Goal: Task Accomplishment & Management: Complete application form

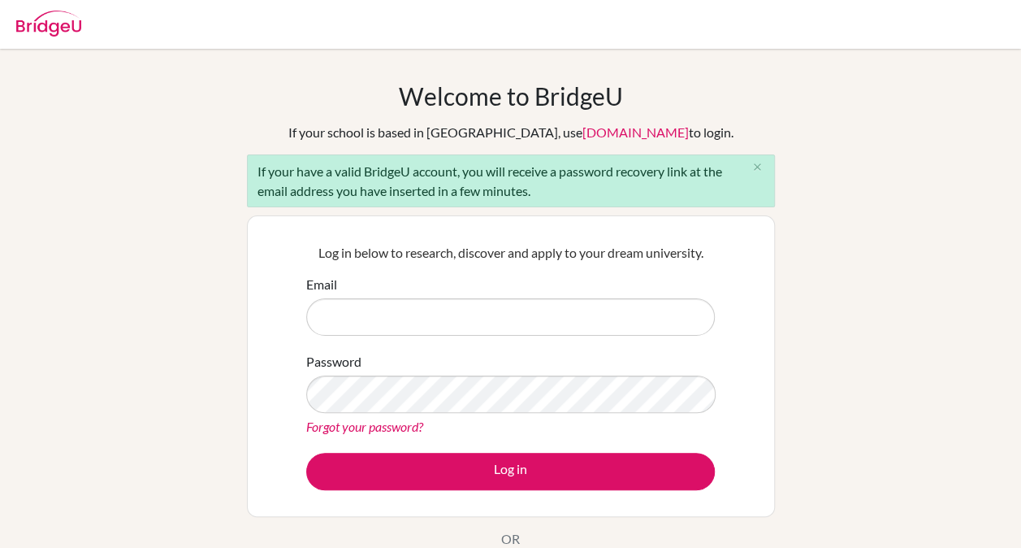
click at [540, 306] on input "Email" at bounding box center [510, 316] width 409 height 37
type input "majid.roshanfekr@ef.com"
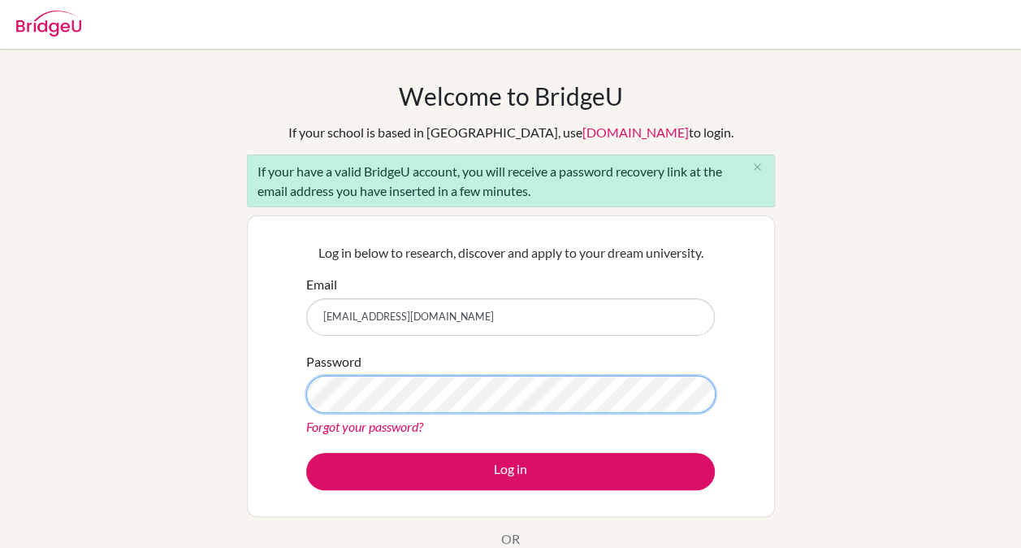
click at [306, 453] on button "Log in" at bounding box center [510, 471] width 409 height 37
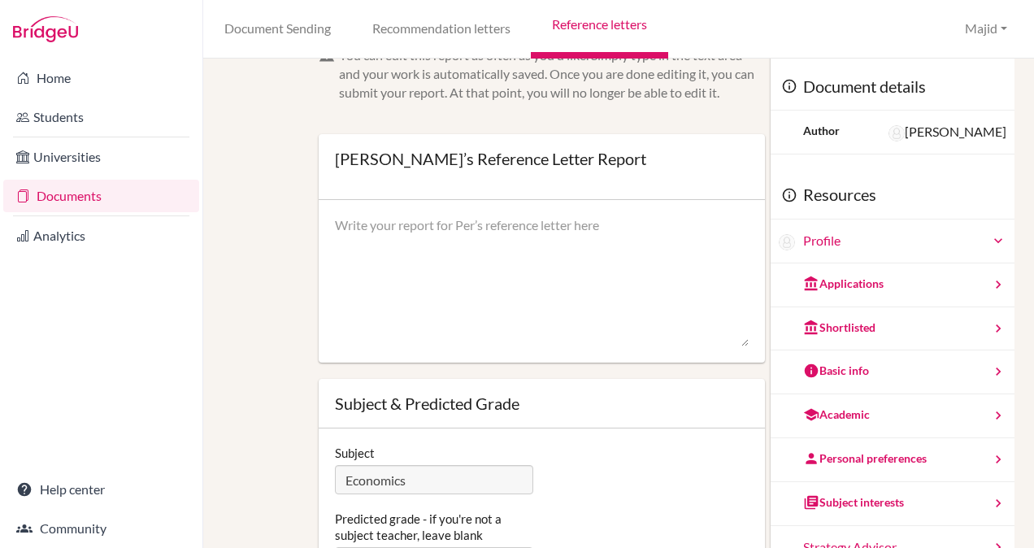
scroll to position [28, 0]
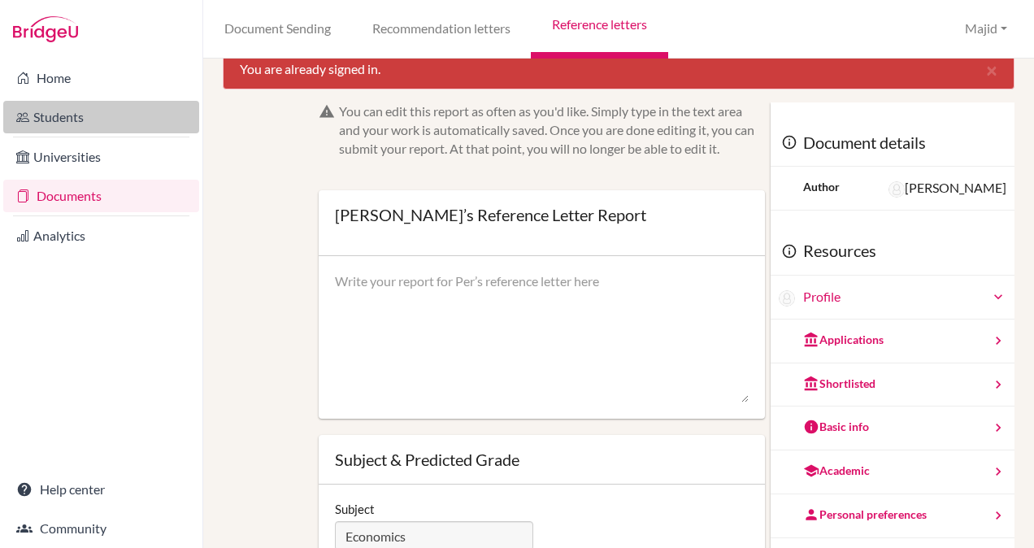
click at [77, 105] on link "Students" at bounding box center [101, 117] width 196 height 33
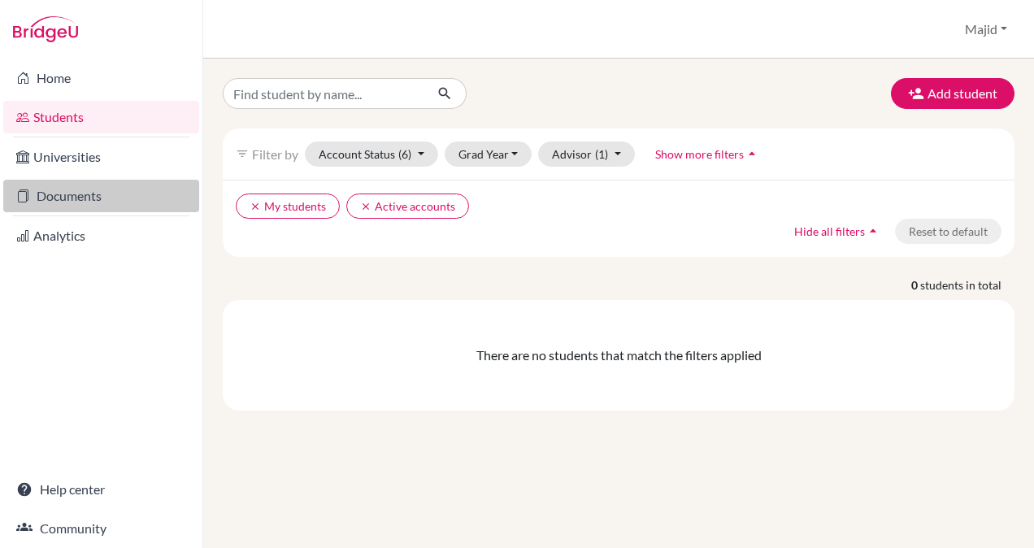
click at [117, 197] on link "Documents" at bounding box center [101, 196] width 196 height 33
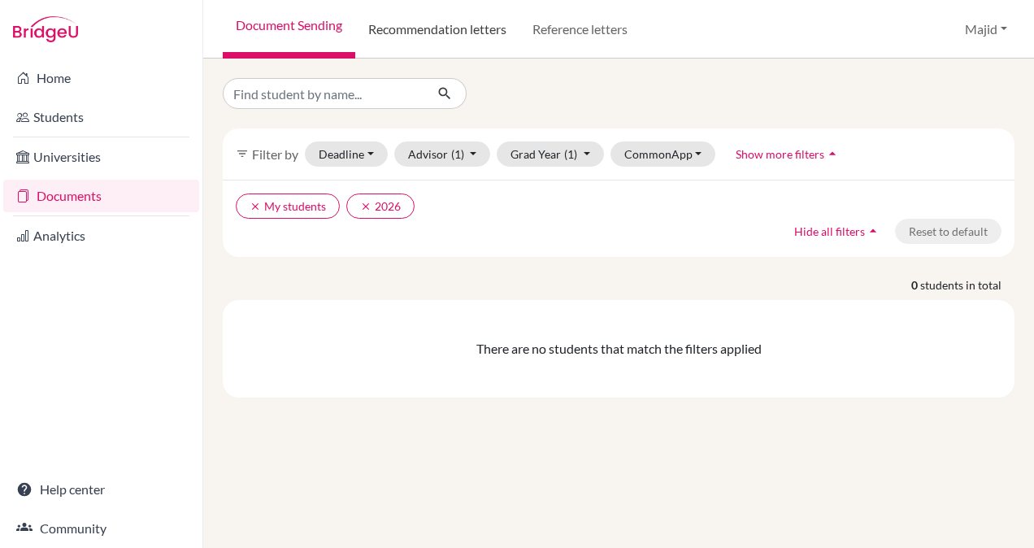
click at [486, 36] on link "Recommendation letters" at bounding box center [437, 29] width 164 height 59
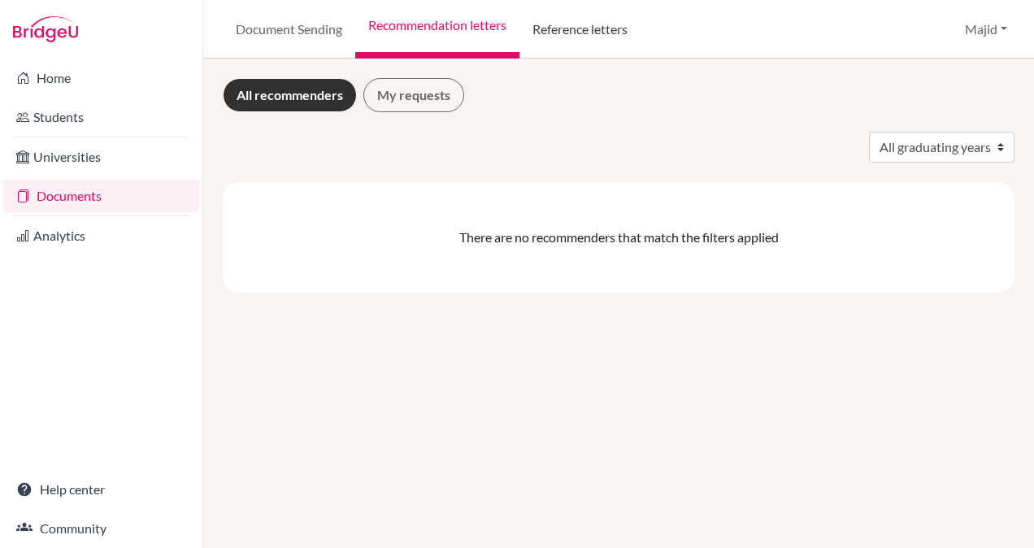
click at [591, 41] on link "Reference letters" at bounding box center [579, 29] width 121 height 59
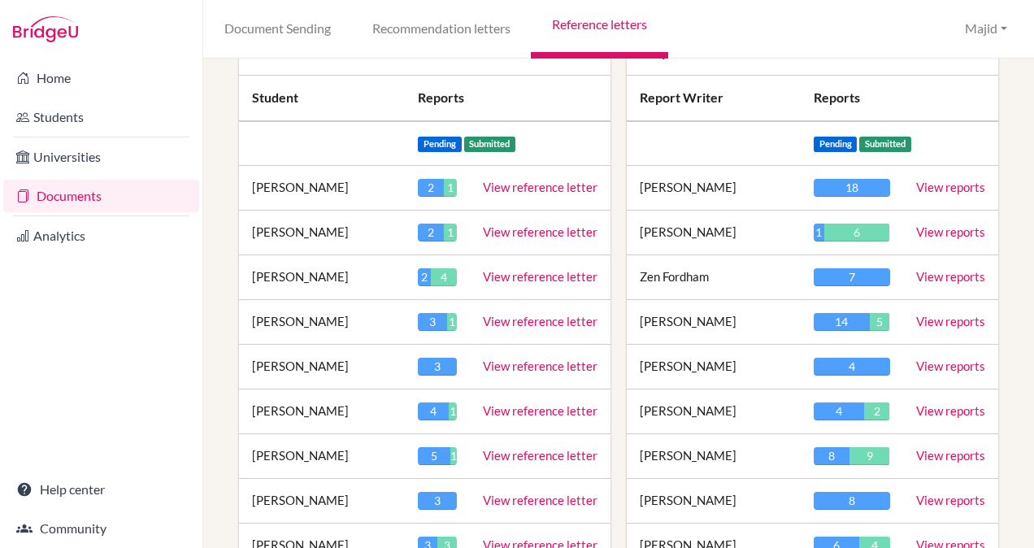
scroll to position [193, 0]
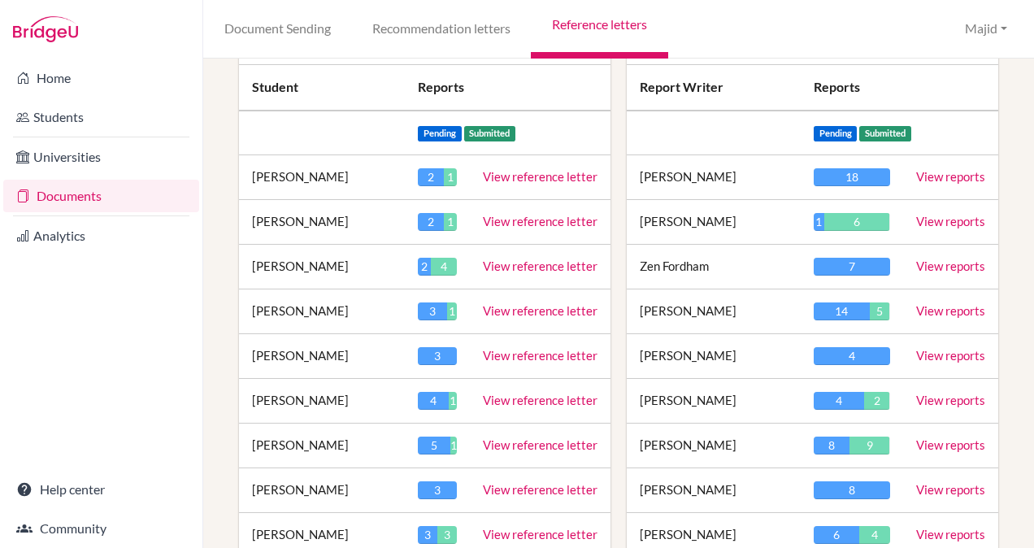
click at [536, 182] on td "View reference letter" at bounding box center [540, 177] width 141 height 45
click at [544, 170] on td "View reference letter" at bounding box center [540, 177] width 141 height 45
click at [544, 170] on link "View reference letter" at bounding box center [540, 176] width 115 height 15
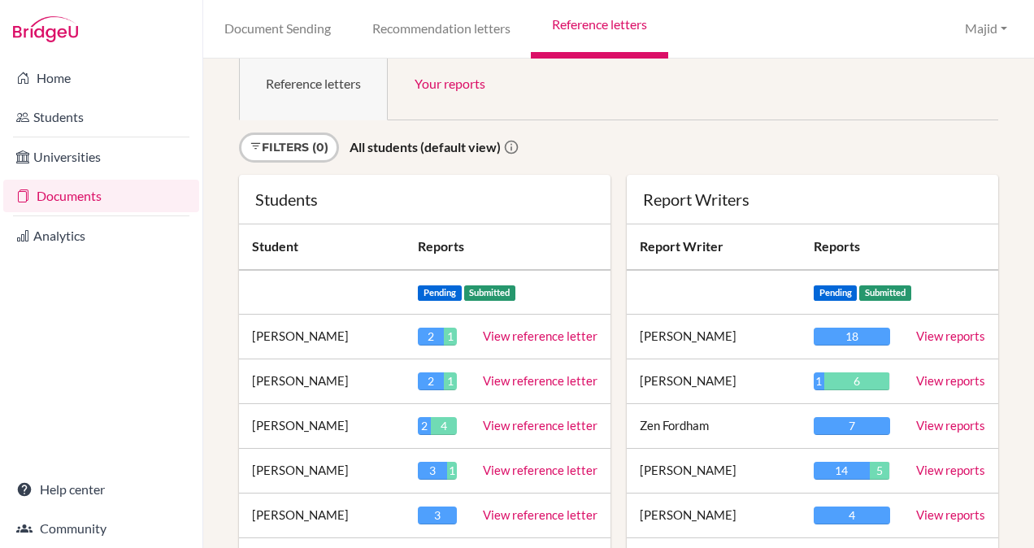
scroll to position [0, 0]
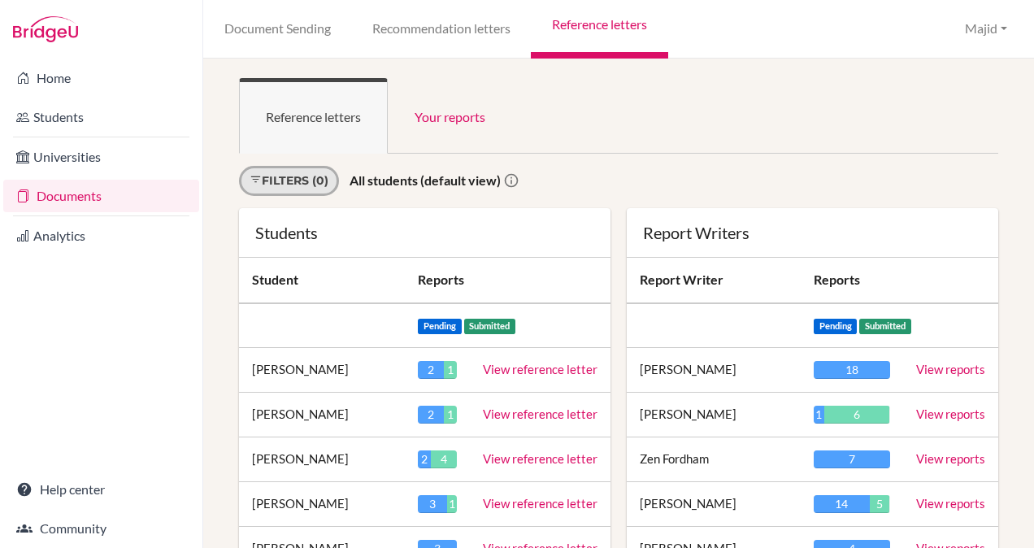
click at [306, 176] on link "Filters (0)" at bounding box center [289, 181] width 100 height 30
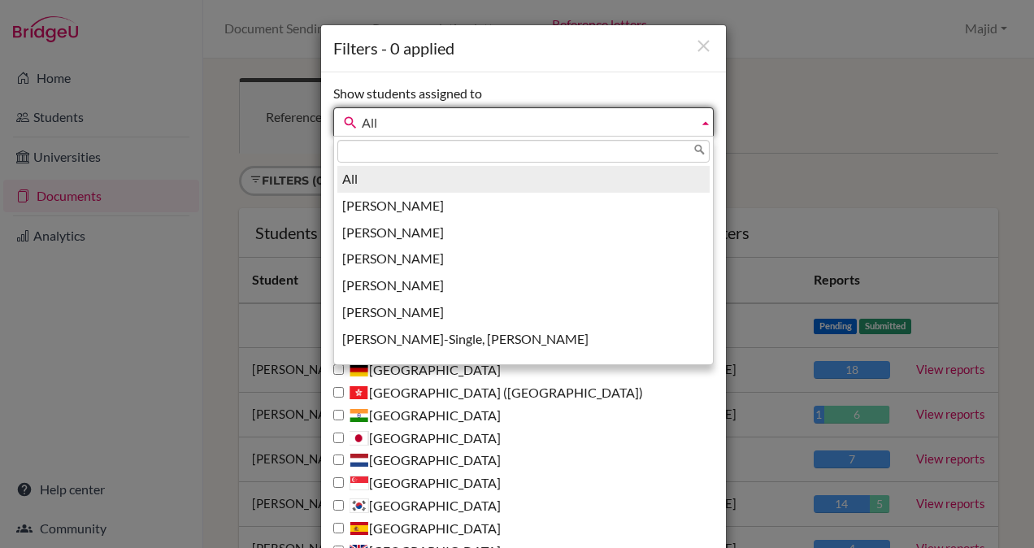
click at [691, 125] on link "All" at bounding box center [523, 121] width 380 height 29
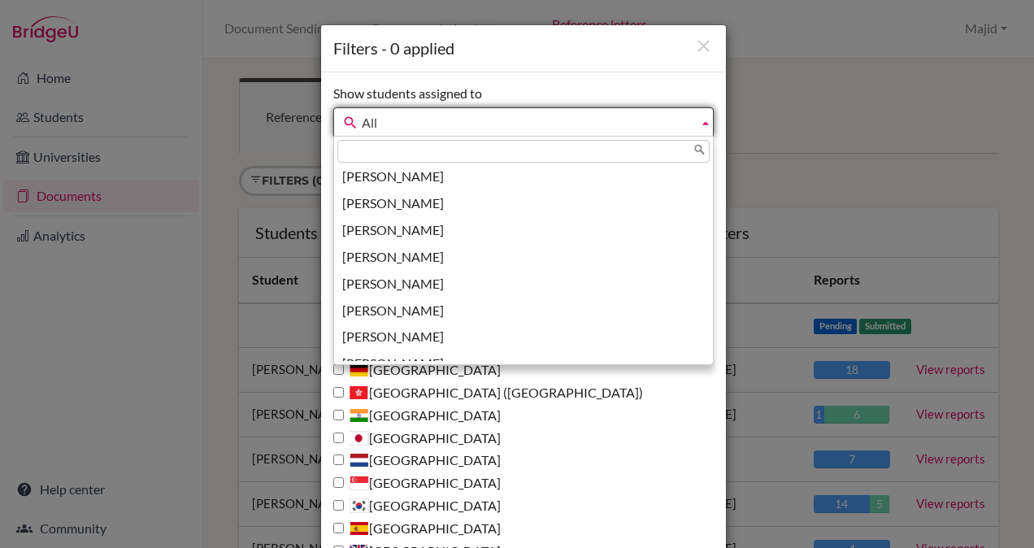
scroll to position [449, 0]
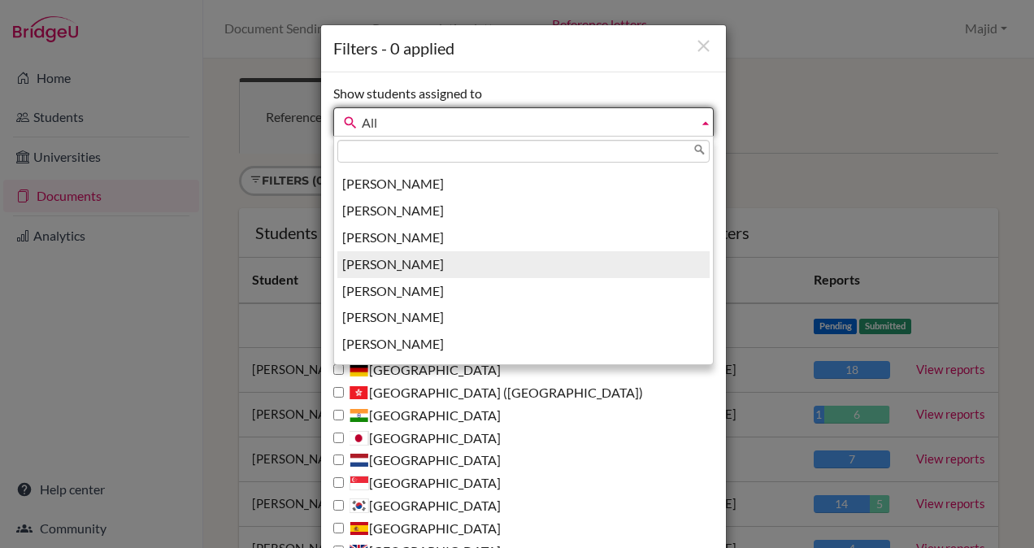
click at [544, 269] on li "Roshanfekr, Majid" at bounding box center [523, 264] width 372 height 27
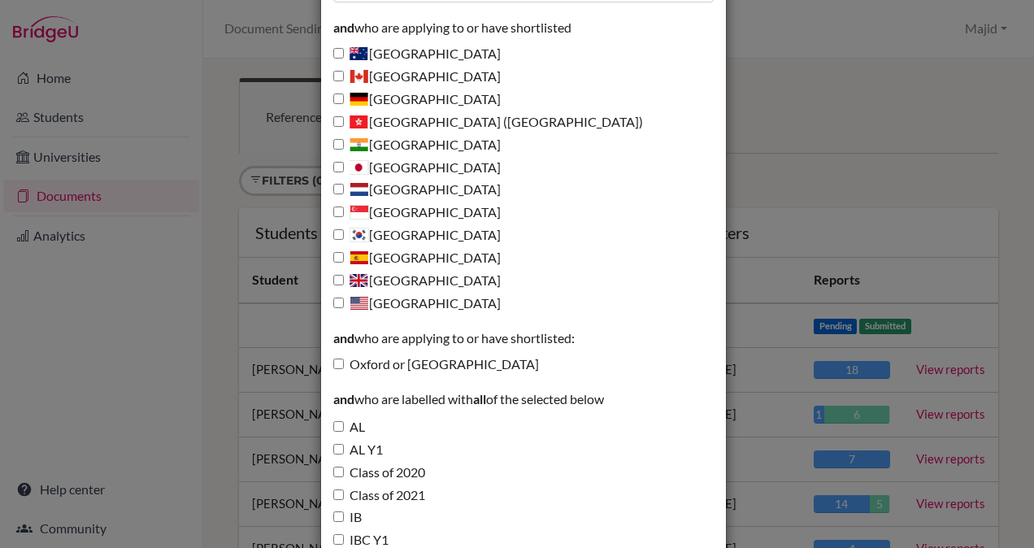
scroll to position [413, 0]
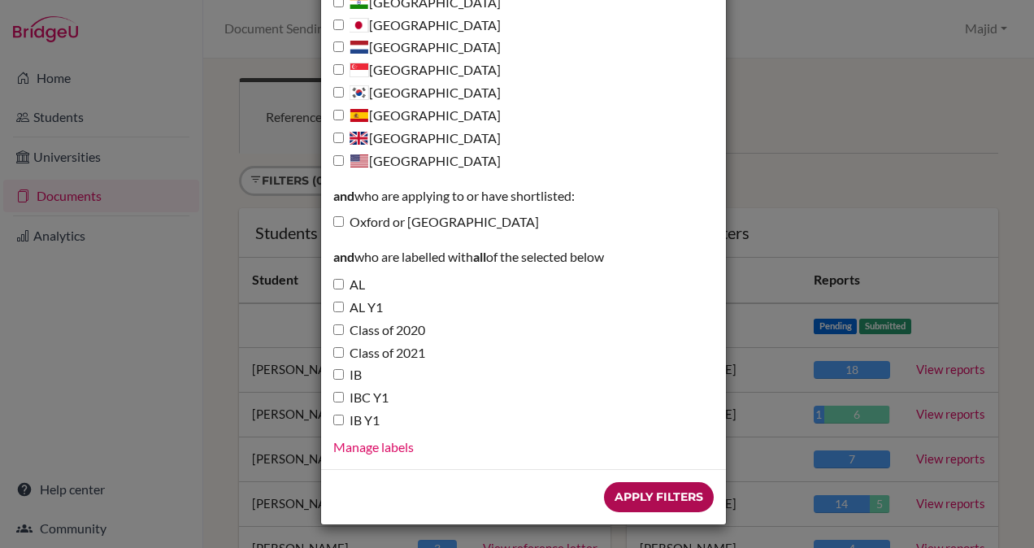
click at [659, 505] on input "Apply Filters" at bounding box center [659, 497] width 110 height 30
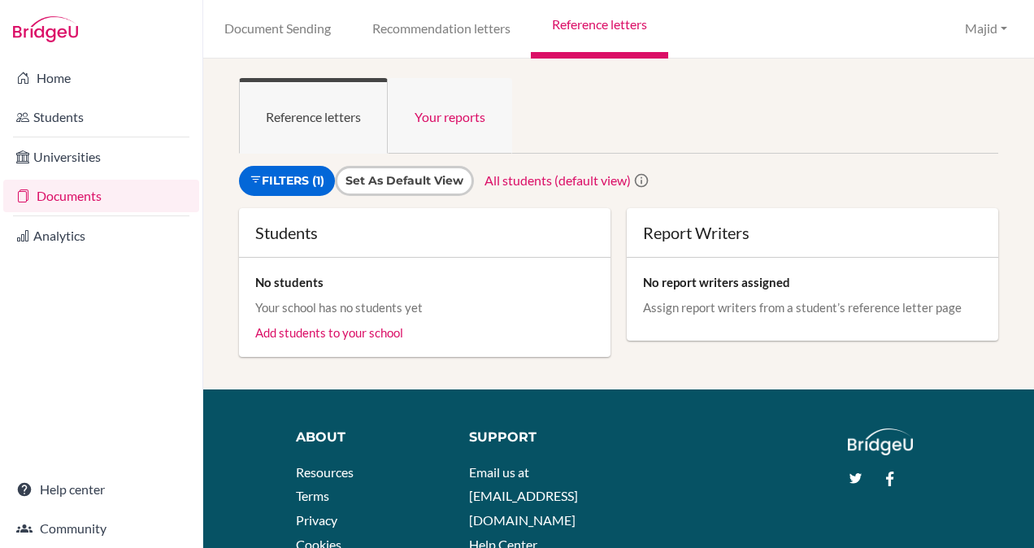
click at [466, 122] on link "Your reports" at bounding box center [450, 116] width 124 height 76
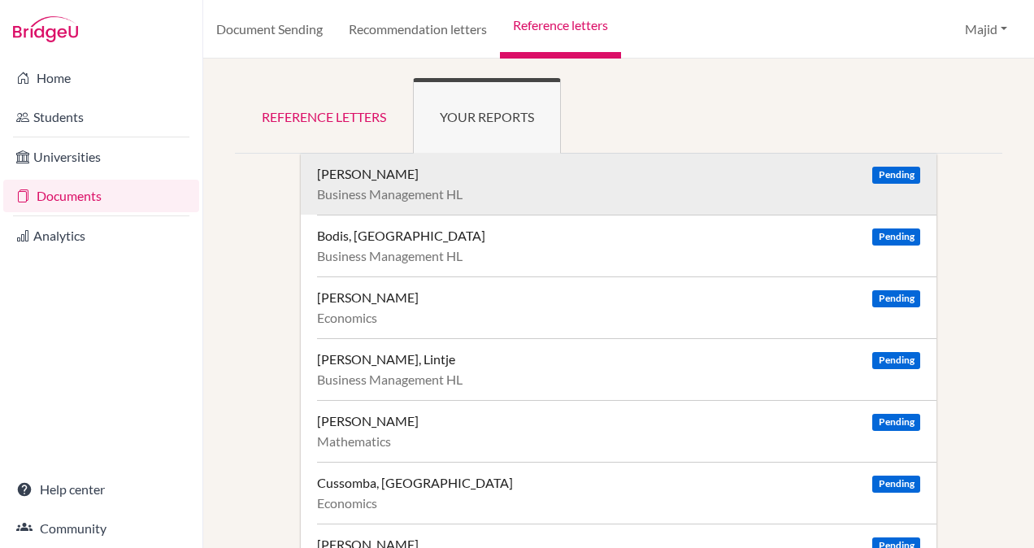
click at [522, 211] on div "Beltrán, Camila Pending Business Management HL" at bounding box center [626, 184] width 619 height 61
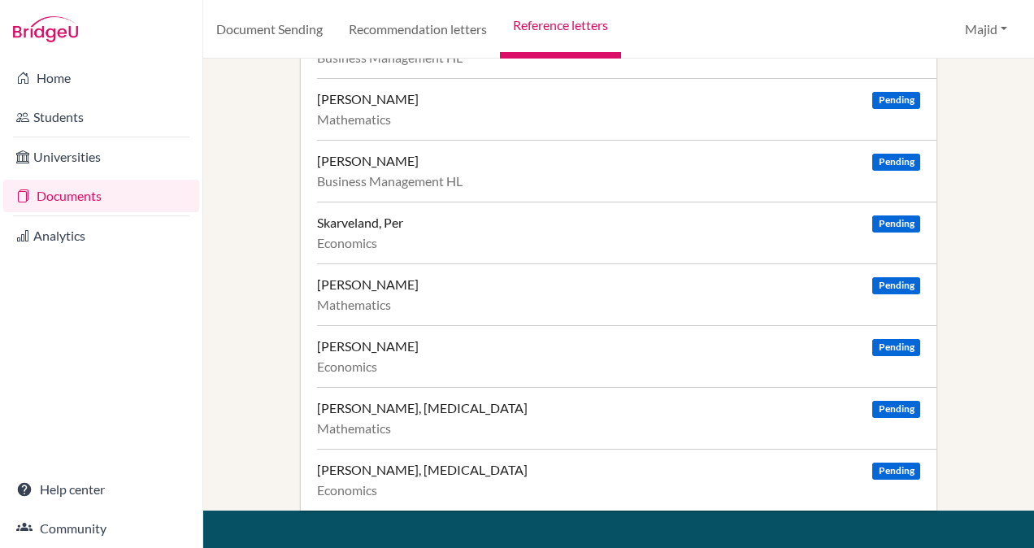
scroll to position [1004, 0]
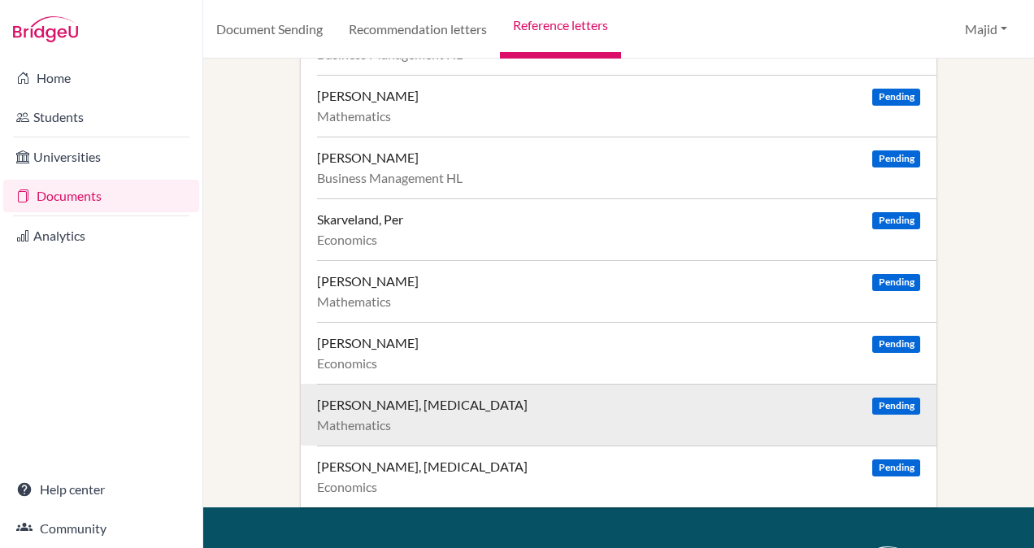
click at [416, 406] on div "Zastolski, Nikita Pending Mathematics" at bounding box center [626, 415] width 619 height 62
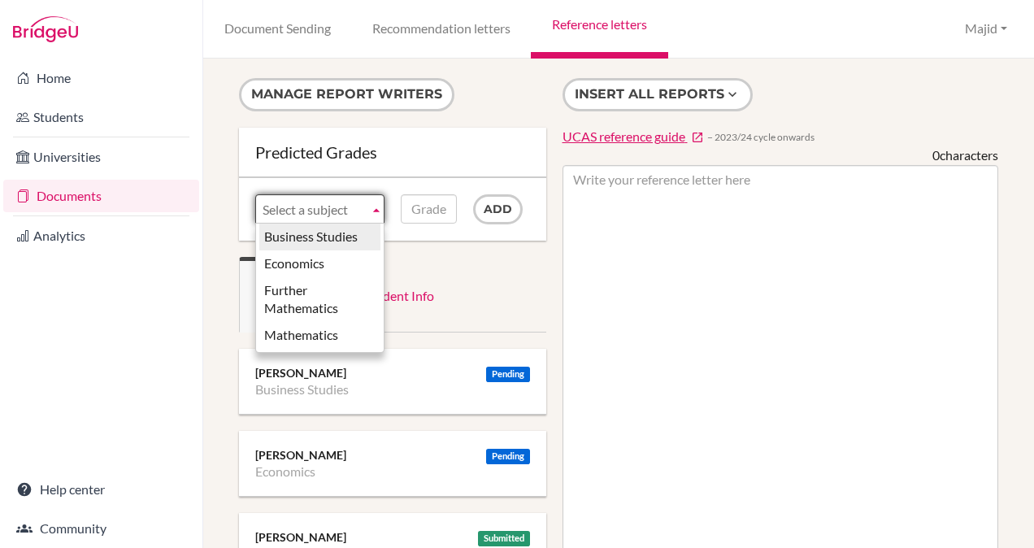
click at [352, 202] on span "Select a subject" at bounding box center [312, 209] width 100 height 29
click at [325, 323] on li "Mathematics" at bounding box center [319, 335] width 121 height 27
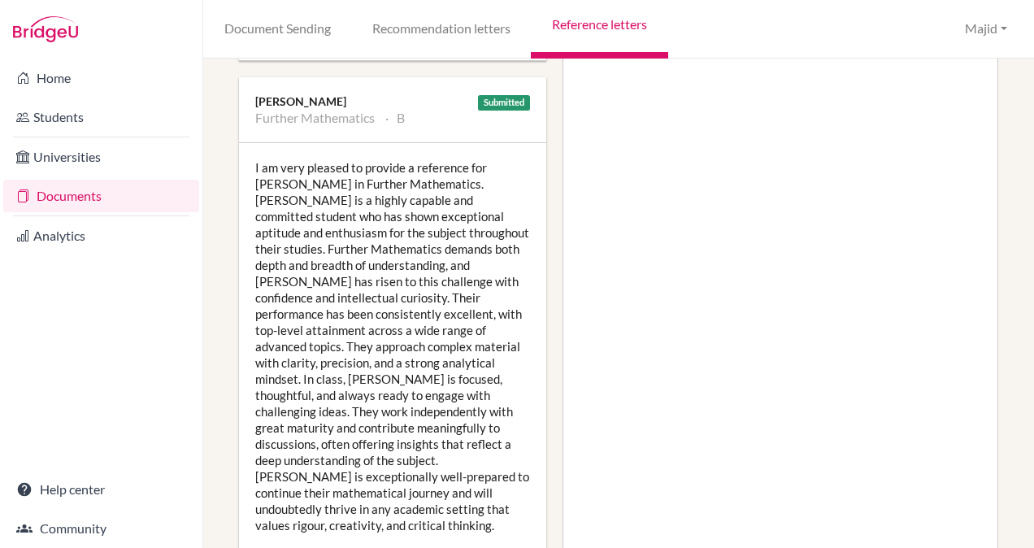
scroll to position [448, 0]
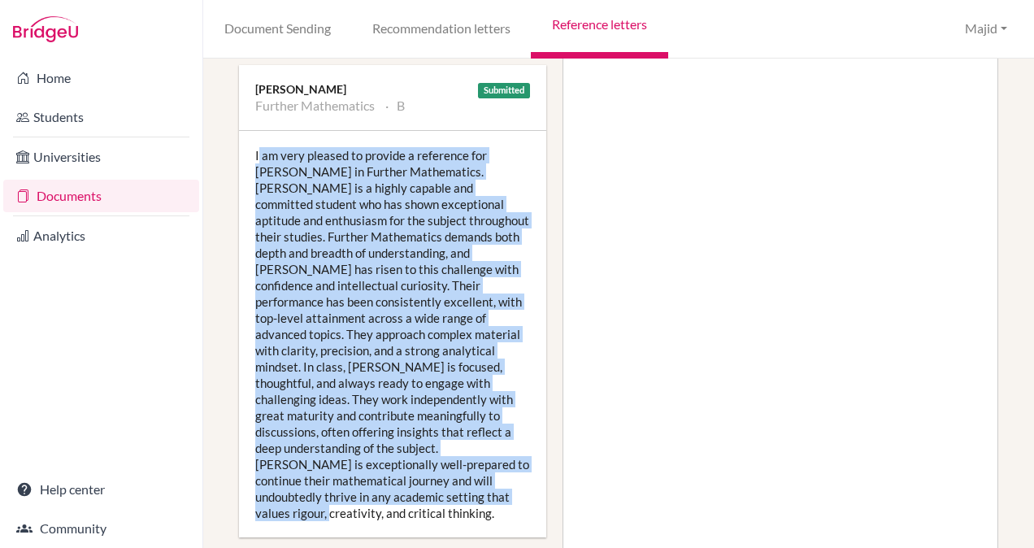
drag, startPoint x: 432, startPoint y: 488, endPoint x: 245, endPoint y: 150, distance: 386.3
click at [245, 150] on div "I am very pleased to provide a reference for Nikita in Further Mathematics. Nik…" at bounding box center [392, 334] width 307 height 406
copy div "I am very pleased to provide a reference for Nikita in Further Mathematics. Nik…"
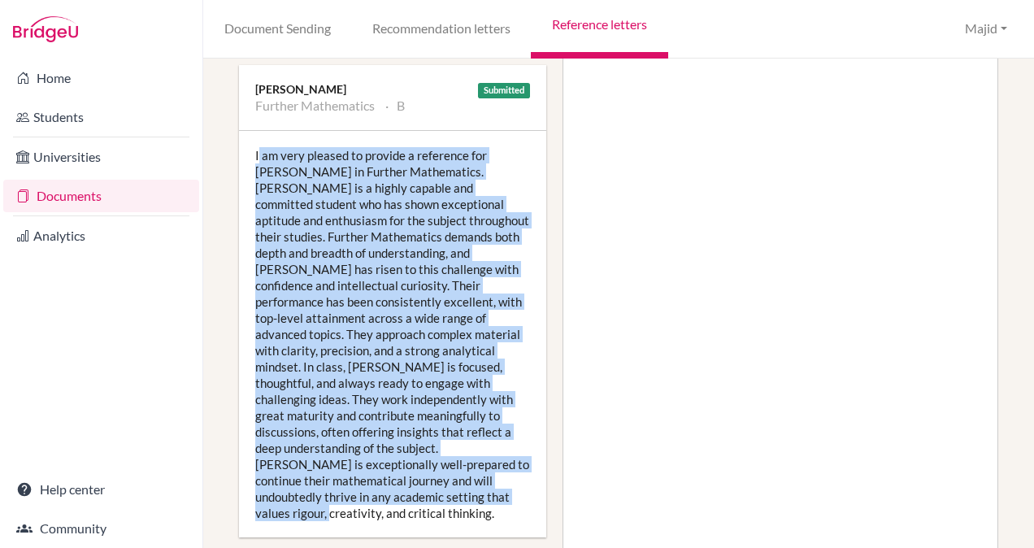
click at [486, 351] on div "I am very pleased to provide a reference for Nikita in Further Mathematics. Nik…" at bounding box center [392, 334] width 307 height 406
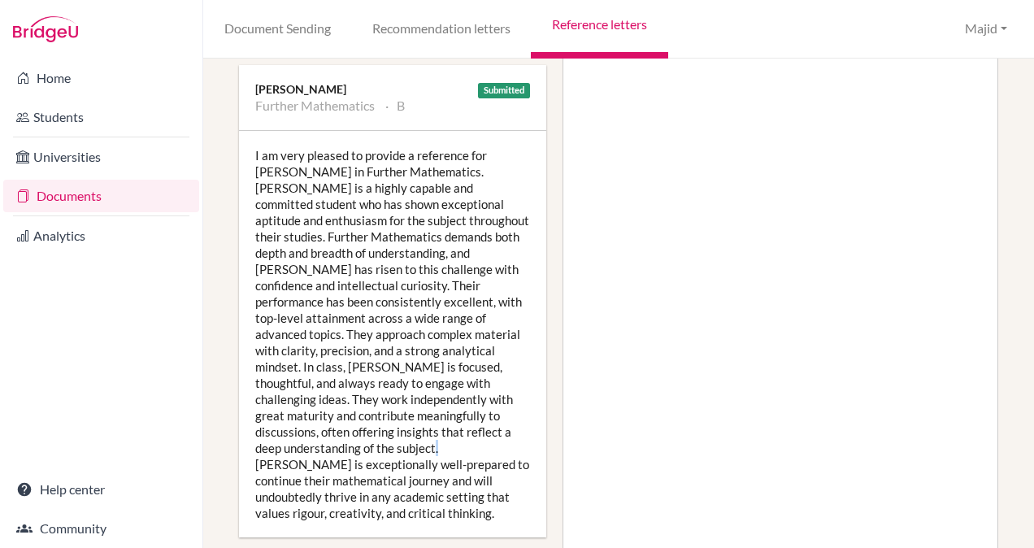
click at [328, 439] on div "I am very pleased to provide a reference for Nikita in Further Mathematics. Nik…" at bounding box center [392, 334] width 307 height 406
drag, startPoint x: 345, startPoint y: 442, endPoint x: 325, endPoint y: 442, distance: 19.5
click at [325, 442] on div "I am very pleased to provide a reference for Nikita in Further Mathematics. Nik…" at bounding box center [392, 334] width 307 height 406
drag, startPoint x: 325, startPoint y: 442, endPoint x: 370, endPoint y: 459, distance: 47.8
click at [370, 459] on div "I am very pleased to provide a reference for Nikita in Further Mathematics. Nik…" at bounding box center [392, 334] width 307 height 406
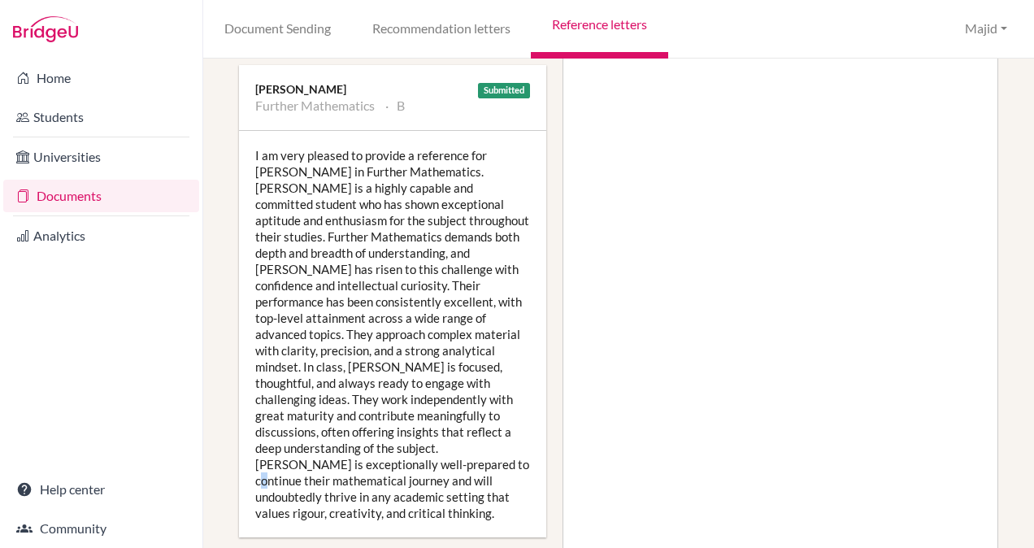
click at [370, 459] on div "I am very pleased to provide a reference for Nikita in Further Mathematics. Nik…" at bounding box center [392, 334] width 307 height 406
click at [328, 440] on div "I am very pleased to provide a reference for Nikita in Further Mathematics. Nik…" at bounding box center [392, 334] width 307 height 406
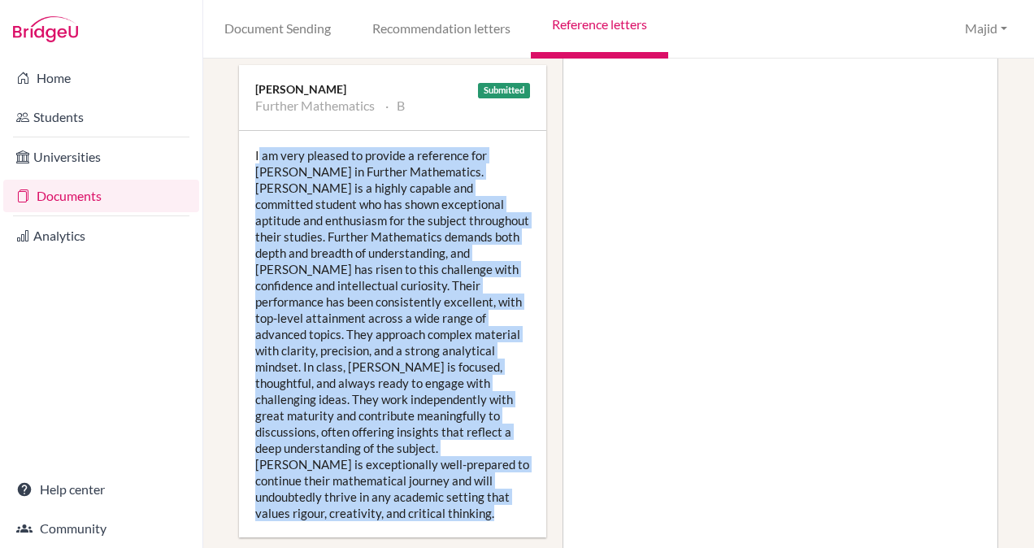
drag, startPoint x: 328, startPoint y: 440, endPoint x: 379, endPoint y: 462, distance: 54.6
click at [379, 462] on div "I am very pleased to provide a reference for Nikita in Further Mathematics. Nik…" at bounding box center [392, 334] width 307 height 406
click at [372, 460] on div "I am very pleased to provide a reference for Nikita in Further Mathematics. Nik…" at bounding box center [392, 334] width 307 height 406
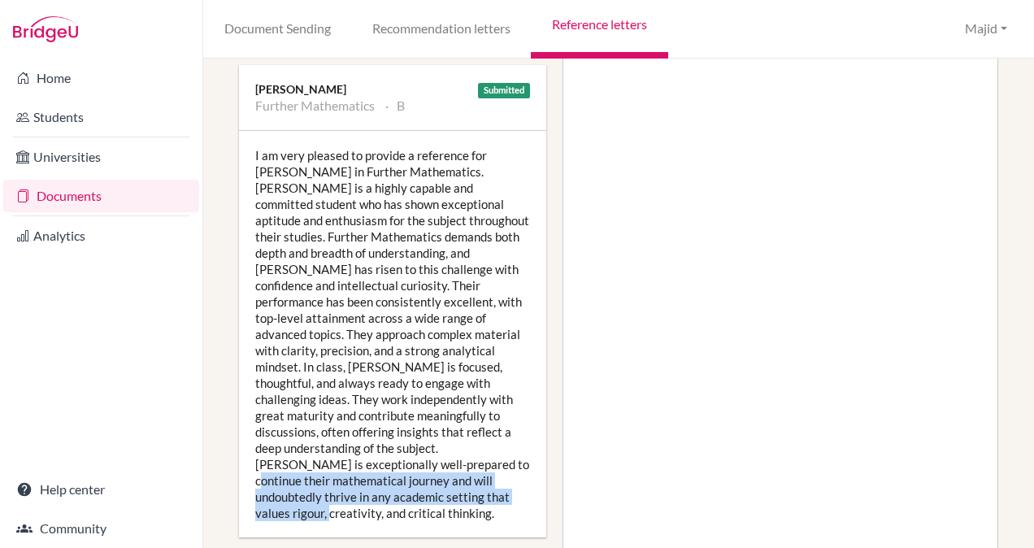
drag, startPoint x: 372, startPoint y: 460, endPoint x: 427, endPoint y: 493, distance: 63.8
click at [427, 493] on div "I am very pleased to provide a reference for Nikita in Further Mathematics. Nik…" at bounding box center [392, 334] width 307 height 406
drag, startPoint x: 424, startPoint y: 493, endPoint x: 329, endPoint y: 446, distance: 106.1
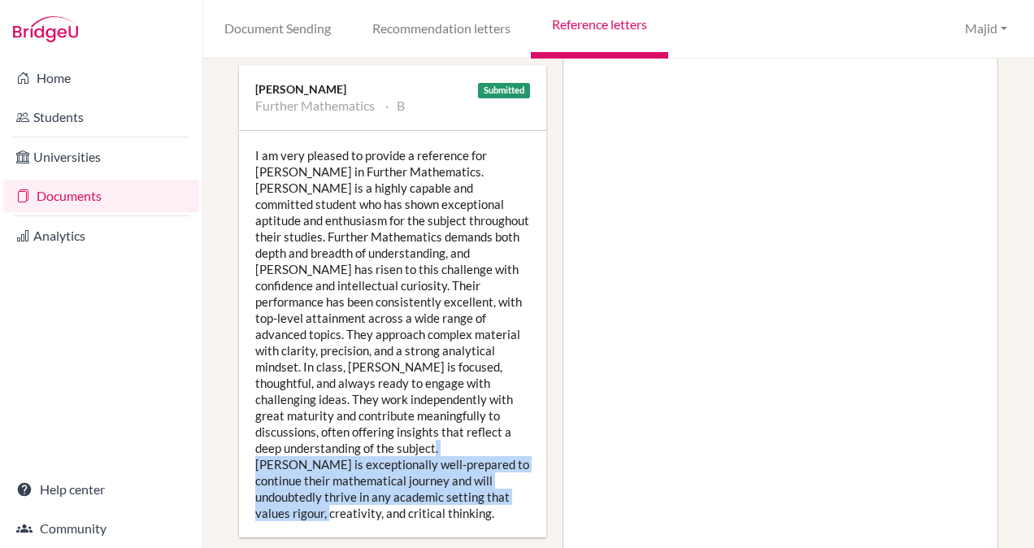
click at [329, 446] on div "I am very pleased to provide a reference for Nikita in Further Mathematics. Nik…" at bounding box center [392, 334] width 307 height 406
copy div "well-prepared to continue their mathematical journey and will undoubtedly thriv…"
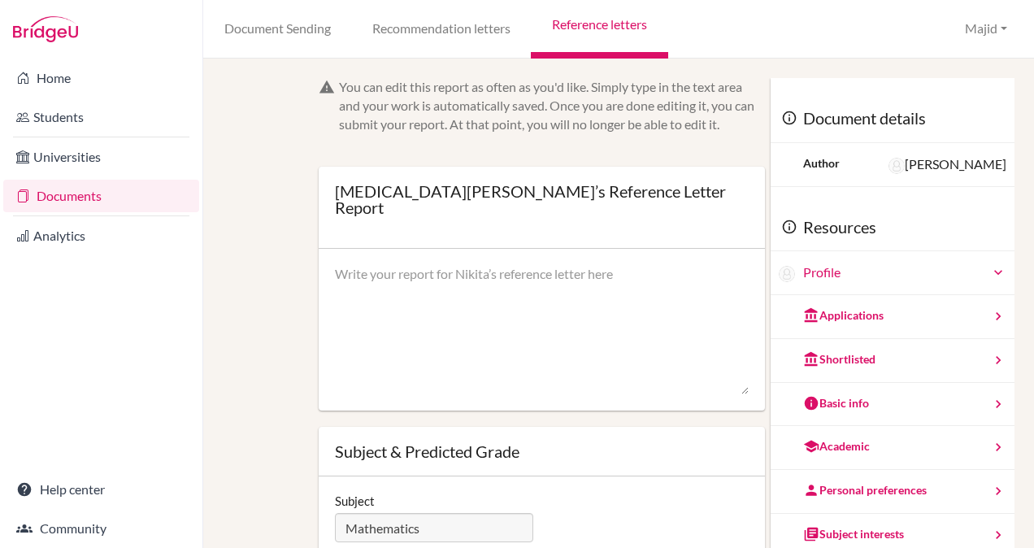
click at [490, 283] on textarea at bounding box center [542, 330] width 414 height 130
paste textarea "I am very pleased to provide a reference for [PERSON_NAME] in Further Mathemati…"
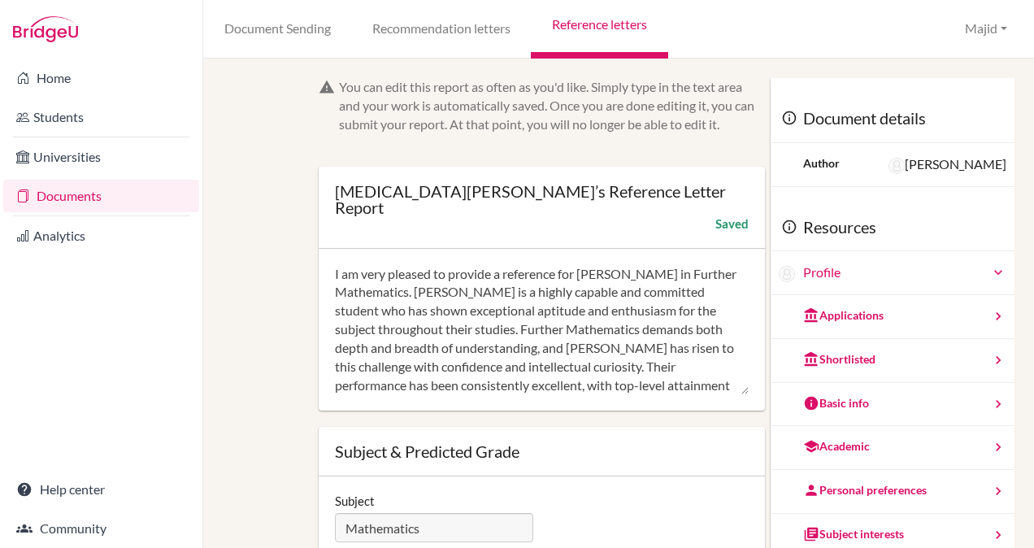
click at [673, 265] on textarea "I am very pleased to provide a reference for Nikita in Further Mathematics. Nik…" at bounding box center [542, 330] width 414 height 130
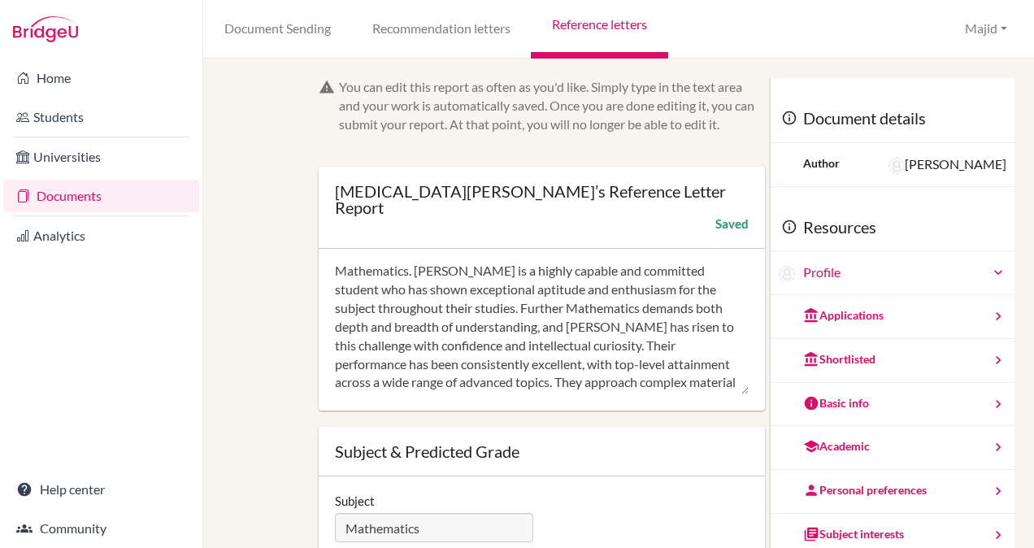
scroll to position [28, 0]
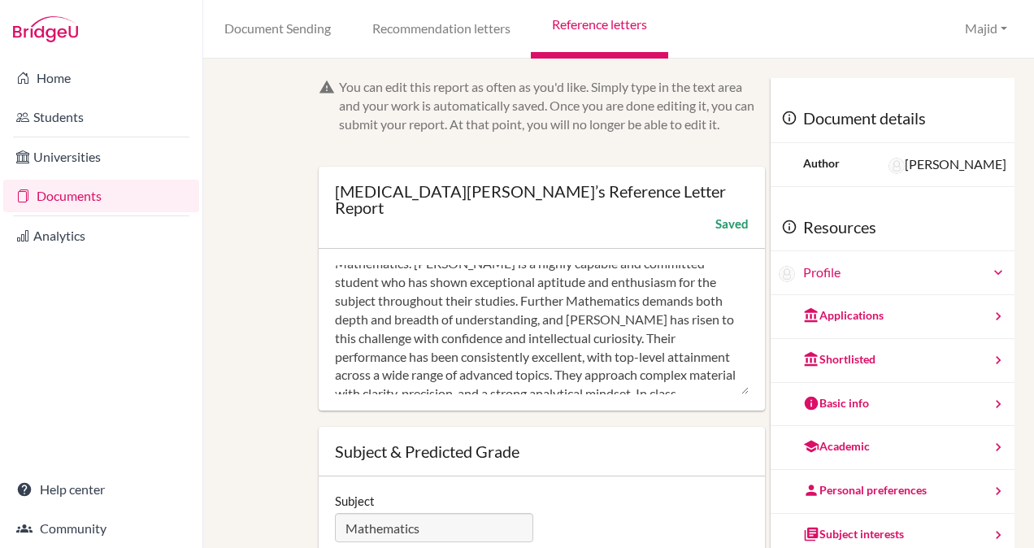
click at [423, 284] on textarea "I am very pleased to provide a reference for Nikita in Mathematics. Nikita is a…" at bounding box center [542, 330] width 414 height 130
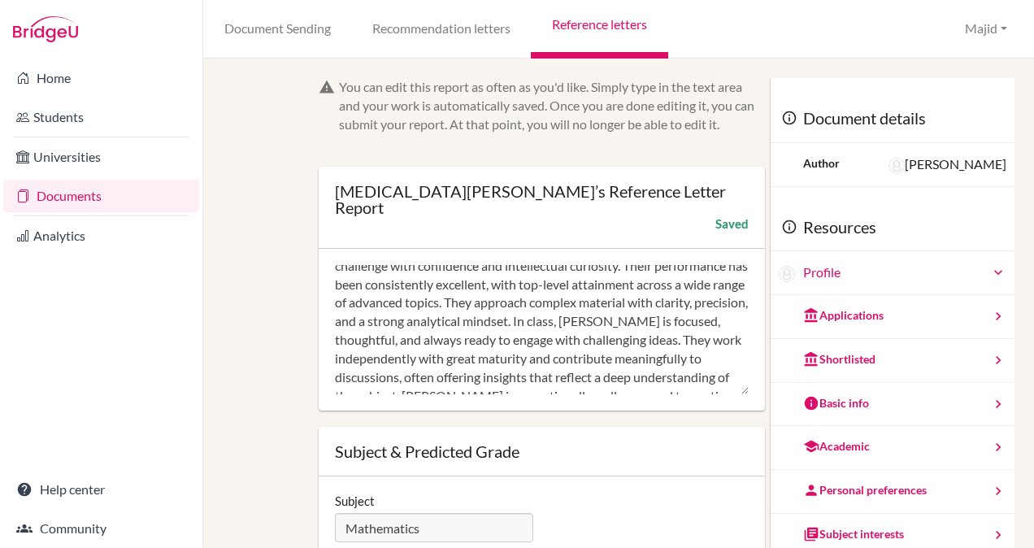
scroll to position [99, 0]
drag, startPoint x: 480, startPoint y: 305, endPoint x: 596, endPoint y: 327, distance: 117.6
click at [596, 327] on textarea "I am very pleased to provide a reference for Nikita in Mathematics. Nikita is a…" at bounding box center [542, 330] width 414 height 130
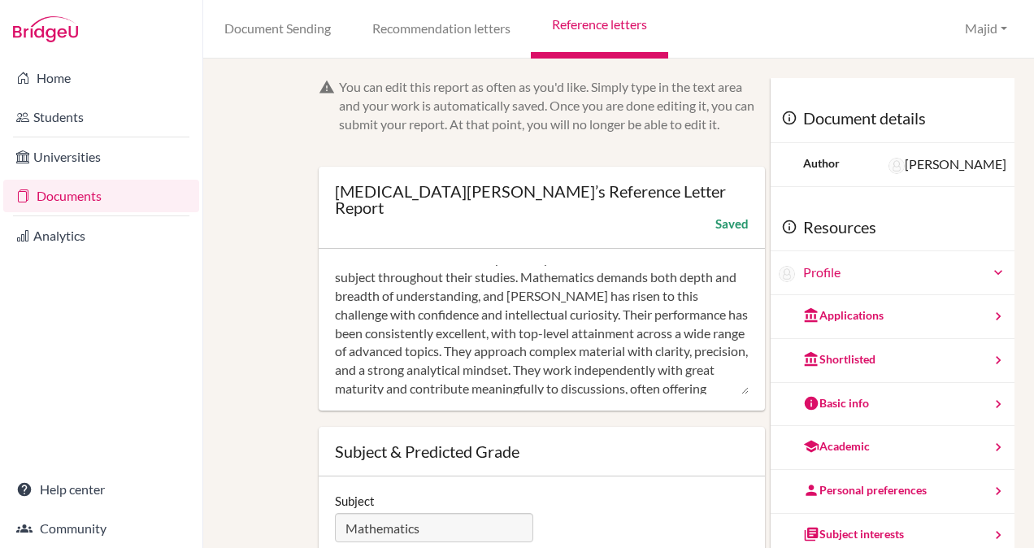
scroll to position [50, 0]
drag, startPoint x: 663, startPoint y: 317, endPoint x: 720, endPoint y: 320, distance: 57.0
click at [720, 320] on textarea "I am very pleased to provide a reference for Nikita in Mathematics. Nikita is a…" at bounding box center [542, 330] width 414 height 130
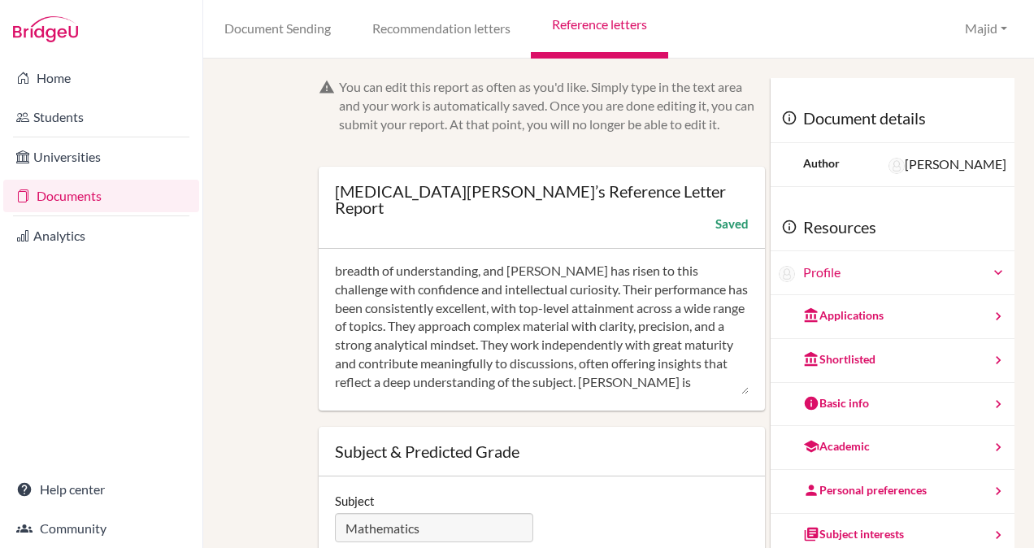
scroll to position [81, 0]
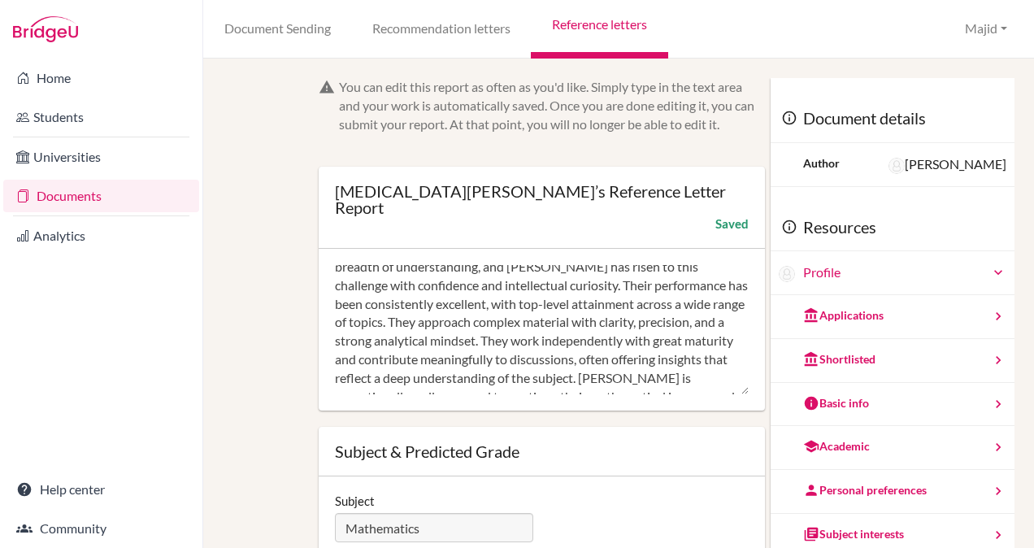
drag, startPoint x: 640, startPoint y: 272, endPoint x: 709, endPoint y: 268, distance: 70.0
click at [709, 268] on textarea "I am very pleased to provide a reference for Nikita in Mathematics. Nikita is a…" at bounding box center [542, 330] width 414 height 130
drag, startPoint x: 688, startPoint y: 269, endPoint x: 449, endPoint y: 281, distance: 240.0
click at [449, 281] on textarea "I am very pleased to provide a reference for Nikita in Mathematics. Nikita is a…" at bounding box center [542, 330] width 414 height 130
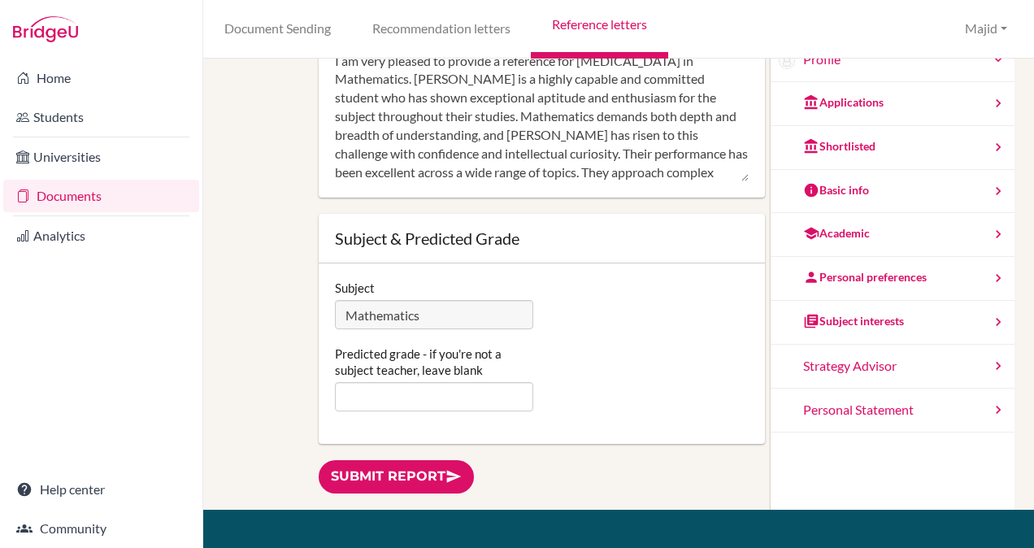
scroll to position [220, 0]
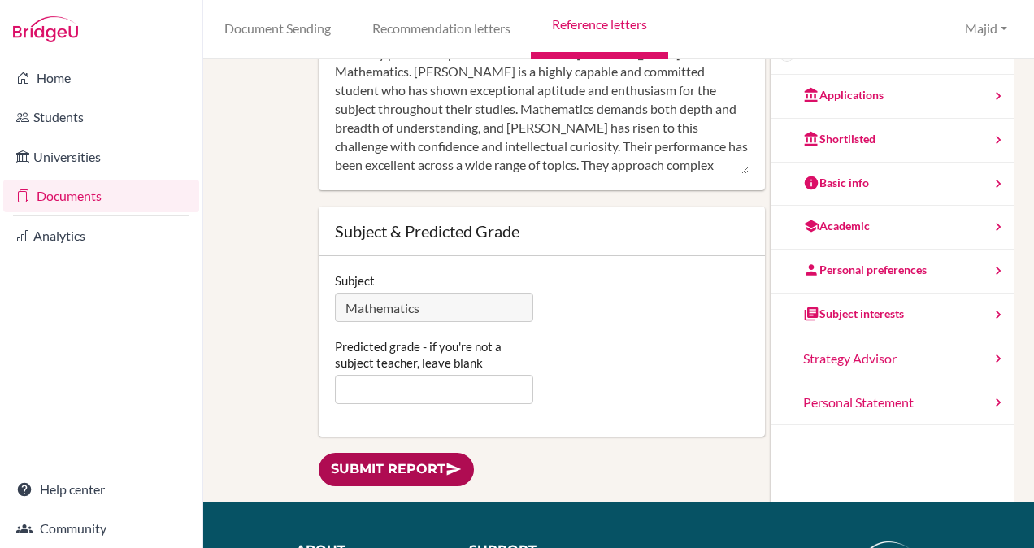
type textarea "I am very pleased to provide a reference for Nikita in Mathematics. Nikita is a…"
click at [411, 453] on link "Submit report" at bounding box center [396, 469] width 155 height 33
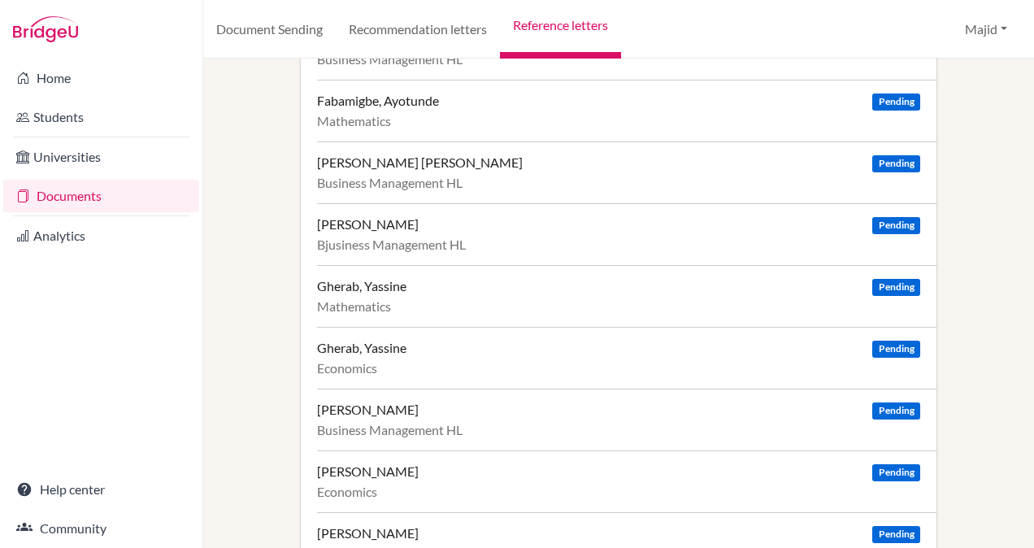
scroll to position [495, 0]
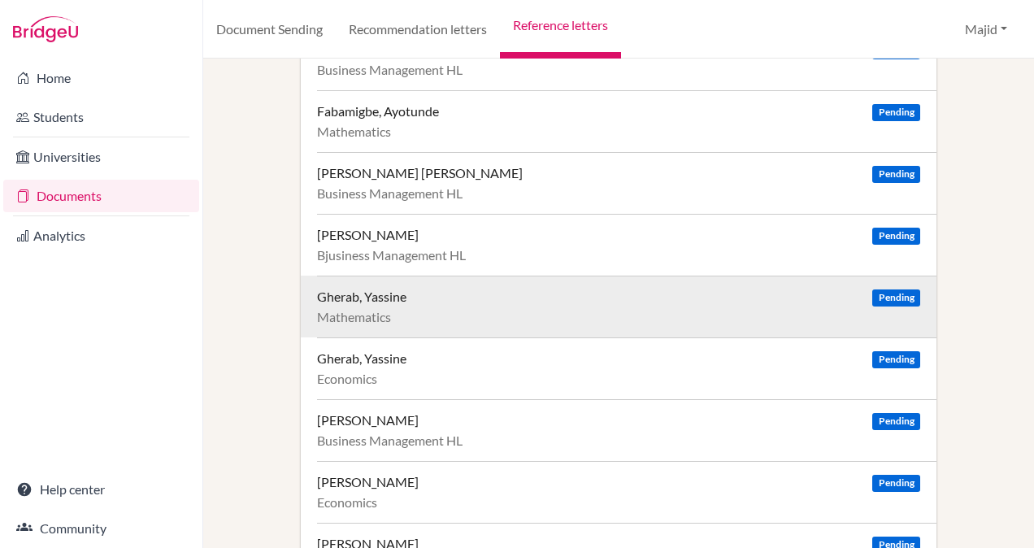
click at [805, 299] on div "Gherab, Yassine Pending" at bounding box center [618, 296] width 603 height 16
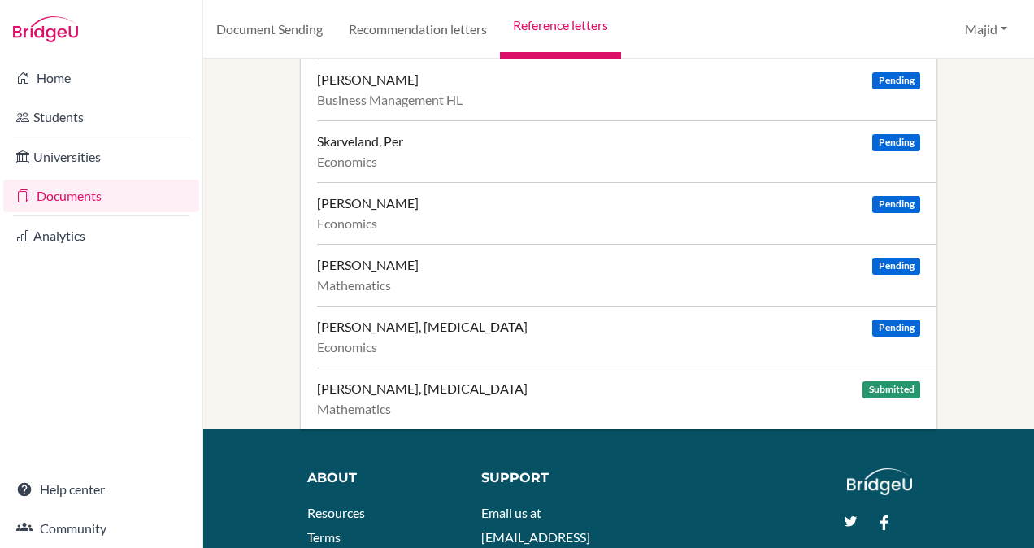
scroll to position [1078, 0]
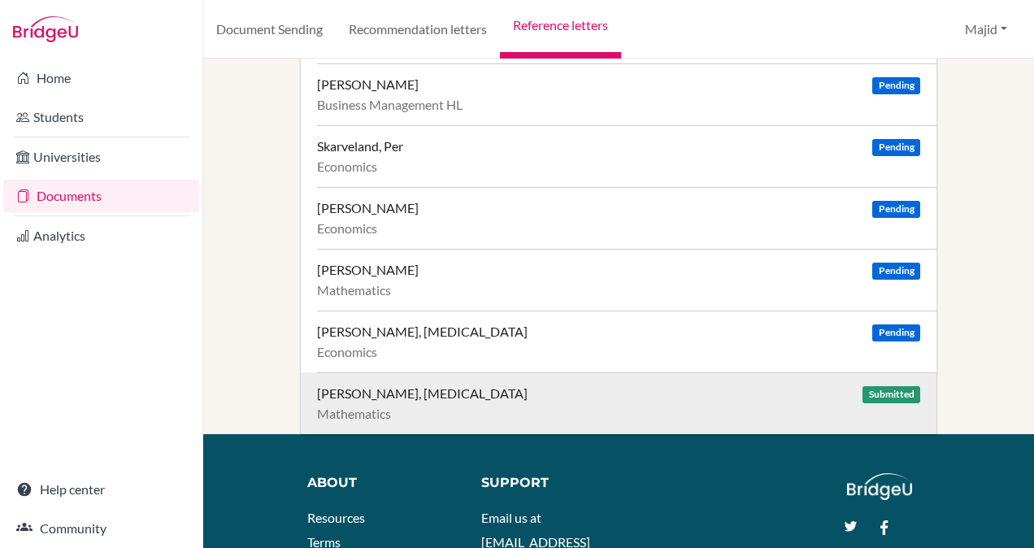
click at [731, 385] on div "Zastolski, Nikita Submitted" at bounding box center [618, 393] width 603 height 16
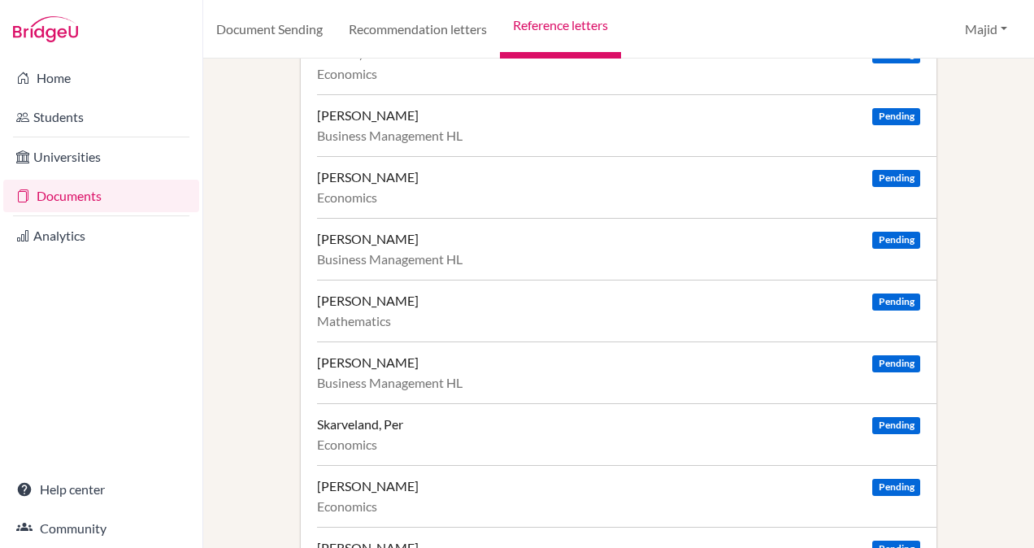
scroll to position [791, 0]
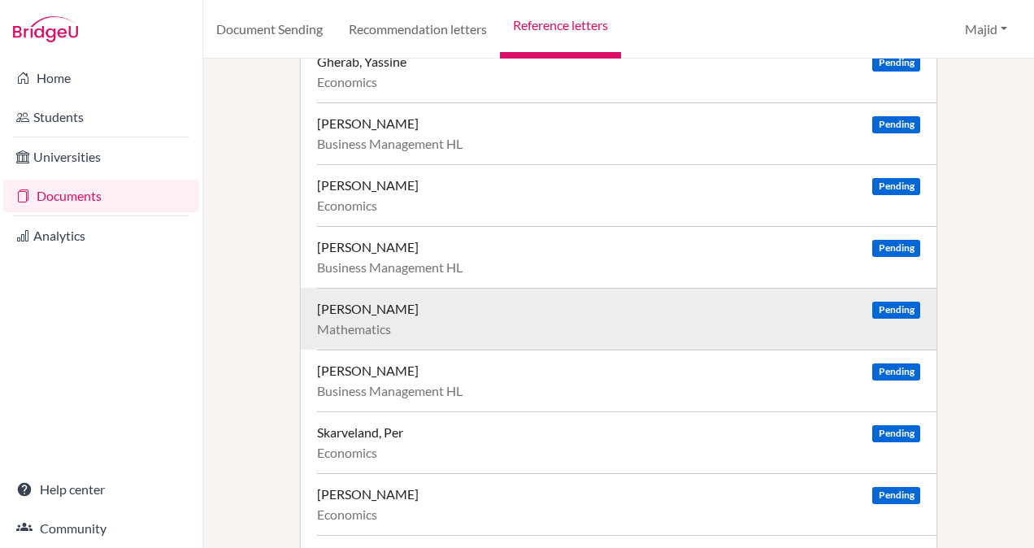
click at [826, 305] on div "Sandven, Emma Pending" at bounding box center [618, 309] width 603 height 16
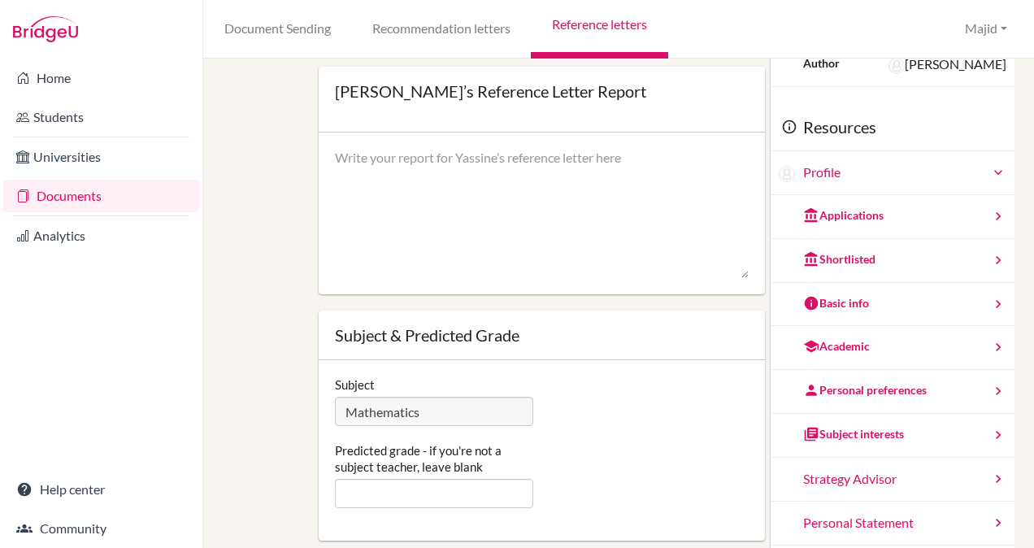
scroll to position [86, 0]
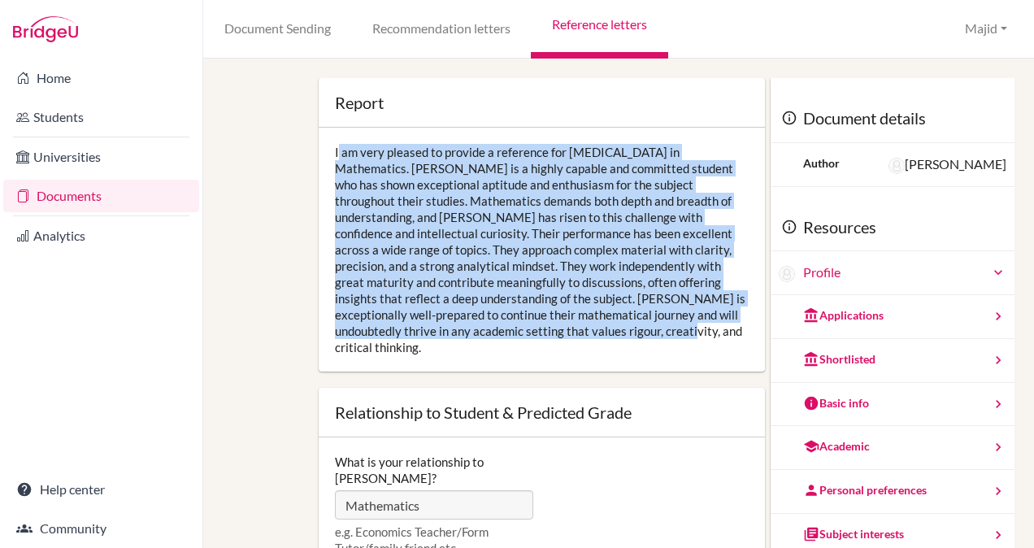
drag, startPoint x: 575, startPoint y: 335, endPoint x: 327, endPoint y: 154, distance: 306.4
click at [327, 154] on div "I am very pleased to provide a reference for [MEDICAL_DATA] in Mathematics. [PE…" at bounding box center [542, 250] width 446 height 244
copy div "I am very pleased to provide a reference for [MEDICAL_DATA] in Mathematics. [PE…"
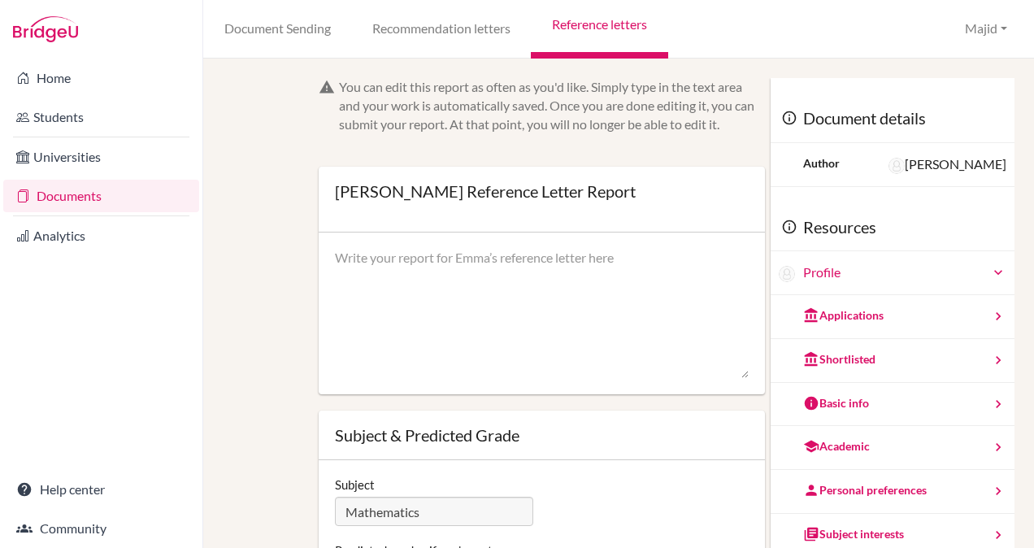
click at [615, 263] on textarea at bounding box center [542, 314] width 414 height 130
paste textarea "I am very pleased to provide a reference for [MEDICAL_DATA] in Mathematics. [PE…"
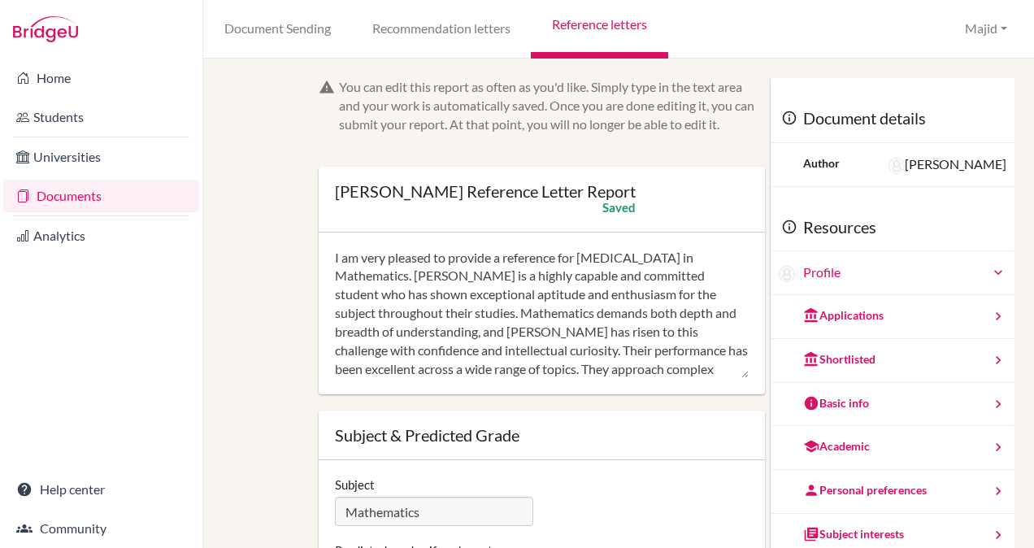
click at [615, 258] on textarea "I am very pleased to provide a reference for [MEDICAL_DATA] in Mathematics. [PE…" at bounding box center [542, 314] width 414 height 130
drag, startPoint x: 365, startPoint y: 278, endPoint x: 334, endPoint y: 280, distance: 30.9
click at [335, 280] on textarea "I am very pleased to provide a reference for [PERSON_NAME] in Mathematics. [PER…" at bounding box center [542, 314] width 414 height 130
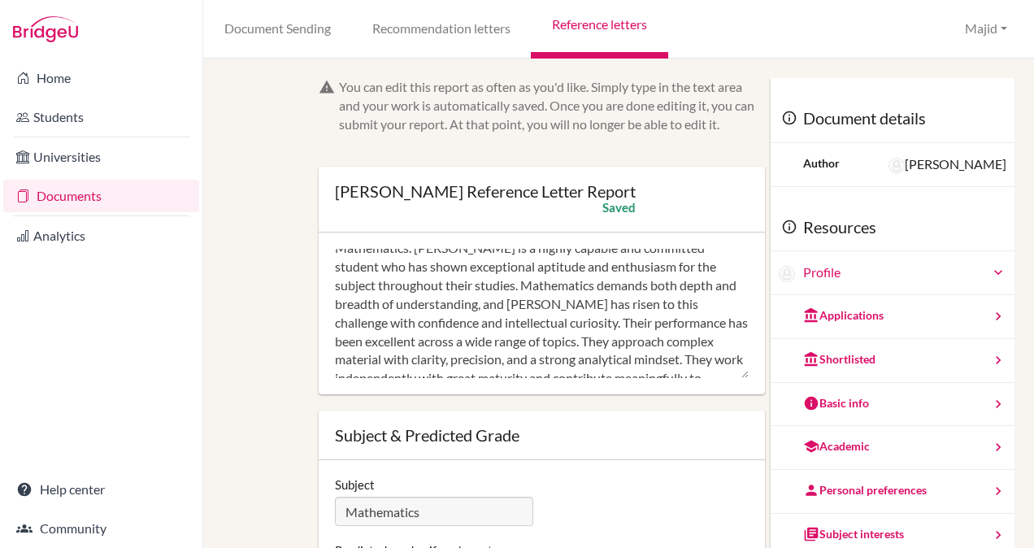
scroll to position [29, 0]
drag, startPoint x: 478, startPoint y: 302, endPoint x: 410, endPoint y: 301, distance: 68.3
click at [410, 301] on textarea "I am very pleased to provide a reference for Emma in Mathematics. Emma is a hig…" at bounding box center [542, 314] width 414 height 130
click at [488, 301] on textarea "I am very pleased to provide a reference for Emma in Mathematics. Emma is a hig…" at bounding box center [542, 314] width 414 height 130
drag, startPoint x: 478, startPoint y: 300, endPoint x: 446, endPoint y: 300, distance: 31.7
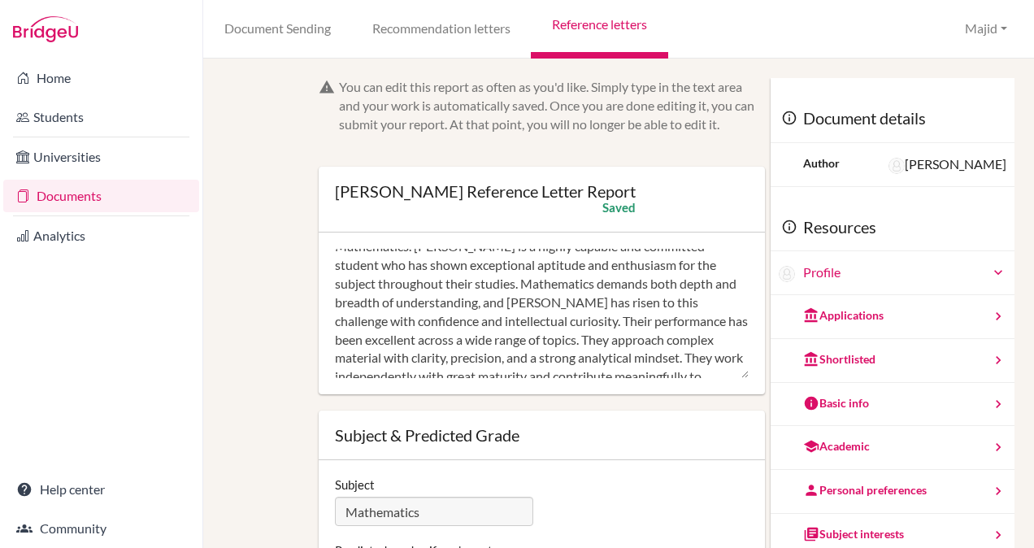
click at [446, 300] on textarea "I am very pleased to provide a reference for Emma in Mathematics. Emma is a hig…" at bounding box center [542, 314] width 414 height 130
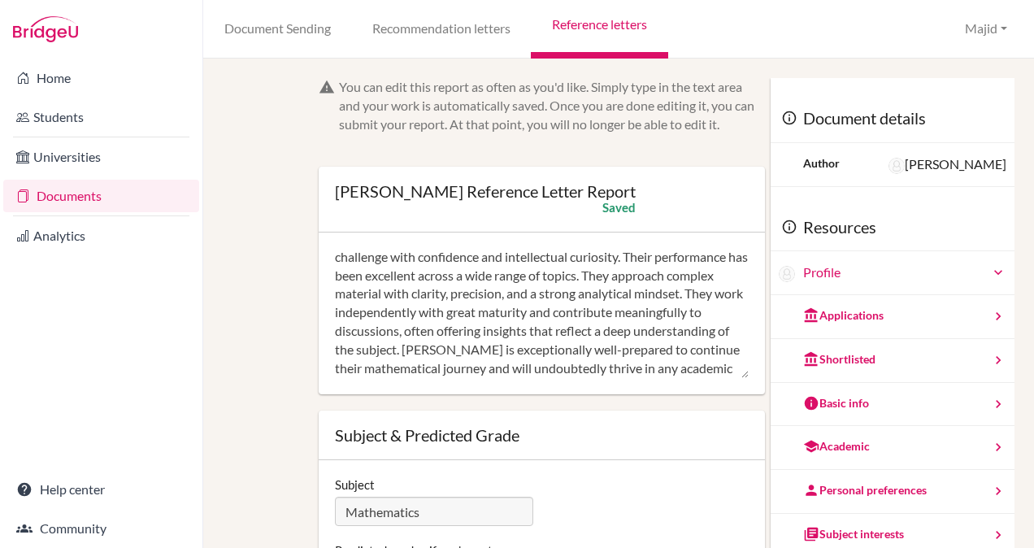
scroll to position [111, 0]
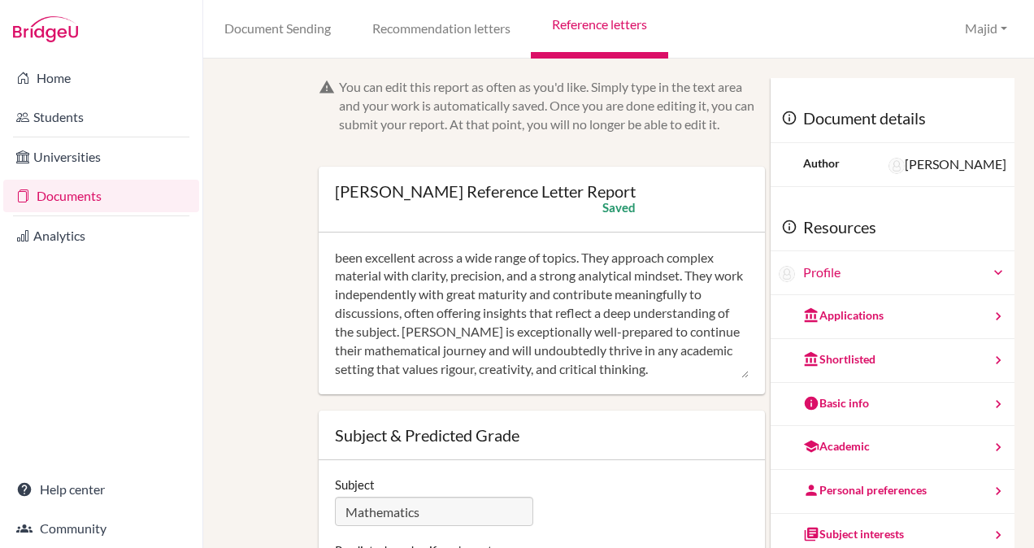
drag, startPoint x: 449, startPoint y: 328, endPoint x: 418, endPoint y: 325, distance: 31.0
click at [418, 325] on textarea "I am very pleased to provide a reference for Emma in Mathematics. Emma is a hig…" at bounding box center [542, 314] width 414 height 130
drag, startPoint x: 687, startPoint y: 357, endPoint x: 348, endPoint y: 186, distance: 380.1
click at [348, 186] on div "Emma Sandven’s Reference Letter Report Open info Info Saved I am very pleased t…" at bounding box center [542, 281] width 446 height 228
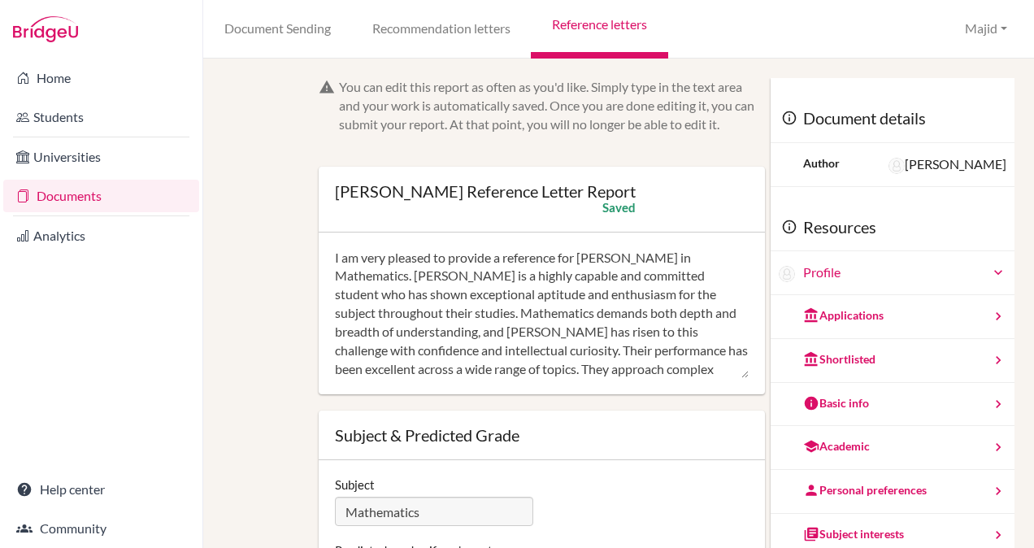
type textarea "I am very pleased to provide a reference for Emma in Mathematics. Emma is a hig…"
click at [707, 432] on div "Subject & Predicted Grade" at bounding box center [542, 435] width 414 height 16
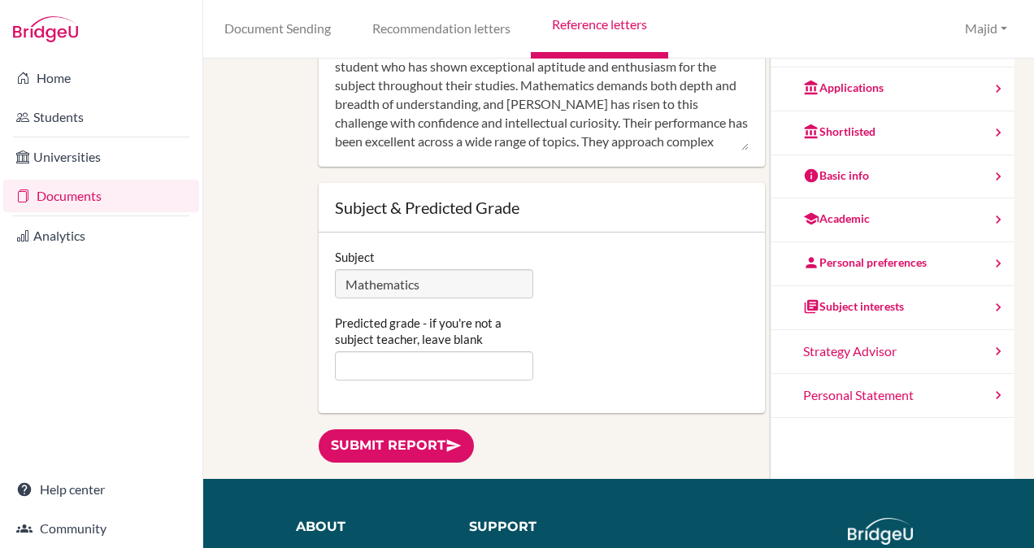
scroll to position [423, 0]
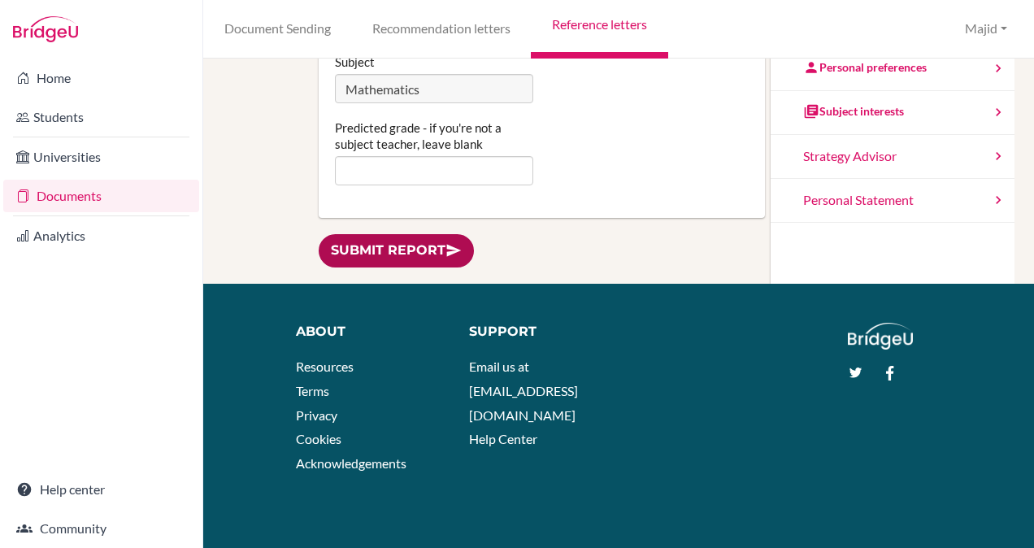
click at [382, 254] on link "Submit report" at bounding box center [396, 250] width 155 height 33
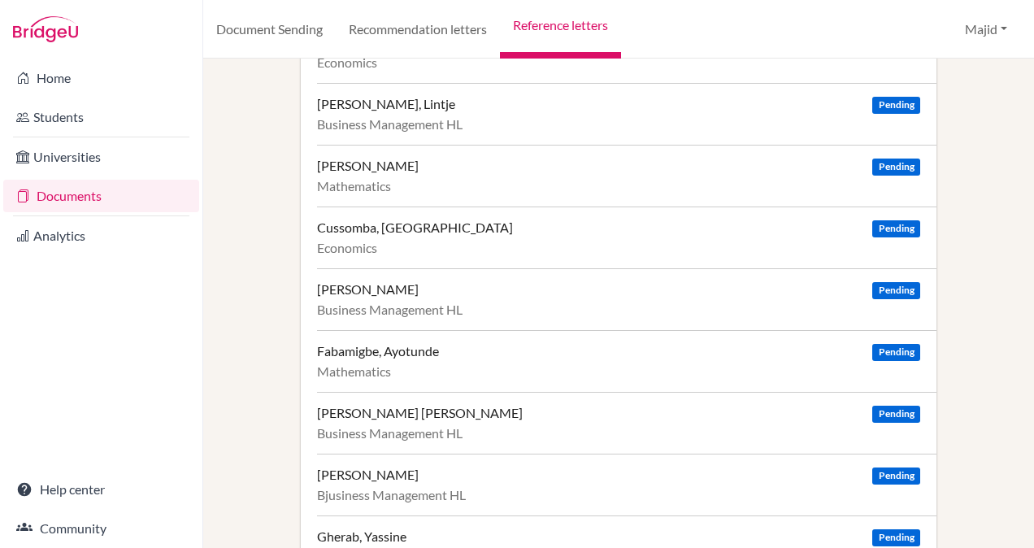
scroll to position [251, 0]
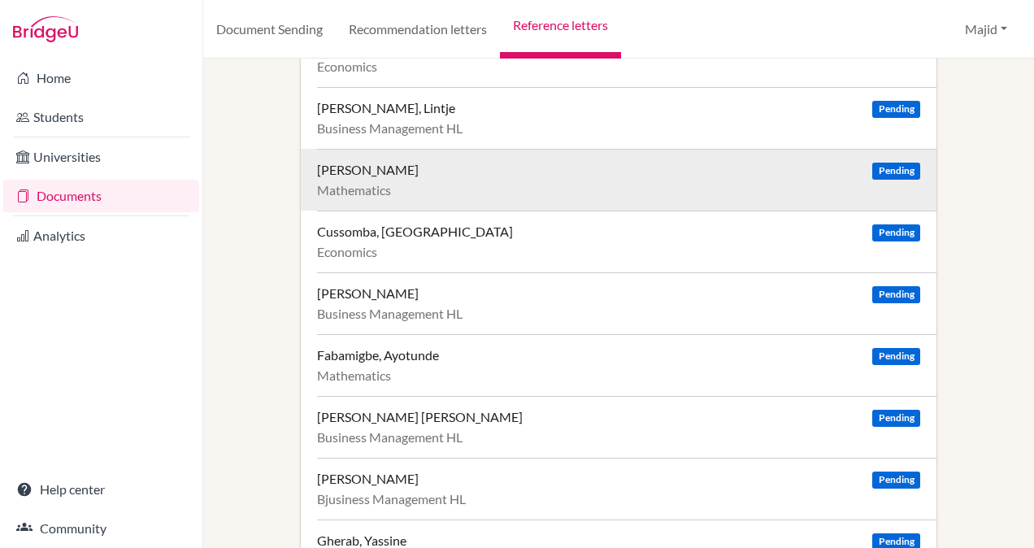
click at [655, 158] on div "[PERSON_NAME] Pending Mathematics" at bounding box center [626, 180] width 619 height 62
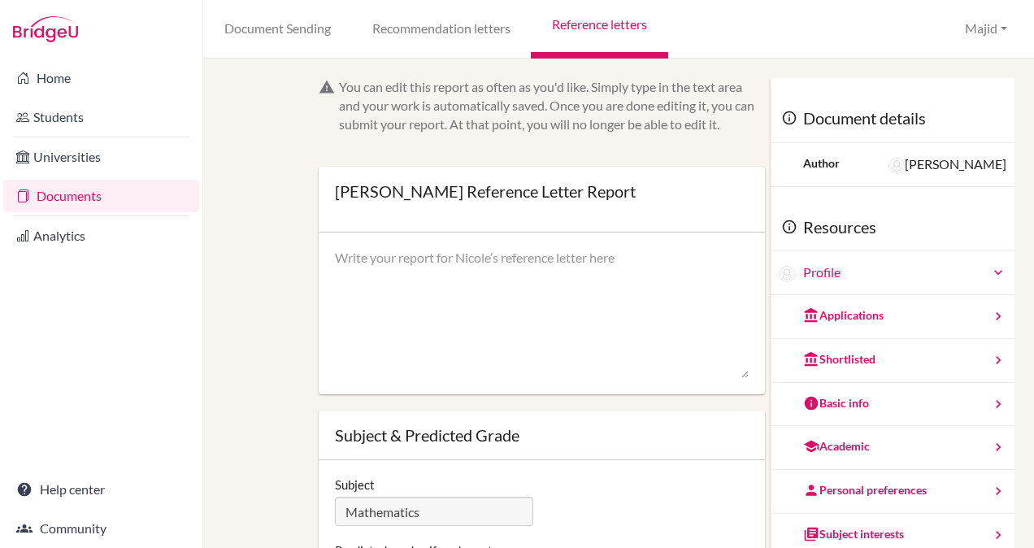
click at [566, 275] on textarea at bounding box center [542, 314] width 414 height 130
paste textarea "I am very pleased to provide a reference for [PERSON_NAME] in Mathematics. [PER…"
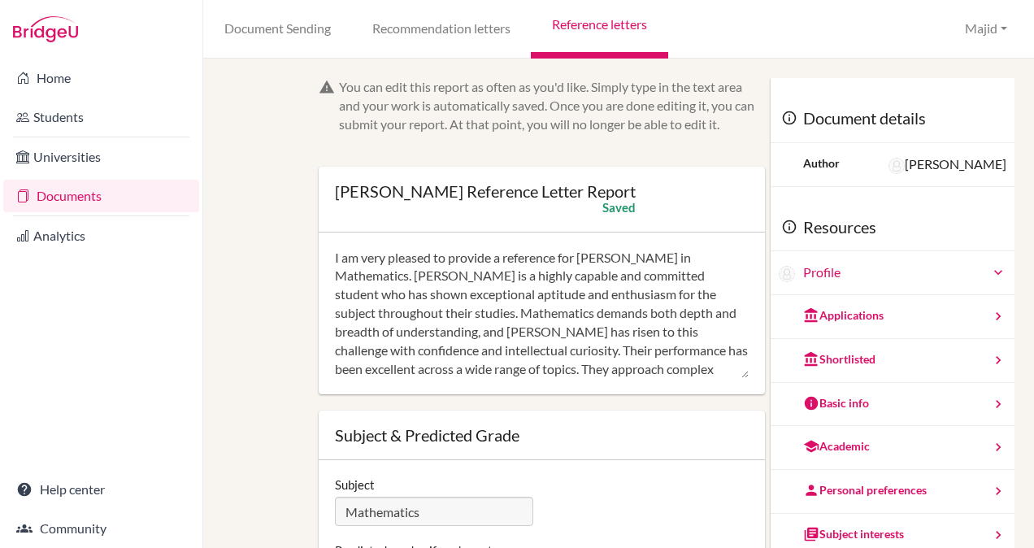
drag, startPoint x: 614, startPoint y: 258, endPoint x: 580, endPoint y: 262, distance: 34.4
click at [580, 262] on textarea "I am very pleased to provide a reference for Emma in Mathematics. Emma is a hig…" at bounding box center [542, 314] width 414 height 130
drag, startPoint x: 366, startPoint y: 276, endPoint x: 326, endPoint y: 276, distance: 39.8
click at [326, 276] on div "I am very pleased to provide a reference for Nicole in Mathematics. Emma is a h…" at bounding box center [542, 313] width 446 height 163
click at [480, 333] on textarea "I am very pleased to provide a reference for Nicole in Mathematics. Nicole is a…" at bounding box center [542, 314] width 414 height 130
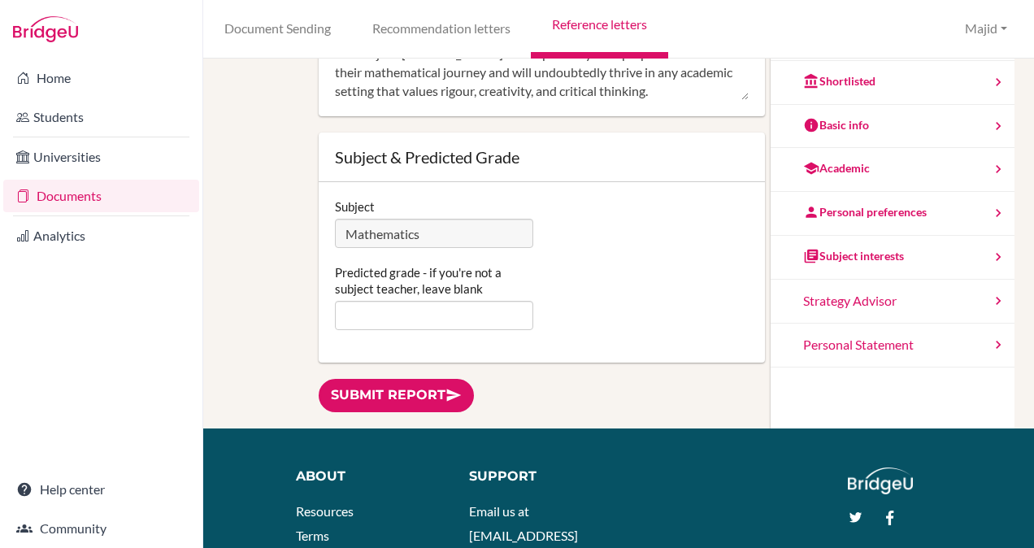
scroll to position [291, 0]
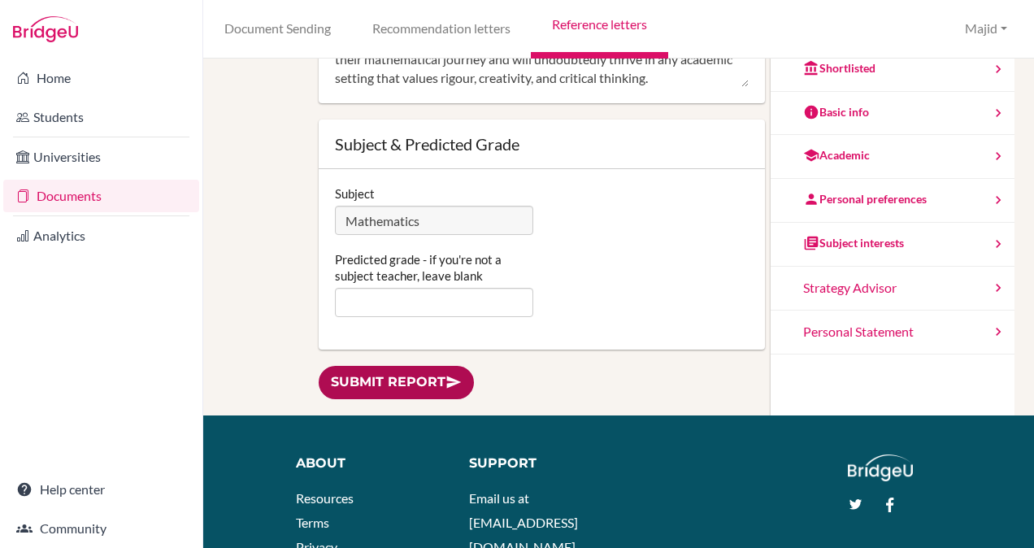
type textarea "I am very pleased to provide a reference for Nicole in Mathematics. Nicole is a…"
click at [431, 371] on link "Submit report" at bounding box center [396, 382] width 155 height 33
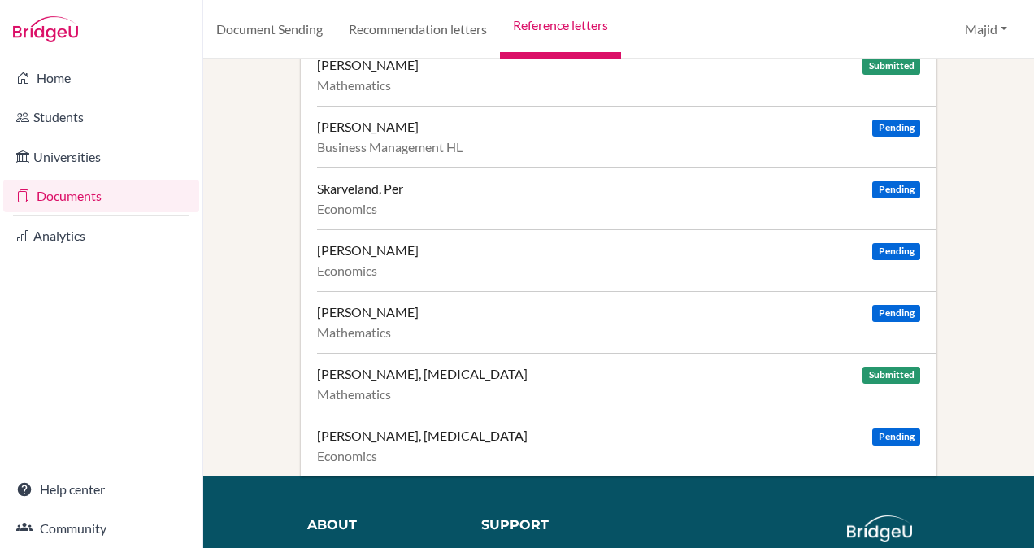
scroll to position [1075, 0]
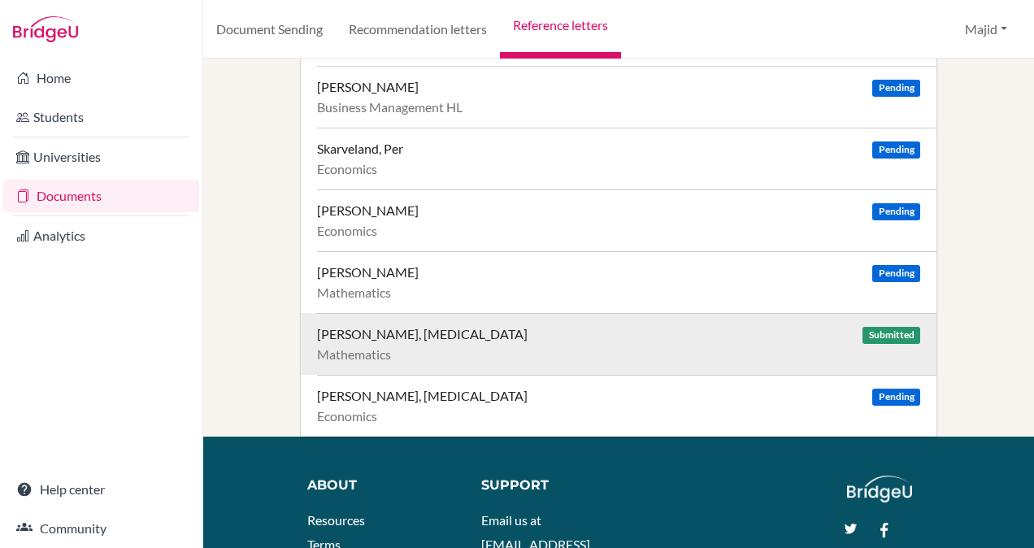
click at [658, 328] on div "[PERSON_NAME], [MEDICAL_DATA] Submitted" at bounding box center [618, 334] width 603 height 16
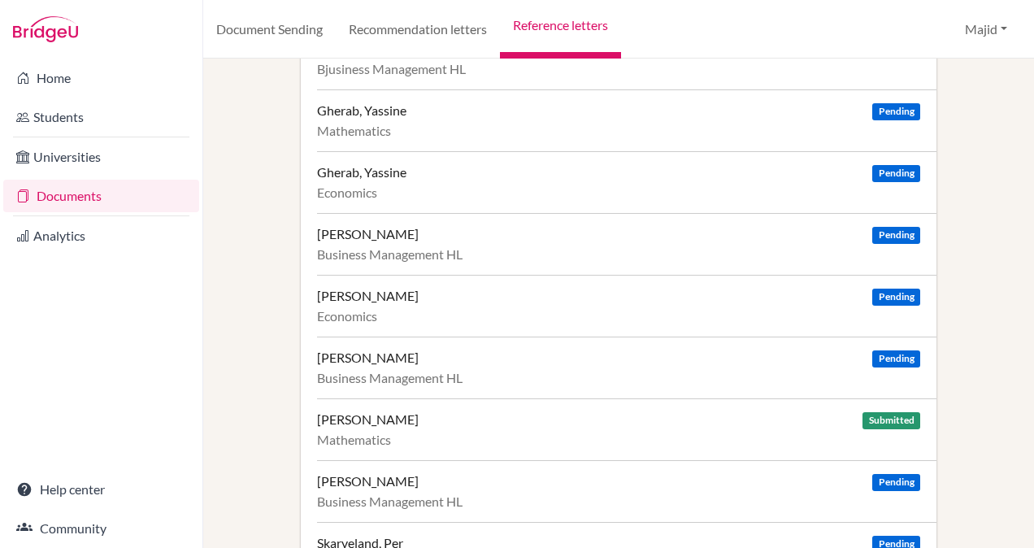
scroll to position [675, 0]
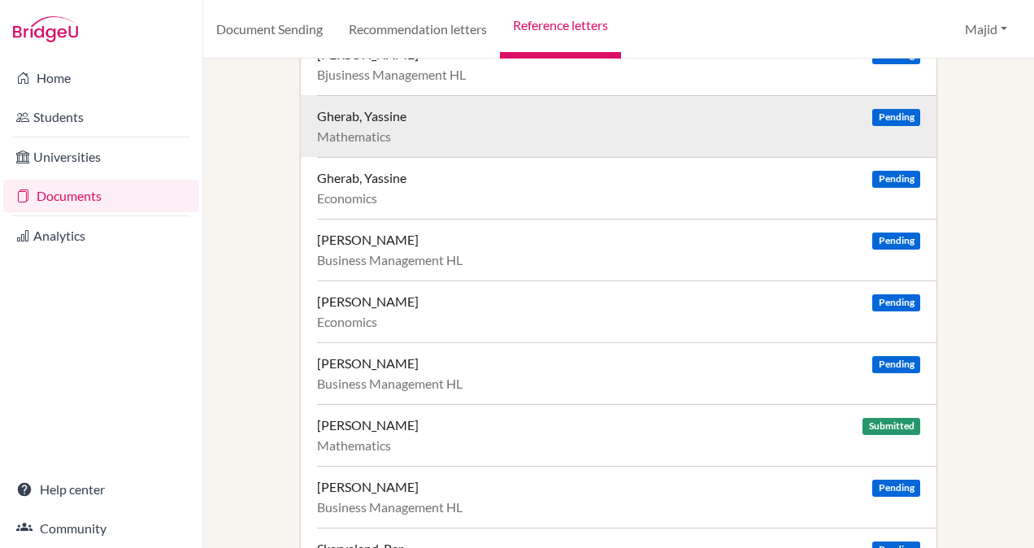
click at [878, 109] on span "Pending" at bounding box center [895, 117] width 47 height 17
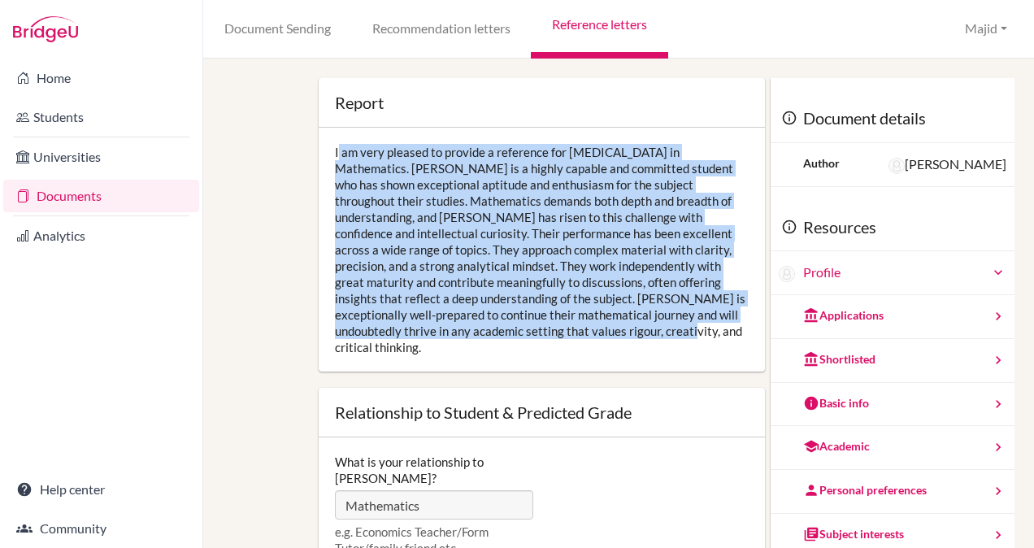
drag, startPoint x: 564, startPoint y: 333, endPoint x: 314, endPoint y: 130, distance: 322.4
click at [314, 130] on div "Report Open info Info I am very pleased to provide a reference for Nikita in Ma…" at bounding box center [541, 378] width 462 height 601
copy div "I am very pleased to provide a reference for Nikita in Mathematics. Nikita is a…"
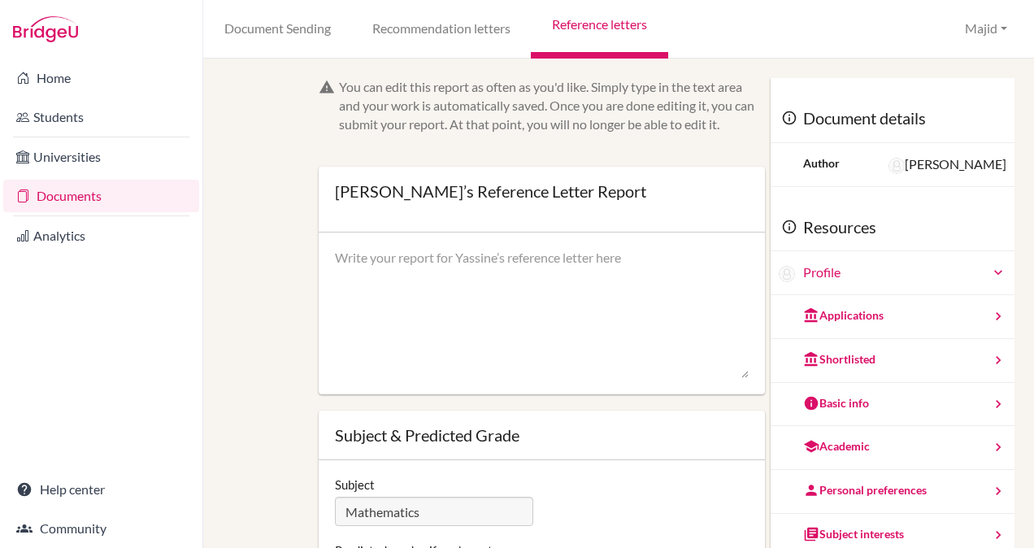
click at [618, 285] on textarea at bounding box center [542, 314] width 414 height 130
paste textarea "I am very pleased to provide a reference for Nikita in Mathematics. Nikita is a…"
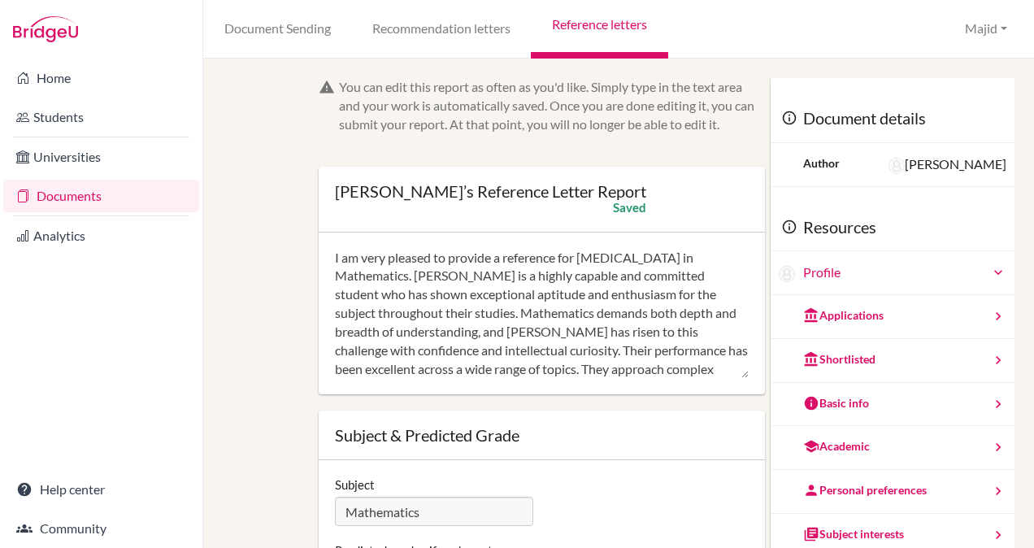
click at [616, 258] on textarea "I am very pleased to provide a reference for Nikita in Mathematics. Nikita is a…" at bounding box center [542, 314] width 414 height 130
click at [366, 275] on textarea "I am very pleased to provide a reference for Yassine in Mathematics. Nikita is …" at bounding box center [542, 314] width 414 height 130
click at [479, 335] on textarea "I am very pleased to provide a reference for Yassine in Mathematics. Yassine is…" at bounding box center [542, 314] width 414 height 130
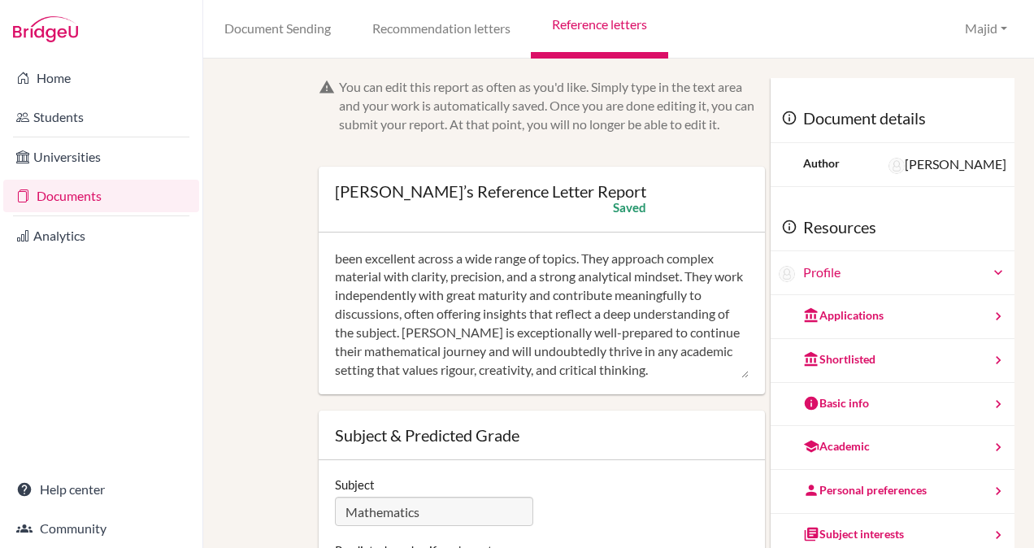
scroll to position [112, 0]
drag, startPoint x: 533, startPoint y: 331, endPoint x: 488, endPoint y: 324, distance: 46.0
click at [488, 324] on textarea "I am very pleased to provide a reference for Yassine in Mathematics. Yassine is…" at bounding box center [542, 314] width 414 height 130
click at [535, 329] on textarea "I am very pleased to provide a reference for Yassine in Mathematics. Yassine is…" at bounding box center [542, 314] width 414 height 130
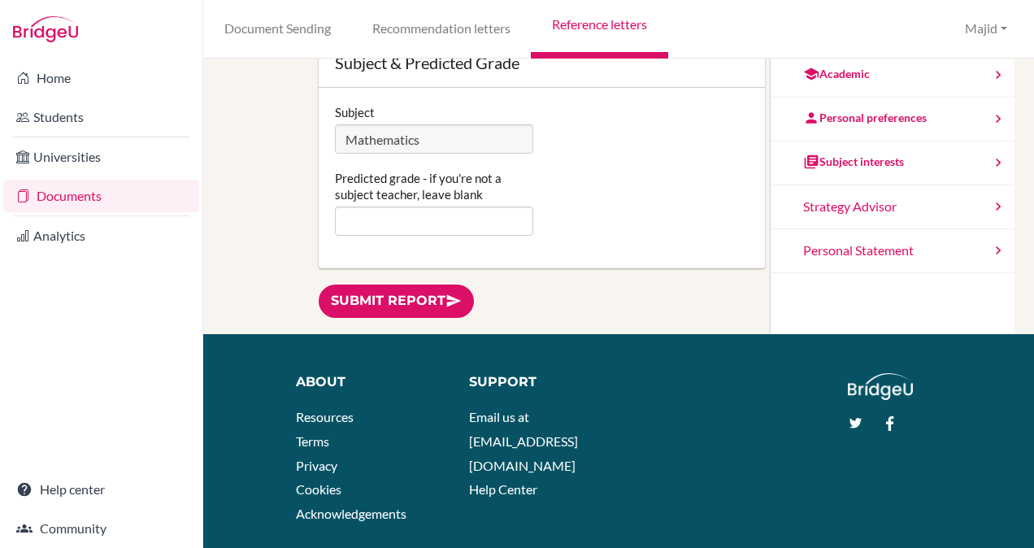
scroll to position [400, 0]
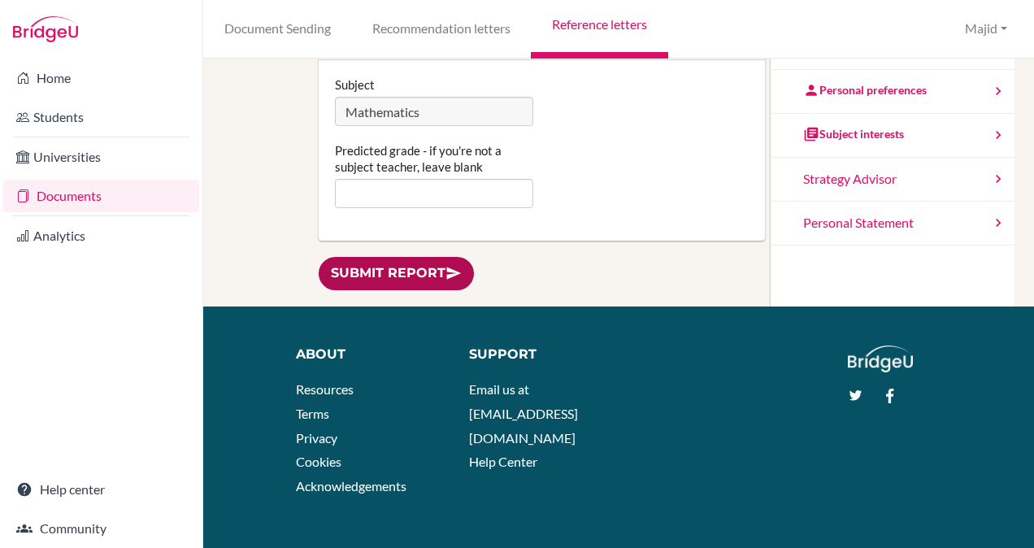
type textarea "I am very pleased to provide a reference for Yassine in Mathematics. Yassine is…"
click at [382, 270] on link "Submit report" at bounding box center [396, 273] width 155 height 33
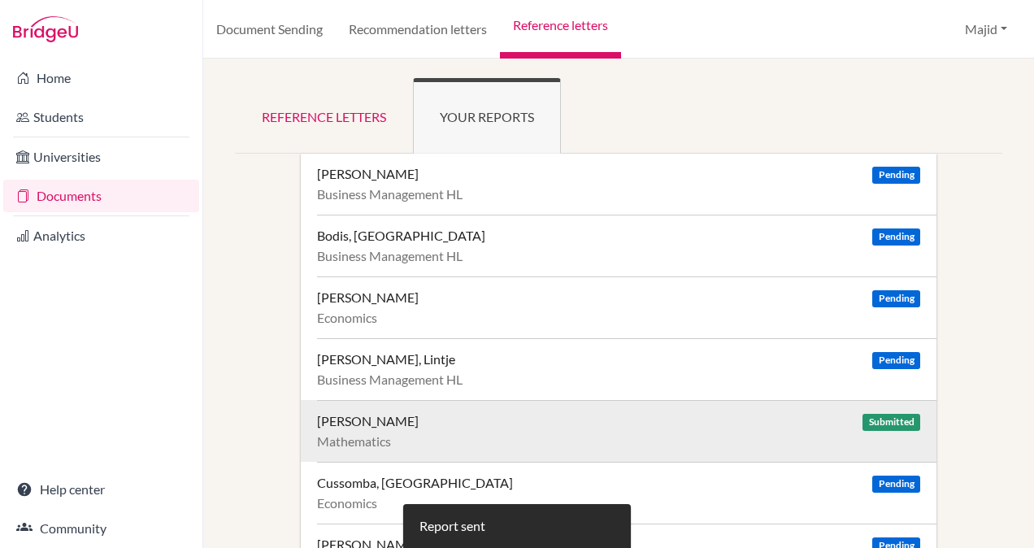
click at [688, 419] on div "[PERSON_NAME] Submitted" at bounding box center [618, 421] width 603 height 16
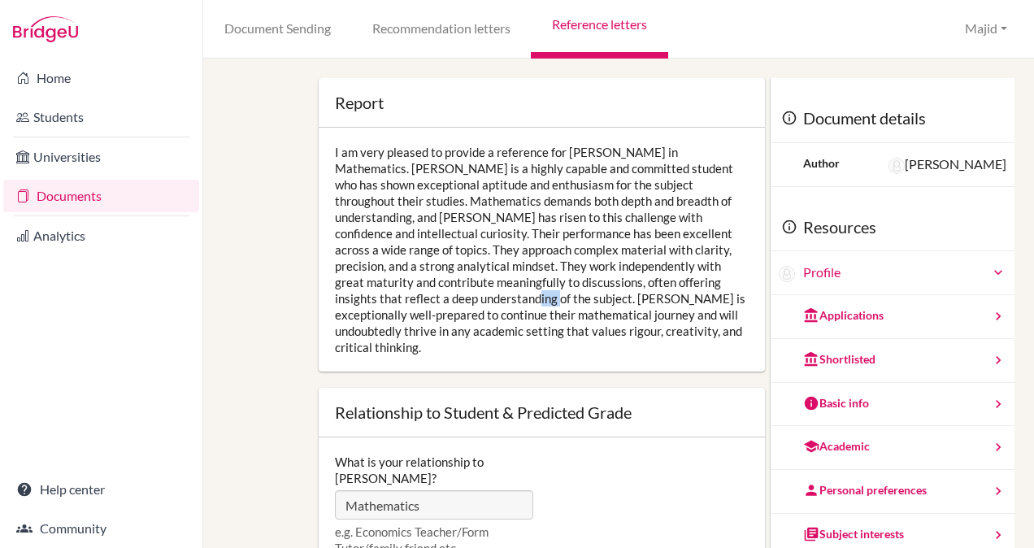
drag, startPoint x: 410, startPoint y: 296, endPoint x: 379, endPoint y: 297, distance: 30.9
click at [379, 297] on div "I am very pleased to provide a reference for [PERSON_NAME] in Mathematics. [PER…" at bounding box center [542, 250] width 446 height 244
copy div "[PERSON_NAME]"
click at [653, 302] on div "I am very pleased to provide a reference for [PERSON_NAME] in Mathematics. [PER…" at bounding box center [542, 250] width 446 height 244
click at [492, 239] on div "I am very pleased to provide a reference for [PERSON_NAME] in Mathematics. [PER…" at bounding box center [542, 250] width 446 height 244
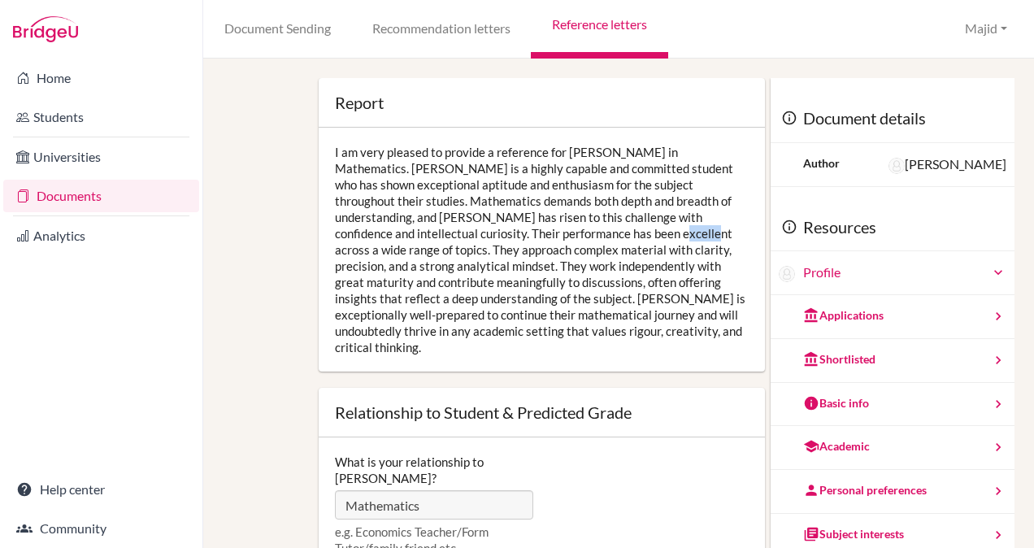
drag, startPoint x: 492, startPoint y: 239, endPoint x: 527, endPoint y: 231, distance: 35.1
click at [527, 231] on div "I am very pleased to provide a reference for [PERSON_NAME] in Mathematics. [PER…" at bounding box center [542, 250] width 446 height 244
click at [596, 272] on div "I am very pleased to provide a reference for [PERSON_NAME] in Mathematics. [PER…" at bounding box center [542, 250] width 446 height 244
click at [596, 272] on div "I am very pleased to provide a reference for Nicole in Mathematics. Nicole is a…" at bounding box center [542, 250] width 446 height 244
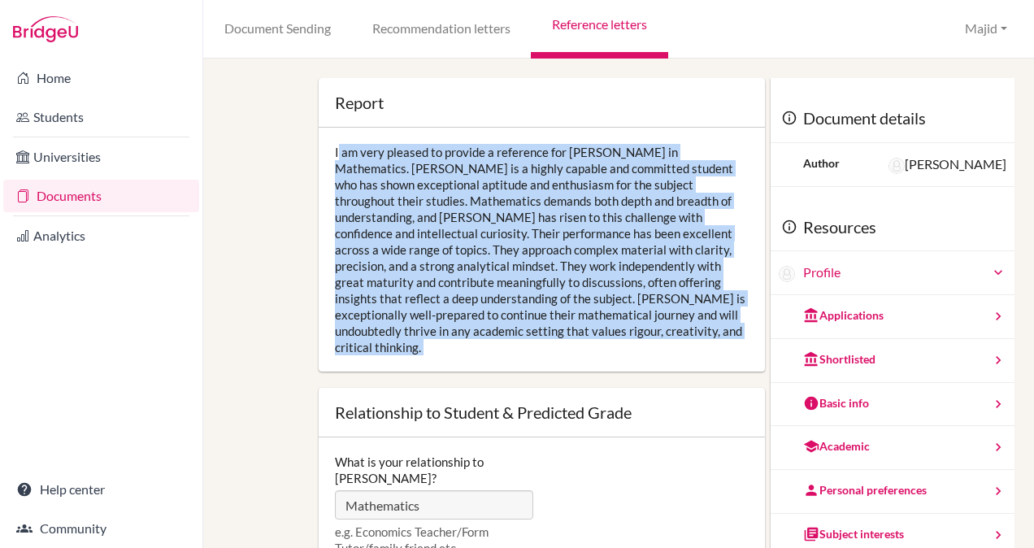
click at [596, 272] on div "I am very pleased to provide a reference for Nicole in Mathematics. Nicole is a…" at bounding box center [542, 250] width 446 height 244
drag, startPoint x: 596, startPoint y: 272, endPoint x: 585, endPoint y: 212, distance: 61.1
drag, startPoint x: 585, startPoint y: 212, endPoint x: 484, endPoint y: 185, distance: 105.1
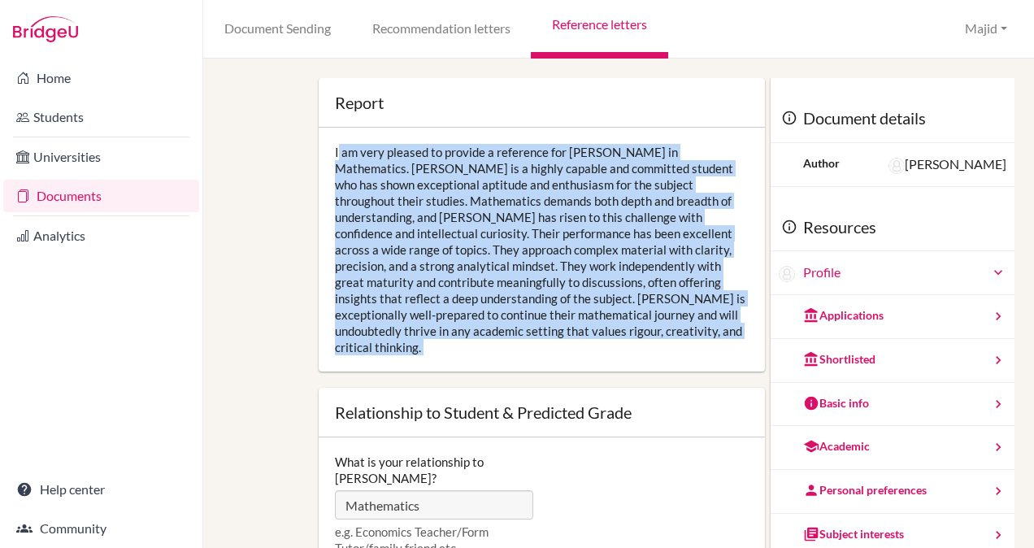
click at [484, 185] on div "I am very pleased to provide a reference for Nicole in Mathematics. Nicole is a…" at bounding box center [542, 250] width 446 height 244
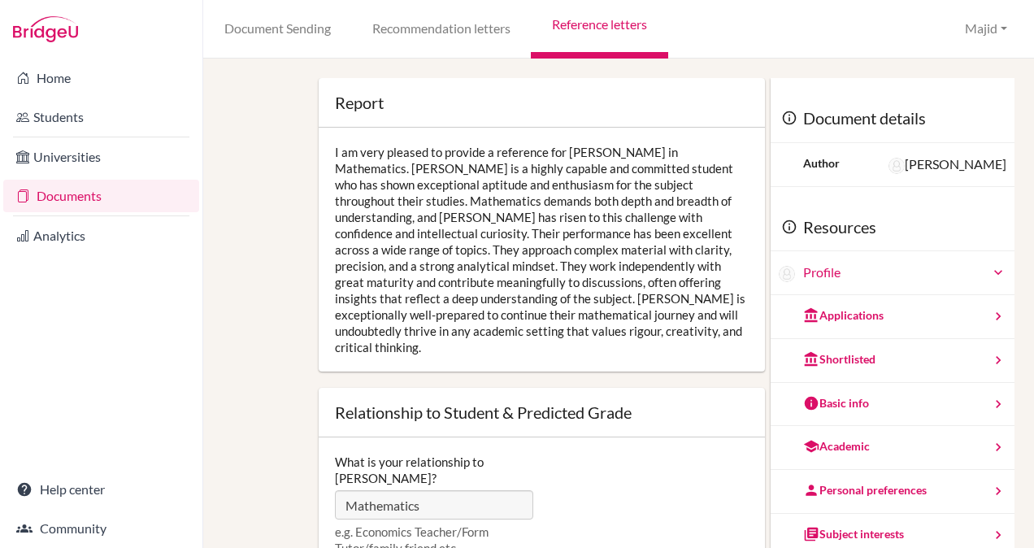
drag, startPoint x: 484, startPoint y: 185, endPoint x: 719, endPoint y: 109, distance: 247.7
click at [719, 109] on div at bounding box center [542, 102] width 414 height 16
click at [1001, 17] on button "Majid" at bounding box center [985, 29] width 57 height 30
click at [656, 236] on div "I am very pleased to provide a reference for Nicole in Mathematics. Nicole is a…" at bounding box center [542, 250] width 446 height 244
click at [271, 30] on link "Document Sending" at bounding box center [277, 29] width 148 height 59
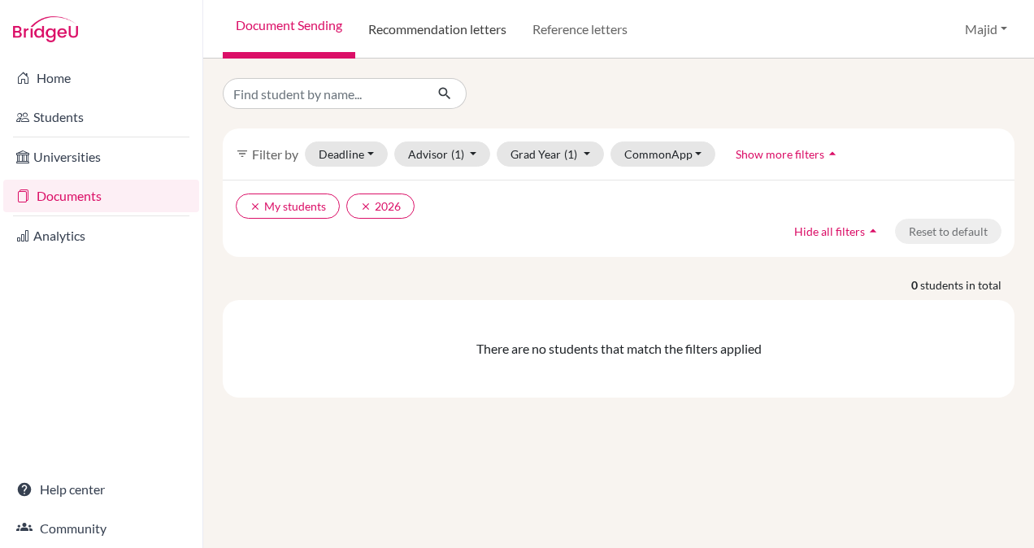
click at [419, 19] on link "Recommendation letters" at bounding box center [437, 29] width 164 height 59
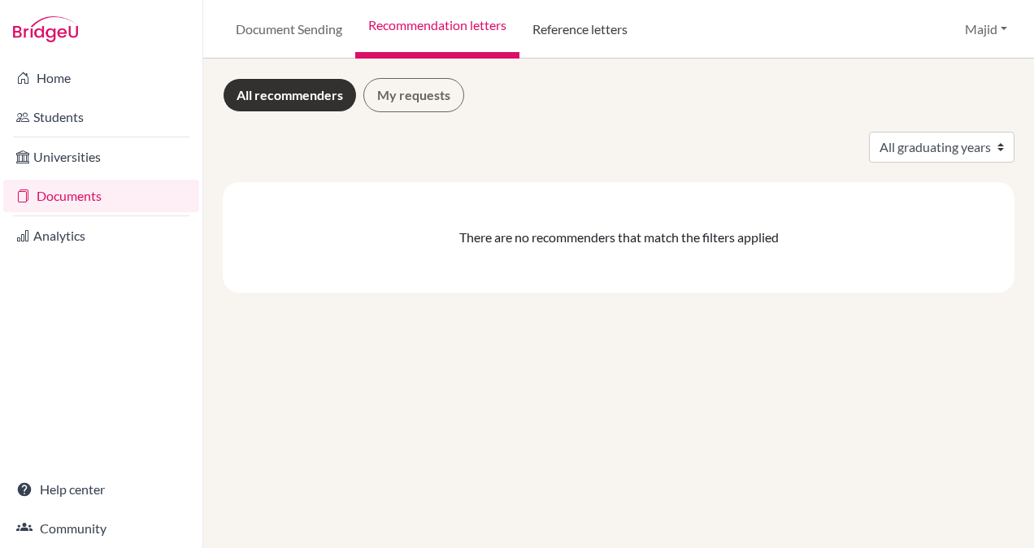
click at [601, 23] on link "Reference letters" at bounding box center [579, 29] width 121 height 59
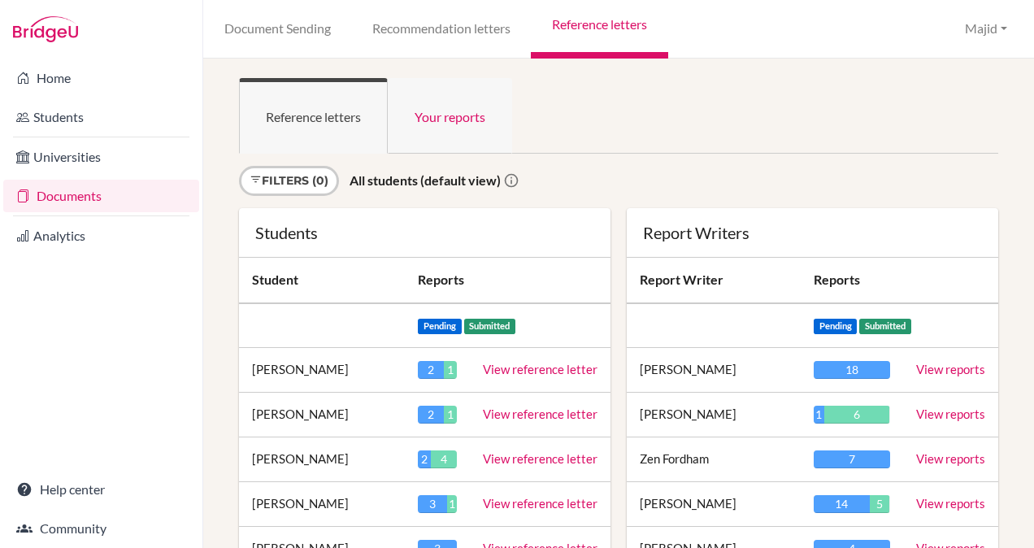
click at [462, 124] on link "Your reports" at bounding box center [450, 116] width 124 height 76
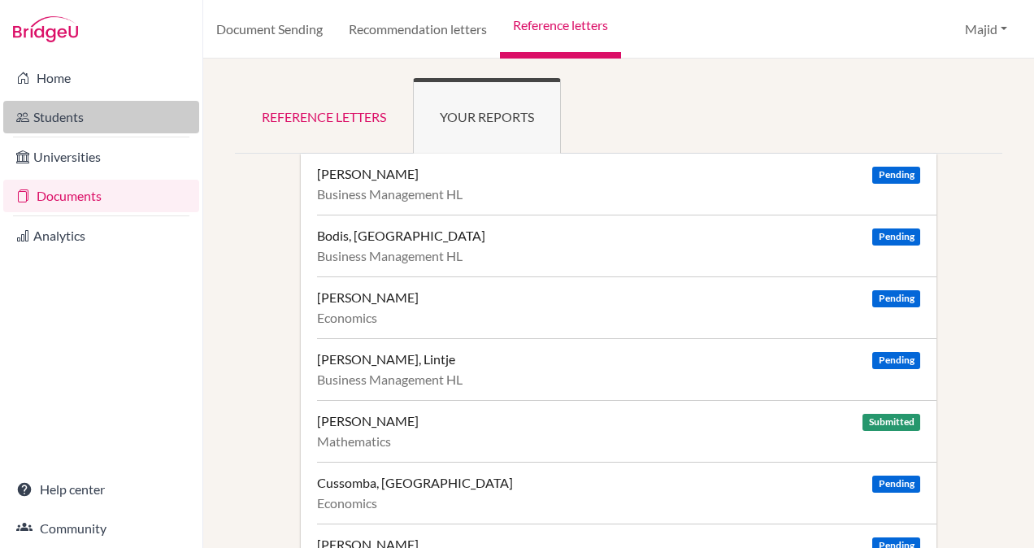
click at [70, 108] on link "Students" at bounding box center [101, 117] width 196 height 33
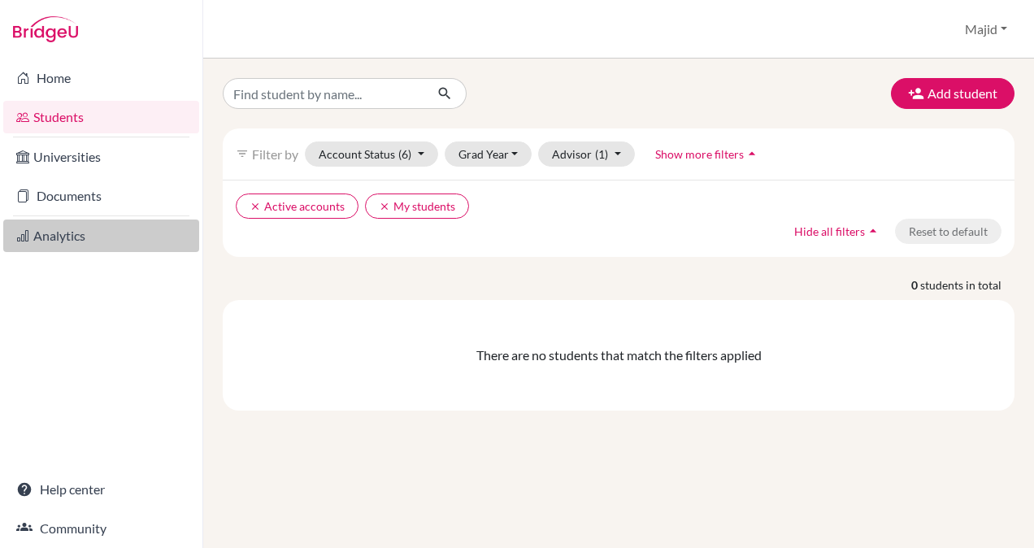
click at [75, 230] on link "Analytics" at bounding box center [101, 235] width 196 height 33
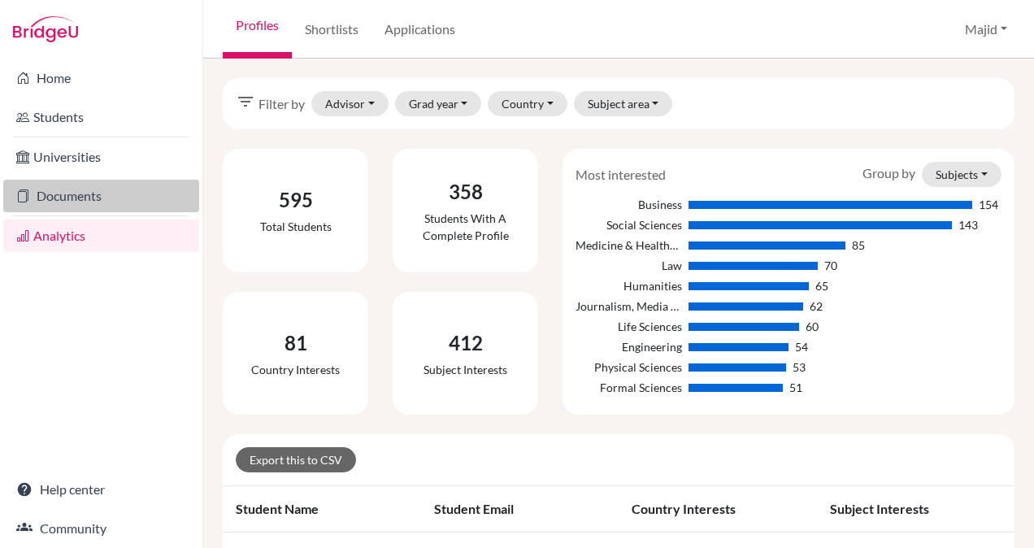
click at [63, 189] on link "Documents" at bounding box center [101, 196] width 196 height 33
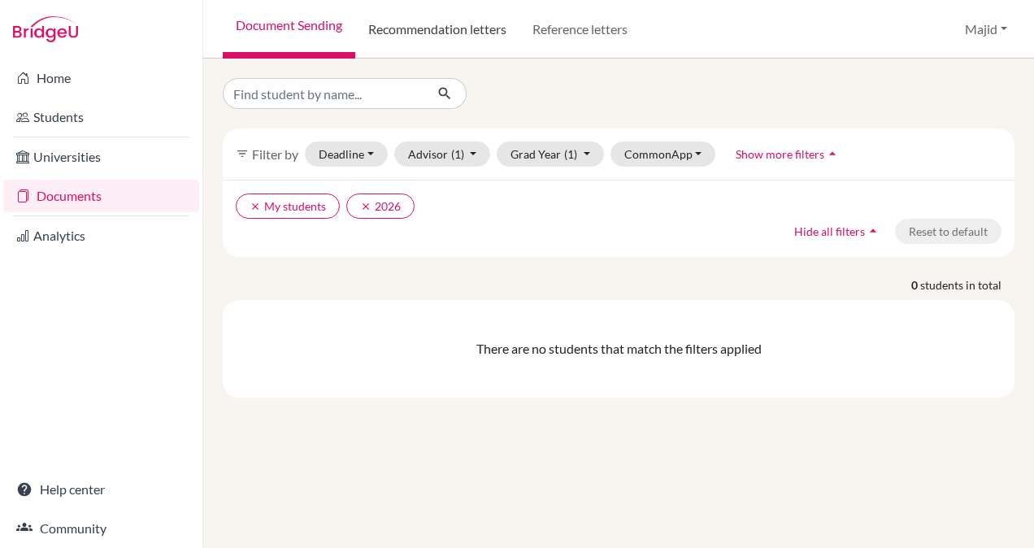
click at [473, 33] on link "Recommendation letters" at bounding box center [437, 29] width 164 height 59
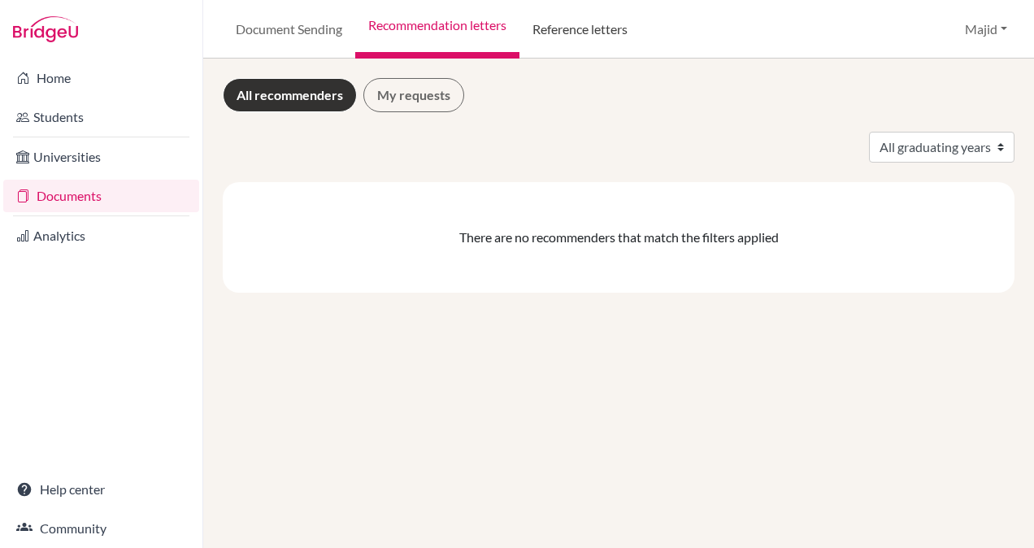
click at [606, 20] on link "Reference letters" at bounding box center [579, 29] width 121 height 59
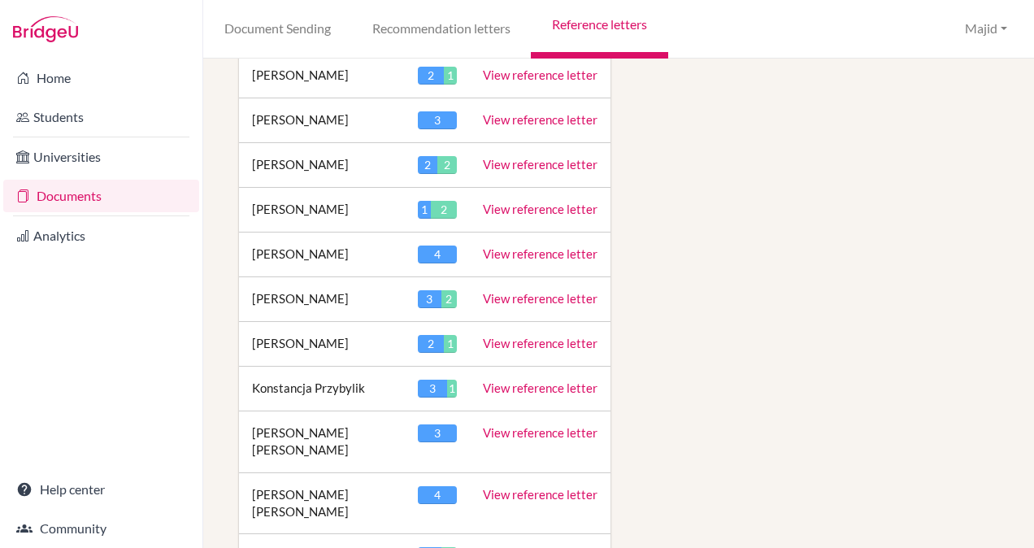
scroll to position [1732, 0]
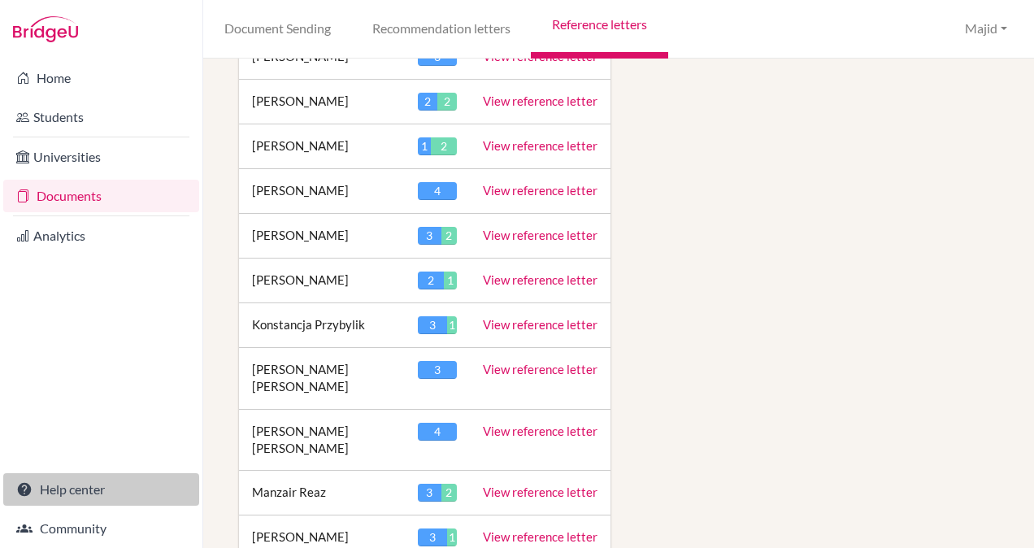
click at [83, 490] on link "Help center" at bounding box center [101, 489] width 196 height 33
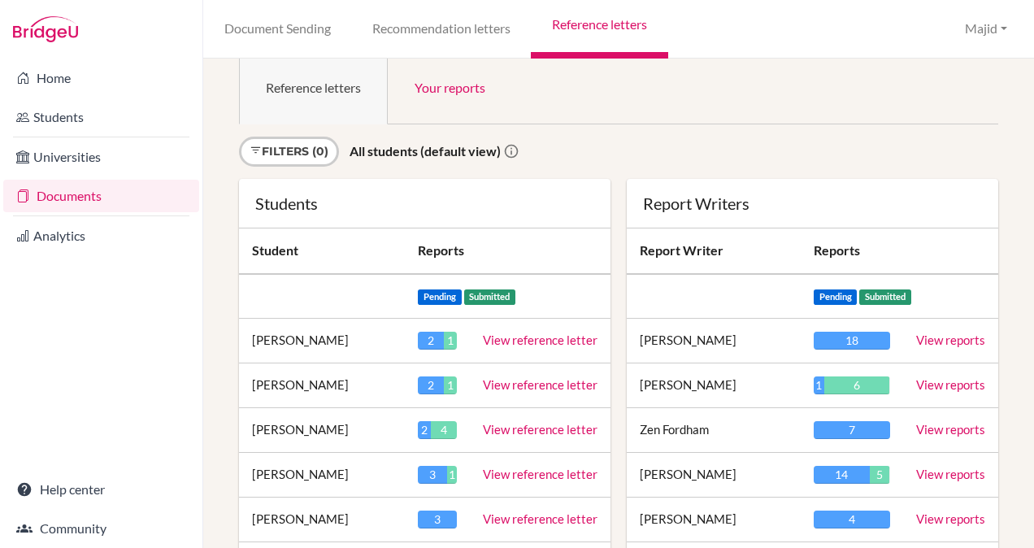
scroll to position [0, 0]
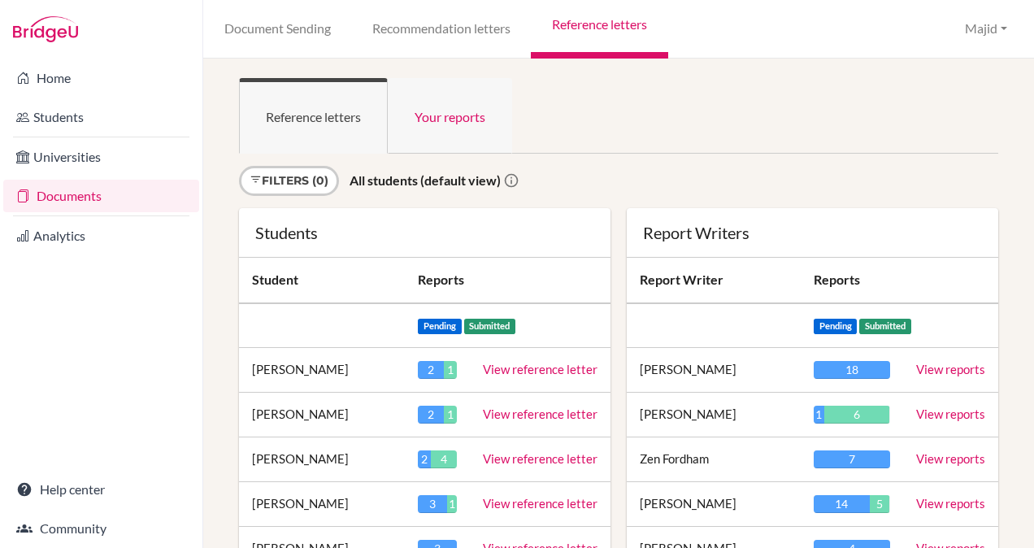
click at [451, 111] on link "Your reports" at bounding box center [450, 116] width 124 height 76
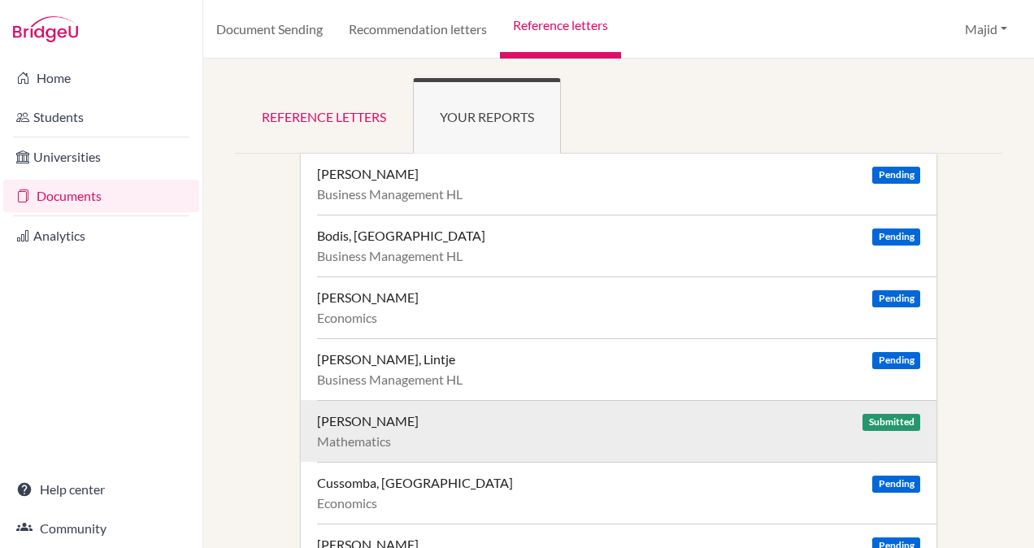
click at [562, 424] on div "Cheng, Nicole Submitted" at bounding box center [618, 421] width 603 height 16
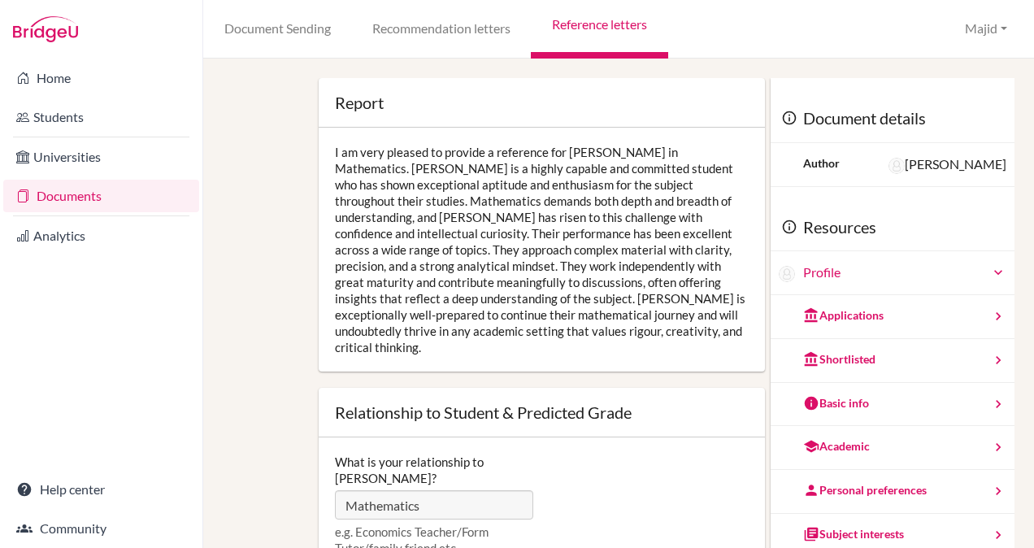
click at [600, 16] on link "Reference letters" at bounding box center [599, 29] width 137 height 59
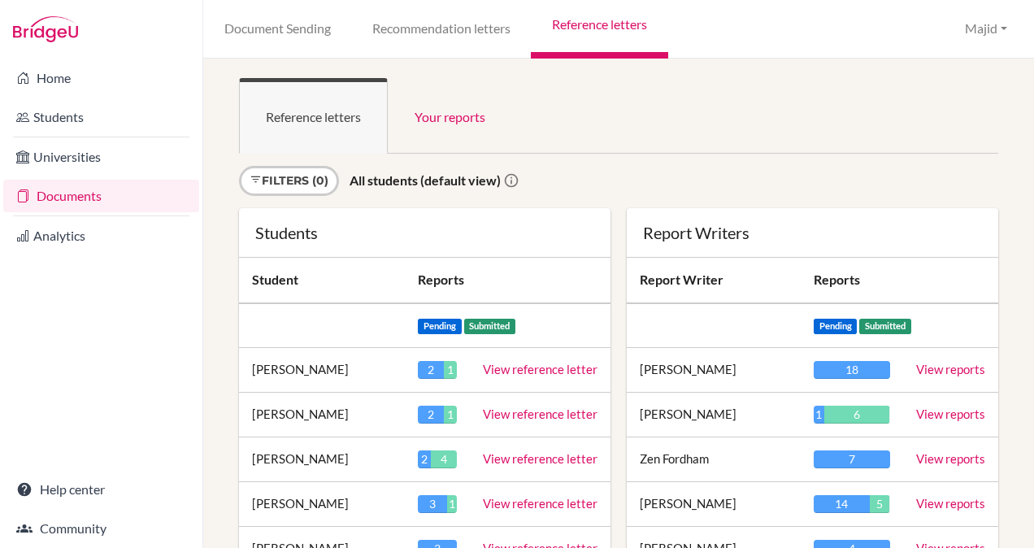
drag, startPoint x: 1019, startPoint y: 114, endPoint x: 1021, endPoint y: 127, distance: 13.1
click at [1021, 127] on div "Reference letters Your reports Sign in as an advisor to view reports here Filte…" at bounding box center [618, 303] width 830 height 489
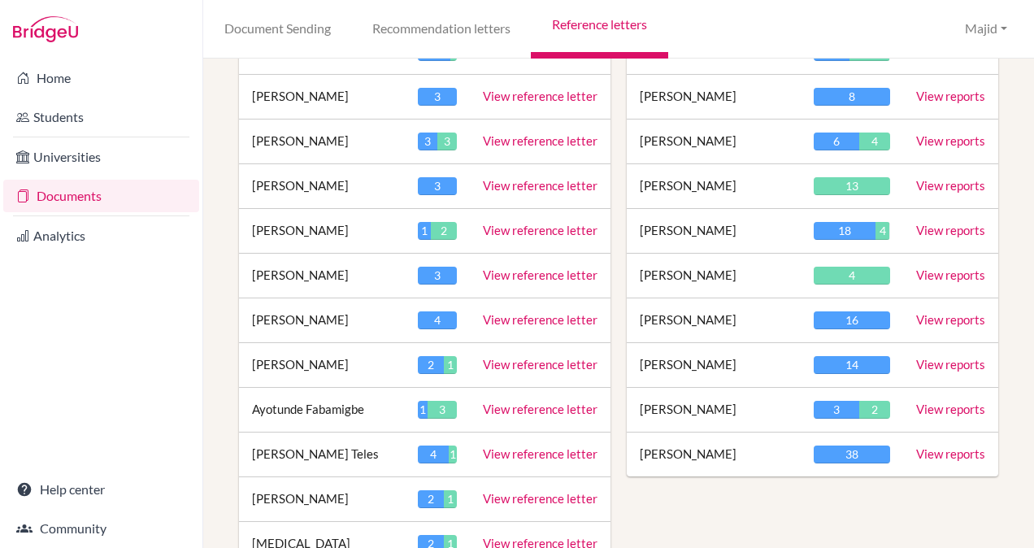
scroll to position [582, 0]
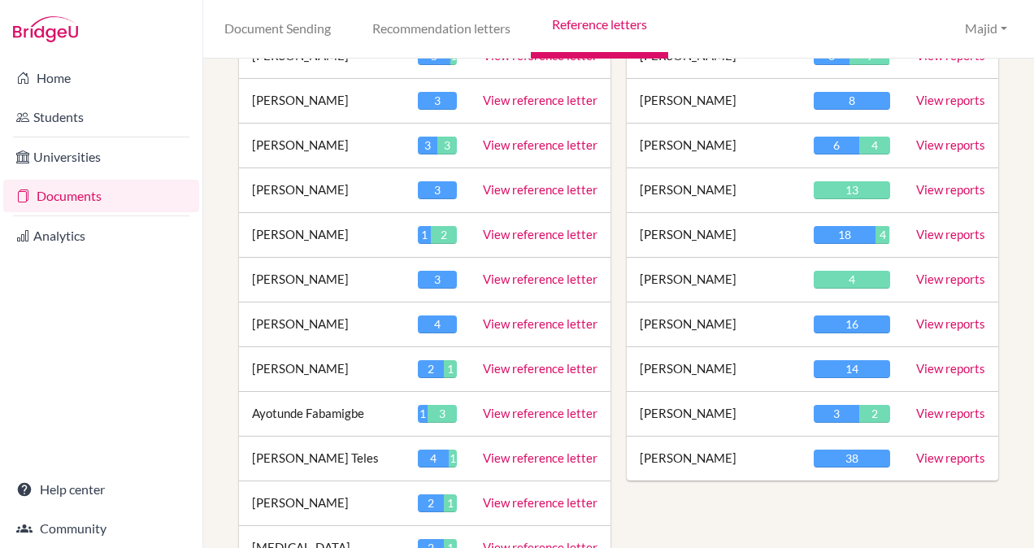
click at [549, 227] on link "View reference letter" at bounding box center [540, 234] width 115 height 15
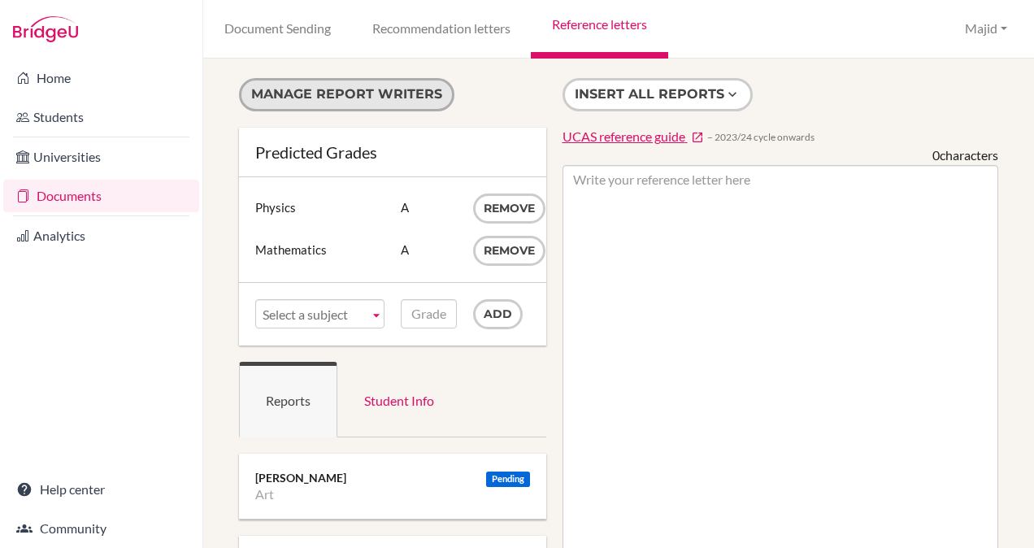
click at [386, 88] on button "Manage report writers" at bounding box center [346, 94] width 215 height 33
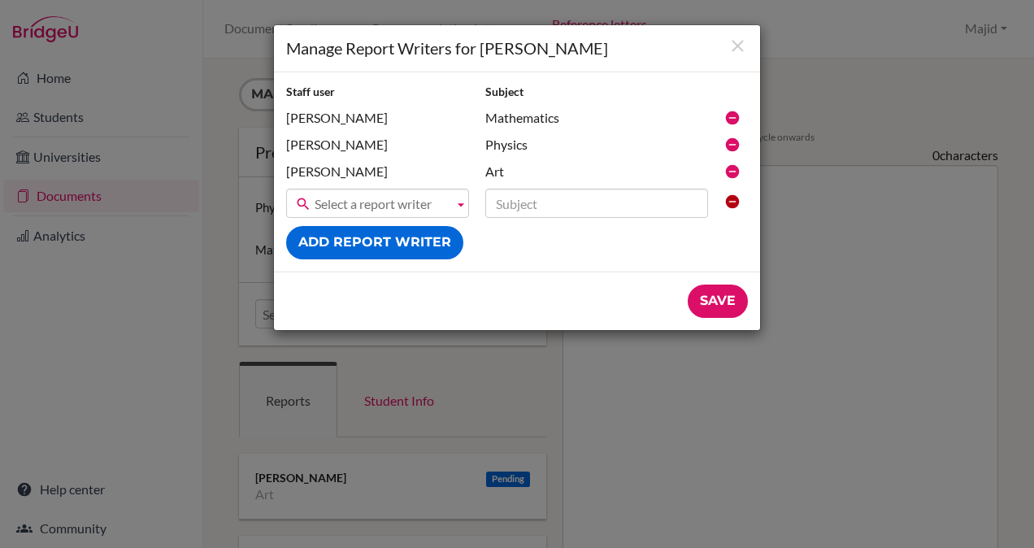
click at [735, 117] on icon at bounding box center [732, 118] width 16 height 16
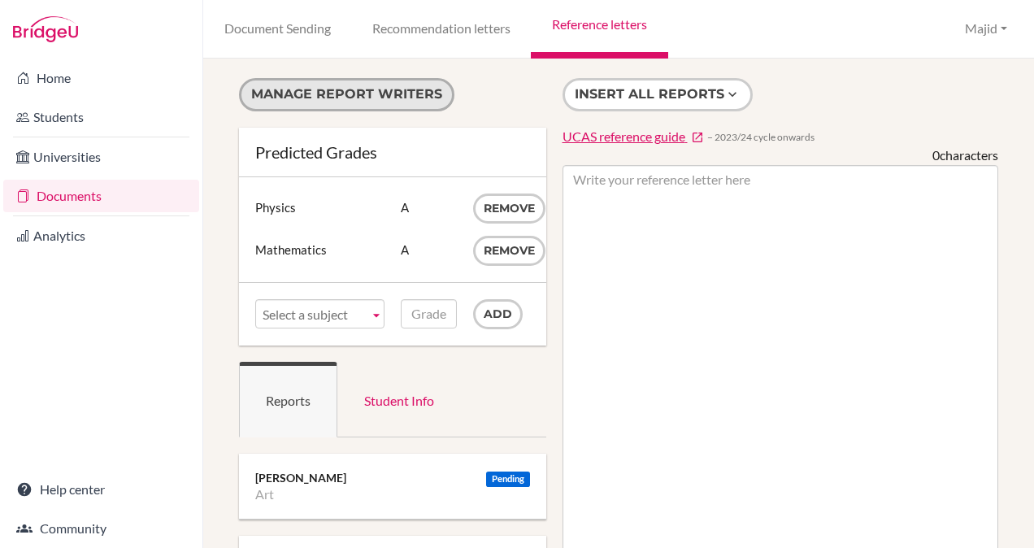
click at [373, 97] on button "Manage report writers" at bounding box center [346, 94] width 215 height 33
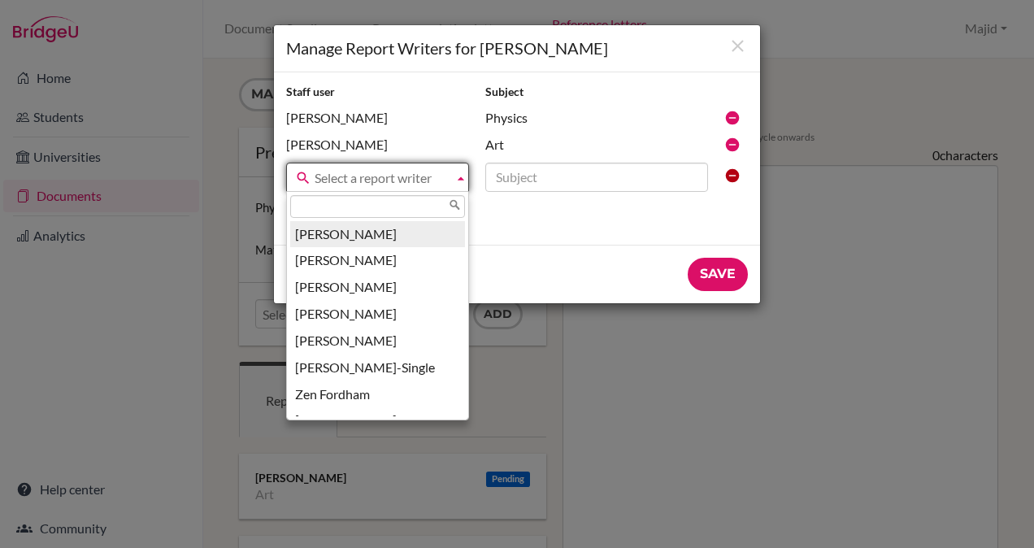
click at [457, 180] on b at bounding box center [460, 177] width 15 height 28
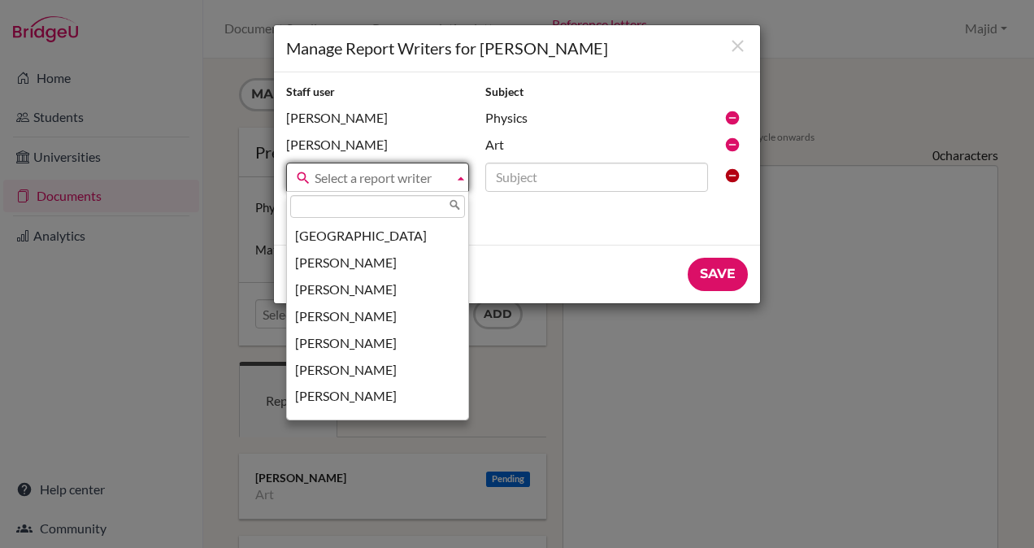
scroll to position [387, 0]
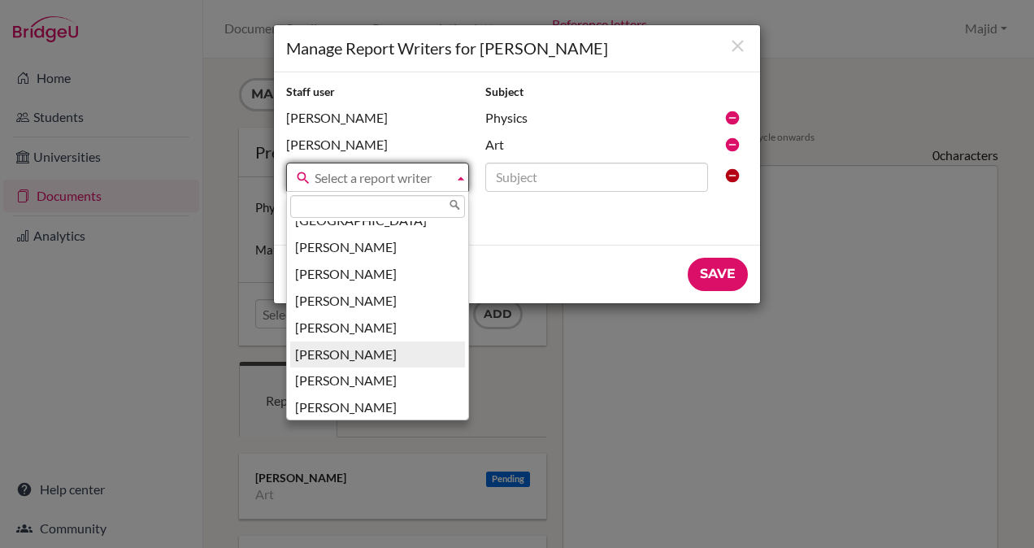
click at [400, 346] on li "[PERSON_NAME]" at bounding box center [377, 354] width 175 height 27
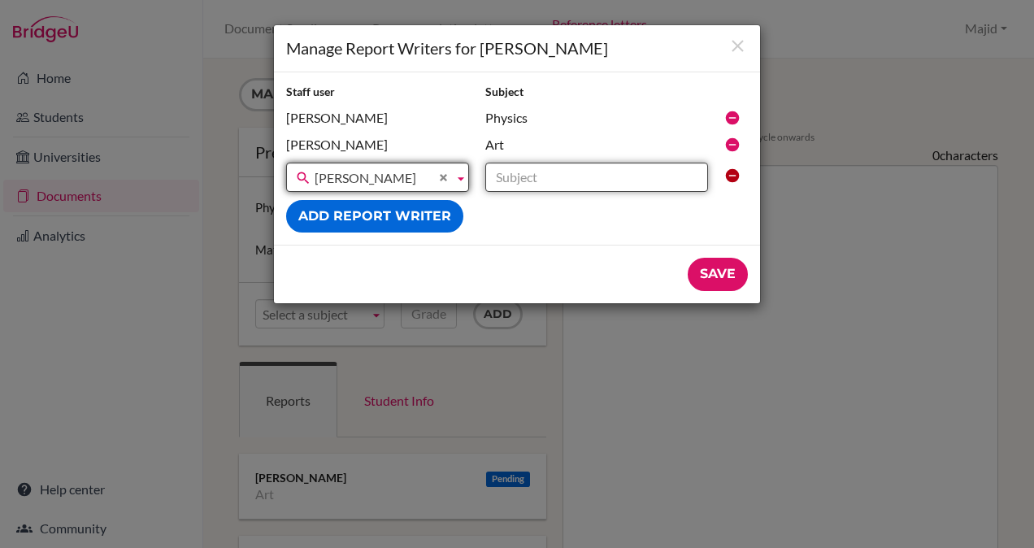
click at [660, 179] on input "text" at bounding box center [596, 177] width 223 height 29
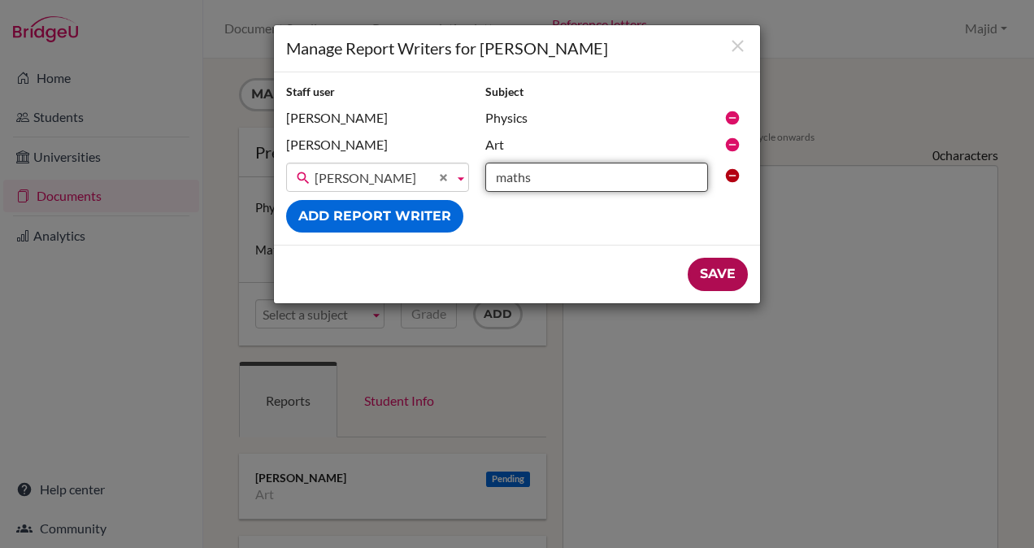
type input "maths"
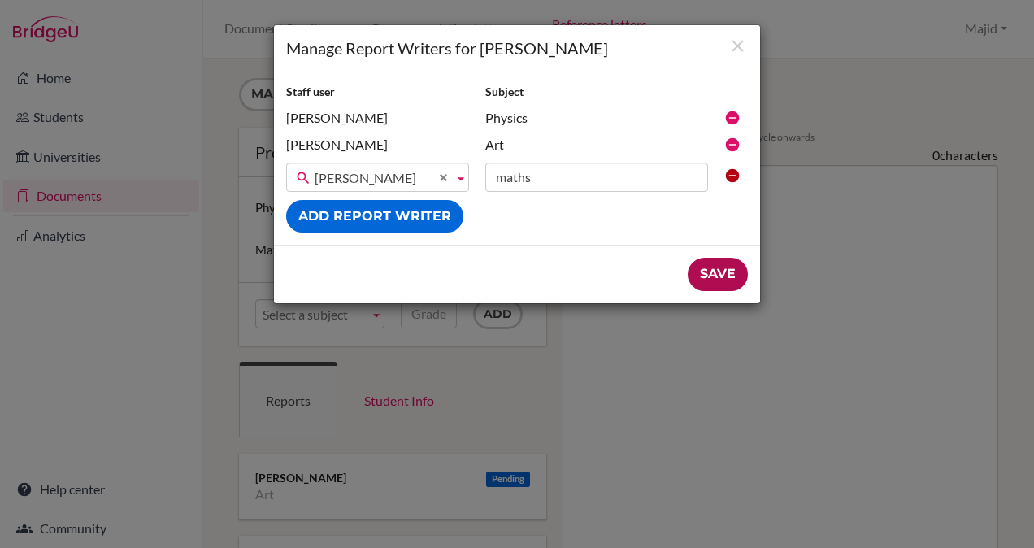
click at [730, 271] on input "Save" at bounding box center [717, 274] width 60 height 33
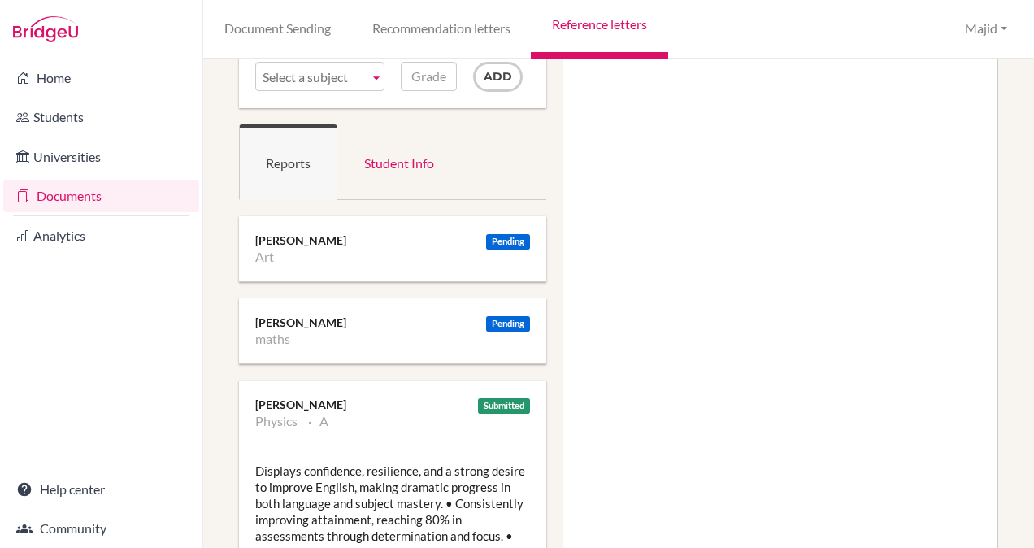
scroll to position [239, 0]
click at [486, 319] on div "Pending" at bounding box center [508, 321] width 44 height 15
click at [320, 313] on div "Majid Roshanfekr" at bounding box center [392, 321] width 275 height 16
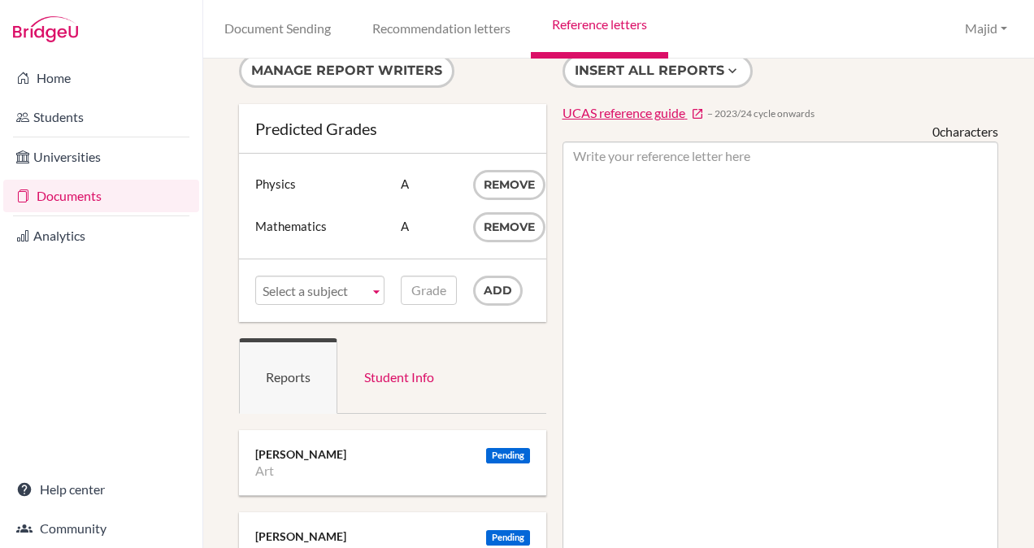
scroll to position [0, 0]
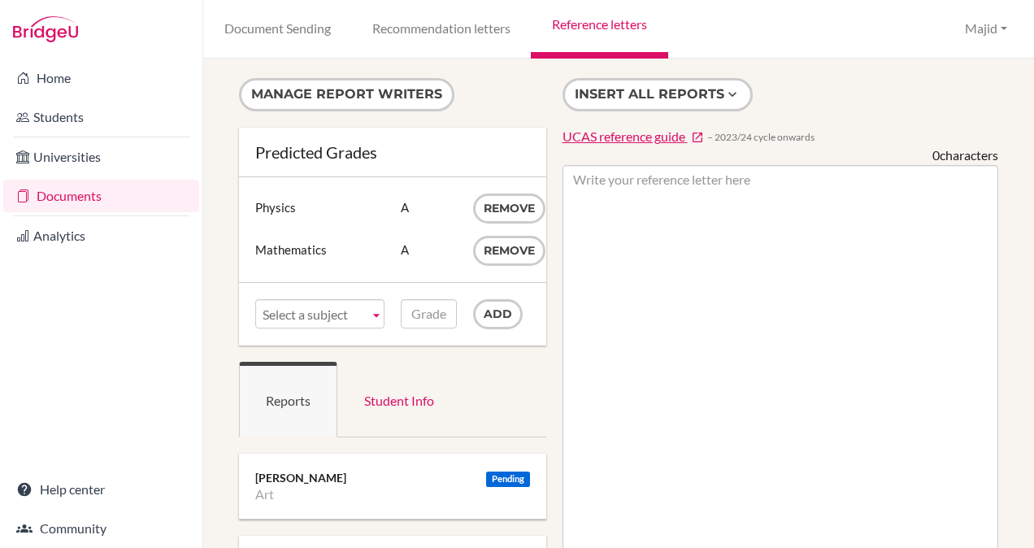
click at [595, 17] on link "Reference letters" at bounding box center [599, 29] width 137 height 59
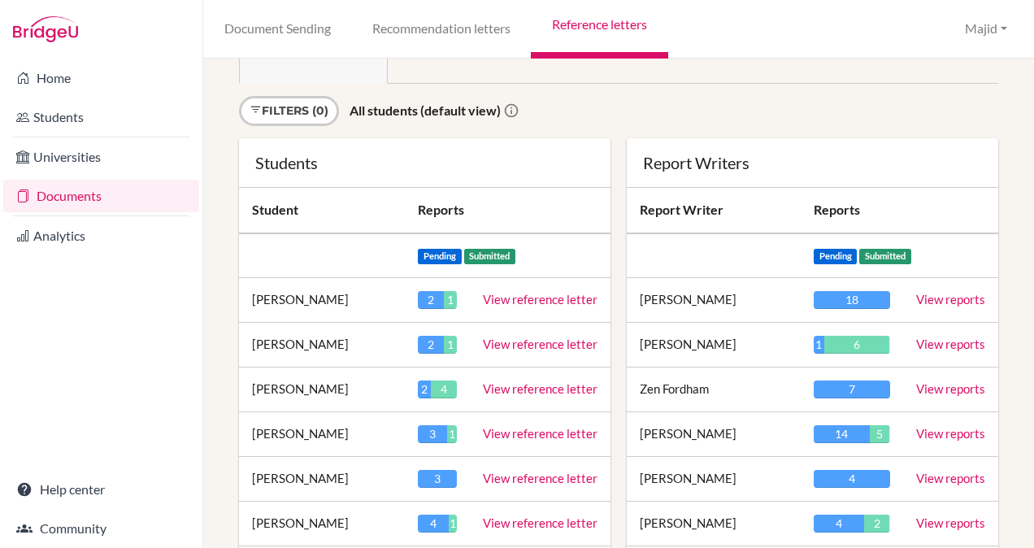
scroll to position [44, 0]
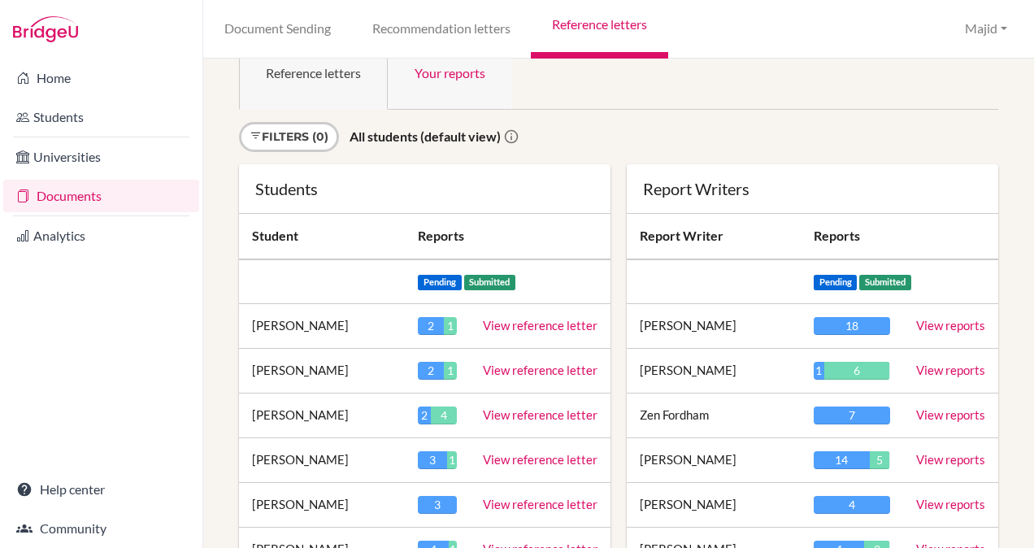
click at [464, 67] on link "Your reports" at bounding box center [450, 72] width 124 height 76
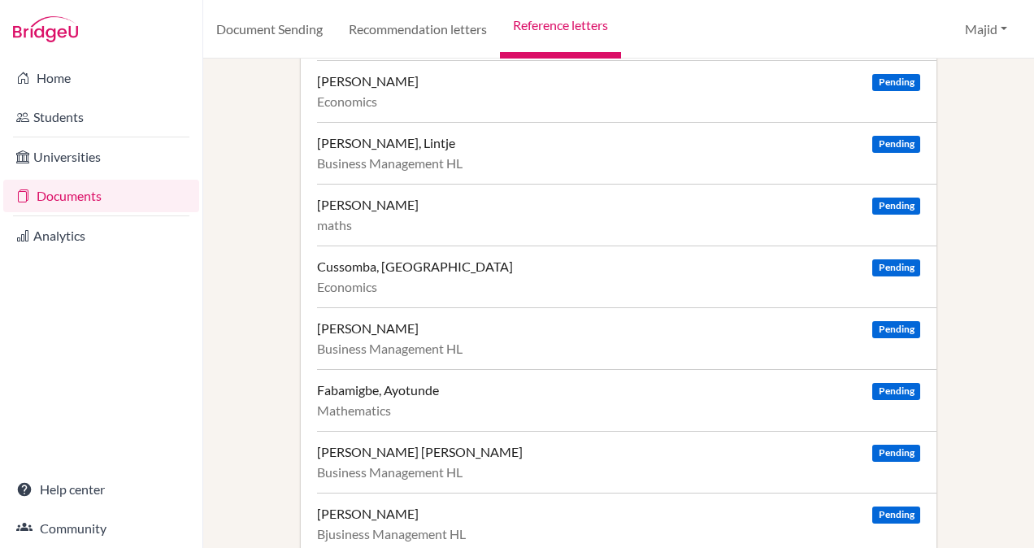
scroll to position [214, 0]
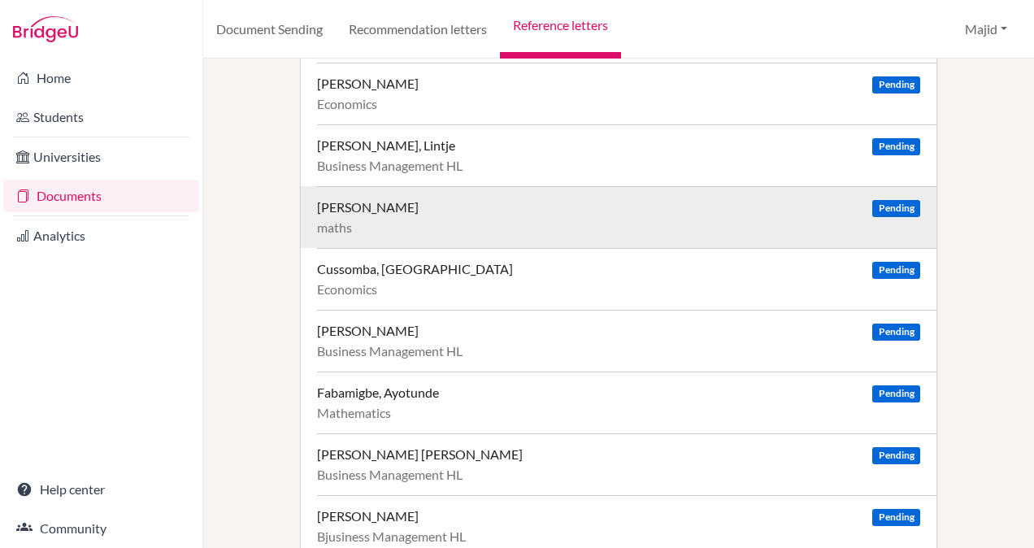
click at [857, 205] on div "[PERSON_NAME] Pending" at bounding box center [618, 207] width 603 height 16
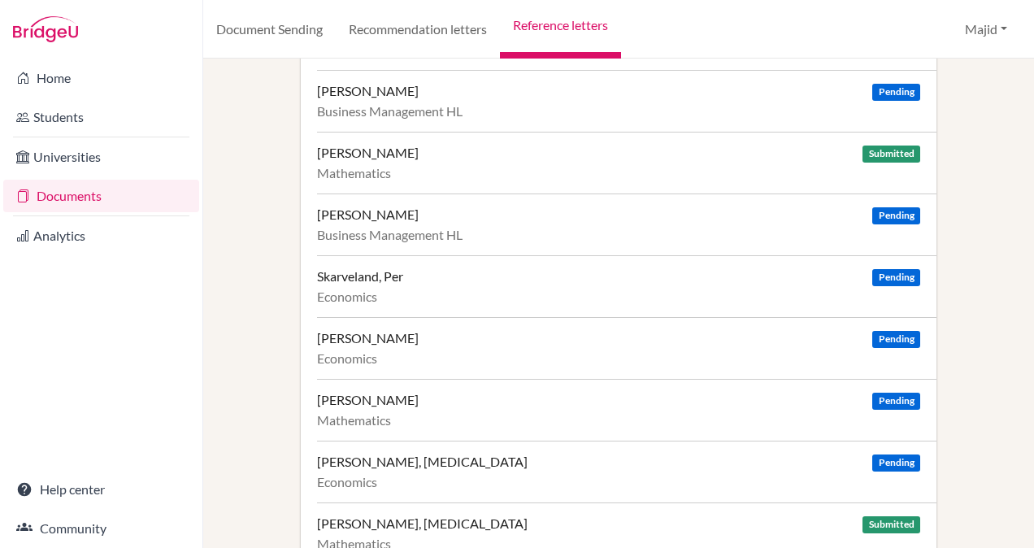
scroll to position [957, 0]
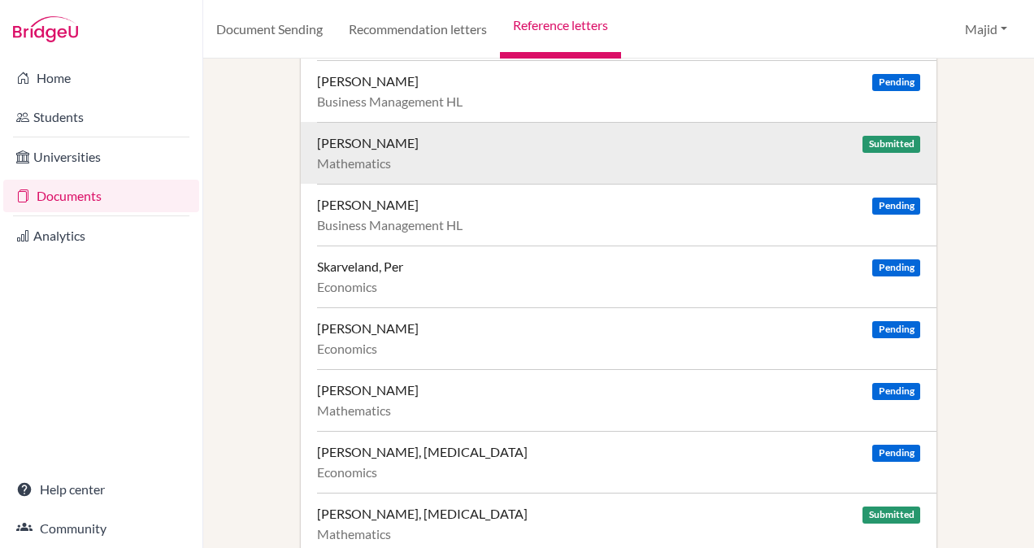
click at [371, 136] on div "Sandven, Emma" at bounding box center [368, 143] width 102 height 16
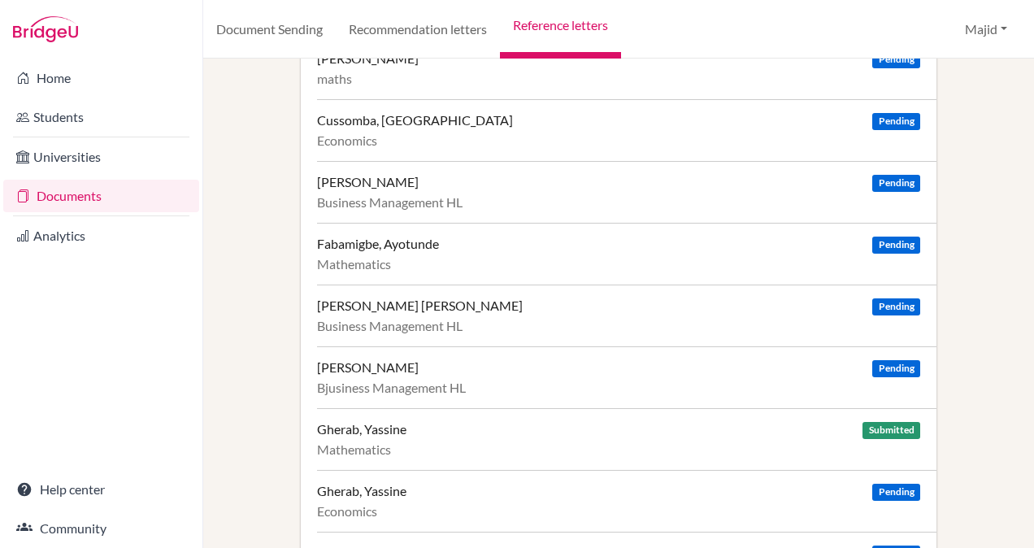
scroll to position [332, 0]
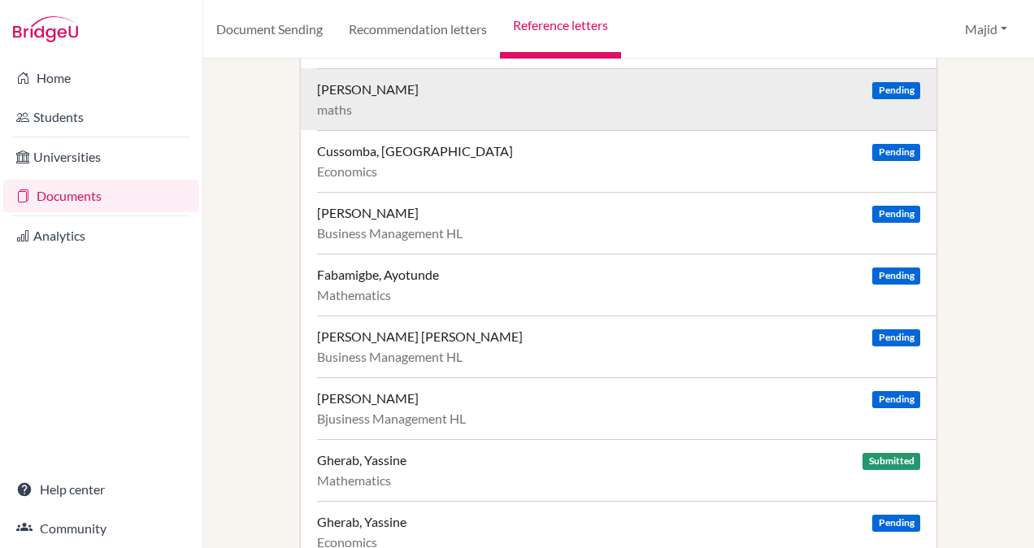
click at [670, 96] on div "Cheng, Nicole Pending maths" at bounding box center [626, 99] width 619 height 62
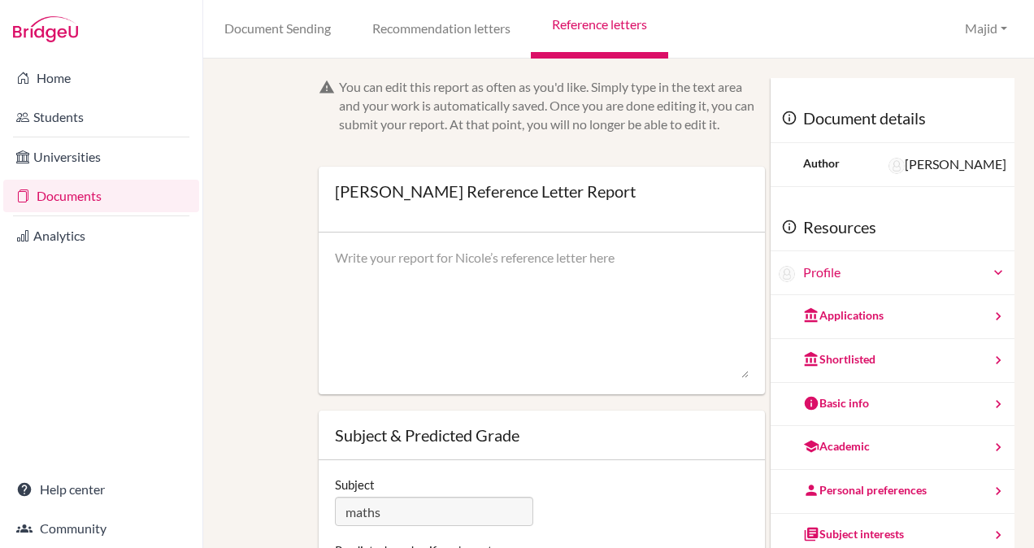
click at [629, 297] on textarea at bounding box center [542, 314] width 414 height 130
paste textarea "[PERSON_NAME]"
type textarea "E"
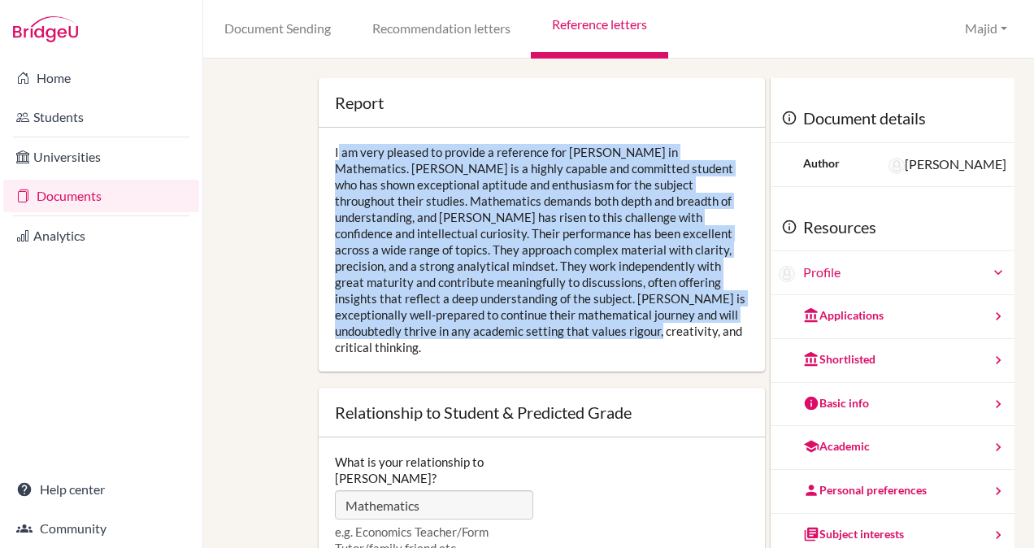
drag, startPoint x: 548, startPoint y: 330, endPoint x: 326, endPoint y: 150, distance: 285.9
click at [326, 150] on div "I am very pleased to provide a reference for [PERSON_NAME] in Mathematics. [PER…" at bounding box center [542, 250] width 446 height 244
copy div "I am very pleased to provide a reference for [PERSON_NAME] in Mathematics. [PER…"
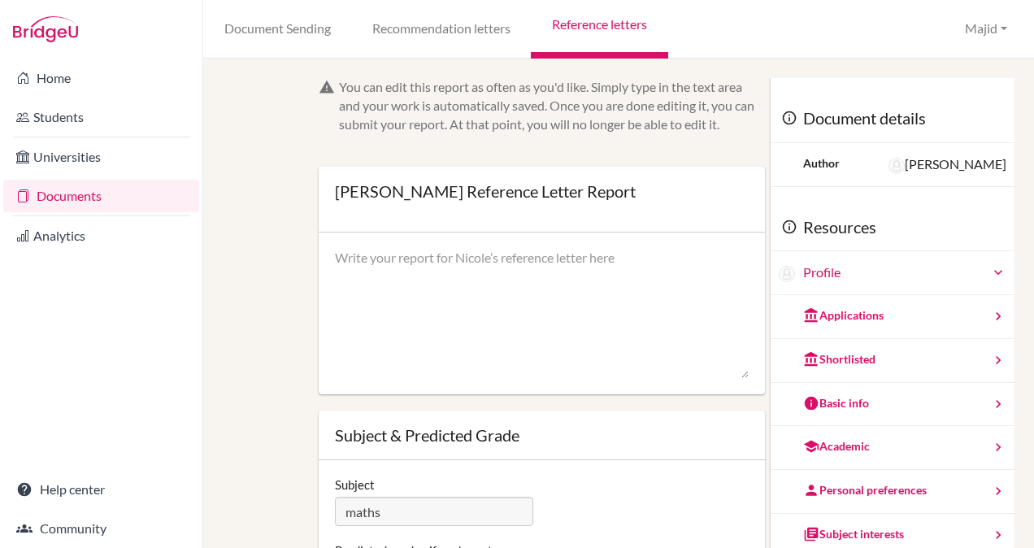
click at [554, 305] on textarea at bounding box center [542, 314] width 414 height 130
paste textarea "I am very pleased to provide a reference for [PERSON_NAME] in Mathematics. [PER…"
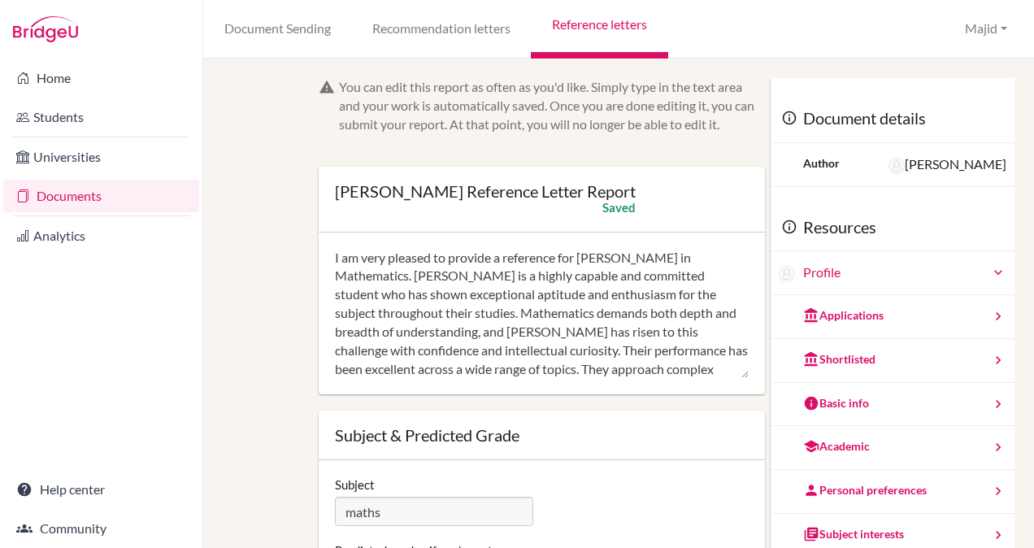
drag, startPoint x: 370, startPoint y: 280, endPoint x: 336, endPoint y: 270, distance: 35.7
click at [336, 270] on textarea "I am very pleased to provide a reference for [PERSON_NAME] in Mathematics. [PER…" at bounding box center [542, 314] width 414 height 130
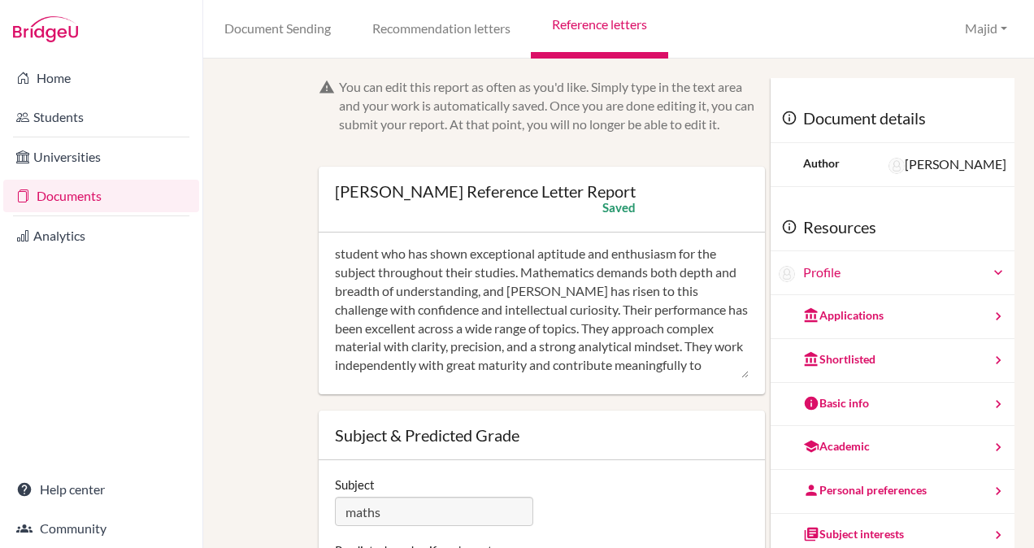
scroll to position [52, 0]
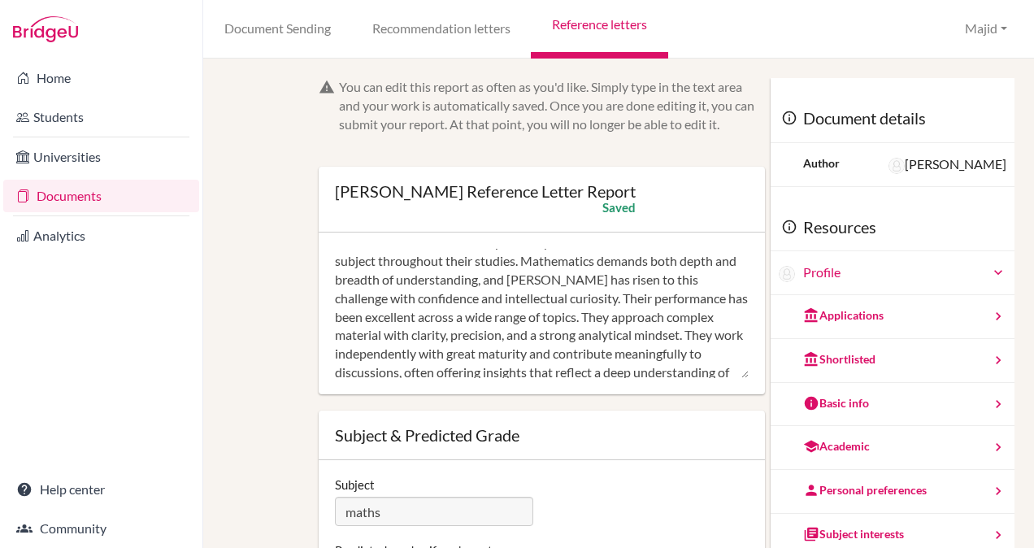
click at [480, 278] on textarea "I am very pleased to provide a reference for Emma in Mathematics. Nicole is a h…" at bounding box center [542, 314] width 414 height 130
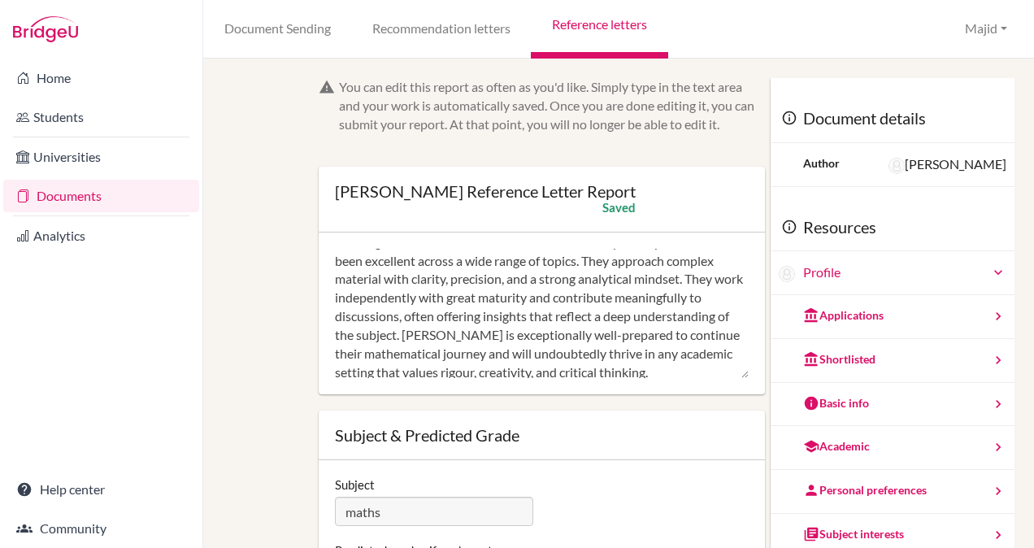
scroll to position [111, 0]
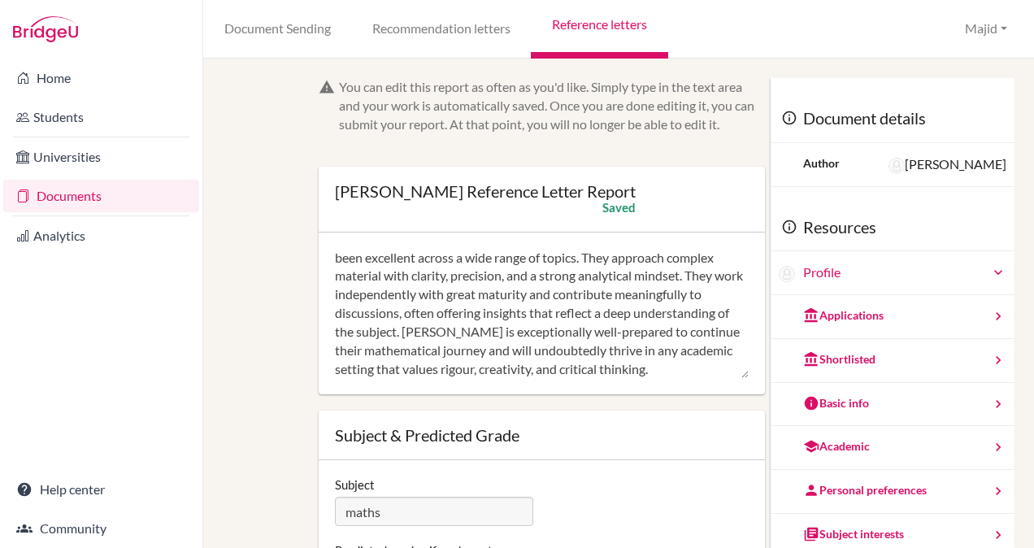
click at [450, 332] on textarea "I am very pleased to provide a reference for Emma in Mathematics. Nicole is a h…" at bounding box center [542, 314] width 414 height 130
click at [614, 258] on textarea "I am very pleased to provide a reference for Emma in Mathematics. Nicole is a h…" at bounding box center [542, 314] width 414 height 130
drag, startPoint x: 661, startPoint y: 370, endPoint x: 340, endPoint y: 206, distance: 360.1
click at [340, 206] on div "Nicole Cheng’s Reference Letter Report Open info Info Saved I am very pleased t…" at bounding box center [542, 281] width 446 height 228
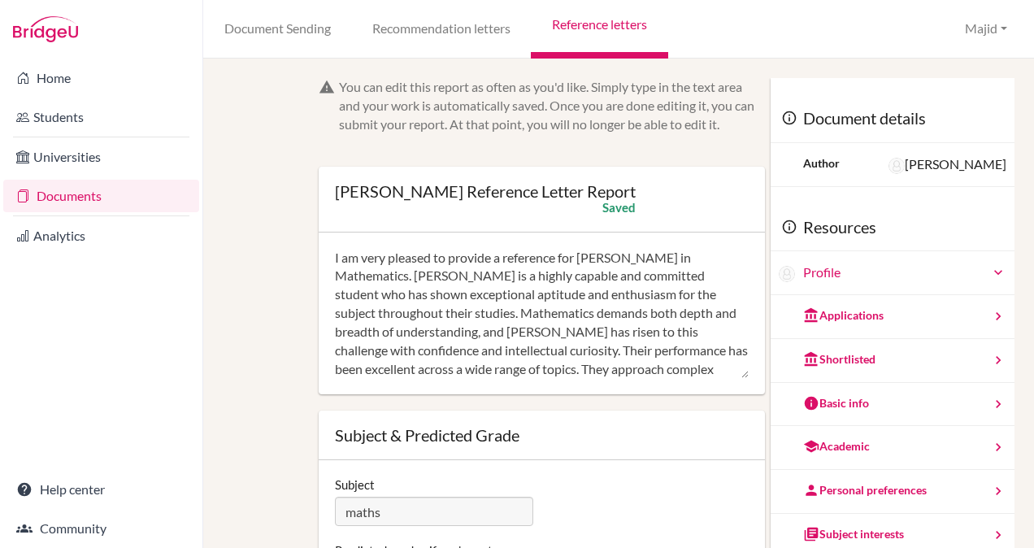
type textarea "I am very pleased to provide a reference for Nicole in Mathematics. Nicole is a…"
click at [632, 394] on form "You can edit this report as often as you'd like. Simply type in the text area a…" at bounding box center [542, 359] width 446 height 562
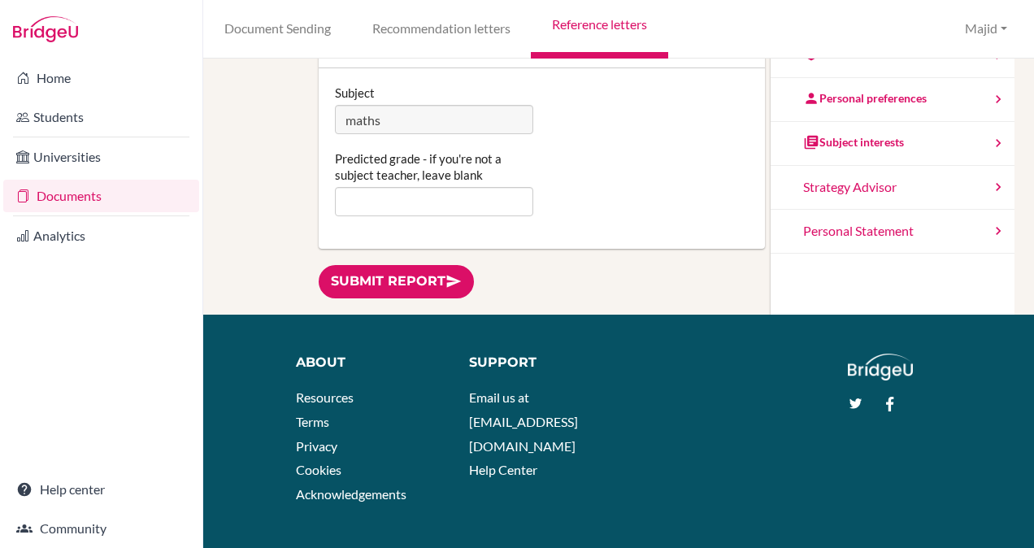
scroll to position [402, 0]
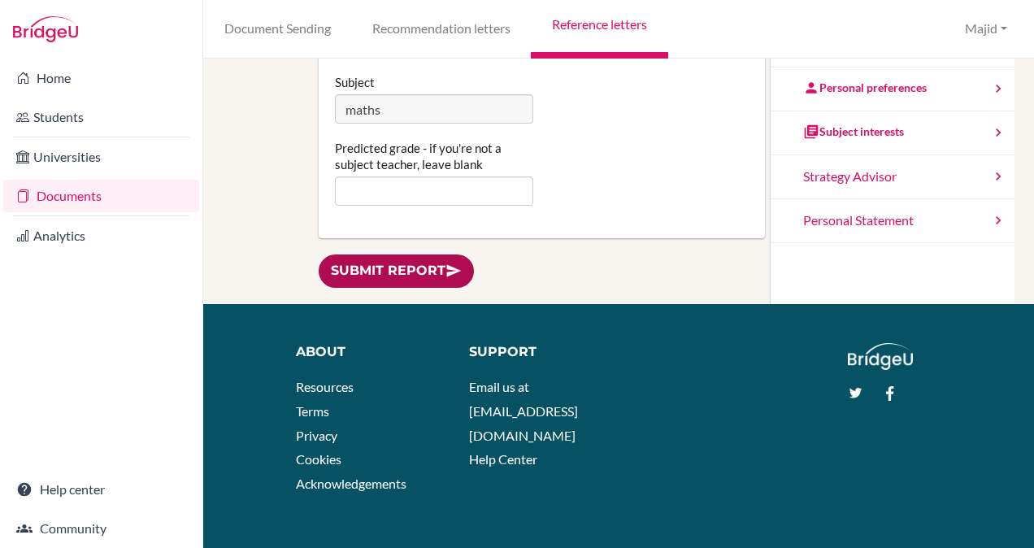
click at [418, 268] on link "Submit report" at bounding box center [396, 270] width 155 height 33
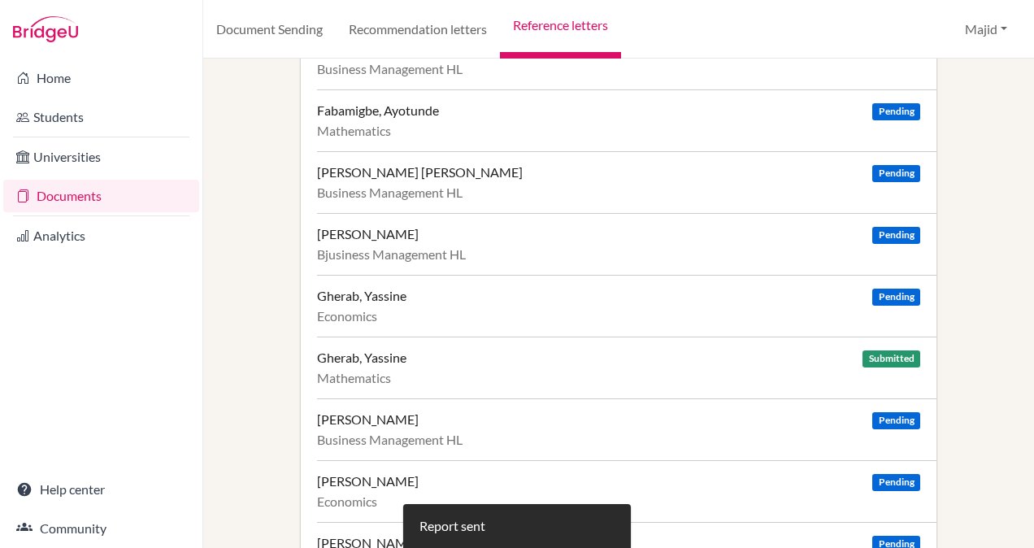
scroll to position [575, 0]
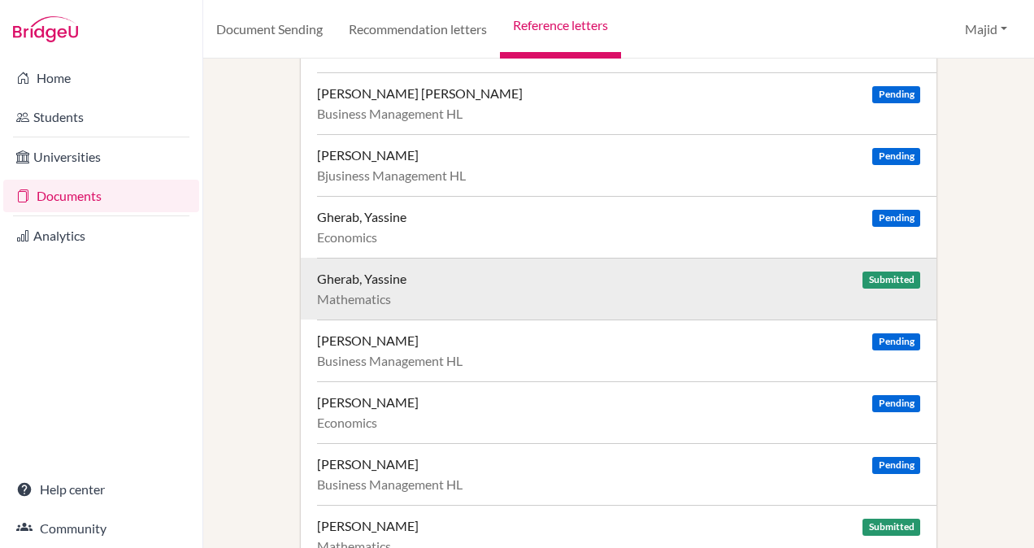
click at [569, 279] on div "Gherab, Yassine Submitted" at bounding box center [618, 279] width 603 height 16
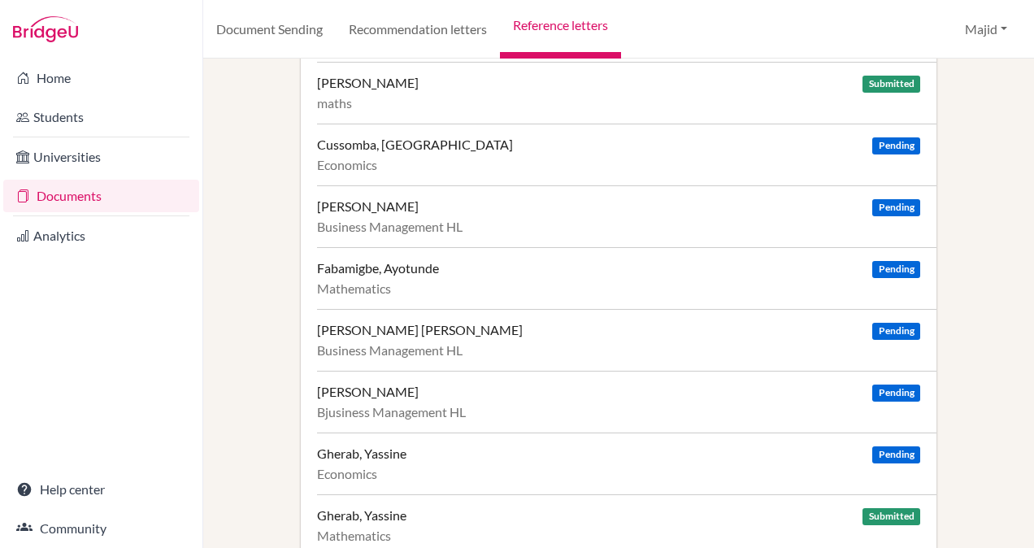
scroll to position [336, 0]
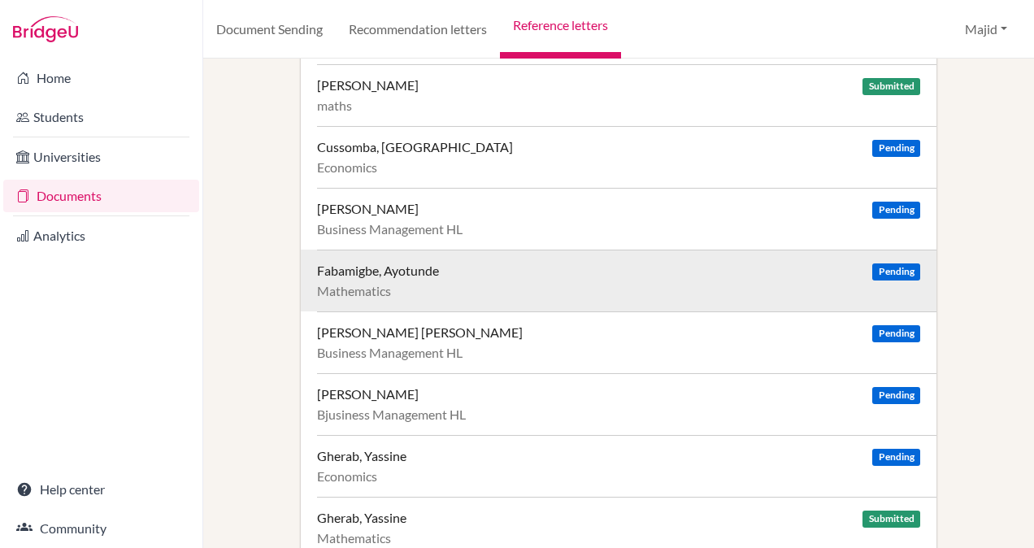
click at [757, 275] on div "Fabamigbe, Ayotunde Pending Mathematics" at bounding box center [626, 280] width 619 height 62
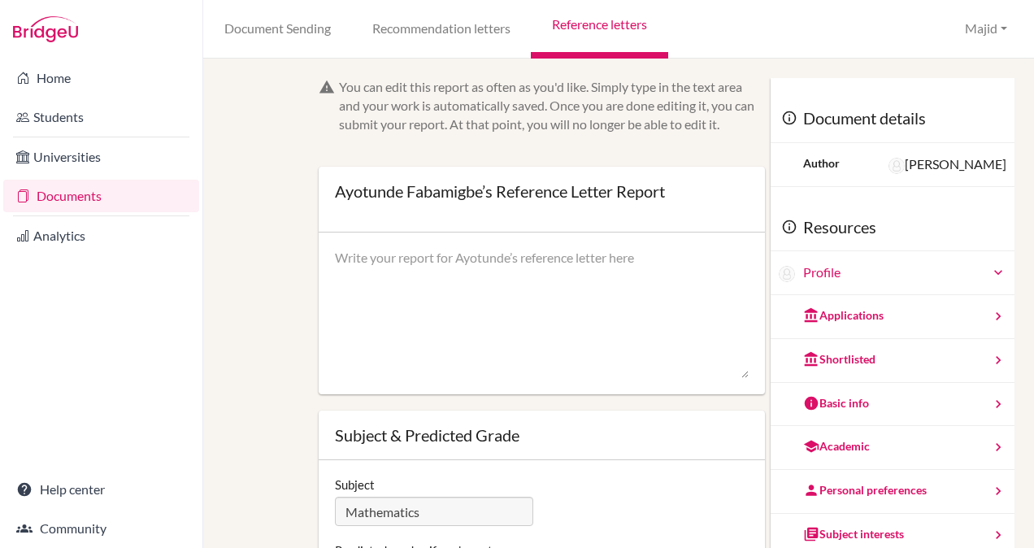
click at [628, 265] on textarea at bounding box center [542, 314] width 414 height 130
paste textarea "I am very pleased to provide a reference for Emma in Mathematics. Emma is a hig…"
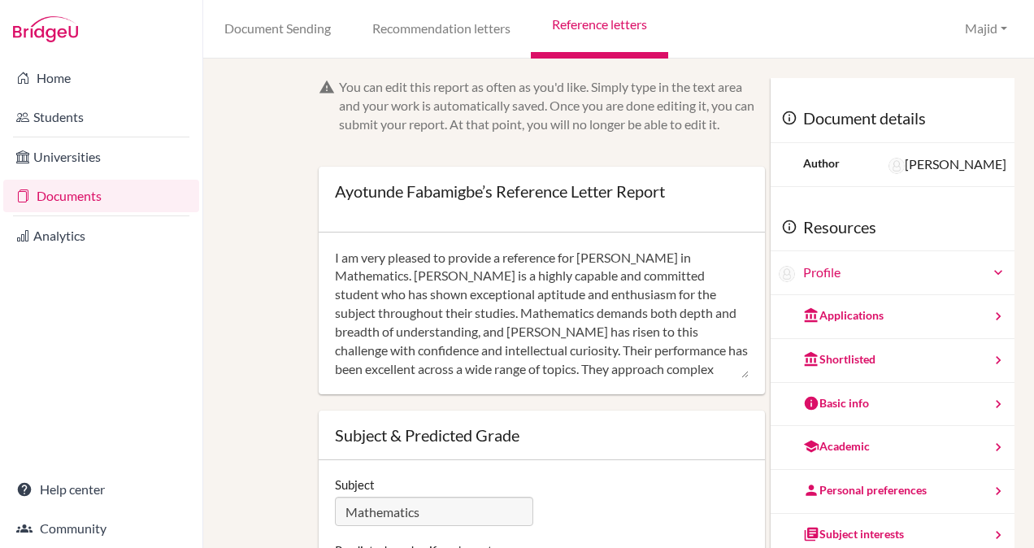
scroll to position [110, 0]
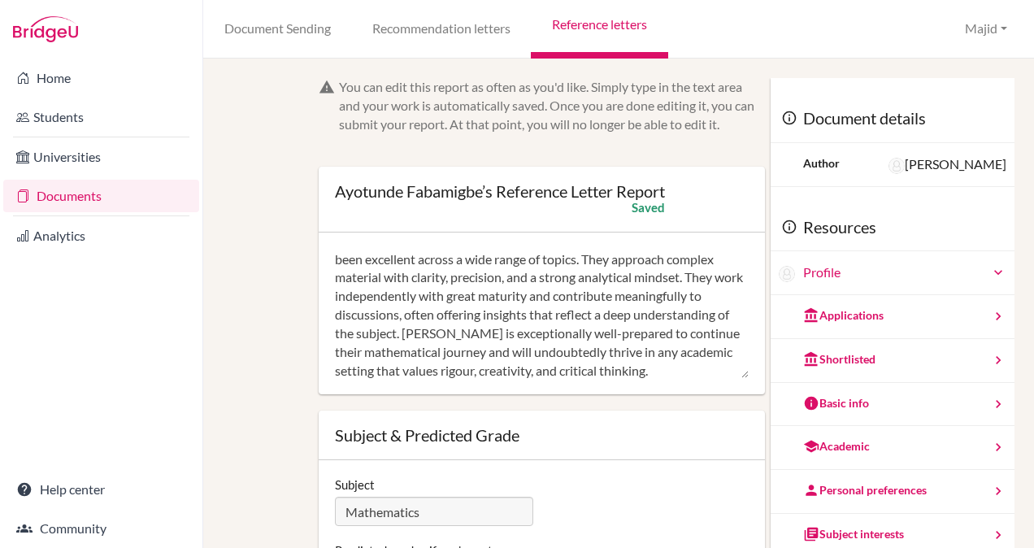
type textarea "I am very pleased to provide a reference for Emma in Mathematics. Emma is a hig…"
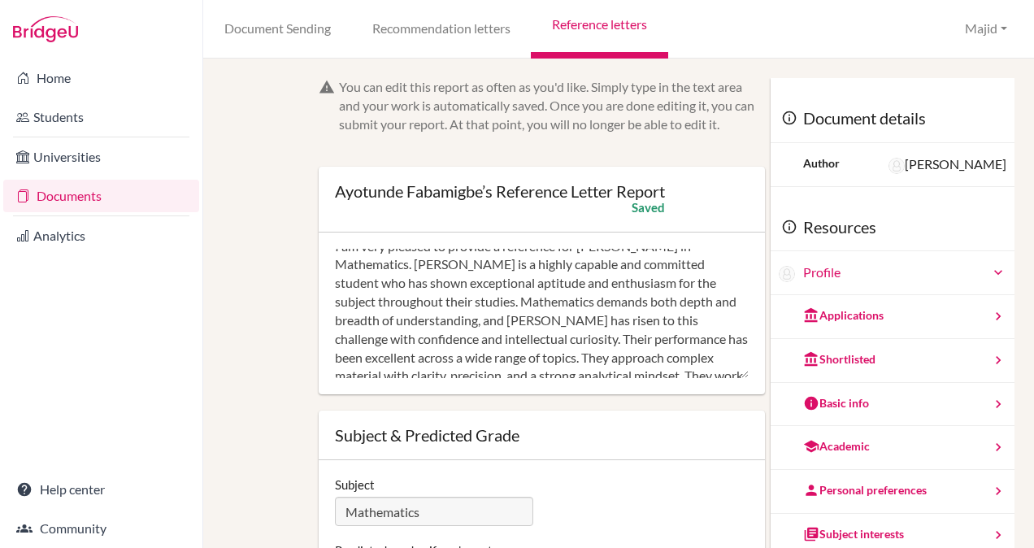
scroll to position [0, 0]
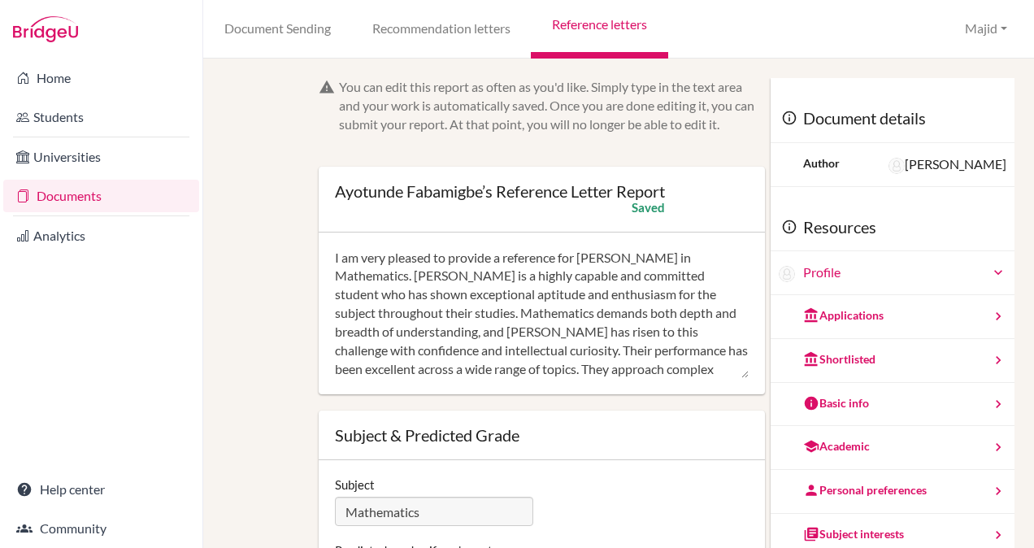
drag, startPoint x: 683, startPoint y: 364, endPoint x: 312, endPoint y: 218, distance: 398.4
click at [312, 218] on div "You can edit this report as often as you'd like. Simply type in the text area a…" at bounding box center [541, 392] width 462 height 628
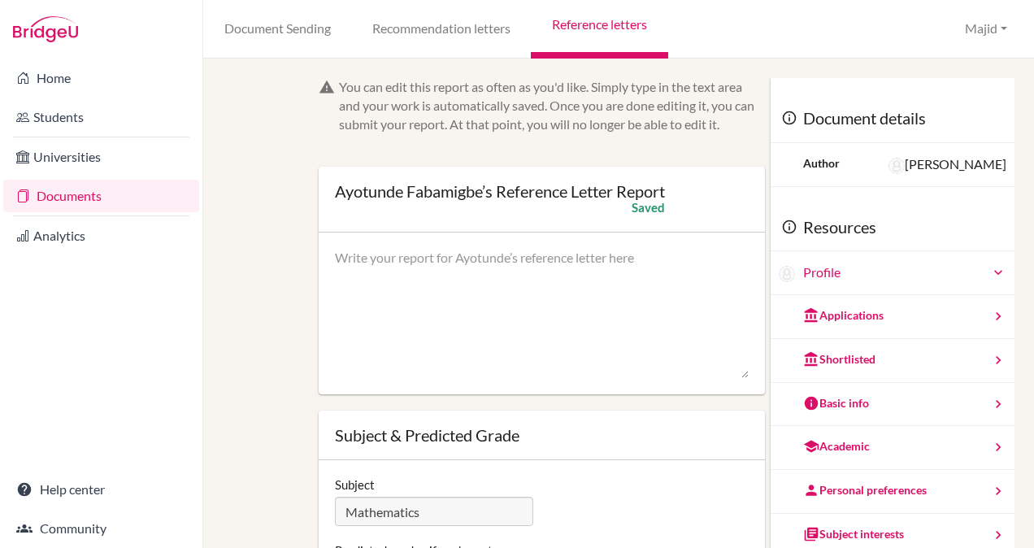
paste textarea "I am very pleased to provide a reference for Nikita in Further Mathematics. Nik…"
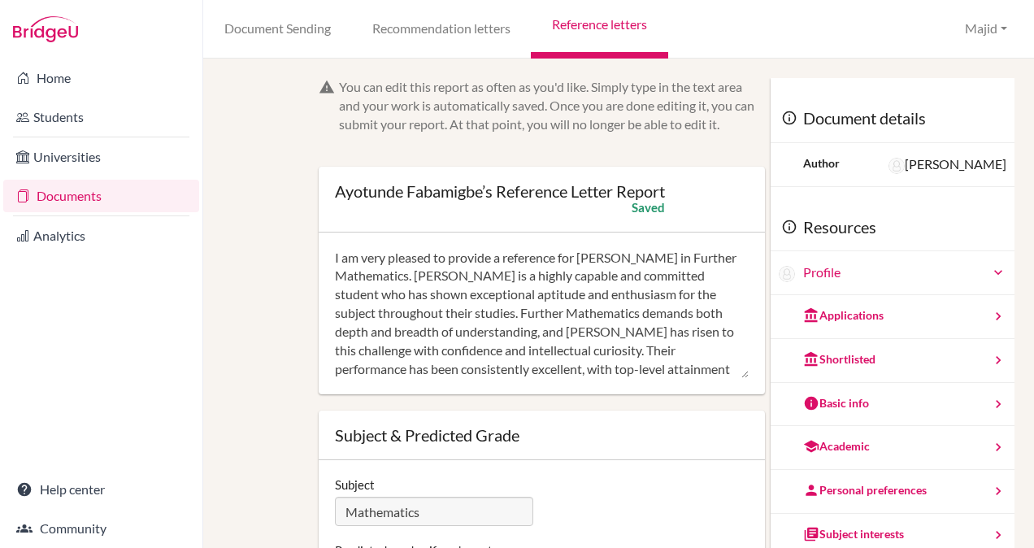
type textarea "I am very pleased to provide a reference for Nikita in Further Mathematics. Nik…"
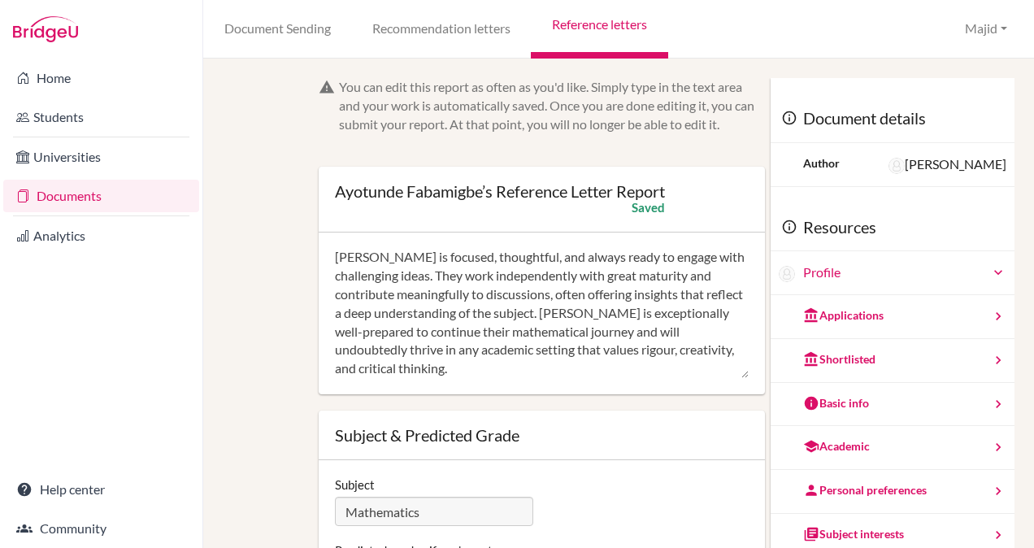
drag, startPoint x: 333, startPoint y: 254, endPoint x: 647, endPoint y: 478, distance: 385.6
click at [647, 478] on form "You can edit this report as often as you'd like. Simply type in the text area a…" at bounding box center [542, 359] width 446 height 562
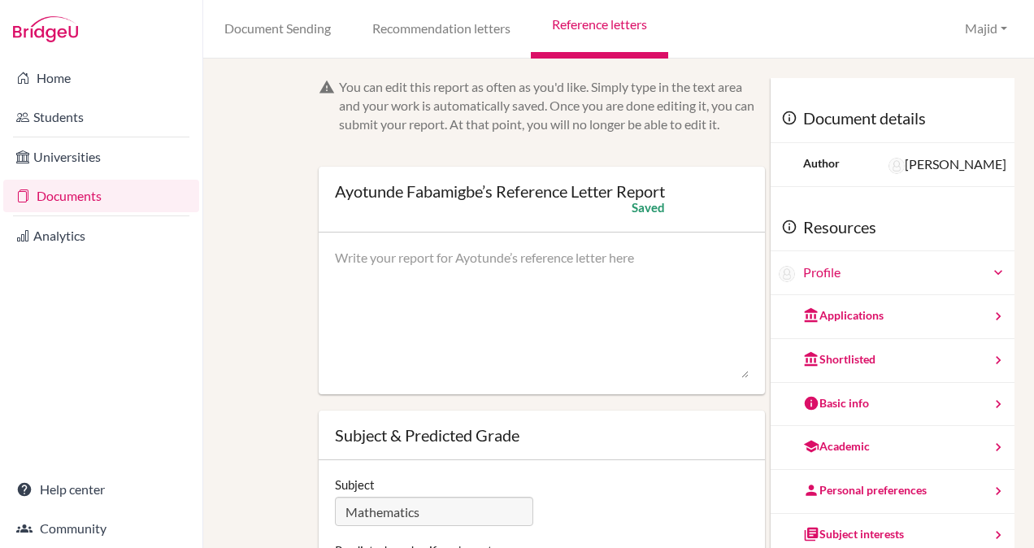
scroll to position [0, 0]
paste textarea "I am very pleased to provide a reference for Nikita in Further Mathematics. Nik…"
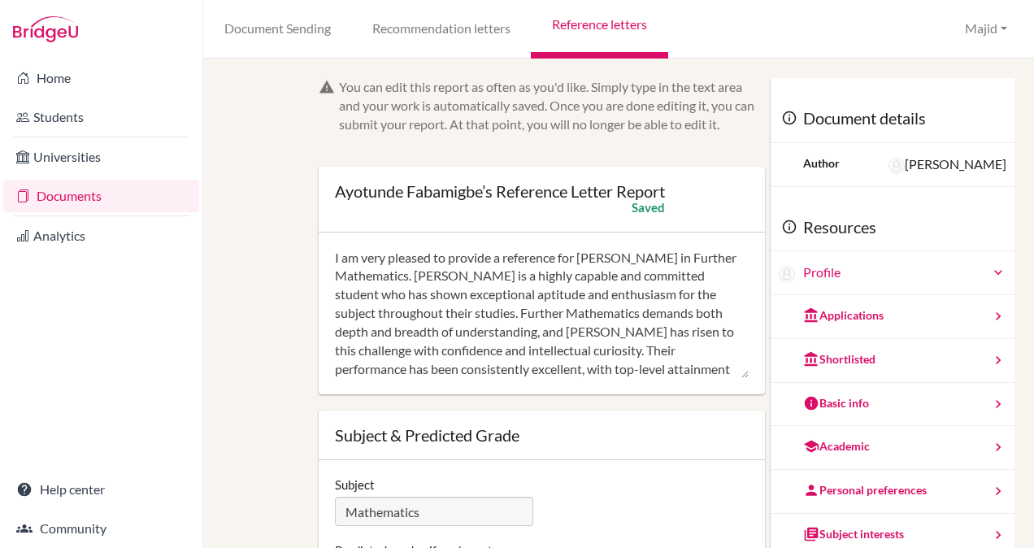
drag, startPoint x: 615, startPoint y: 257, endPoint x: 579, endPoint y: 256, distance: 36.6
click at [579, 256] on textarea "I am very pleased to provide a reference for Nikita in Further Mathematics. Nik…" at bounding box center [542, 314] width 414 height 130
click at [697, 259] on textarea "I am very pleased to provide a reference for Ayotunde in Further Mathematics. N…" at bounding box center [542, 314] width 414 height 130
drag, startPoint x: 447, startPoint y: 279, endPoint x: 416, endPoint y: 275, distance: 31.0
click at [416, 275] on textarea "I am very pleased to provide a reference for Ayotunde in Mathematics. Nikita is…" at bounding box center [542, 314] width 414 height 130
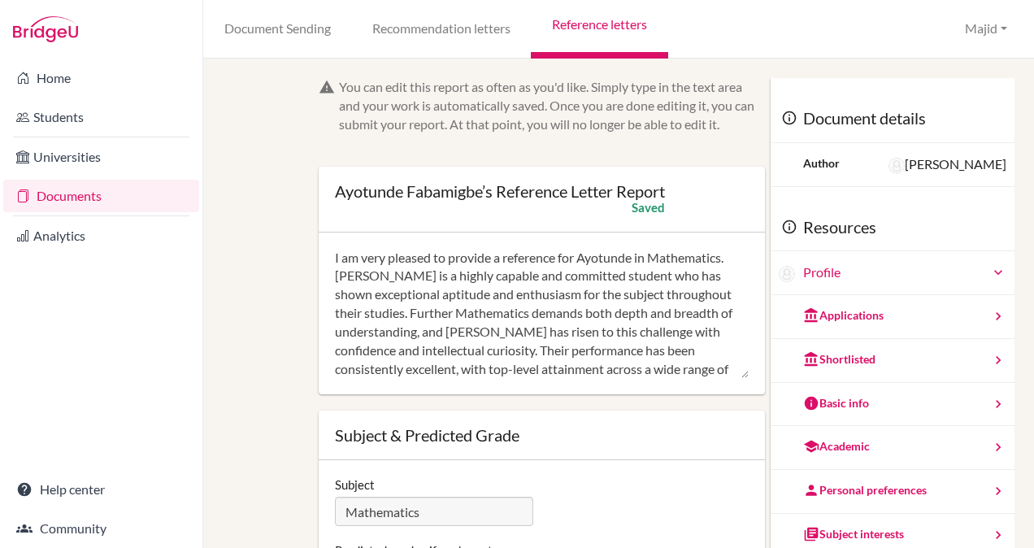
click at [523, 312] on textarea "I am very pleased to provide a reference for Ayotunde in Mathematics. Ayotunde …" at bounding box center [542, 314] width 414 height 130
click at [540, 333] on textarea "I am very pleased to provide a reference for Ayotunde in Mathematics. Ayotunde …" at bounding box center [542, 314] width 414 height 130
click at [527, 330] on textarea "I am very pleased to provide a reference for Ayotunde in Mathematics. Ayotunde …" at bounding box center [542, 314] width 414 height 130
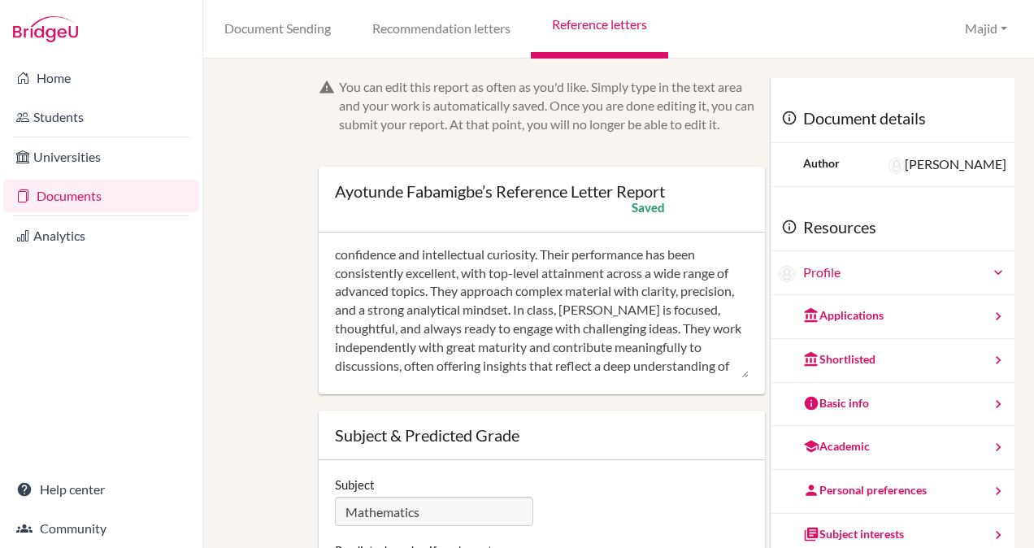
click at [694, 310] on textarea "I am very pleased to provide a reference for Ayotunde in Mathematics. Ayotunde …" at bounding box center [542, 314] width 414 height 130
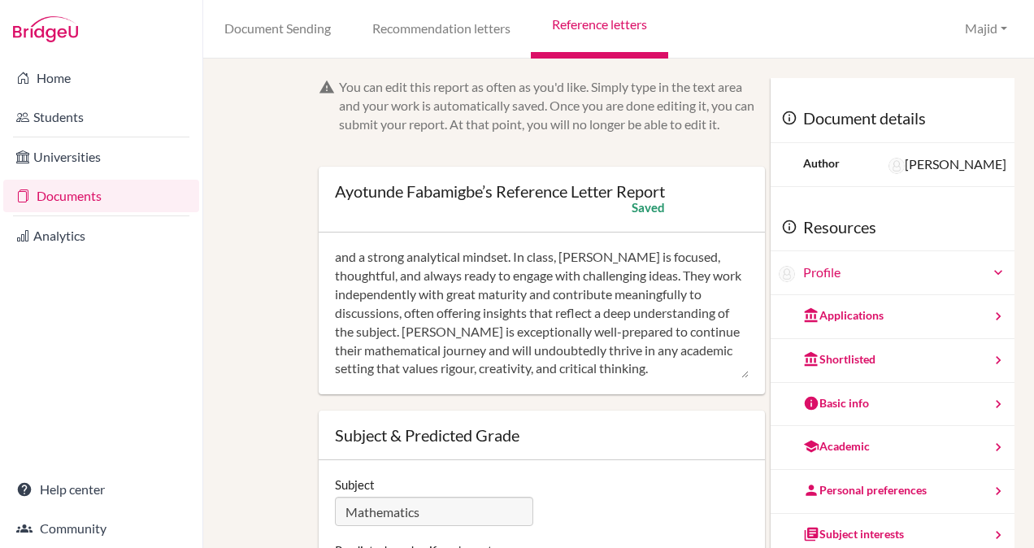
scroll to position [167, 0]
drag, startPoint x: 535, startPoint y: 314, endPoint x: 504, endPoint y: 309, distance: 31.3
click at [504, 309] on textarea "I am very pleased to provide a reference for Ayotunde in Mathematics. Ayotunde …" at bounding box center [542, 314] width 414 height 130
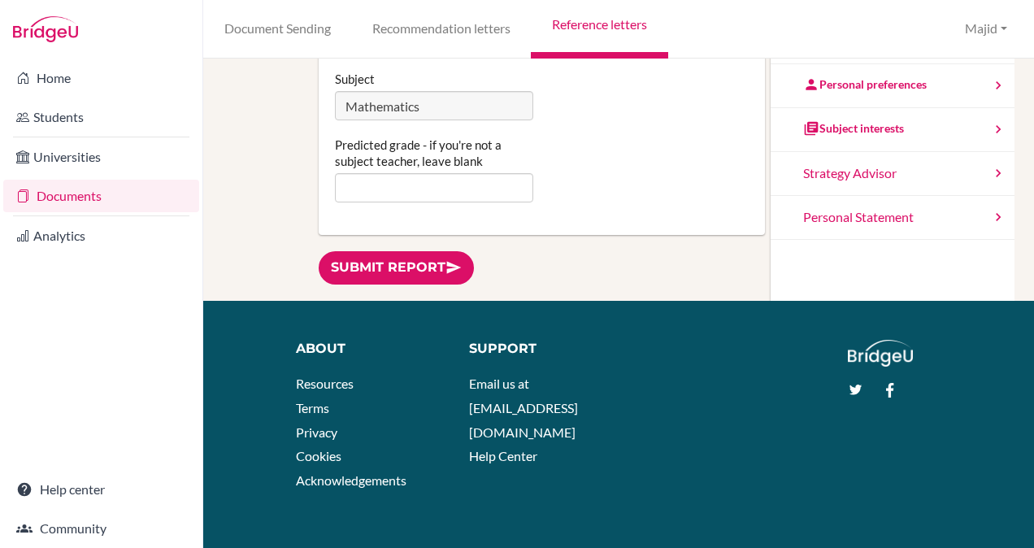
scroll to position [423, 0]
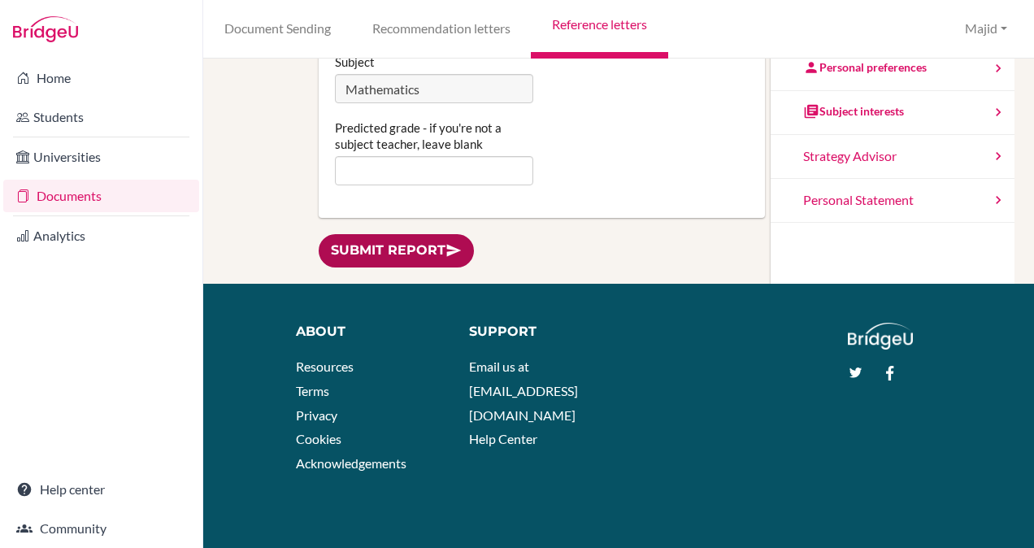
type textarea "I am very pleased to provide a reference for Ayotunde in Mathematics. Ayotunde …"
click at [410, 244] on link "Submit report" at bounding box center [396, 250] width 155 height 33
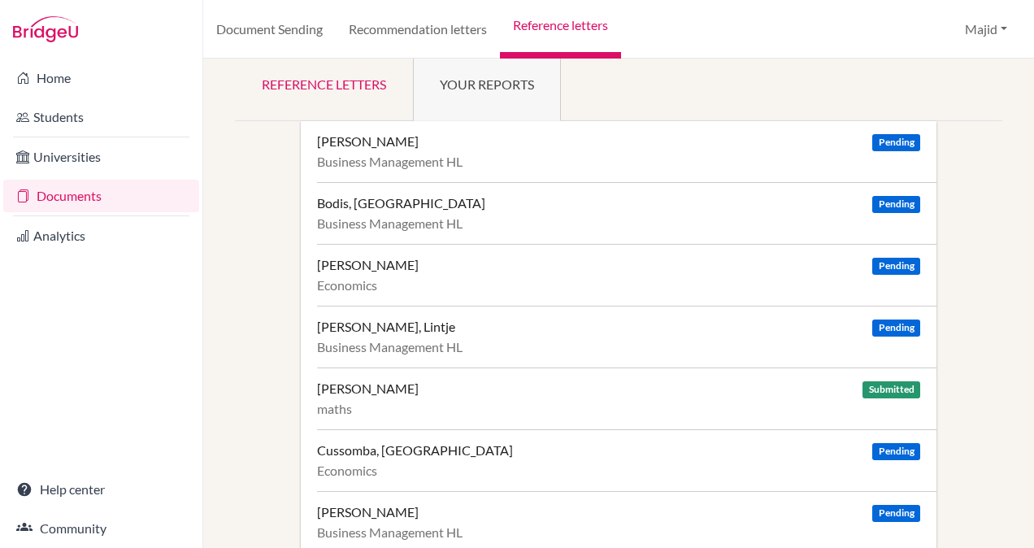
scroll to position [15, 0]
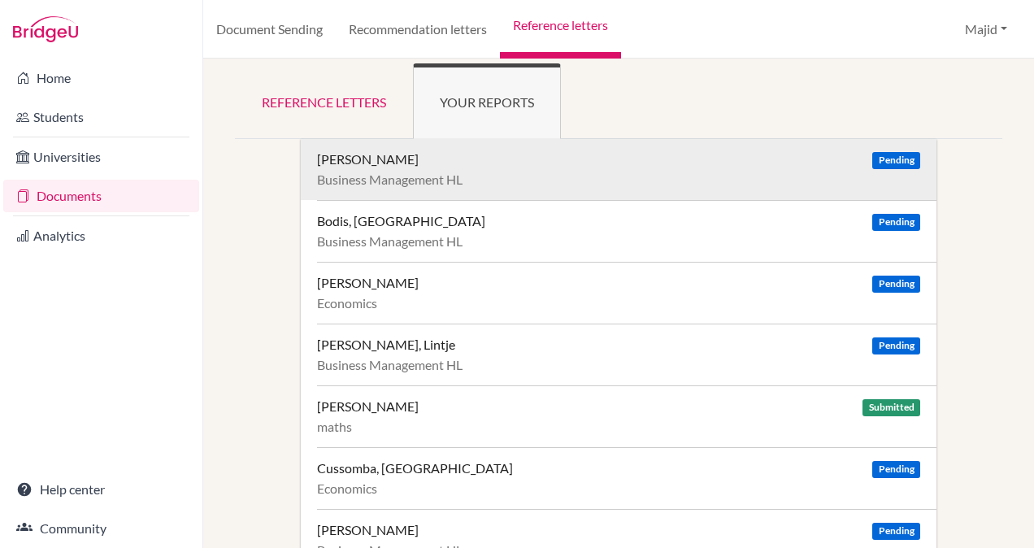
click at [669, 161] on div "[PERSON_NAME] Pending" at bounding box center [618, 159] width 603 height 16
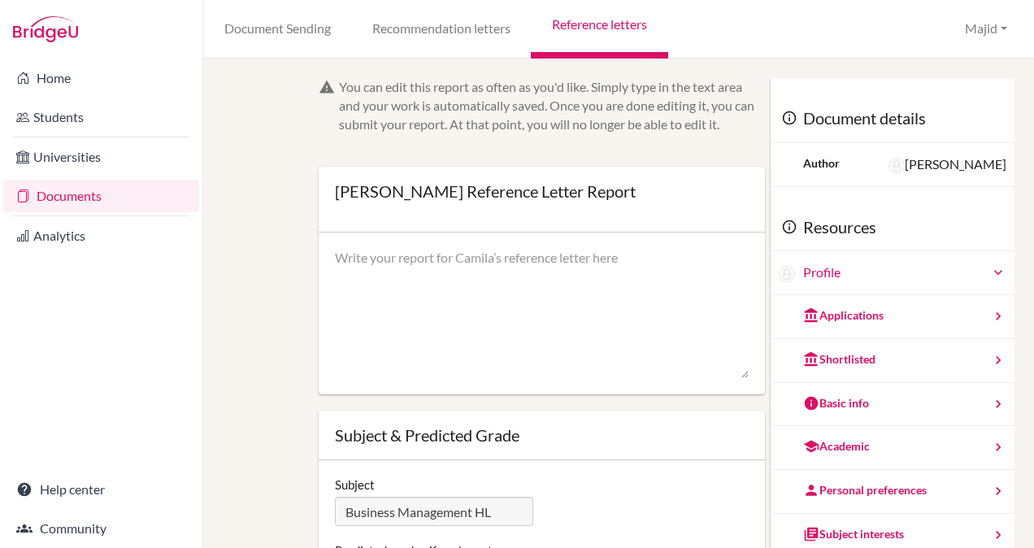
click at [535, 275] on textarea at bounding box center [542, 314] width 414 height 130
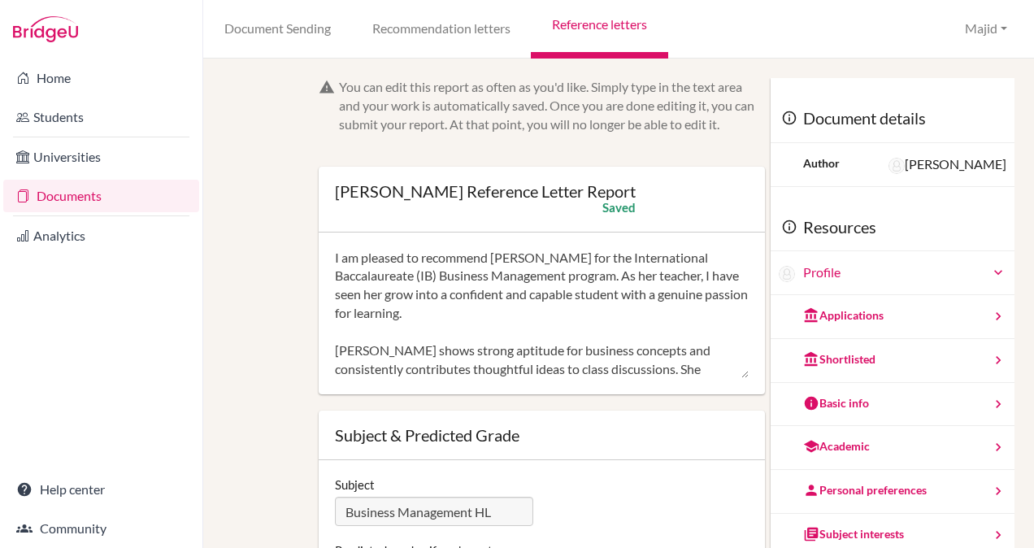
click at [347, 254] on textarea "I am pleased to recommend Camila for the International Baccalaureate (IB) Busin…" at bounding box center [542, 314] width 414 height 130
type textarea "Camila shows strong aptitude for business concepts and consistently contributes…"
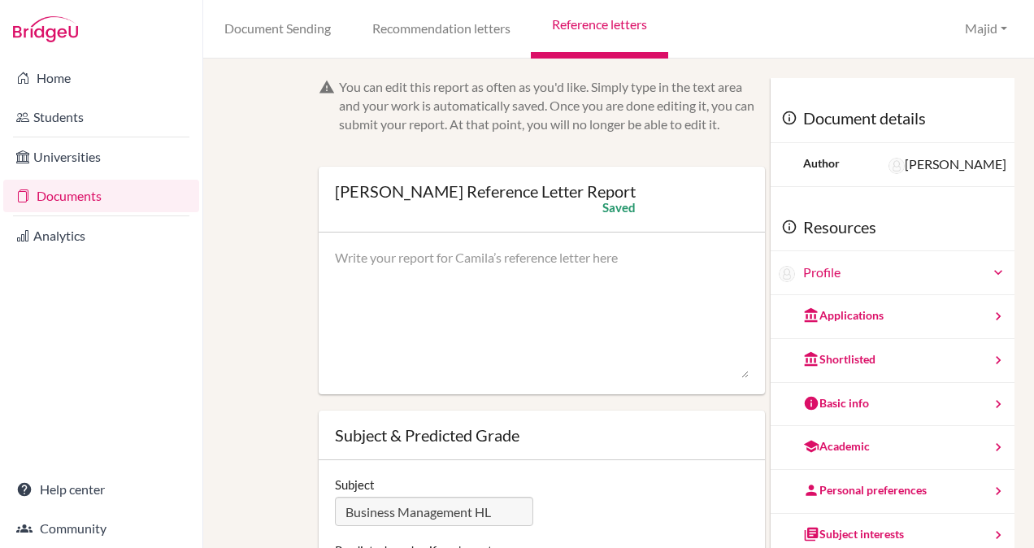
click at [514, 261] on textarea at bounding box center [542, 314] width 414 height 130
paste textarea "I am pleased to recommend Camila for entrance to university to study Business S…"
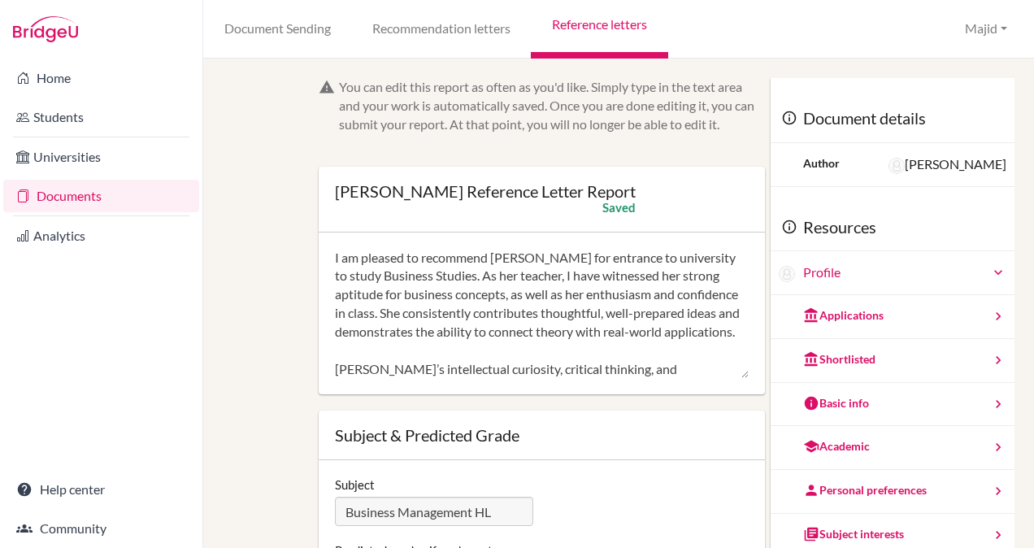
drag, startPoint x: 679, startPoint y: 257, endPoint x: 605, endPoint y: 256, distance: 74.8
click at [605, 256] on textarea "I am pleased to recommend Camila for entrance to university to study Business S…" at bounding box center [542, 314] width 414 height 130
click at [375, 275] on textarea "I am pleased to recommend Camila for entrance to study Business Studies. As her…" at bounding box center [542, 314] width 414 height 130
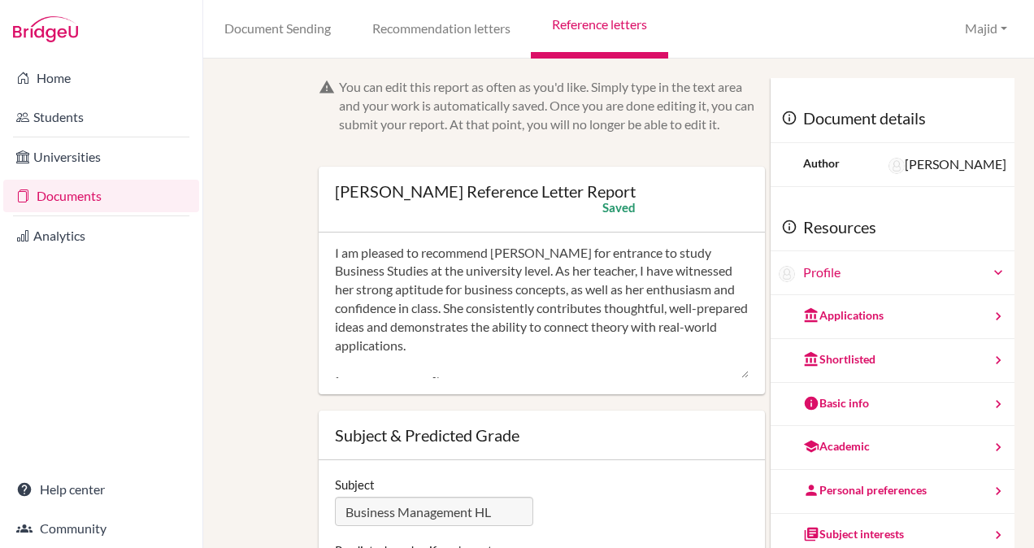
drag, startPoint x: 707, startPoint y: 270, endPoint x: 689, endPoint y: 270, distance: 17.9
click at [689, 270] on textarea "I am pleased to recommend Camila for entrance to study Business Studies at the …" at bounding box center [542, 314] width 414 height 130
drag, startPoint x: 625, startPoint y: 288, endPoint x: 609, endPoint y: 287, distance: 16.3
click at [609, 287] on textarea "I am pleased to recommend Camila for entrance to study Business Studies at the …" at bounding box center [542, 314] width 414 height 130
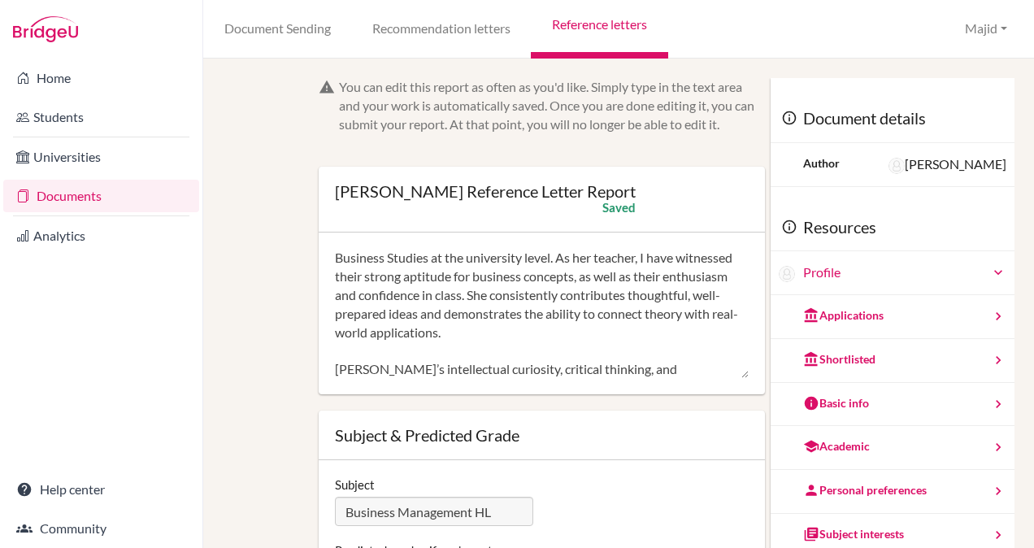
scroll to position [20, 0]
drag, startPoint x: 463, startPoint y: 291, endPoint x: 445, endPoint y: 291, distance: 17.9
click at [445, 291] on textarea "I am pleased to recommend Camila for entrance to study Business Studies at the …" at bounding box center [542, 314] width 414 height 130
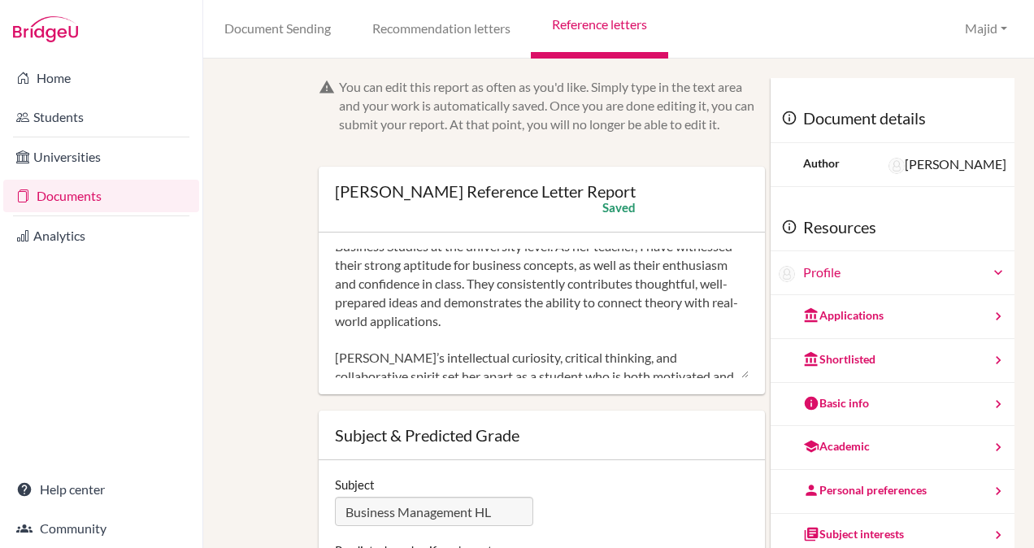
scroll to position [31, 0]
click at [611, 280] on textarea "I am pleased to recommend Camila for entrance to study Business Studies at the …" at bounding box center [542, 314] width 414 height 130
click at [522, 298] on textarea "I am pleased to recommend Camila for entrance to study Business Studies at the …" at bounding box center [542, 314] width 414 height 130
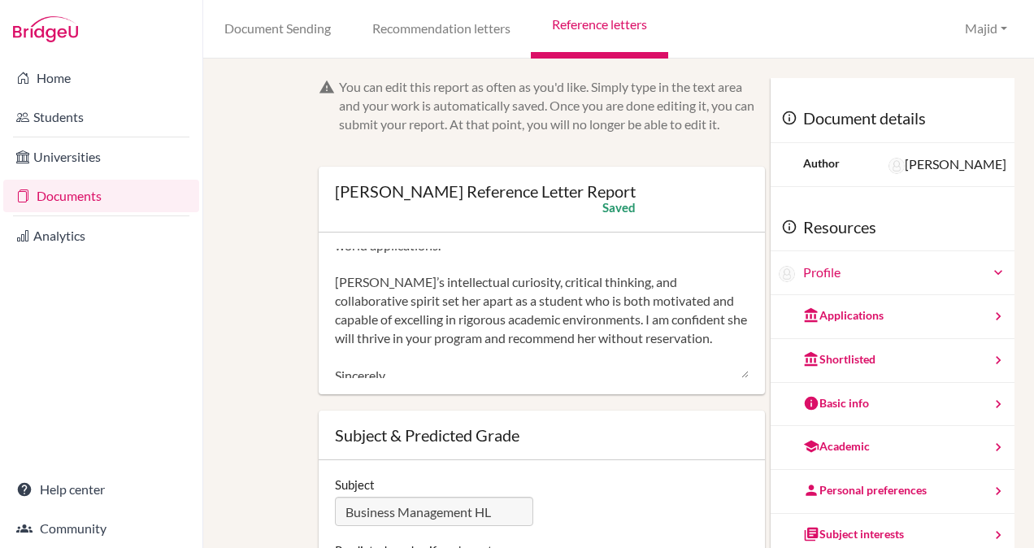
scroll to position [111, 0]
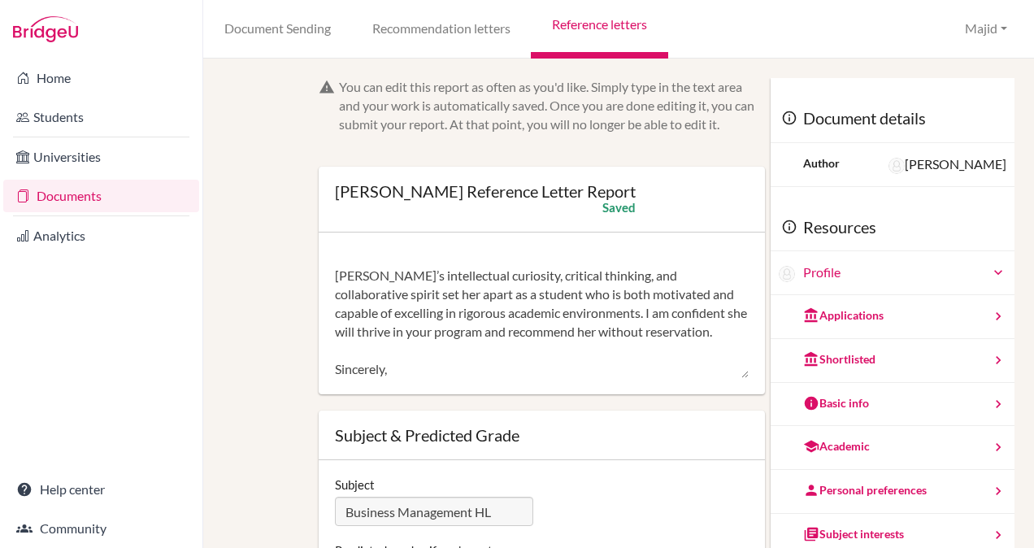
click at [692, 314] on textarea "I am pleased to recommend Camila for entrance to study Business Studies at the …" at bounding box center [542, 314] width 414 height 130
drag, startPoint x: 548, startPoint y: 369, endPoint x: 315, endPoint y: 352, distance: 233.0
click at [315, 352] on div "You can edit this report as often as you'd like. Simply type in the text area a…" at bounding box center [541, 392] width 462 height 628
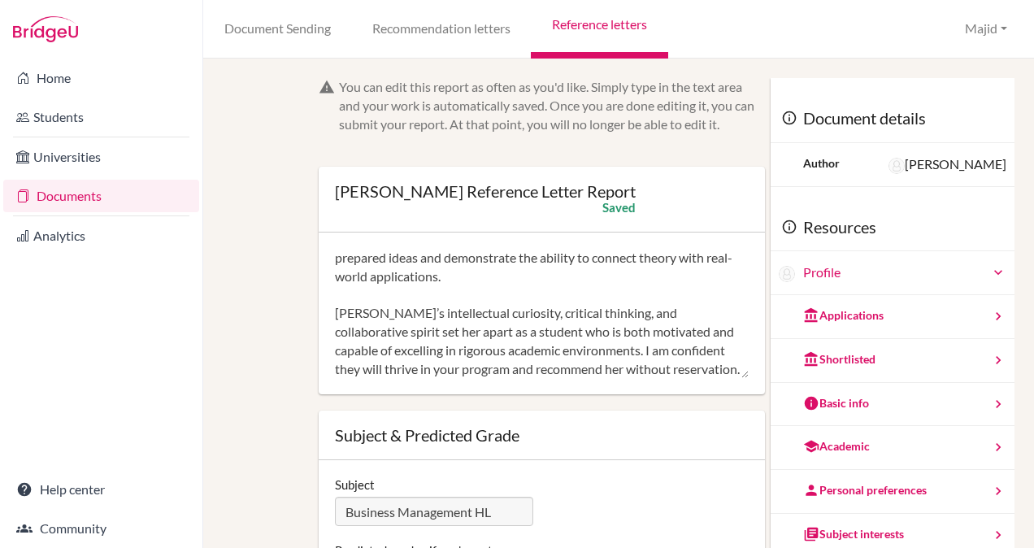
scroll to position [93, 0]
click at [369, 310] on textarea "I am pleased to recommend Camila for entrance to study Business Studies at the …" at bounding box center [542, 314] width 414 height 130
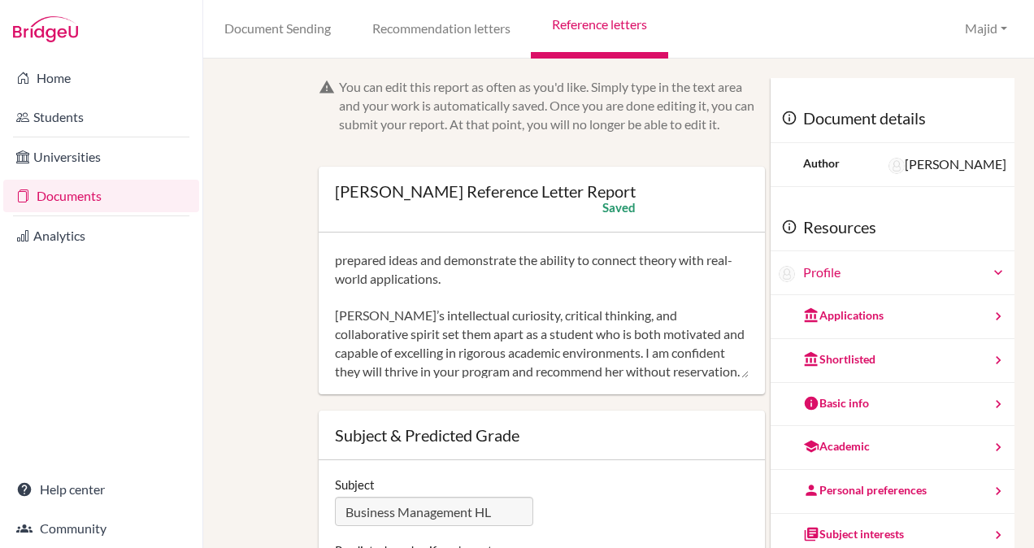
scroll to position [59, 0]
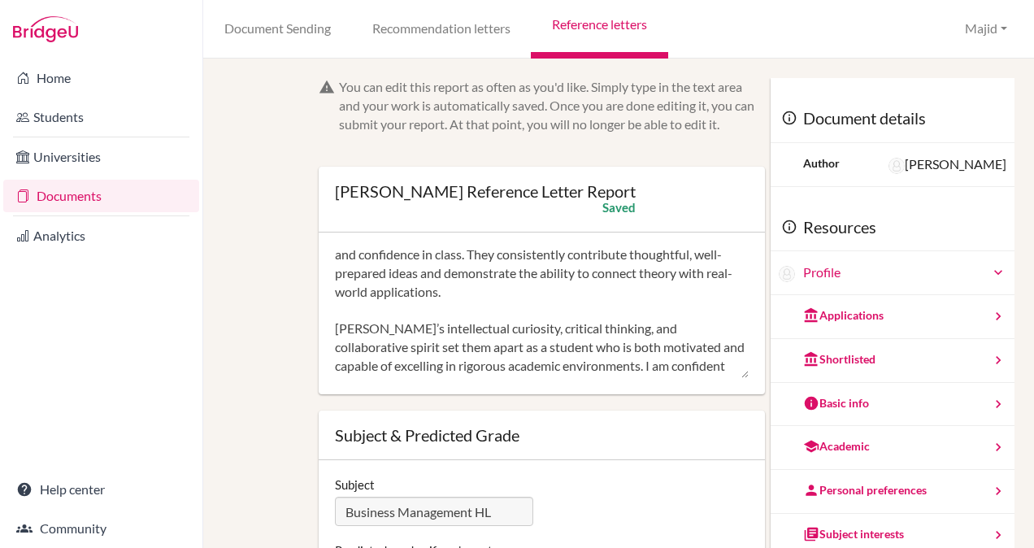
click at [644, 314] on textarea "I am pleased to recommend Camila for entrance to study Business Studies at the …" at bounding box center [542, 314] width 414 height 130
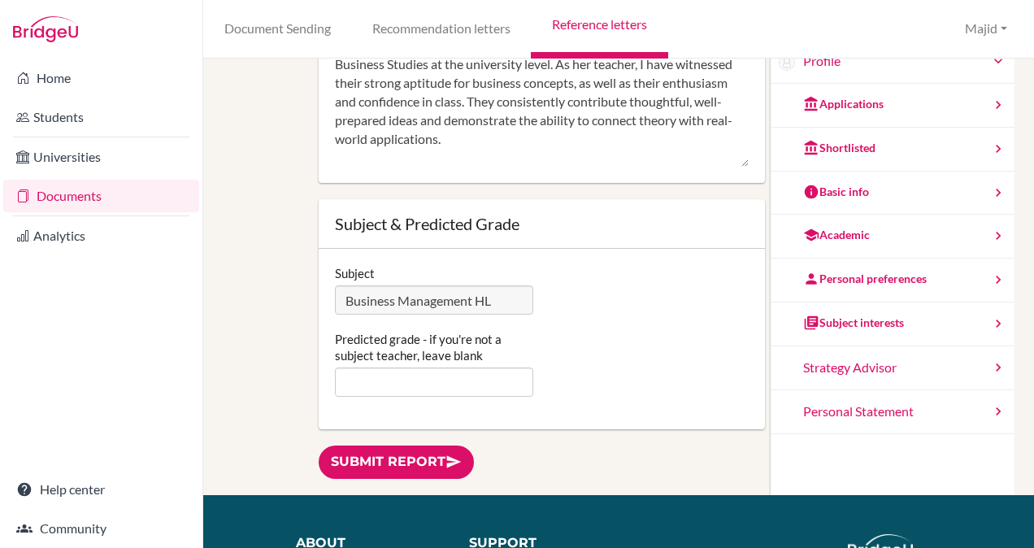
scroll to position [280, 0]
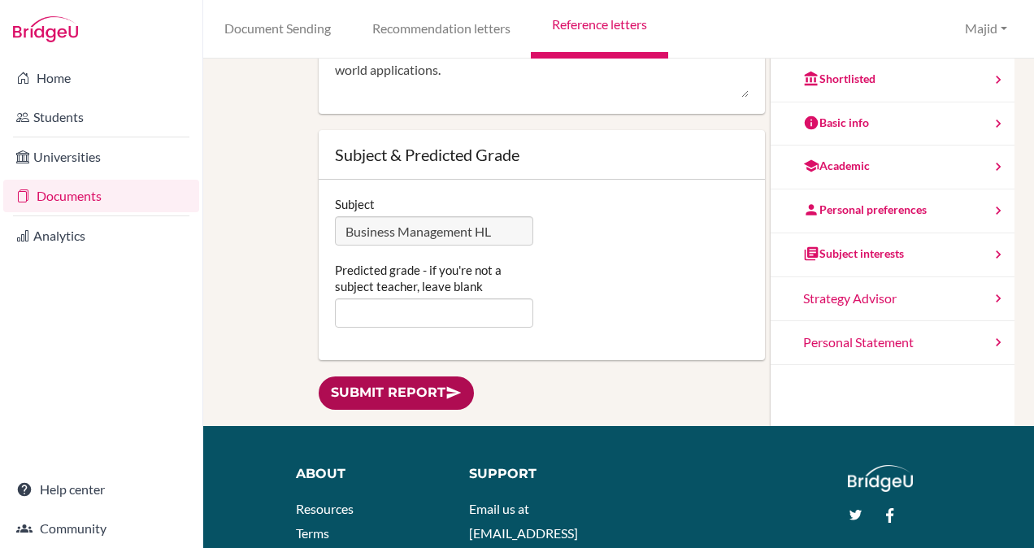
type textarea "I am pleased to recommend Camila for entrance to study Business Studies at the …"
click at [408, 384] on link "Submit report" at bounding box center [396, 392] width 155 height 33
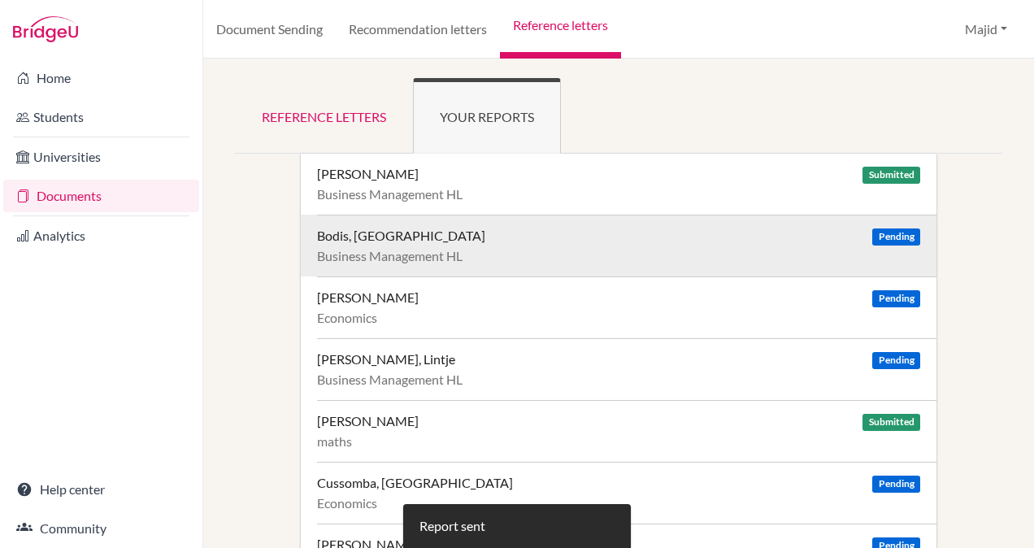
click at [564, 244] on div "Bodis, [GEOGRAPHIC_DATA] Pending Business Management HL" at bounding box center [626, 246] width 619 height 62
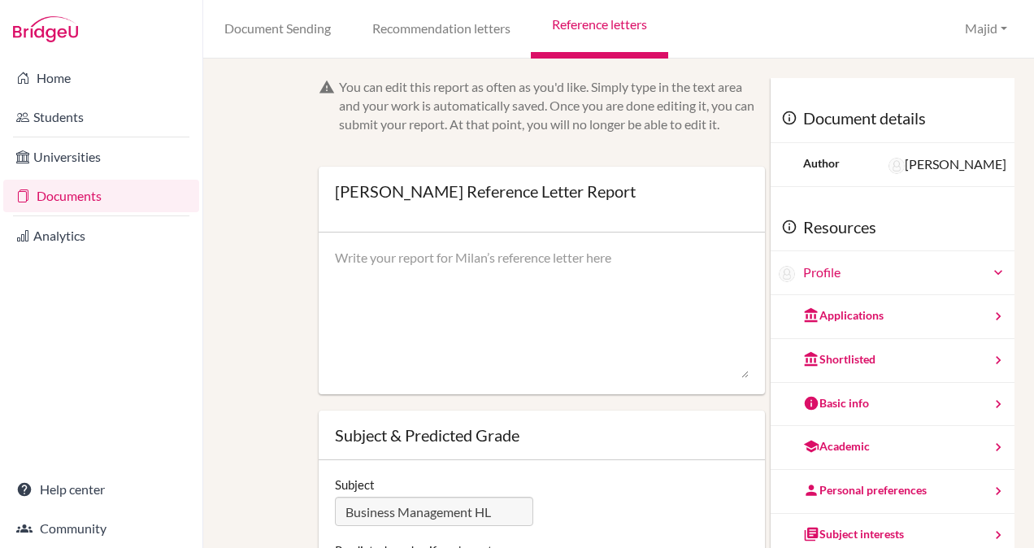
click at [564, 244] on div at bounding box center [542, 313] width 446 height 163
click at [509, 275] on textarea at bounding box center [542, 314] width 414 height 130
paste textarea "I am pleased to recommend Camila for entrance to study Business Studies at the …"
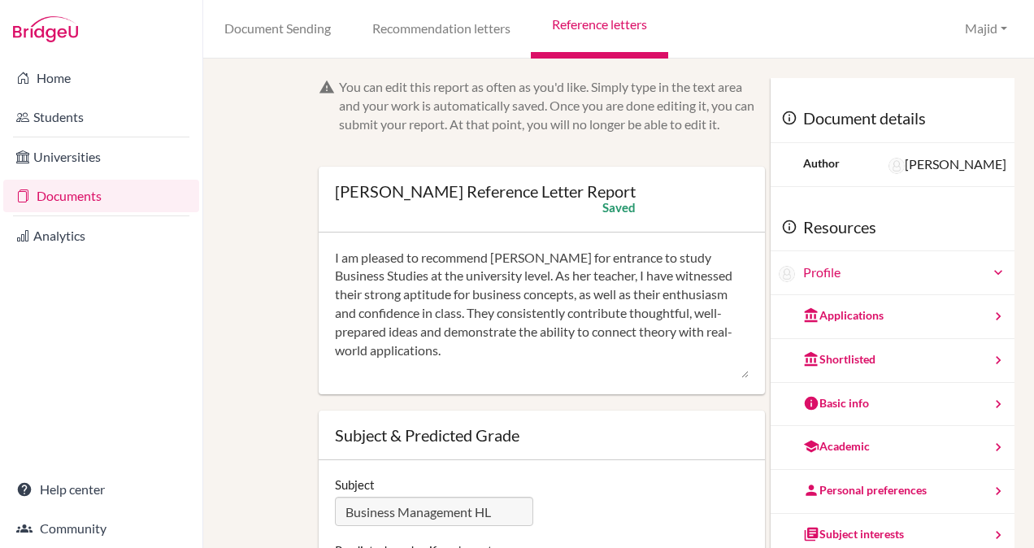
click at [528, 257] on textarea "I am pleased to recommend Camila for entrance to study Business Studies at the …" at bounding box center [542, 314] width 414 height 130
click at [540, 275] on textarea "I am pleased to recommend Milan for entrance to study Business Studies at the u…" at bounding box center [542, 314] width 414 height 130
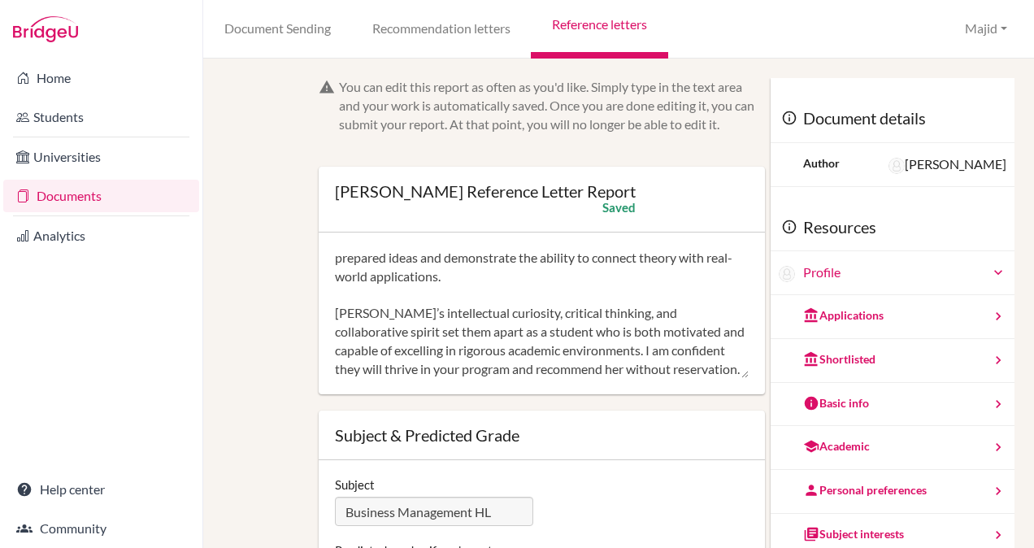
scroll to position [88, 0]
drag, startPoint x: 379, startPoint y: 297, endPoint x: 332, endPoint y: 295, distance: 47.2
click at [332, 295] on div "I am pleased to recommend Milan for entrance to study Business Studies at the u…" at bounding box center [542, 313] width 446 height 163
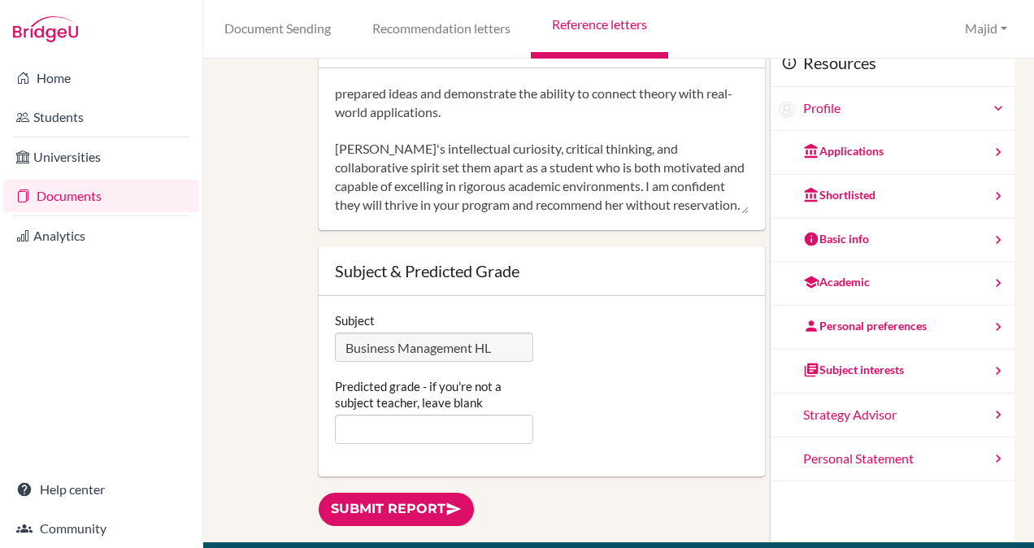
scroll to position [226, 0]
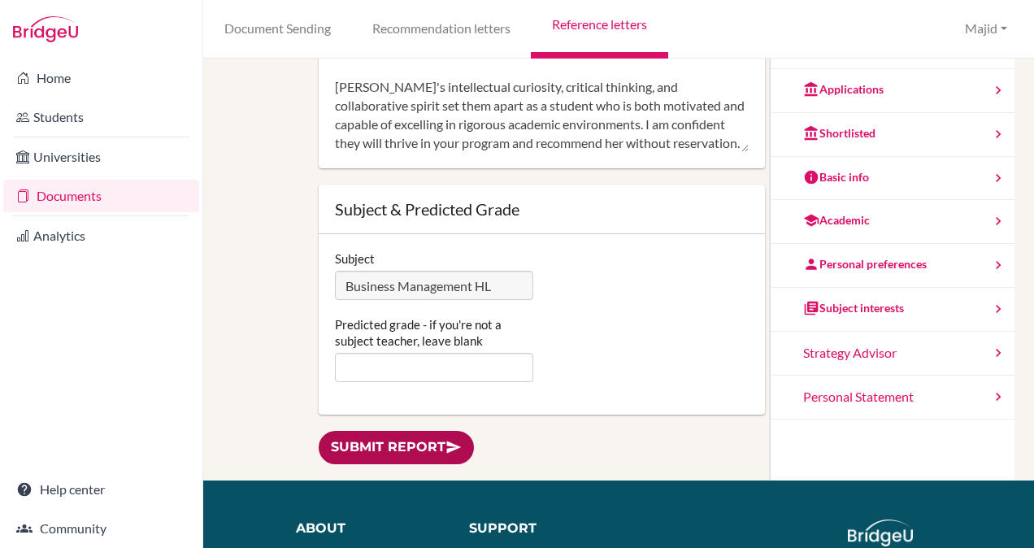
type textarea "I am pleased to recommend Milan for entrance to study Business Studies at the u…"
click at [421, 446] on link "Submit report" at bounding box center [396, 447] width 155 height 33
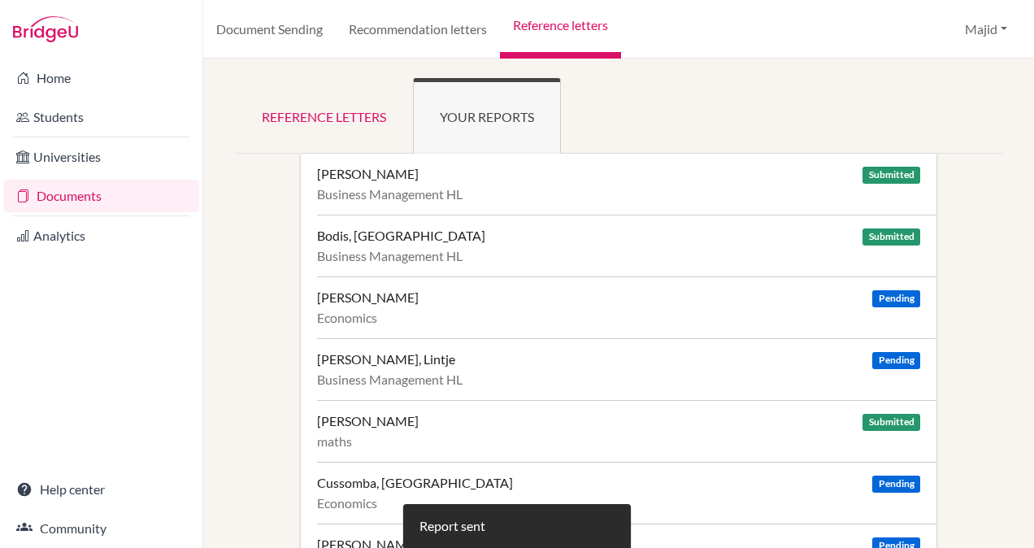
click at [582, 20] on link "Reference letters" at bounding box center [560, 29] width 121 height 59
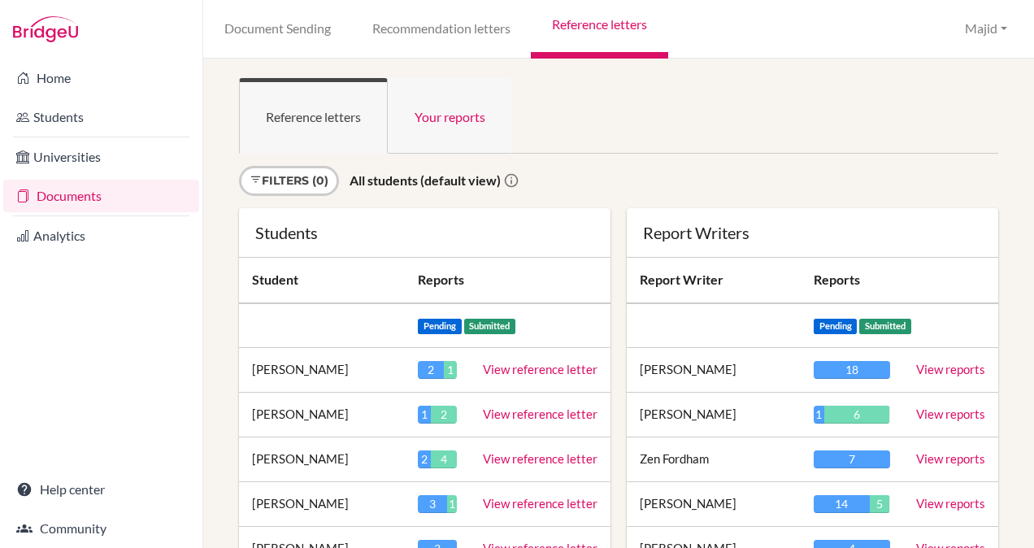
click at [461, 112] on link "Your reports" at bounding box center [450, 116] width 124 height 76
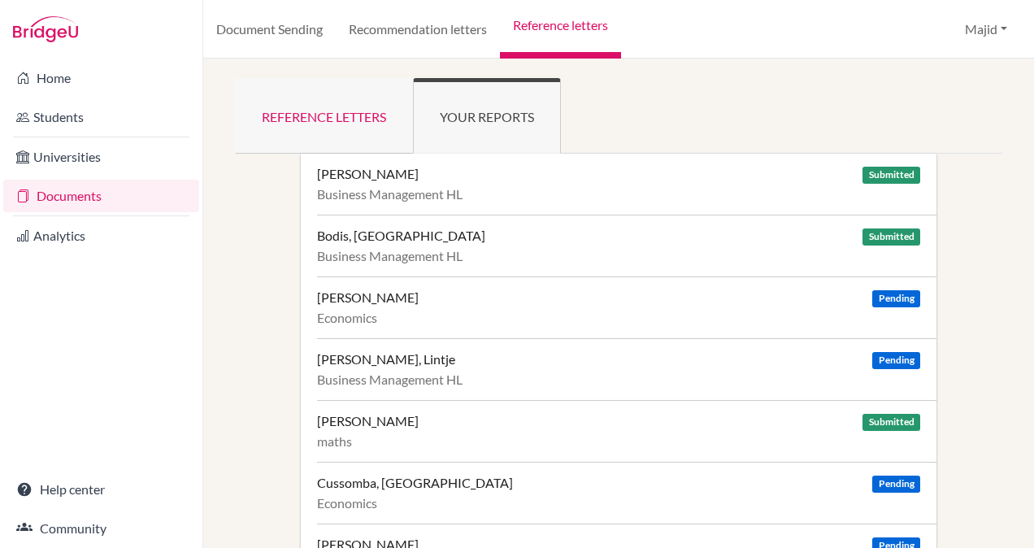
click at [353, 119] on link "Reference letters" at bounding box center [324, 116] width 178 height 76
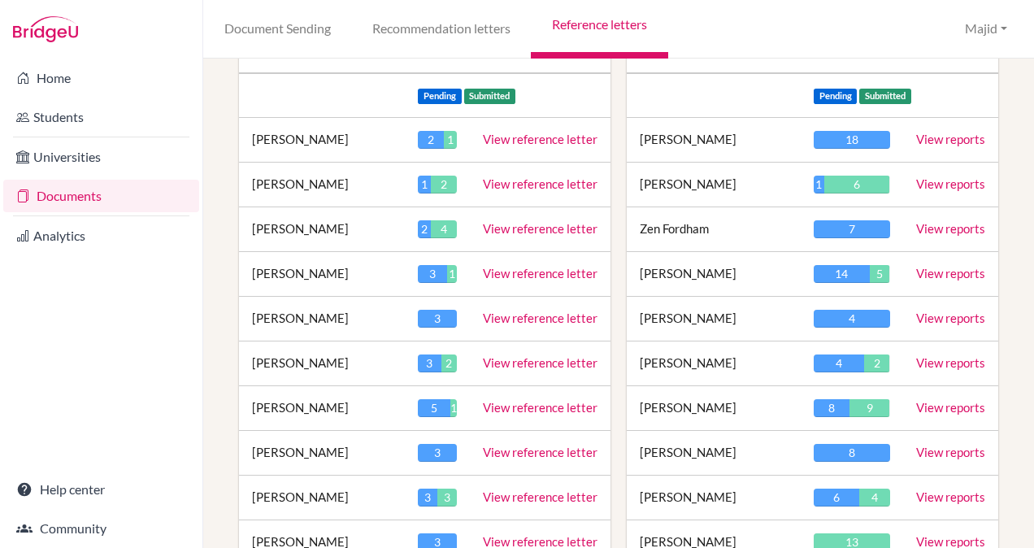
scroll to position [193, 0]
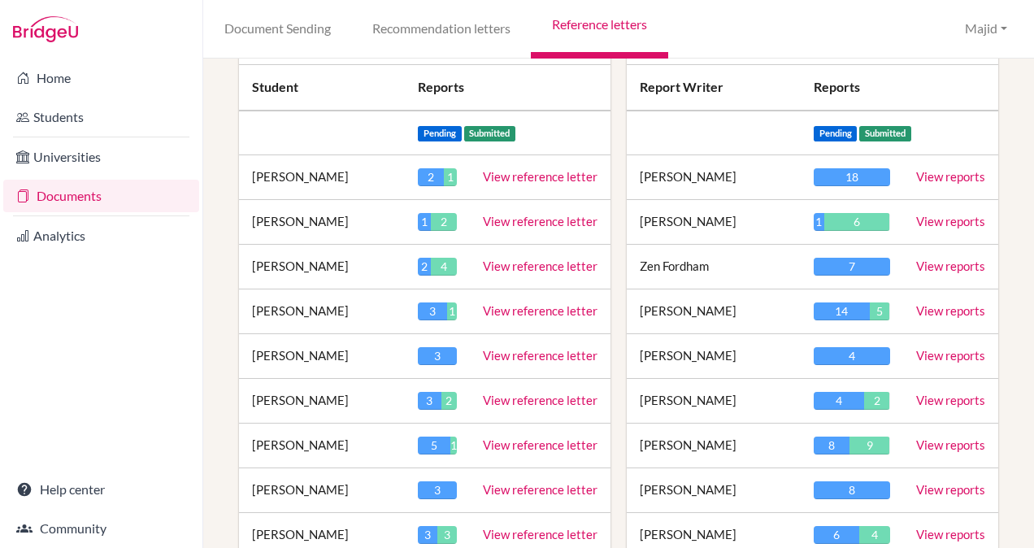
click at [514, 399] on link "View reference letter" at bounding box center [540, 399] width 115 height 15
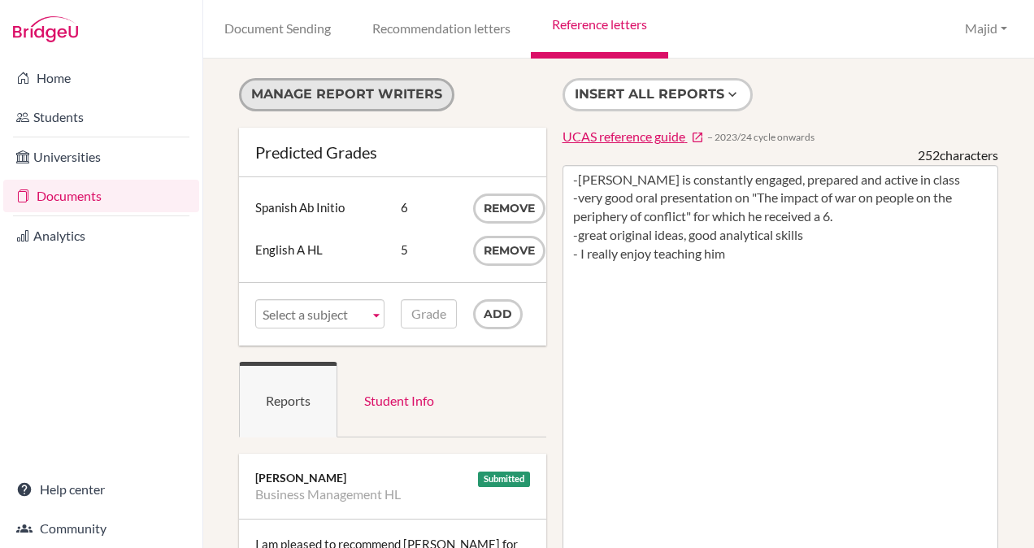
click at [380, 94] on button "Manage report writers" at bounding box center [346, 94] width 215 height 33
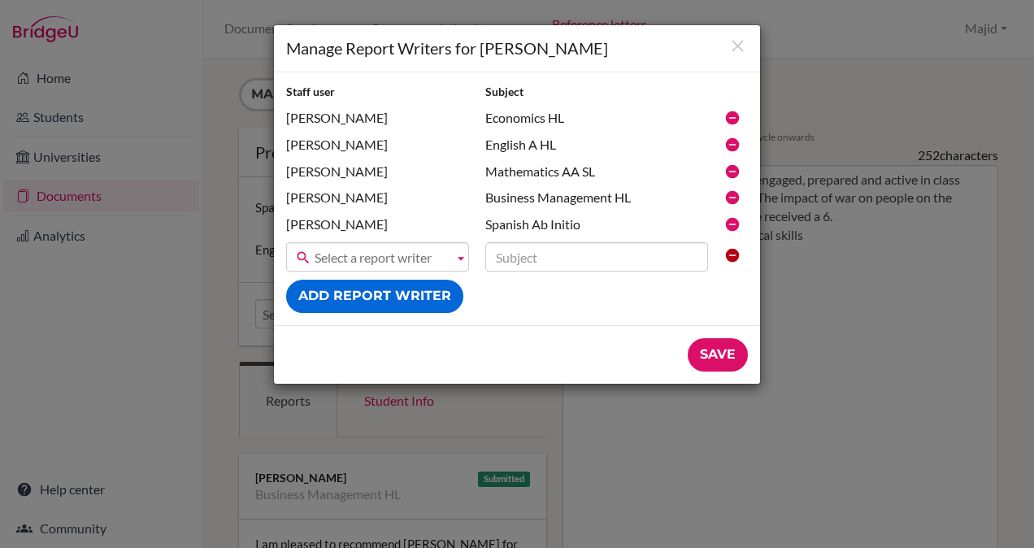
click at [336, 193] on div "[PERSON_NAME]" at bounding box center [377, 198] width 199 height 19
click at [731, 198] on icon at bounding box center [732, 197] width 16 height 16
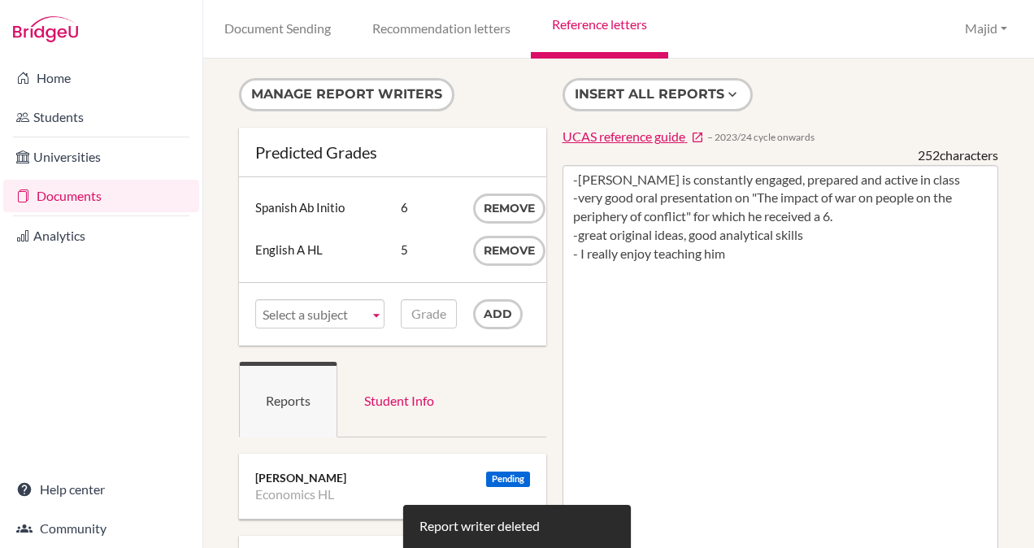
click at [547, 520] on div "Report writer deleted" at bounding box center [517, 526] width 228 height 43
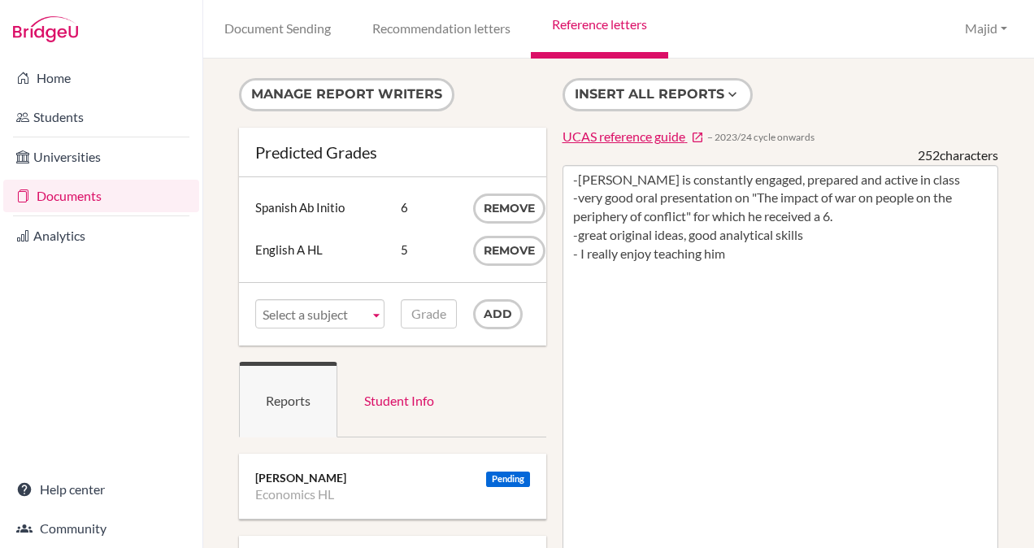
click at [596, 21] on link "Reference letters" at bounding box center [599, 29] width 137 height 59
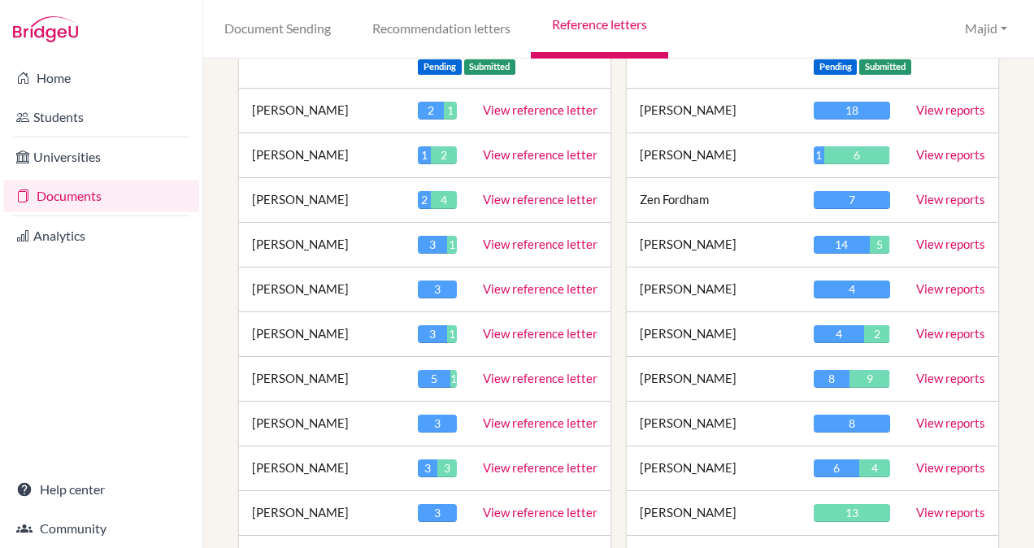
scroll to position [271, 0]
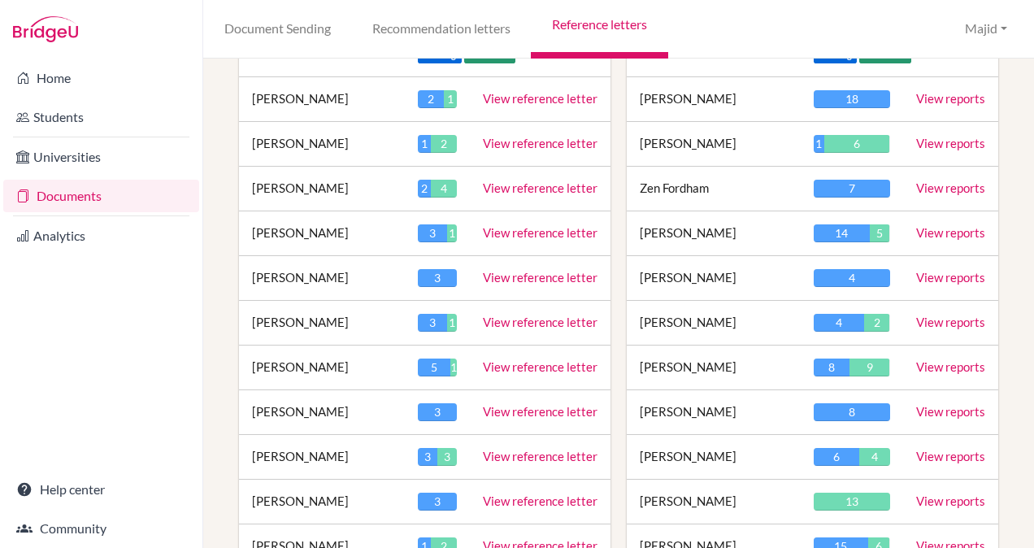
click at [634, 22] on link "Reference letters" at bounding box center [599, 29] width 137 height 59
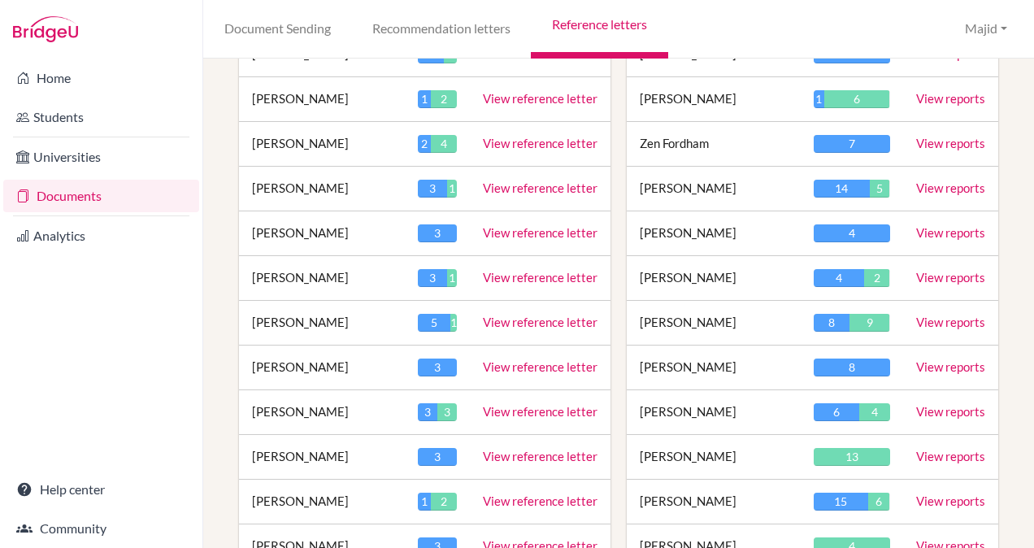
scroll to position [319, 0]
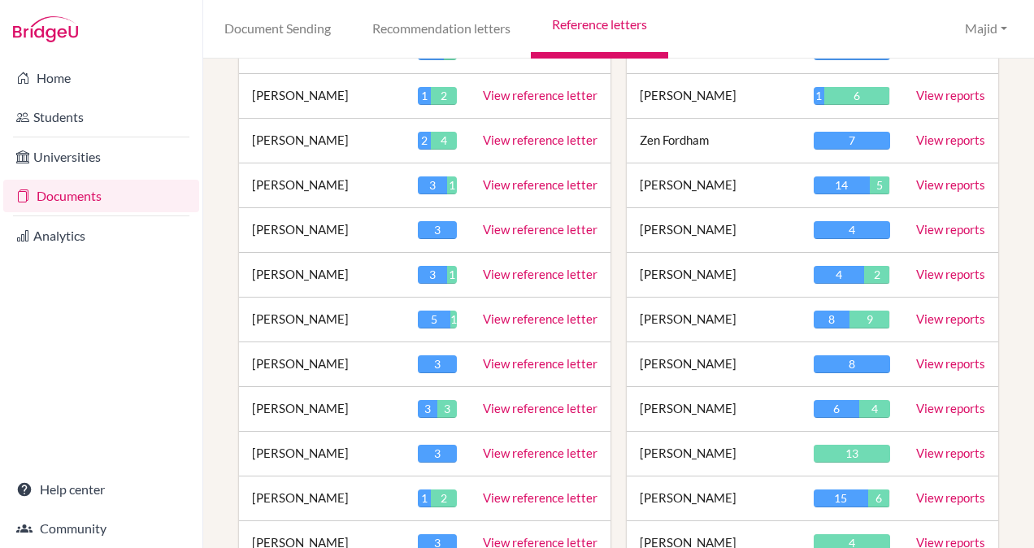
click at [294, 276] on td "Milan Bodis" at bounding box center [322, 275] width 166 height 45
click at [549, 272] on link "View reference letter" at bounding box center [540, 274] width 115 height 15
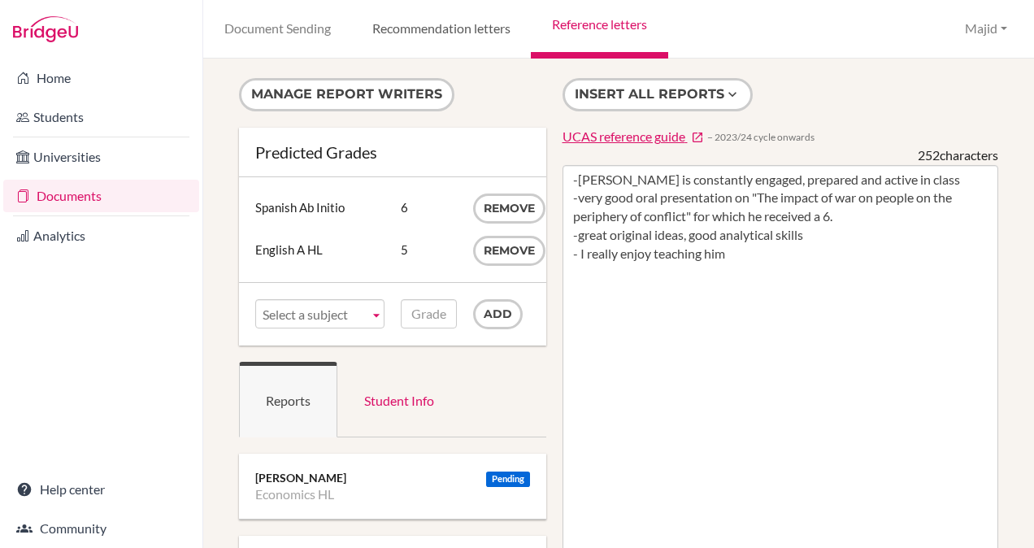
click at [479, 33] on link "Recommendation letters" at bounding box center [441, 29] width 180 height 59
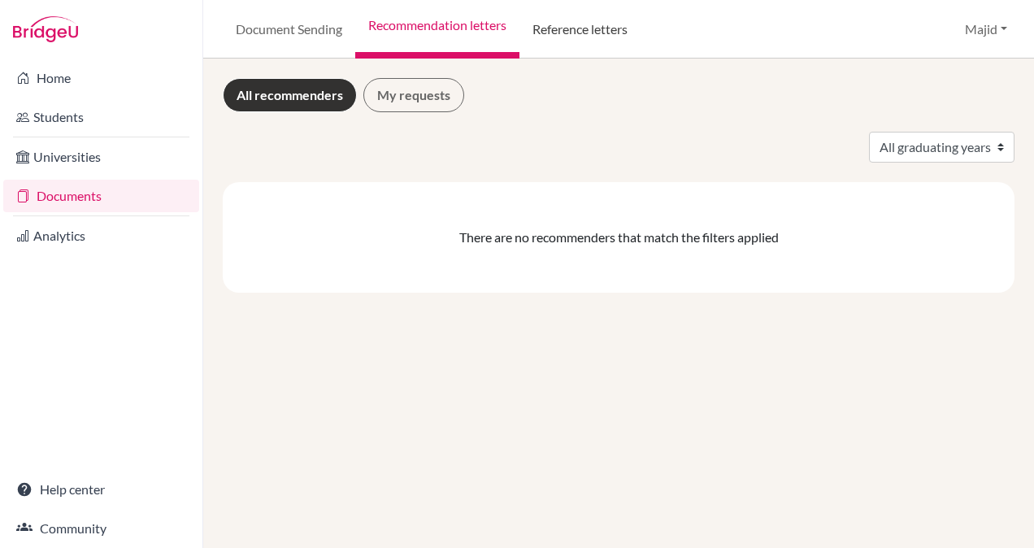
click at [585, 33] on link "Reference letters" at bounding box center [579, 29] width 121 height 59
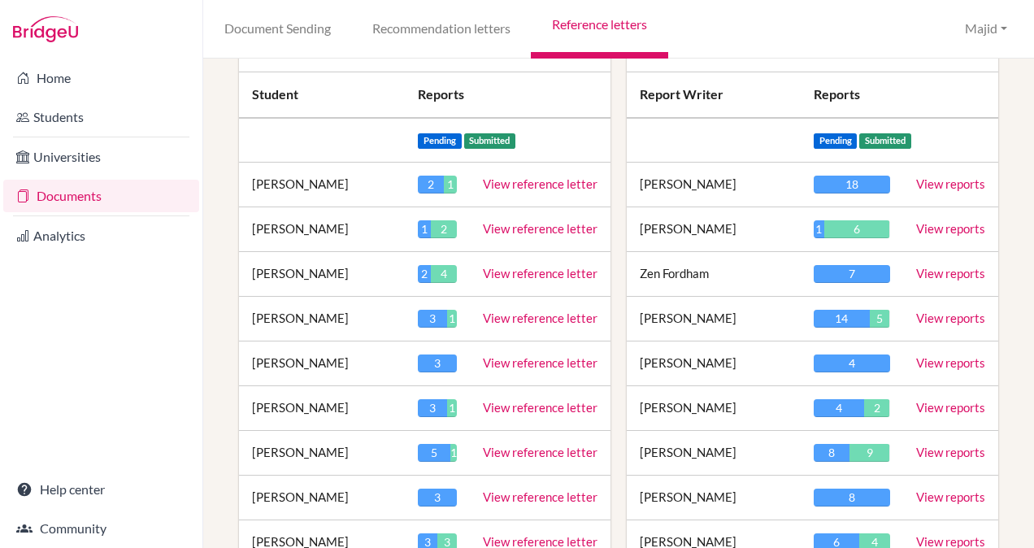
scroll to position [204, 0]
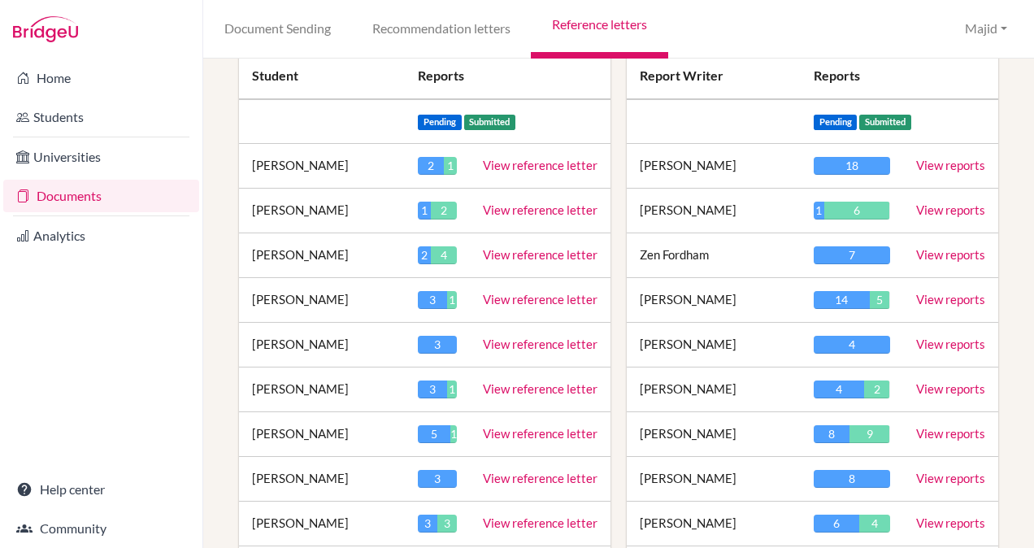
click at [278, 388] on td "[PERSON_NAME]" at bounding box center [322, 389] width 166 height 45
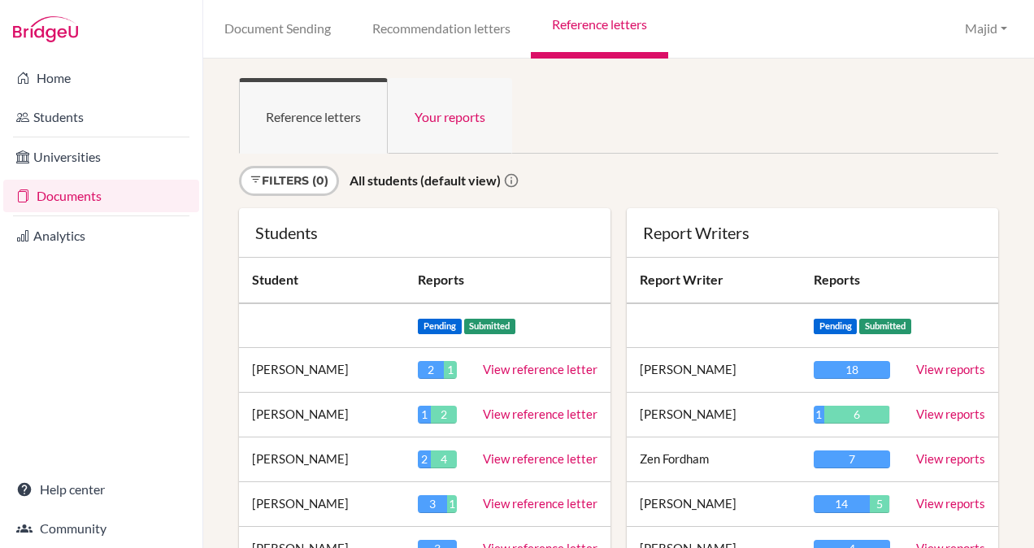
click at [466, 109] on link "Your reports" at bounding box center [450, 116] width 124 height 76
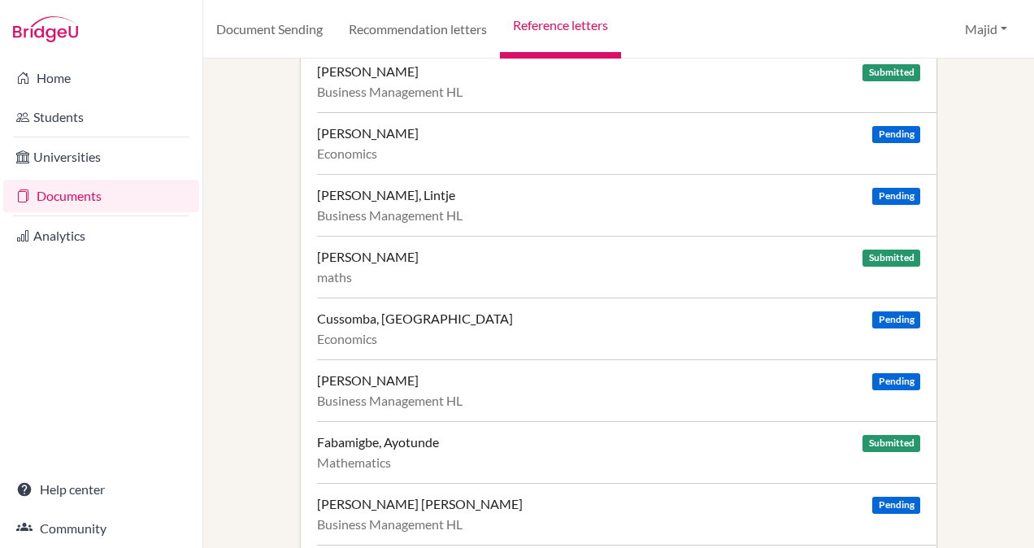
scroll to position [98, 0]
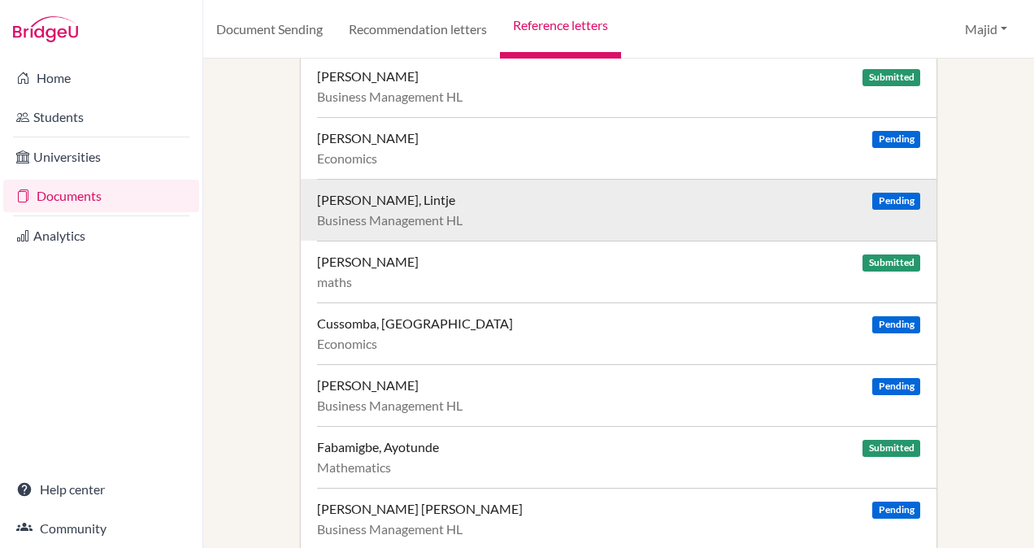
click at [479, 202] on div "Buchheim, Lintje Pending" at bounding box center [618, 200] width 603 height 16
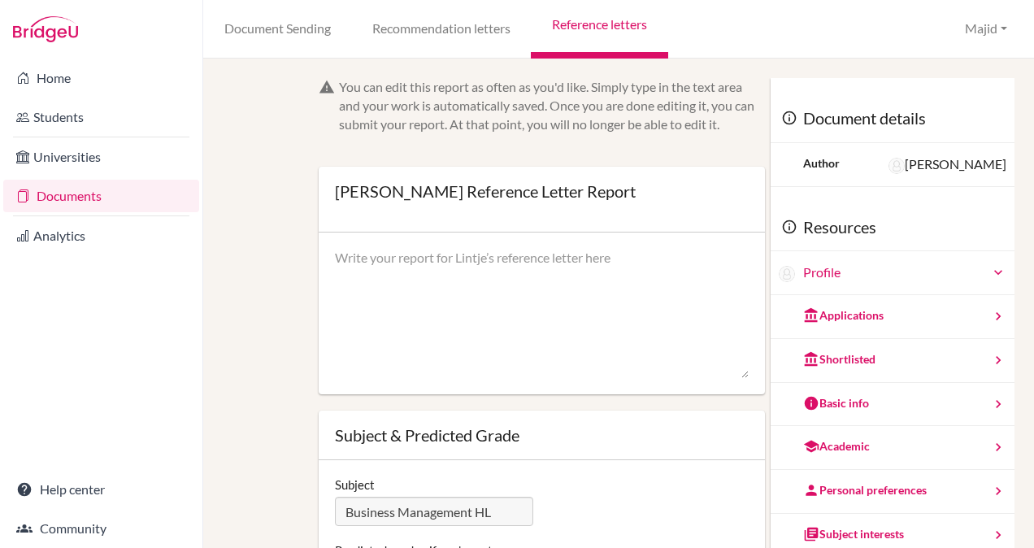
click at [492, 273] on textarea at bounding box center [542, 314] width 414 height 130
paste textarea "I am pleased to recommend [PERSON_NAME] for entrance to study Business Studies …"
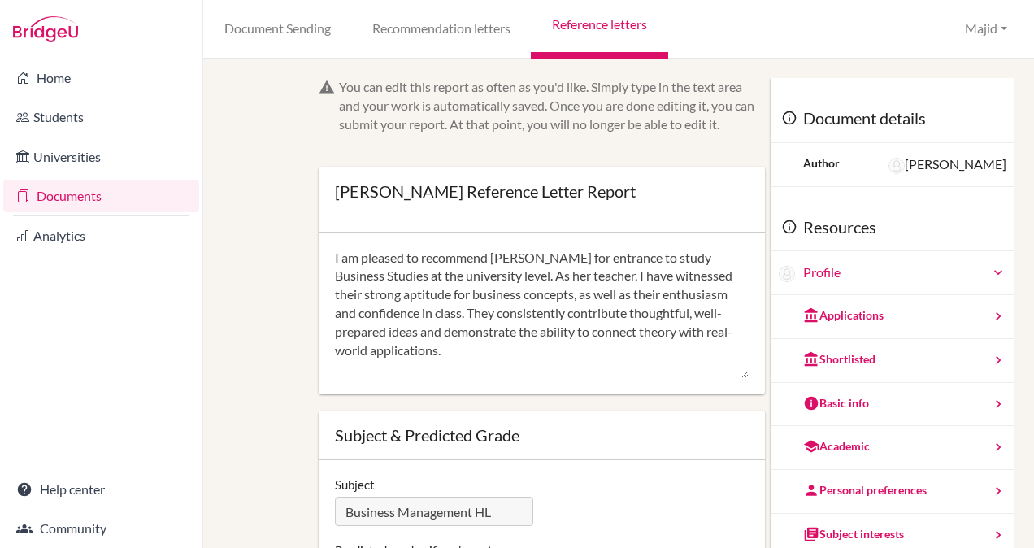
scroll to position [91, 0]
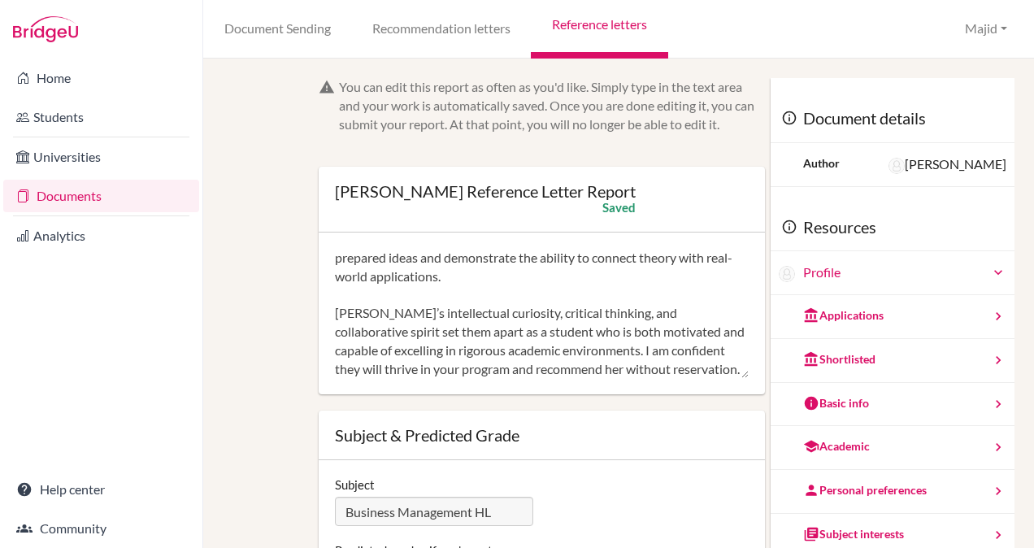
drag, startPoint x: 373, startPoint y: 296, endPoint x: 328, endPoint y: 297, distance: 44.7
click at [328, 297] on div "I am pleased to recommend [PERSON_NAME] for entrance to study Business Studies …" at bounding box center [542, 313] width 446 height 163
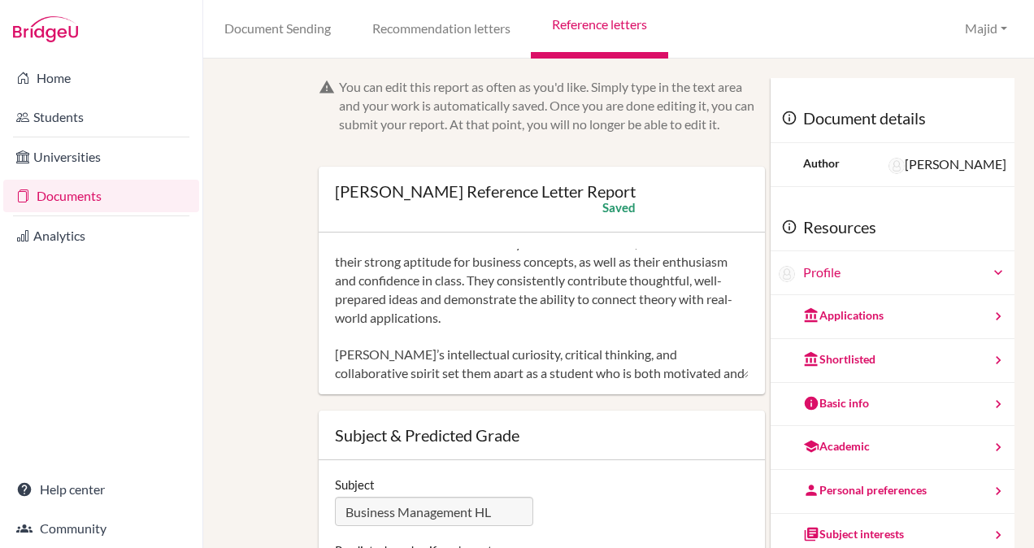
scroll to position [0, 0]
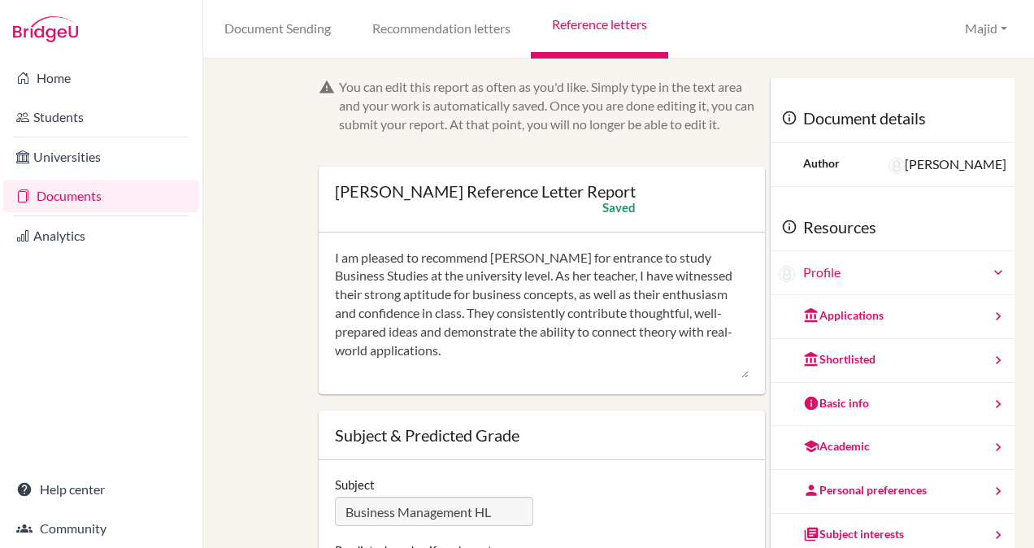
click at [531, 252] on textarea "I am pleased to recommend Camila for entrance to study Business Studies at the …" at bounding box center [542, 314] width 414 height 130
click at [543, 276] on textarea "I am pleased to recommend Lintje for entrance to study Business Studies at the …" at bounding box center [542, 314] width 414 height 130
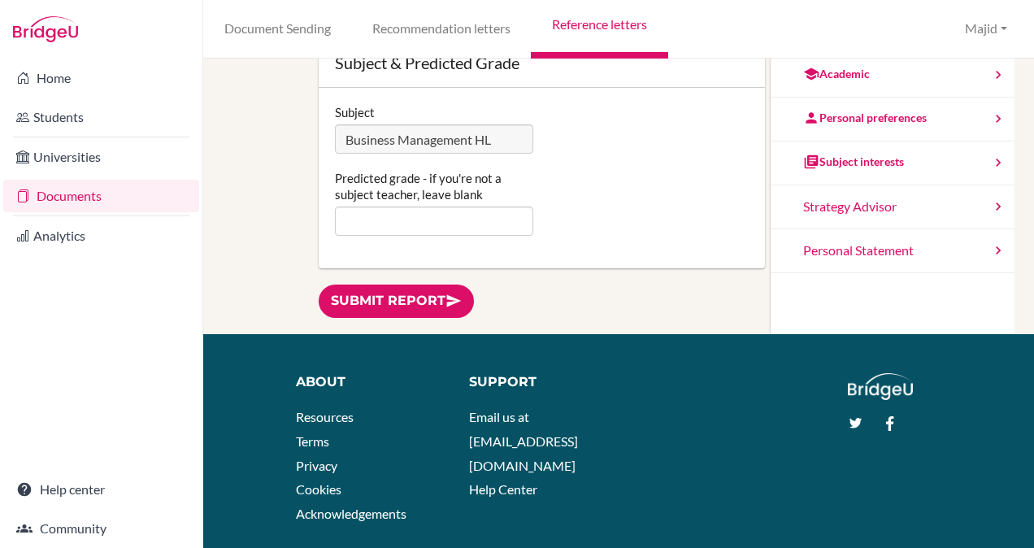
scroll to position [409, 0]
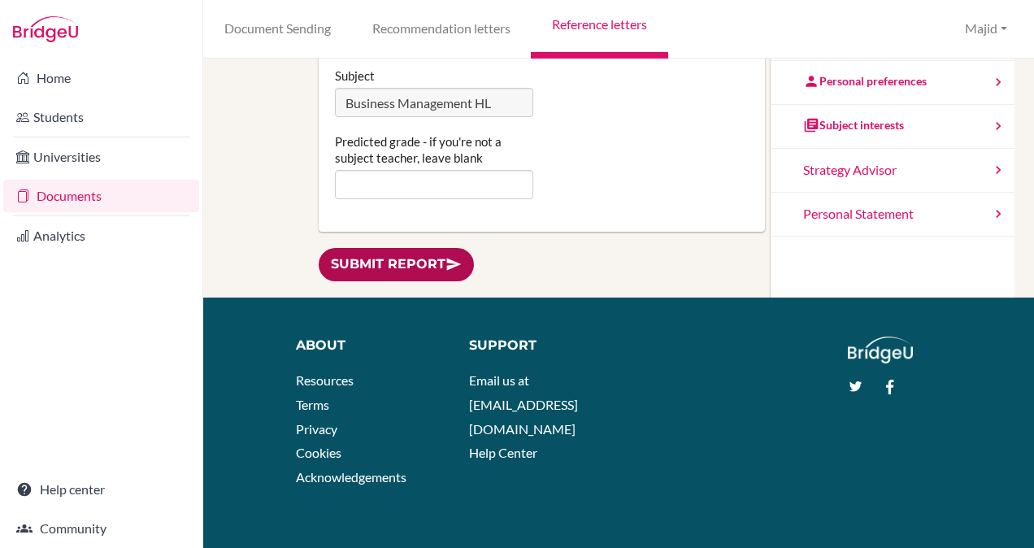
type textarea "I am pleased to recommend Lintje for entrance to study Business Studies at the …"
click at [401, 260] on link "Submit report" at bounding box center [396, 264] width 155 height 33
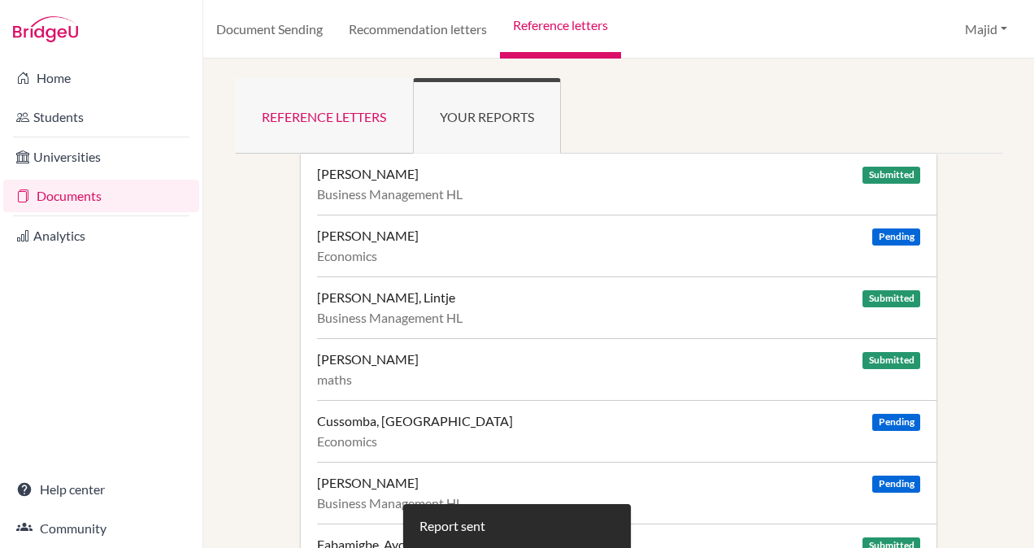
click at [341, 117] on link "Reference letters" at bounding box center [324, 116] width 178 height 76
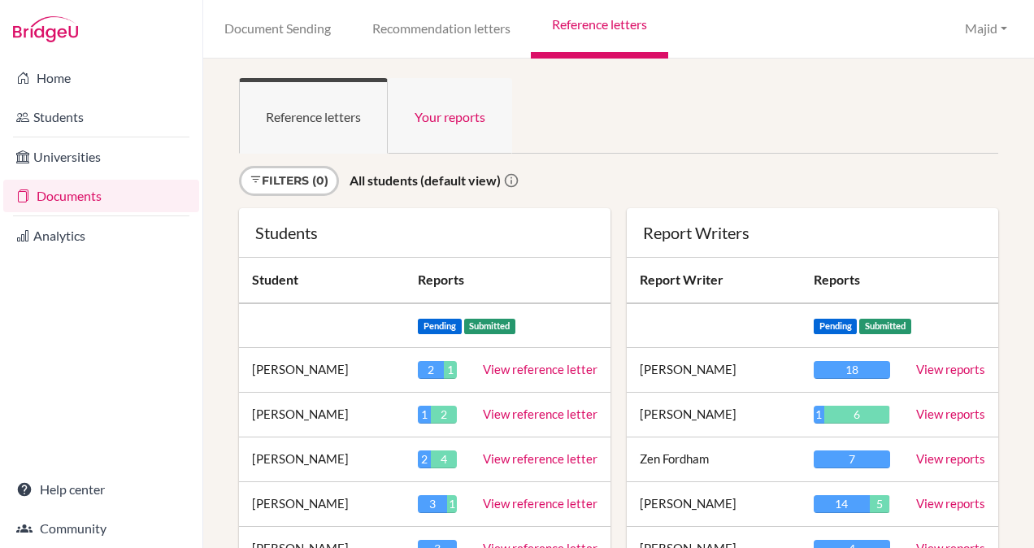
click at [462, 112] on link "Your reports" at bounding box center [450, 116] width 124 height 76
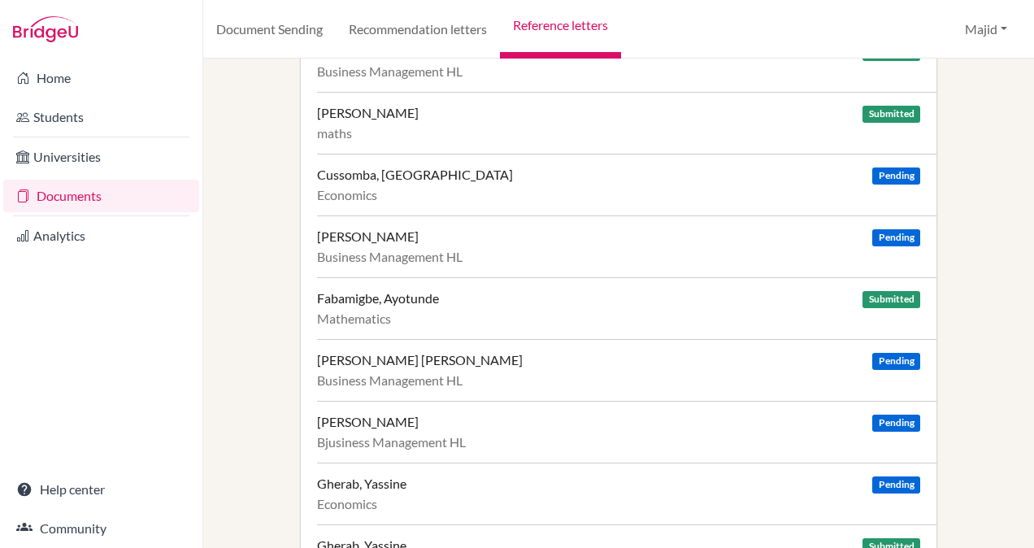
scroll to position [252, 0]
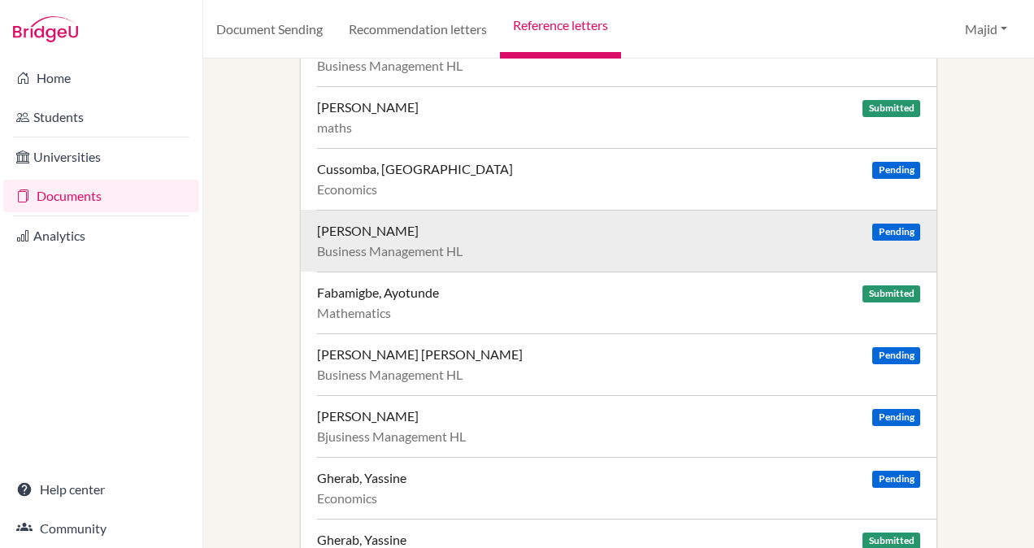
click at [514, 223] on div "Dmitriev, Kirill Pending" at bounding box center [618, 231] width 603 height 16
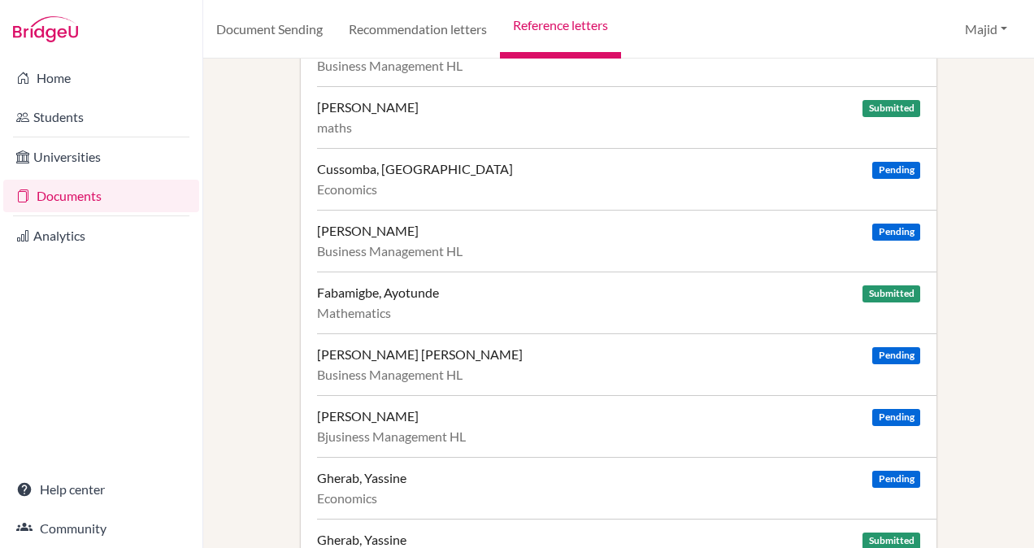
scroll to position [0, 0]
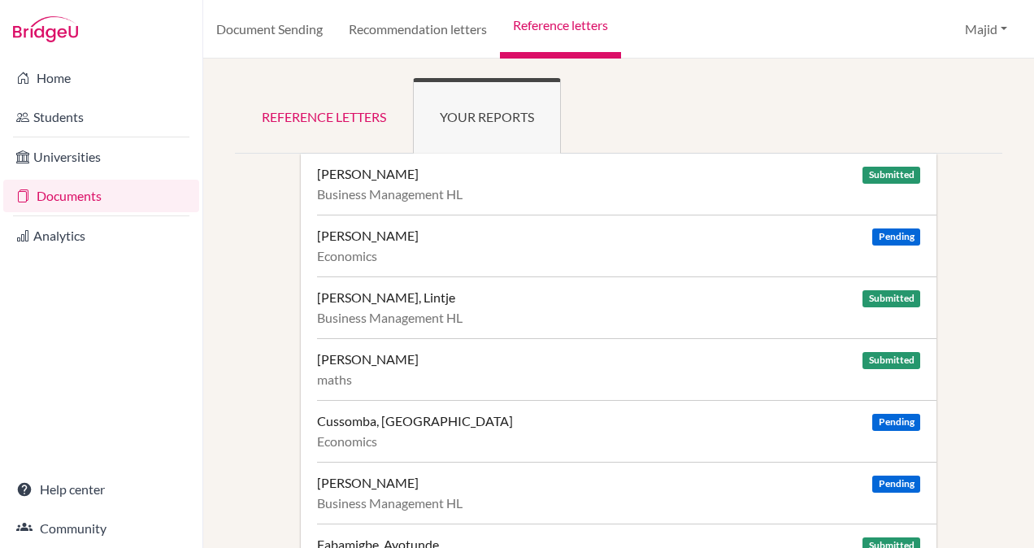
click at [587, 20] on link "Reference letters" at bounding box center [560, 29] width 121 height 59
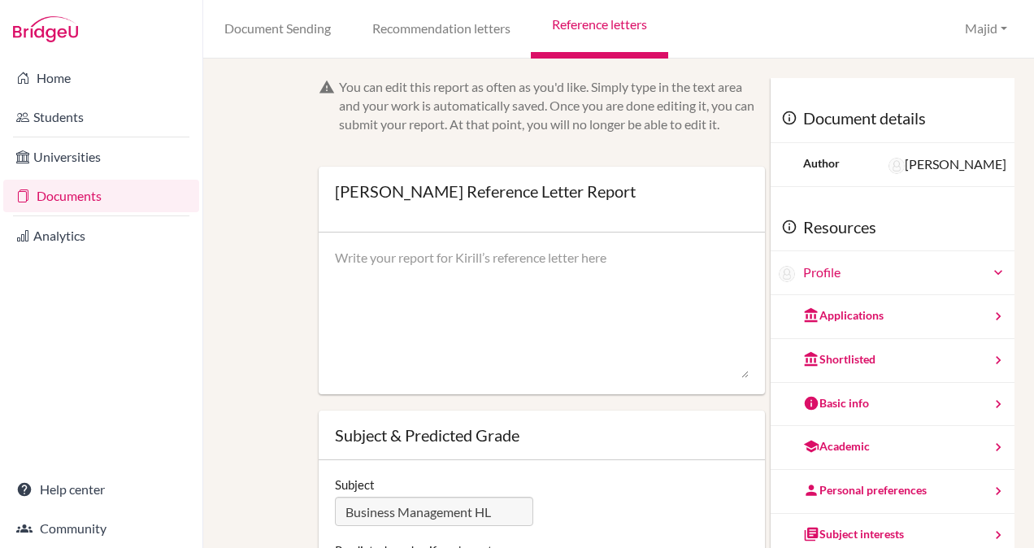
click at [475, 264] on textarea at bounding box center [542, 314] width 414 height 130
paste textarea "I am pleased to recommend Lintje for entrance to study Business Studies at the …"
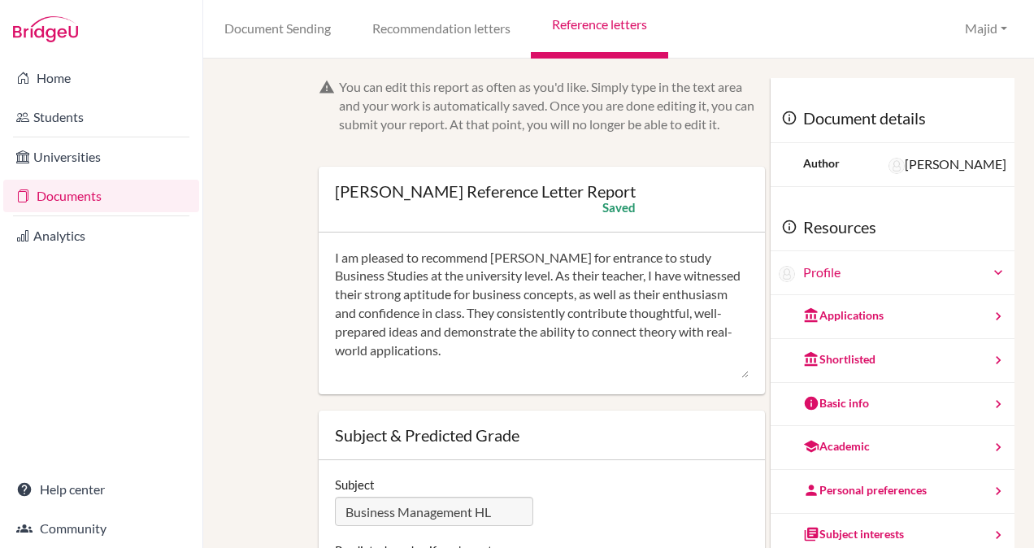
click at [528, 259] on textarea "I am pleased to recommend Lintje for entrance to study Business Studies at the …" at bounding box center [542, 314] width 414 height 130
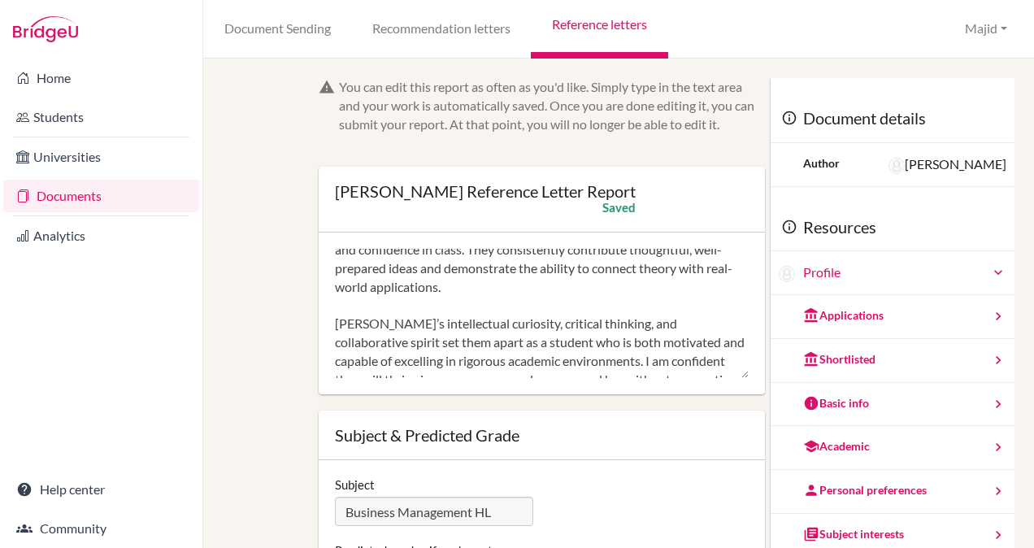
scroll to position [73, 0]
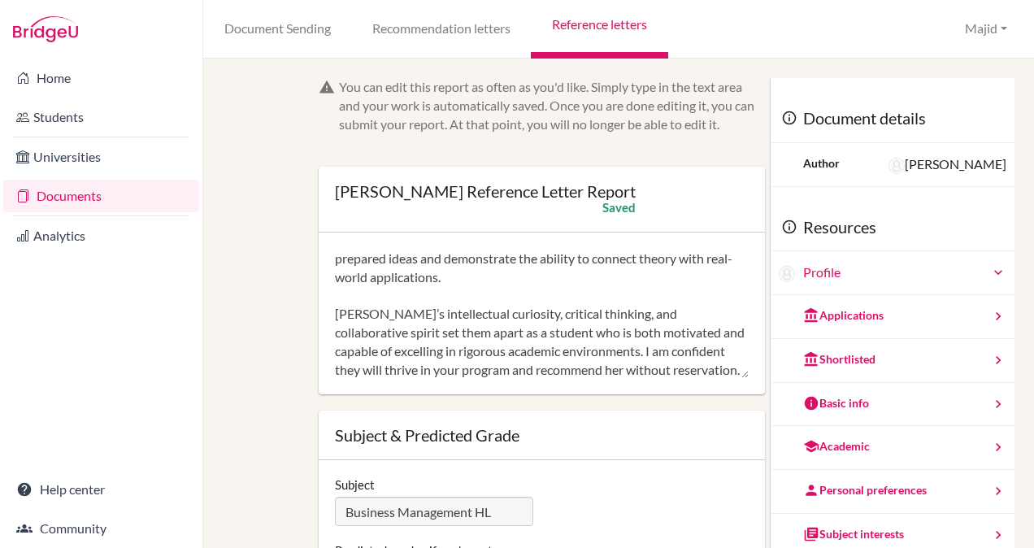
click at [369, 314] on textarea "I am pleased to recommend Kirill for entrance to study Business Studies at the …" at bounding box center [542, 314] width 414 height 130
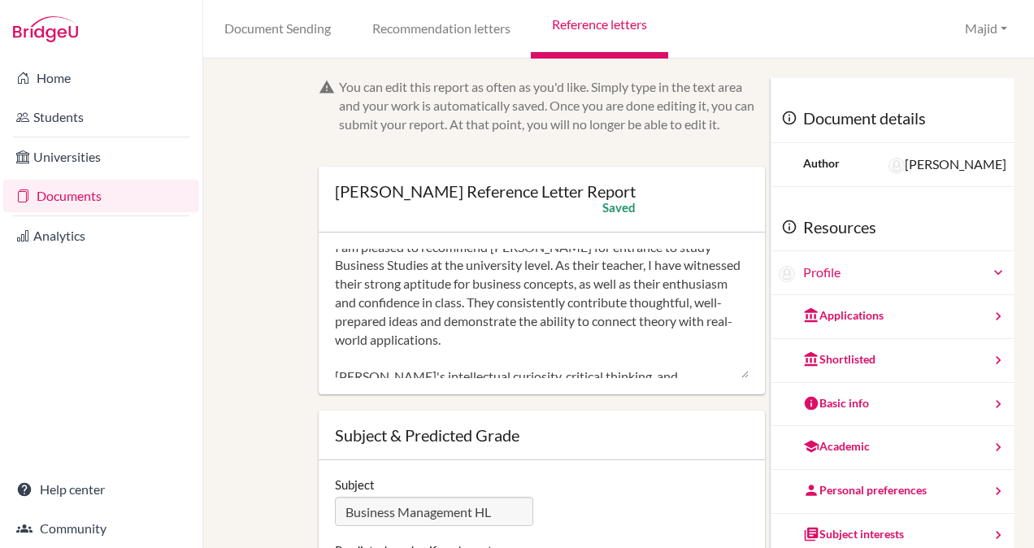
scroll to position [0, 0]
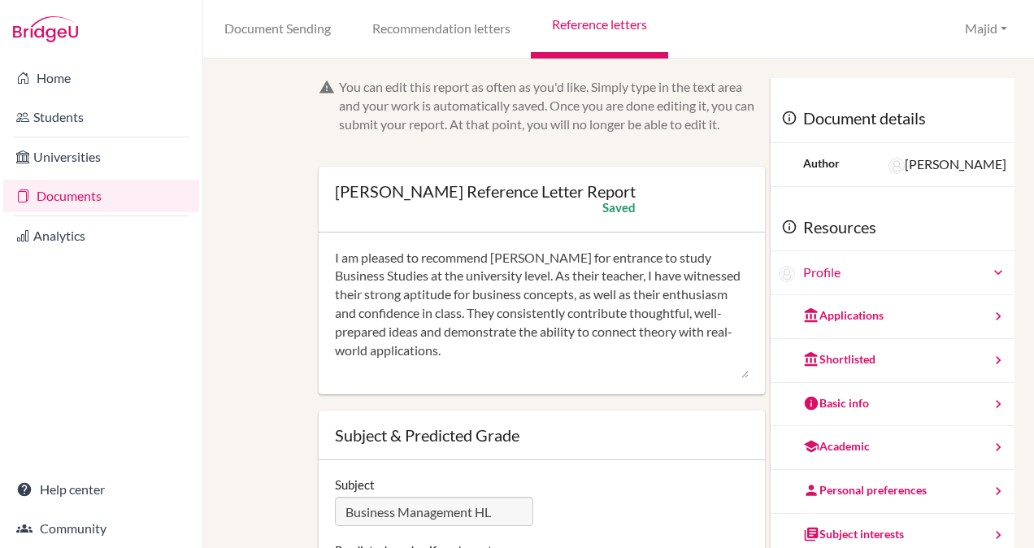
type textarea "I am pleased to recommend Kirill for entrance to study Business Studies at the …"
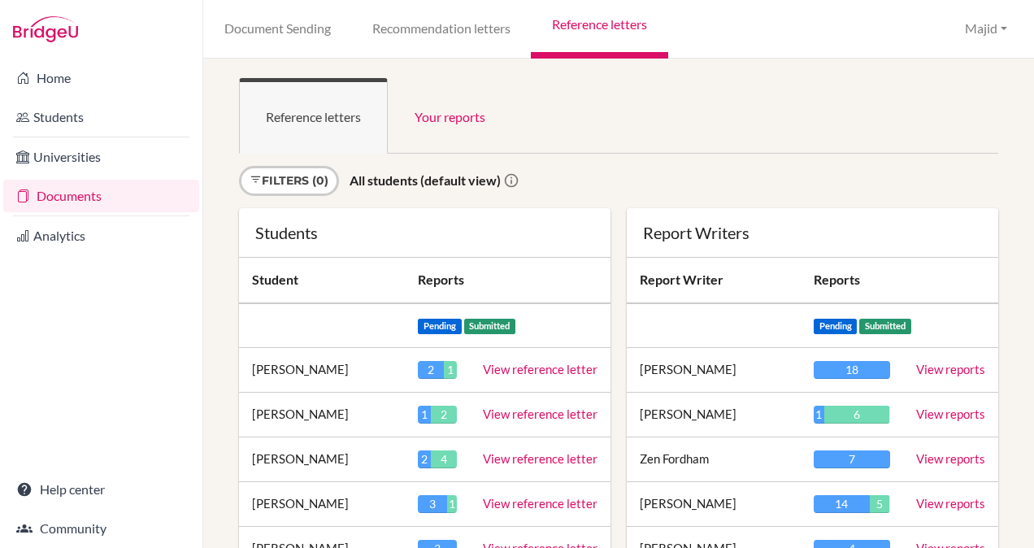
click at [458, 24] on link "Recommendation letters" at bounding box center [441, 29] width 180 height 59
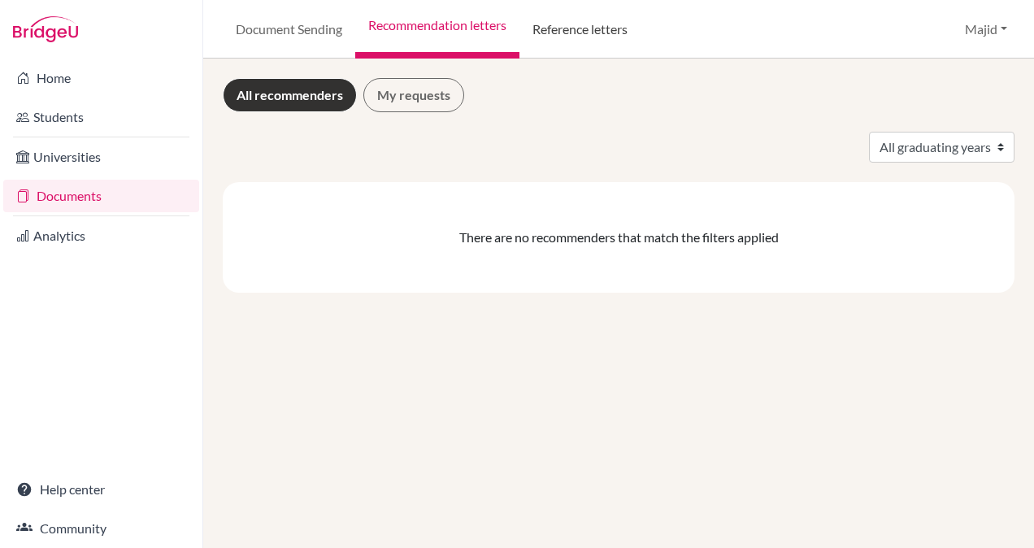
click at [569, 27] on link "Reference letters" at bounding box center [579, 29] width 121 height 59
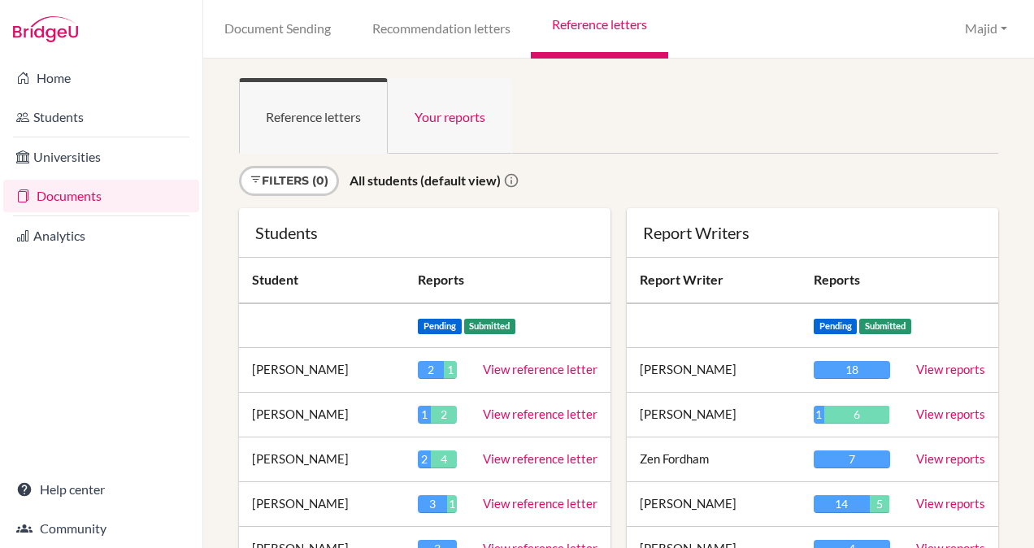
click at [437, 121] on link "Your reports" at bounding box center [450, 116] width 124 height 76
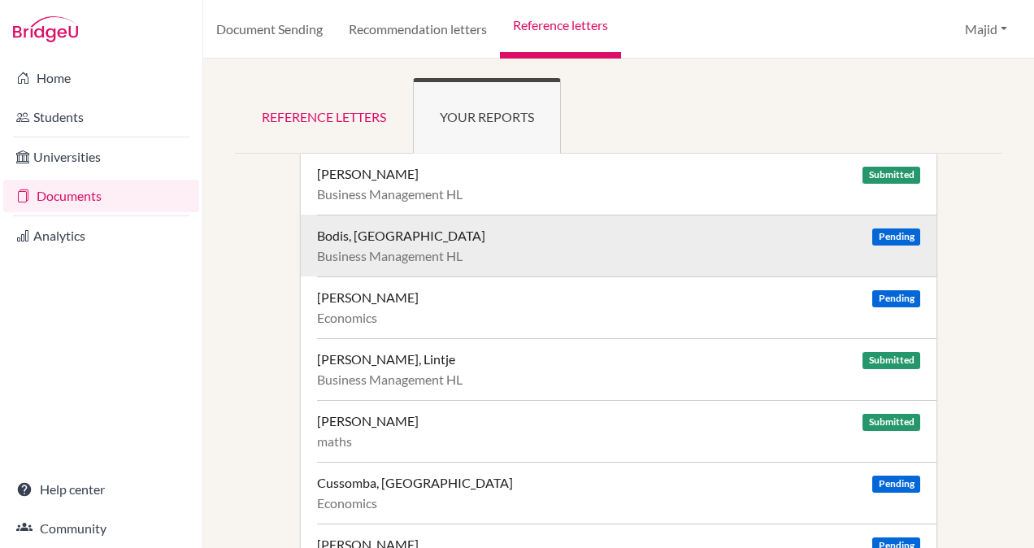
click at [675, 242] on div "Bodis, [GEOGRAPHIC_DATA] Pending" at bounding box center [618, 236] width 603 height 16
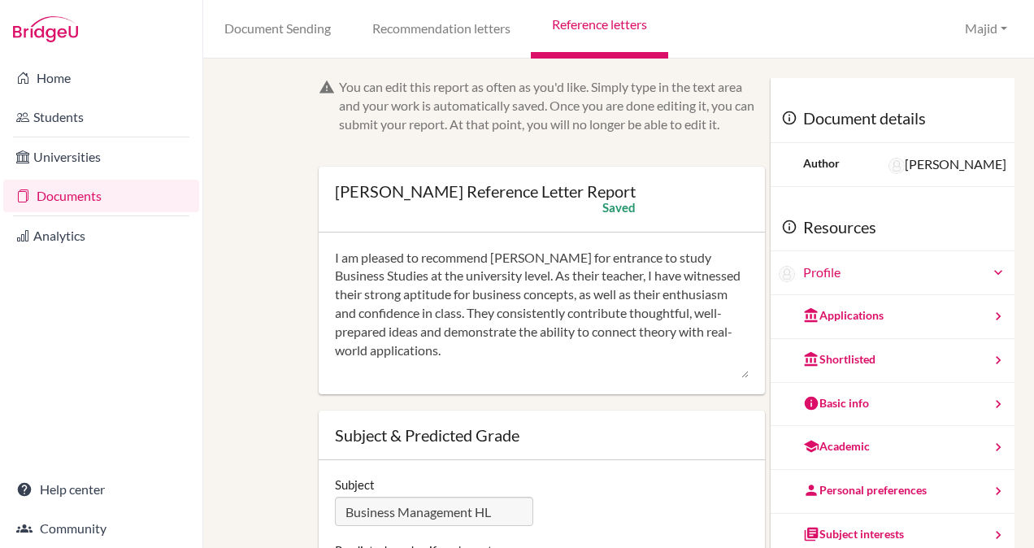
click at [520, 258] on textarea "I am pleased to recommend Lintje for entrance to study Business Studies at the …" at bounding box center [542, 314] width 414 height 130
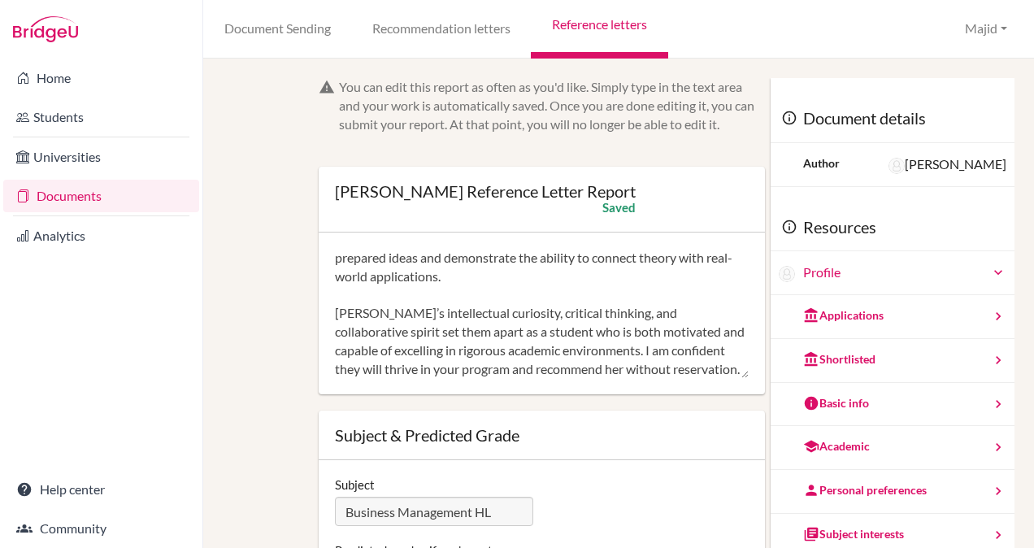
scroll to position [93, 0]
click at [362, 293] on textarea "I am pleased to recommend Milan for entrance to study Business Studies at the u…" at bounding box center [542, 314] width 414 height 130
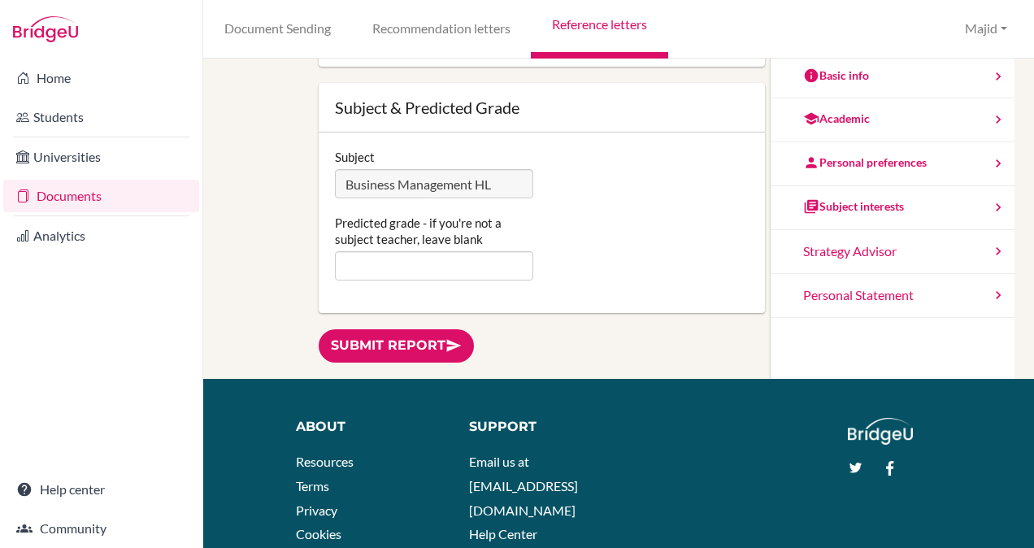
scroll to position [331, 0]
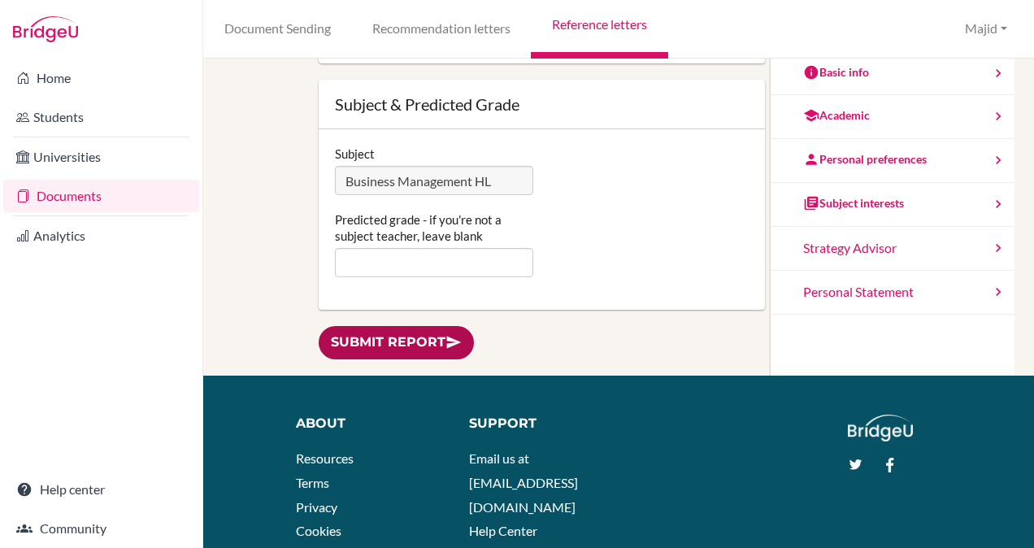
type textarea "I am pleased to recommend Milan for entrance to study Business Studies at the u…"
click at [431, 344] on link "Submit report" at bounding box center [396, 342] width 155 height 33
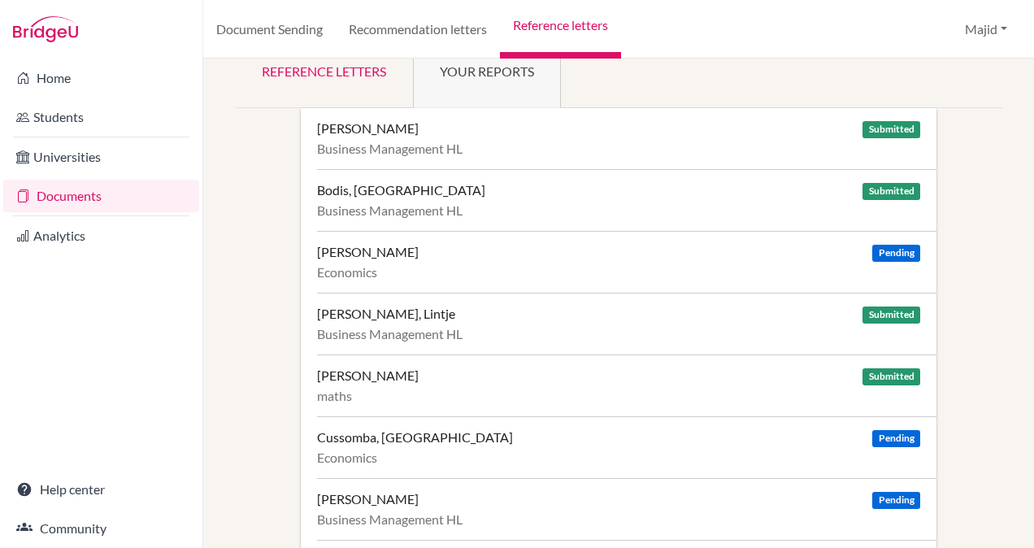
scroll to position [24, 0]
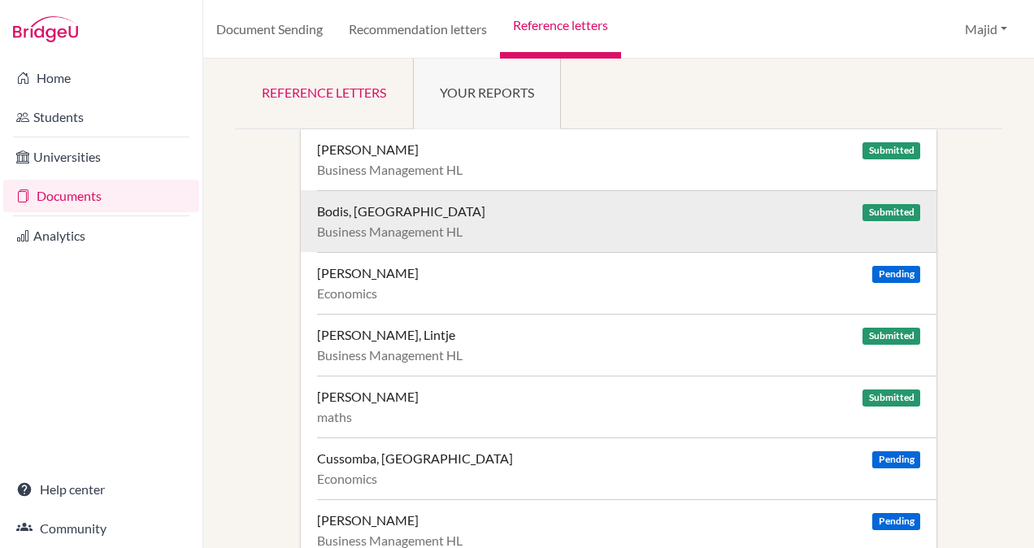
click at [597, 223] on div "Business Management HL" at bounding box center [618, 231] width 603 height 16
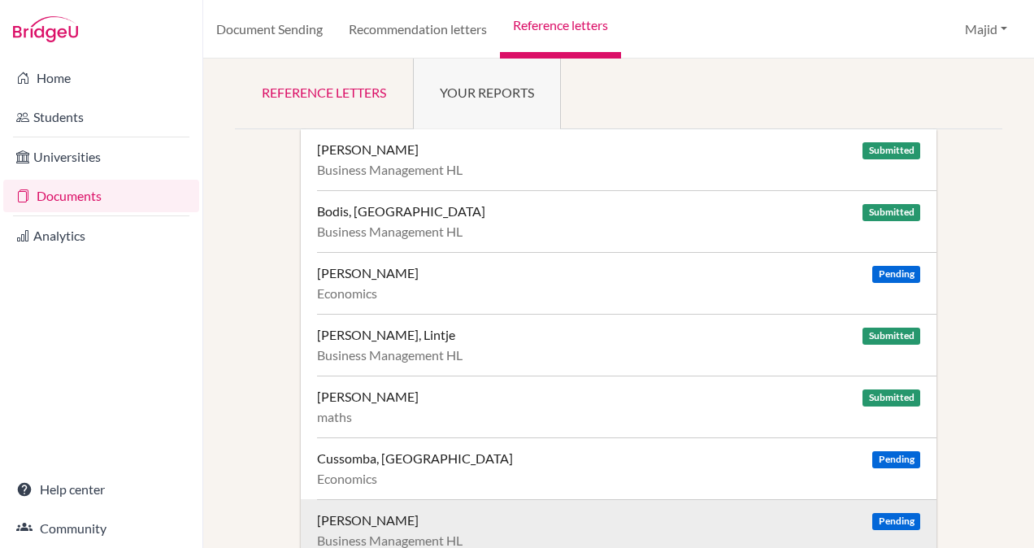
click at [606, 515] on div "[PERSON_NAME] Pending" at bounding box center [618, 520] width 603 height 16
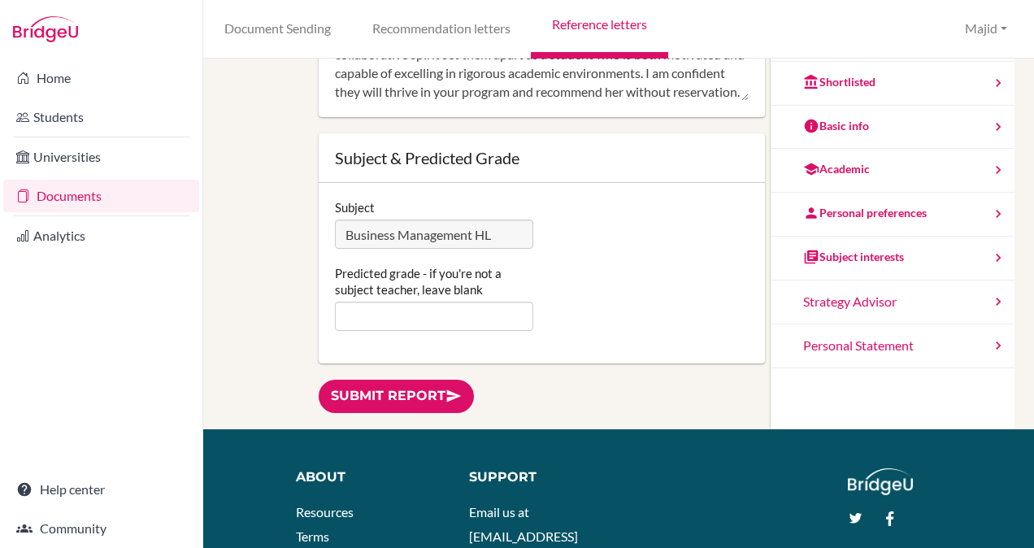
scroll to position [304, 0]
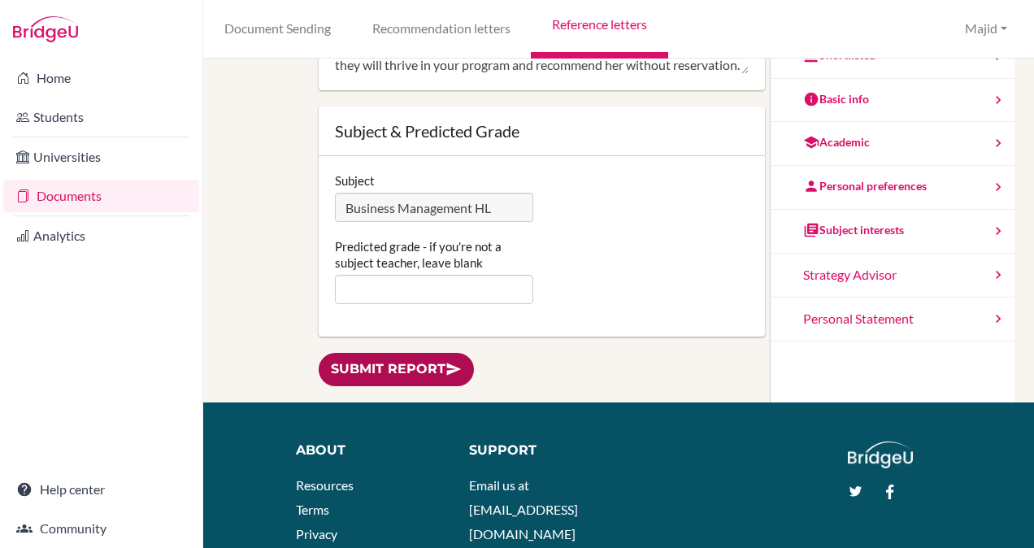
click at [410, 371] on link "Submit report" at bounding box center [396, 369] width 155 height 33
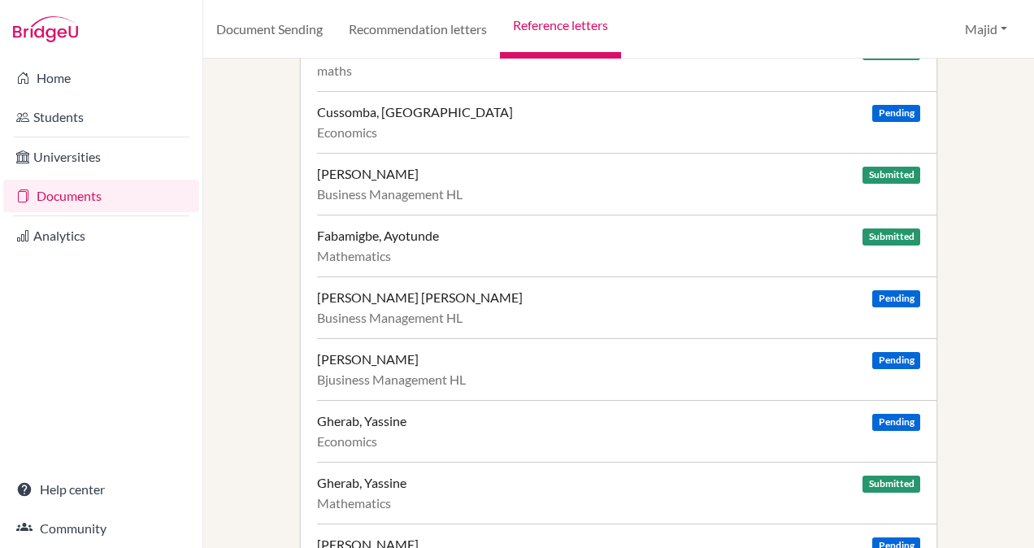
scroll to position [372, 0]
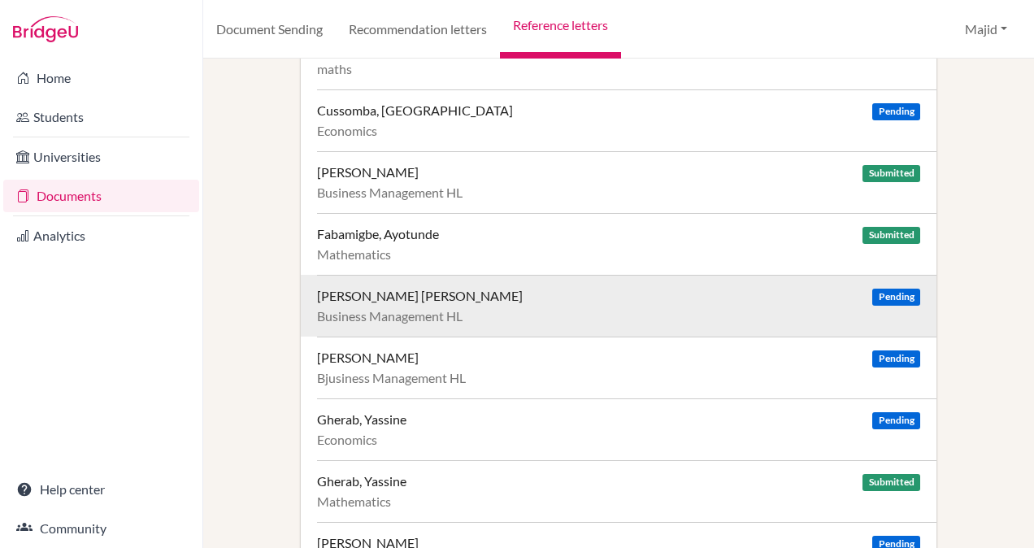
click at [527, 288] on div "[PERSON_NAME] [PERSON_NAME] Pending" at bounding box center [618, 296] width 603 height 16
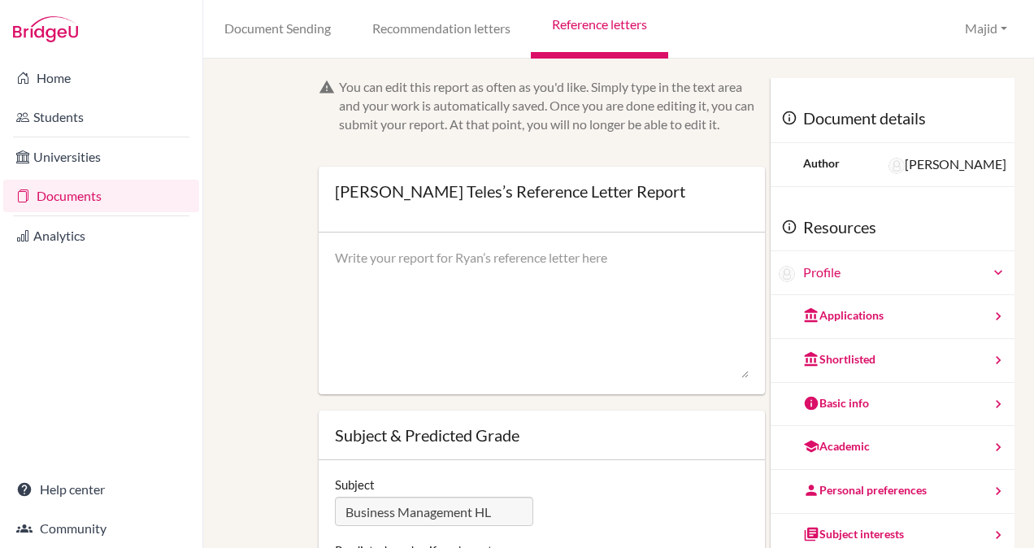
click at [545, 281] on textarea at bounding box center [542, 314] width 414 height 130
paste textarea "I am pleased to recommend Lintje for entrance to study Business Studies at the …"
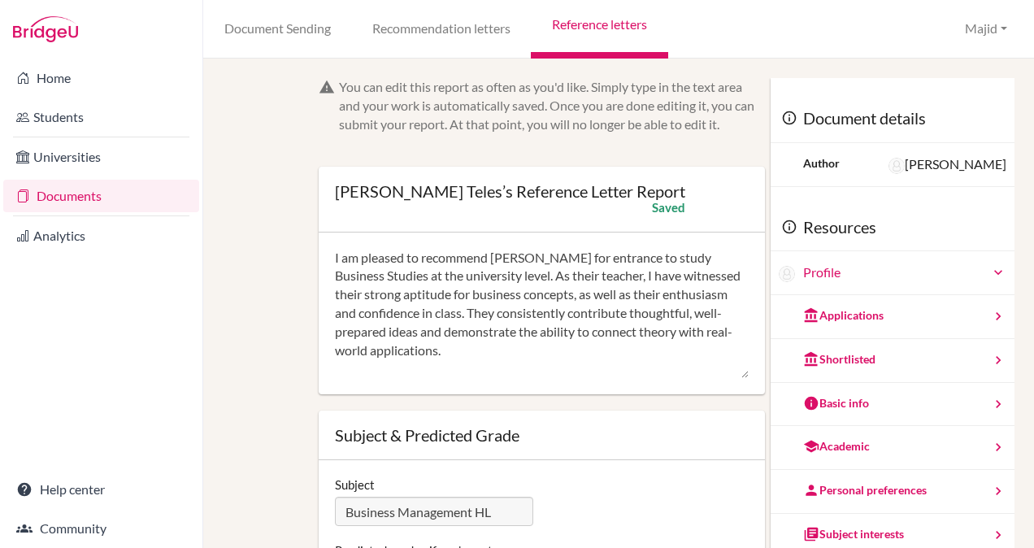
click at [523, 256] on textarea "I am pleased to recommend Lintje for entrance to study Business Studies at the …" at bounding box center [542, 314] width 414 height 130
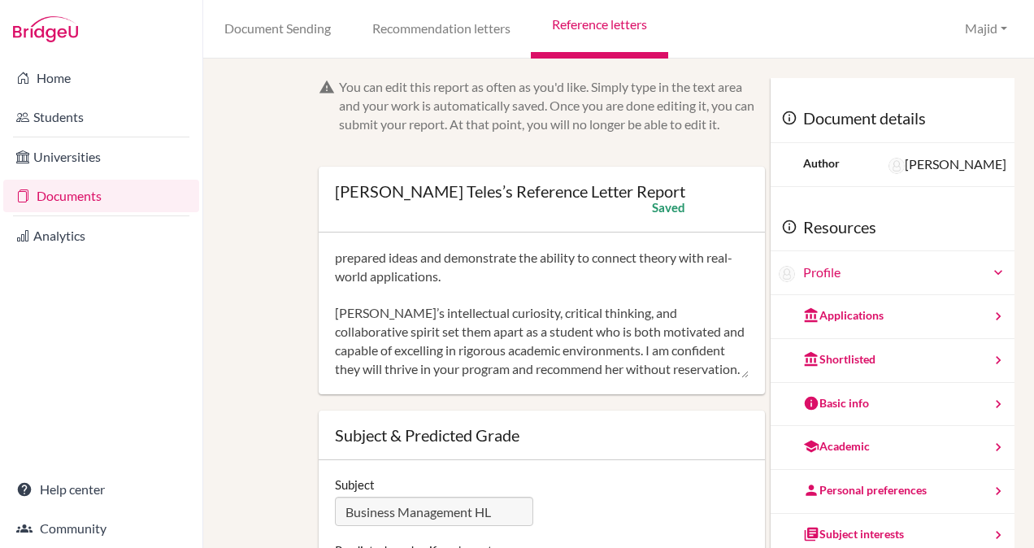
scroll to position [79, 0]
click at [364, 310] on textarea "I am pleased to recommend Ryan for entrance to study Business Studies at the un…" at bounding box center [542, 314] width 414 height 130
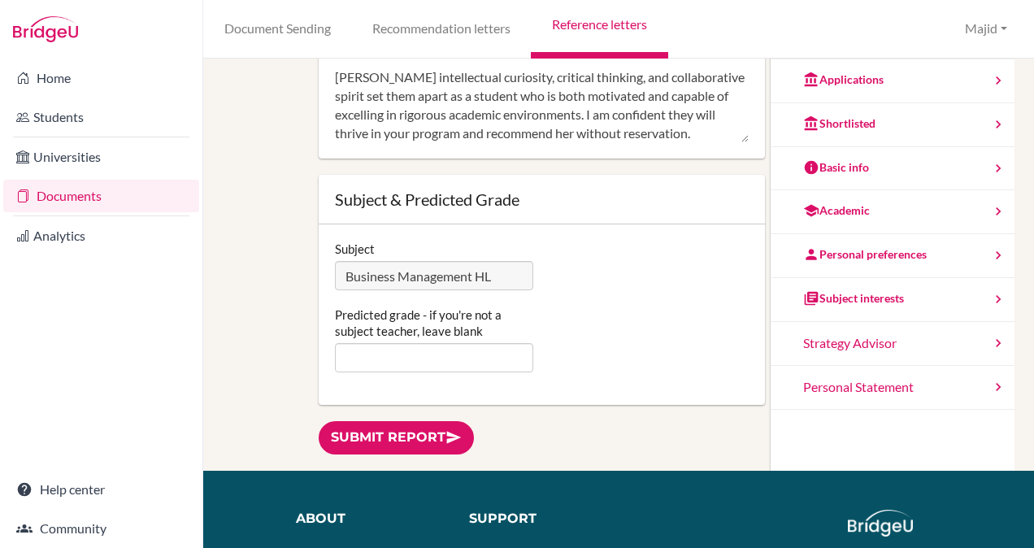
scroll to position [278, 0]
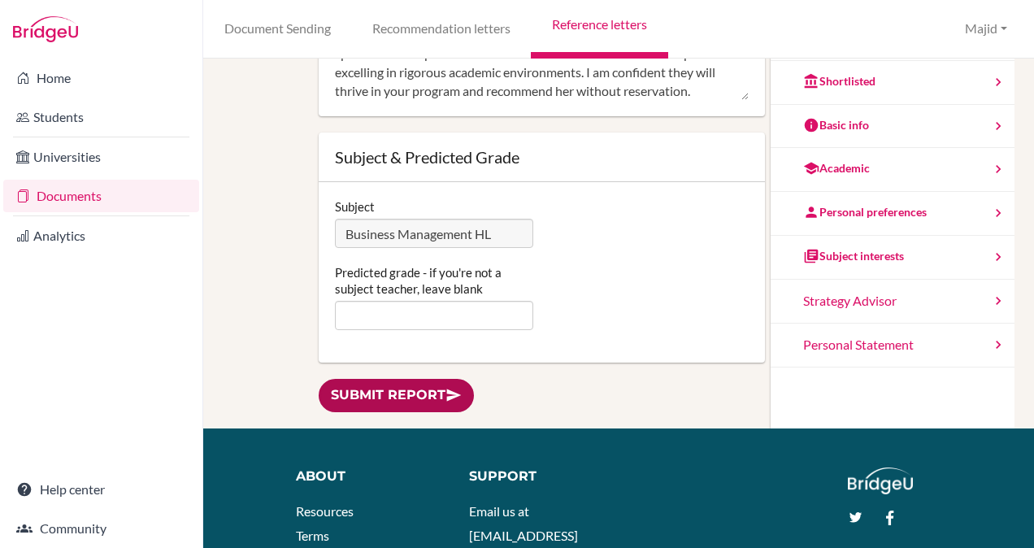
type textarea "I am pleased to recommend Ryan for entrance to study Business Studies at the un…"
click at [433, 384] on link "Submit report" at bounding box center [396, 395] width 155 height 33
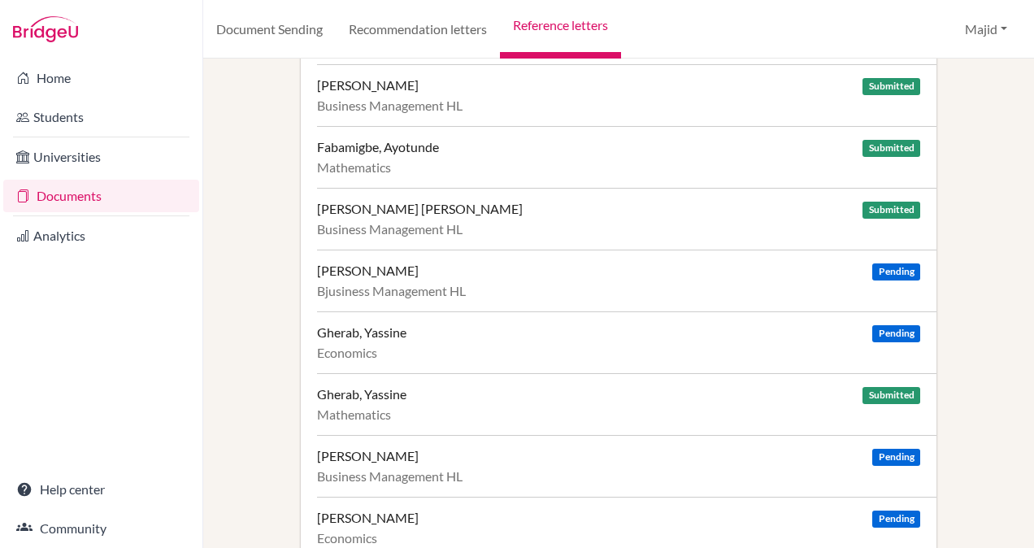
scroll to position [467, 0]
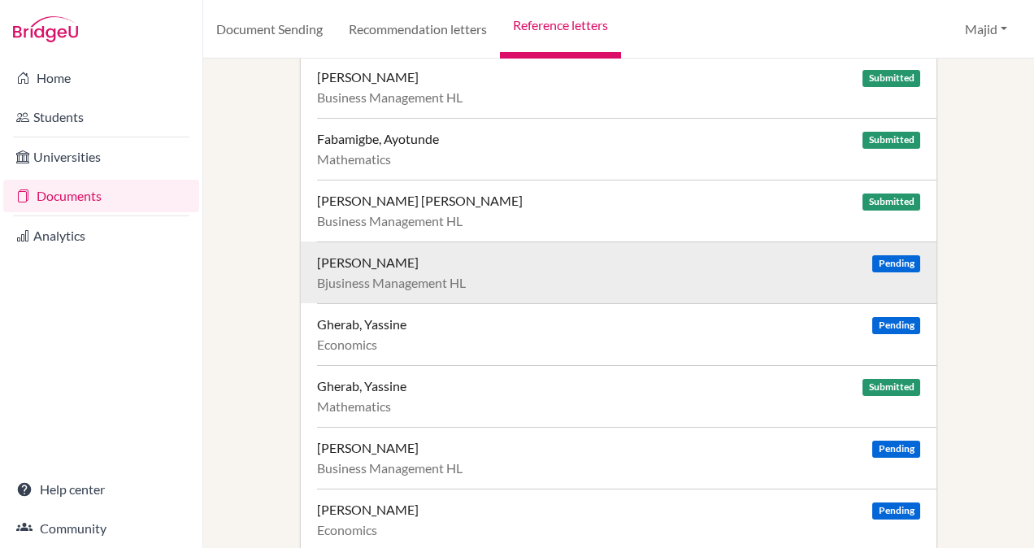
click at [564, 278] on div "Bjusiness Management HL" at bounding box center [618, 283] width 603 height 16
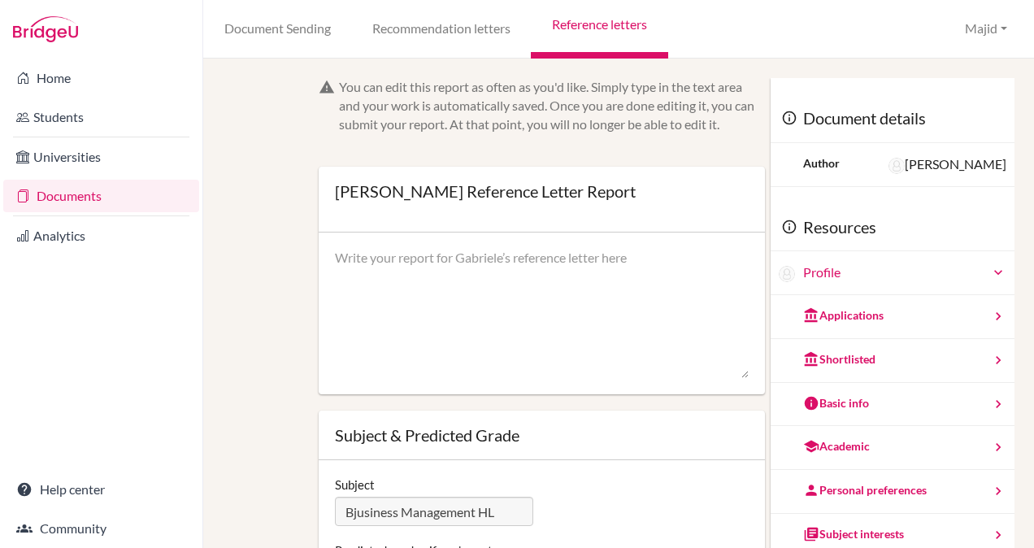
click at [593, 258] on textarea at bounding box center [542, 314] width 414 height 130
paste textarea "I am pleased to recommend Lintje for entrance to study Business Studies at the …"
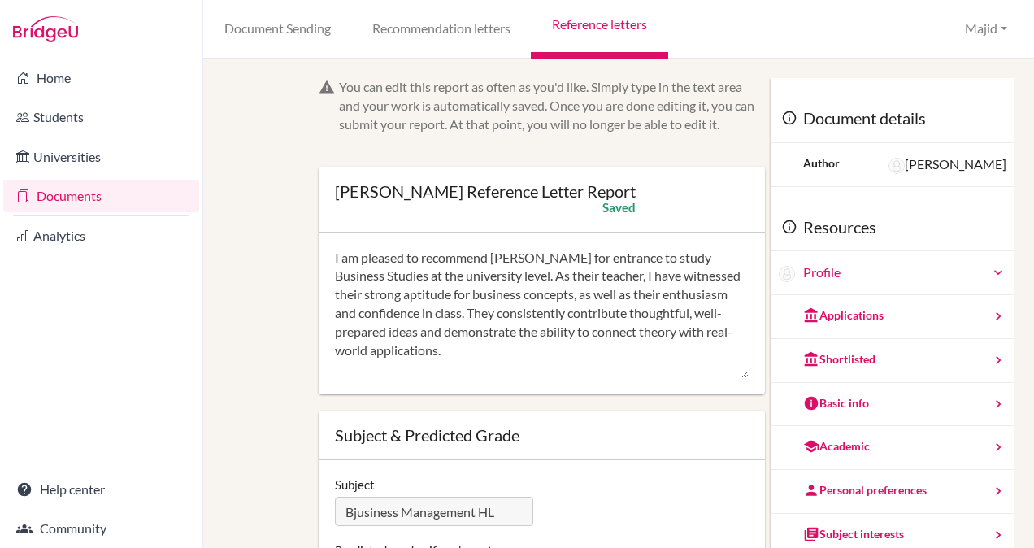
click at [523, 255] on textarea "I am pleased to recommend Lintje for entrance to study Business Studies at the …" at bounding box center [542, 314] width 414 height 130
click at [524, 256] on textarea "I am pleased to recommend Gabrile for entrance to study Business Studies at the…" at bounding box center [542, 314] width 414 height 130
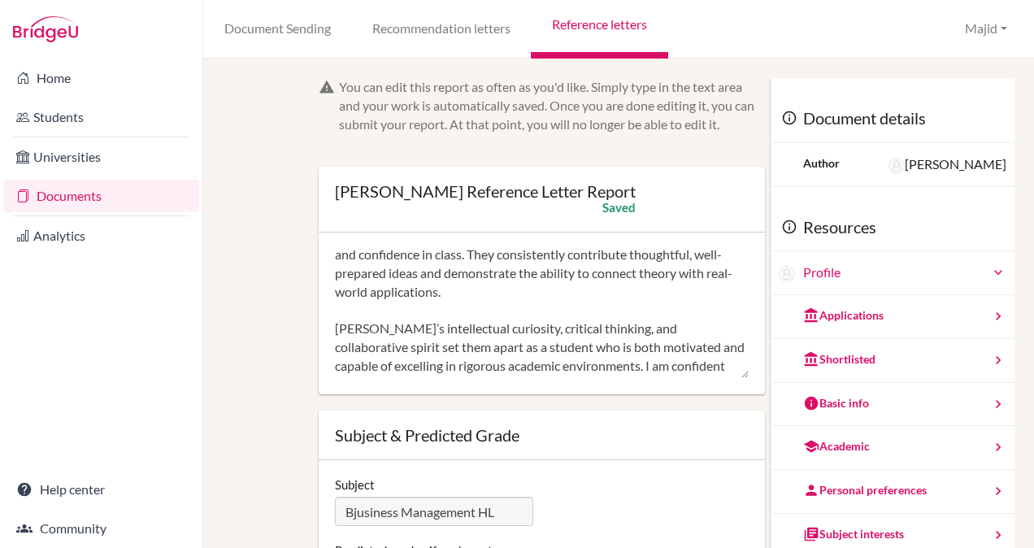
scroll to position [73, 0]
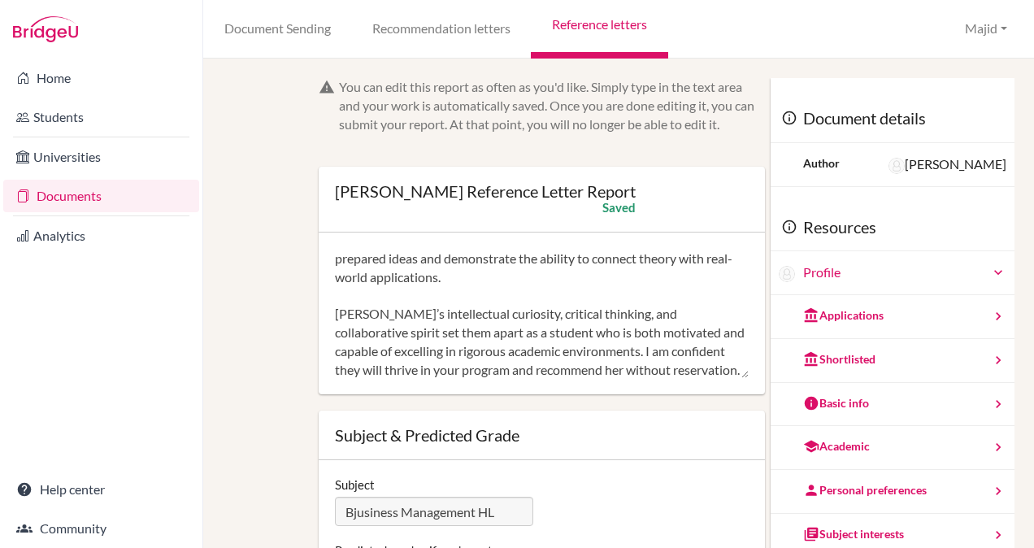
click at [362, 313] on textarea "I am pleased to recommend Gabriele for entrance to study Business Studies at th…" at bounding box center [542, 314] width 414 height 130
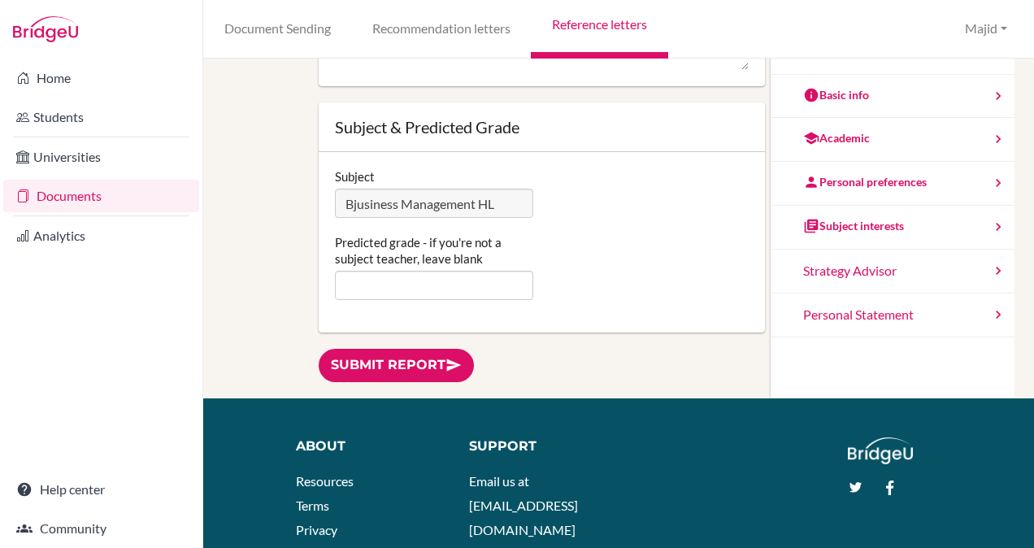
scroll to position [423, 0]
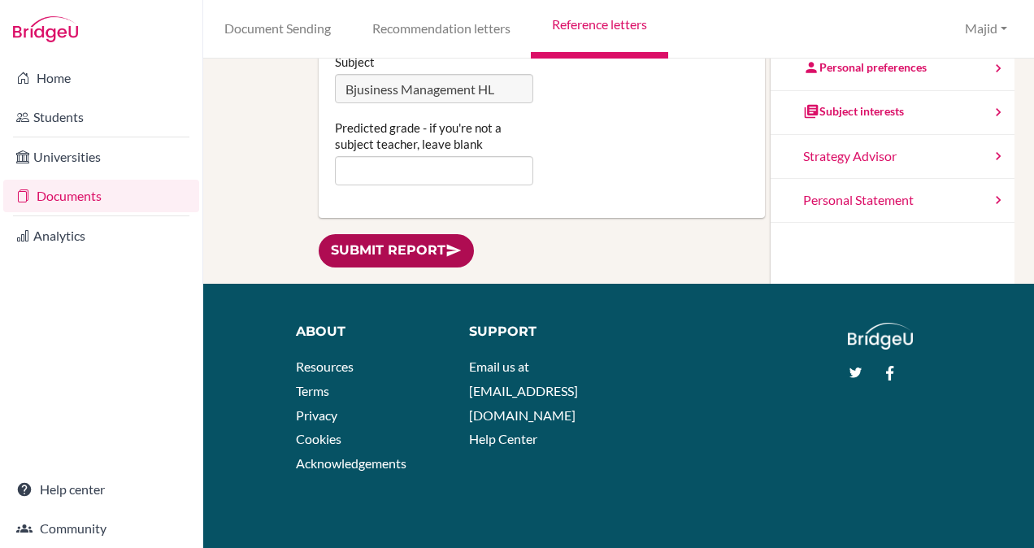
type textarea "I am pleased to recommend Gabriele for entrance to study Business Studies at th…"
click at [418, 247] on link "Submit report" at bounding box center [396, 250] width 155 height 33
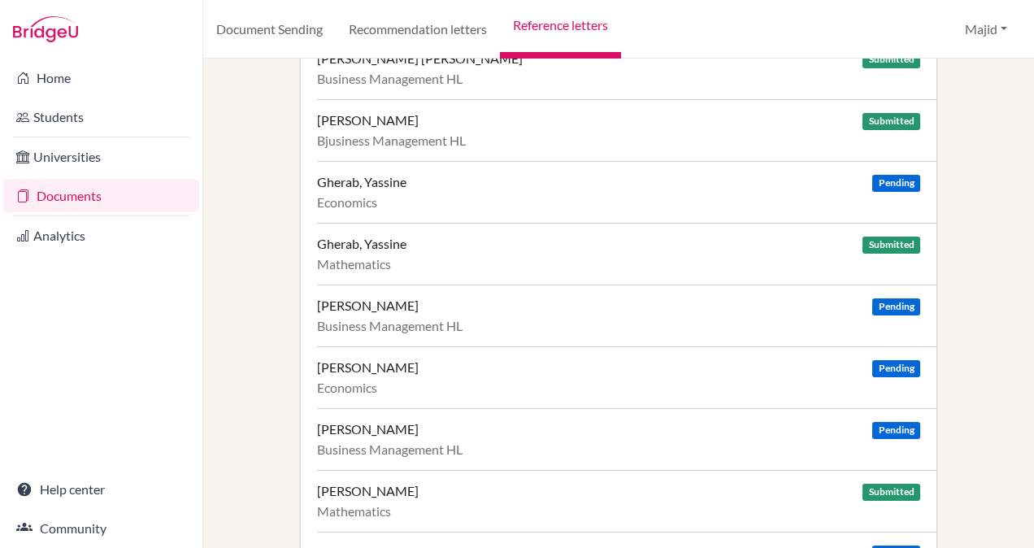
scroll to position [622, 0]
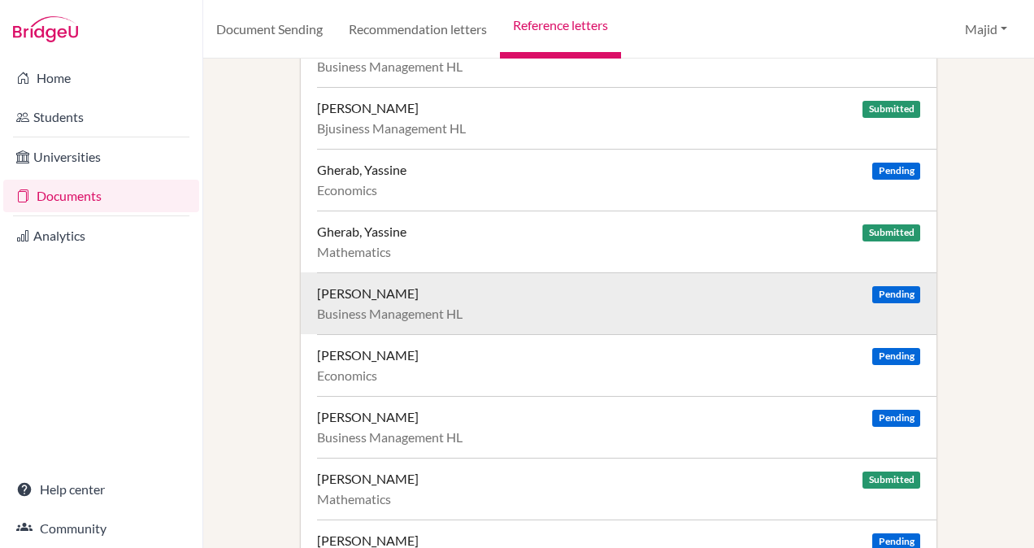
click at [642, 309] on div "Business Management HL" at bounding box center [618, 314] width 603 height 16
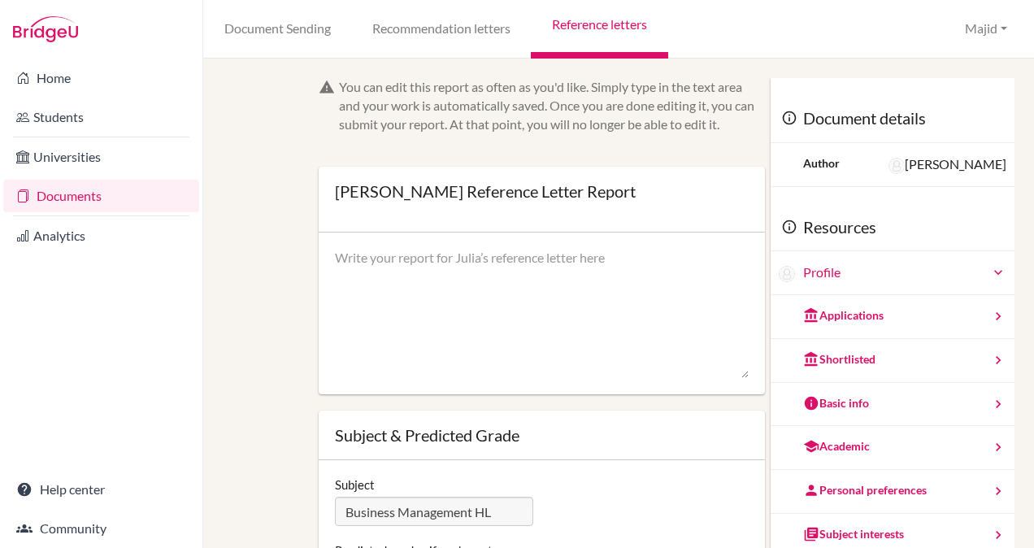
click at [550, 265] on textarea at bounding box center [542, 314] width 414 height 130
paste textarea "I am pleased to recommend Lintje for entrance to study Business Studies at the …"
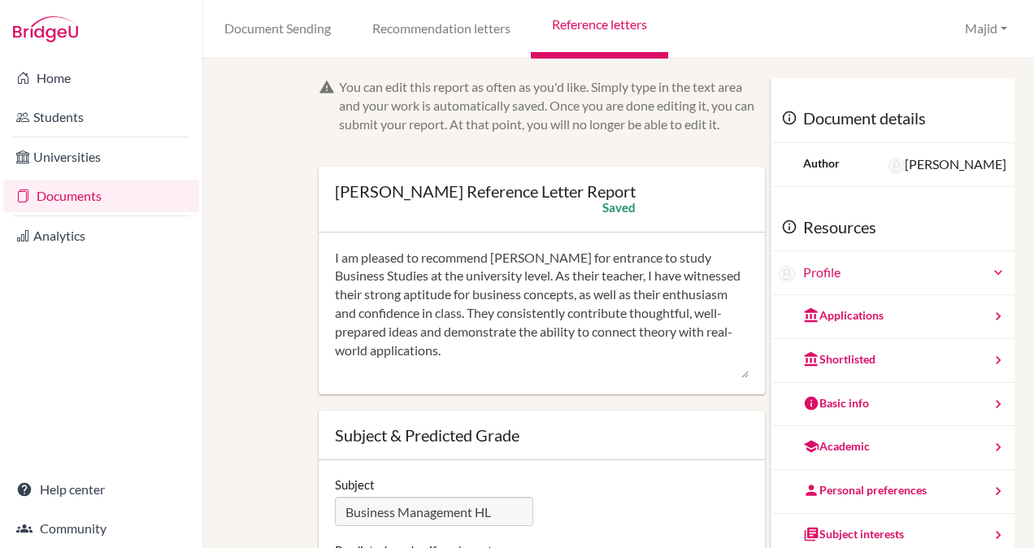
click at [520, 257] on textarea "I am pleased to recommend Lintje for entrance to study Business Studies at the …" at bounding box center [542, 314] width 414 height 130
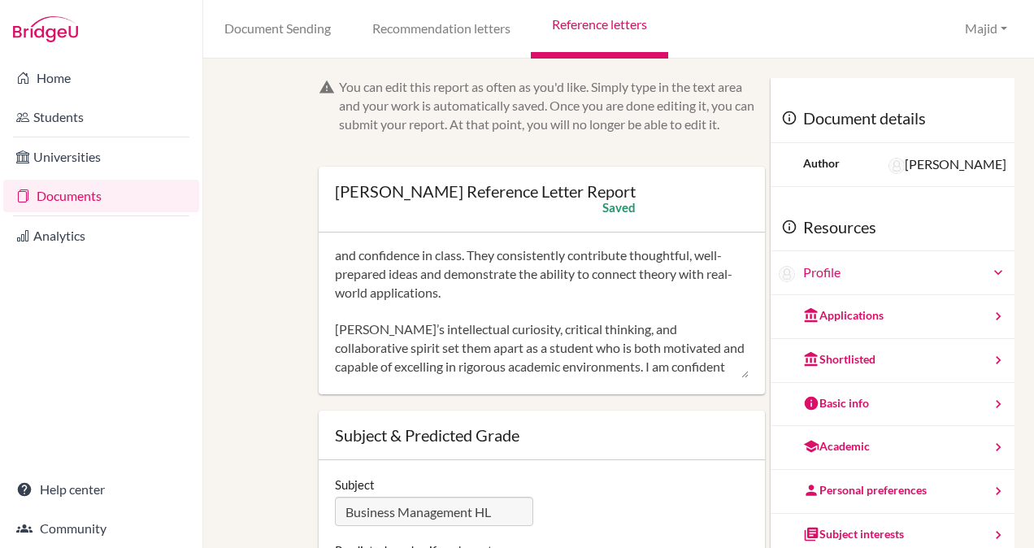
scroll to position [67, 0]
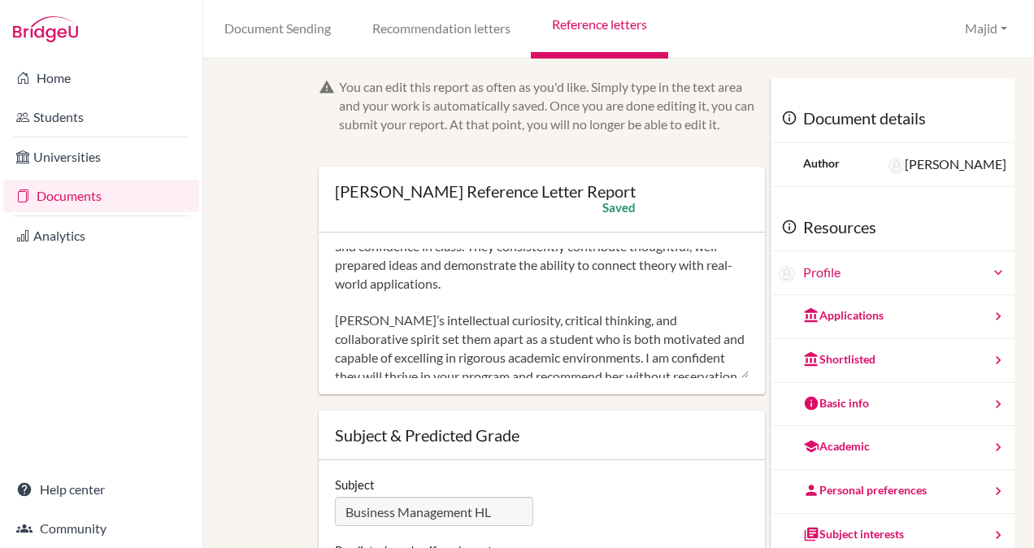
click at [363, 319] on textarea "I am pleased to recommend Julia for entrance to study Business Studies at the u…" at bounding box center [542, 314] width 414 height 130
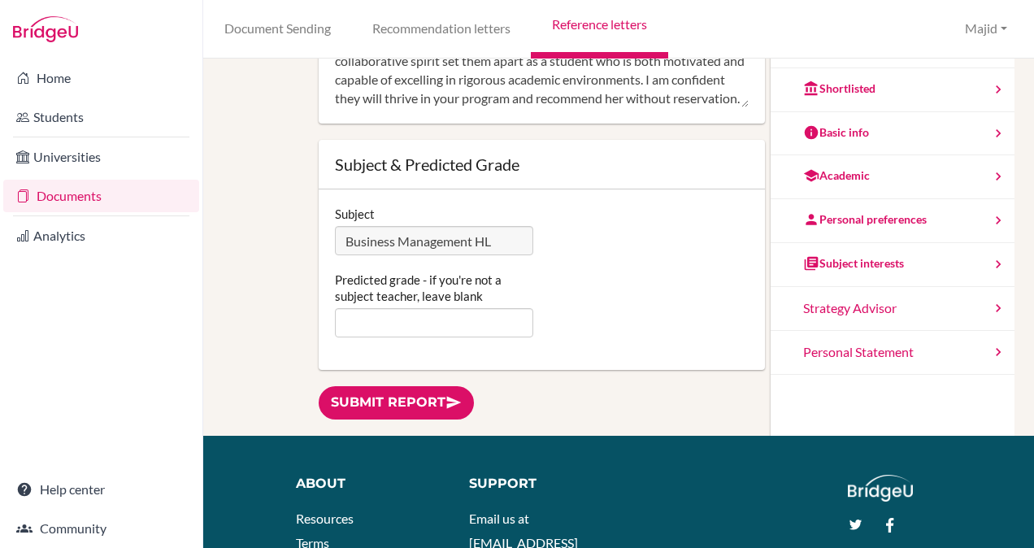
scroll to position [277, 0]
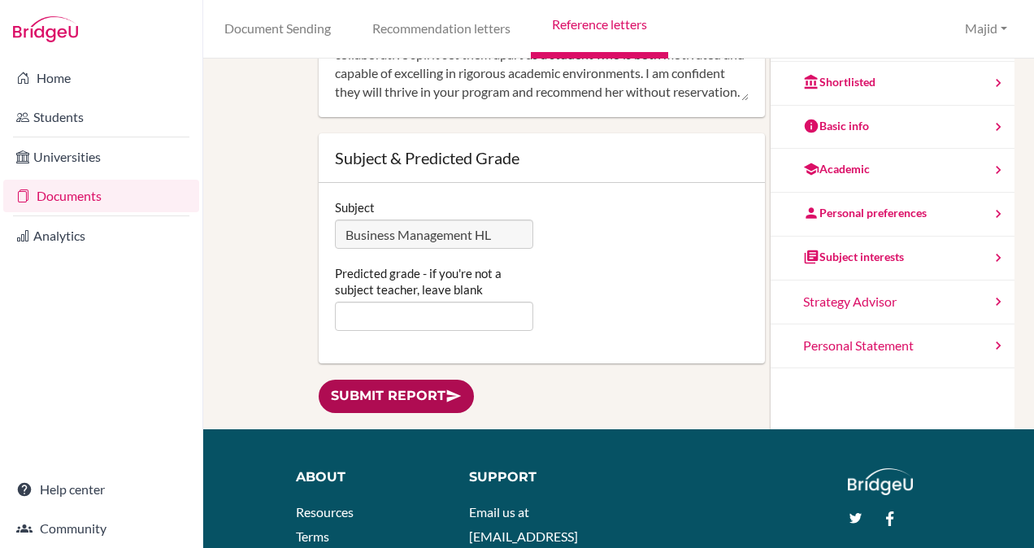
type textarea "I am pleased to recommend Julia for entrance to study Business Studies at the u…"
click at [399, 394] on link "Submit report" at bounding box center [396, 395] width 155 height 33
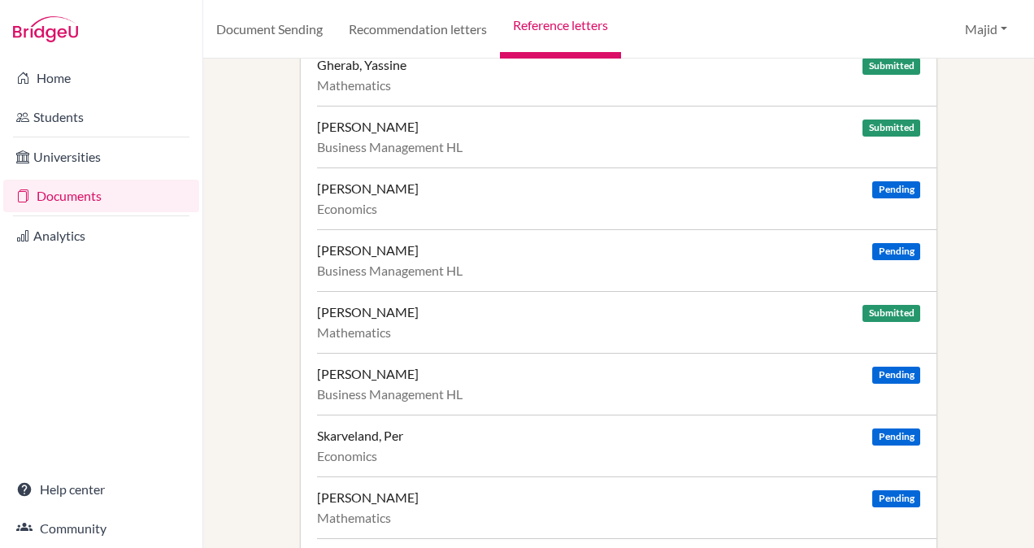
scroll to position [799, 0]
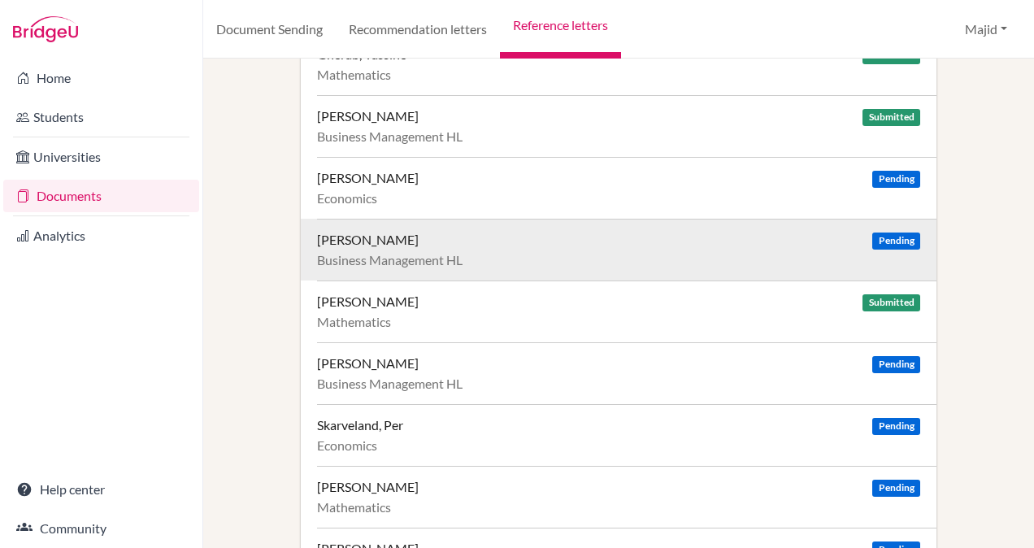
click at [527, 252] on div "Business Management HL" at bounding box center [618, 260] width 603 height 16
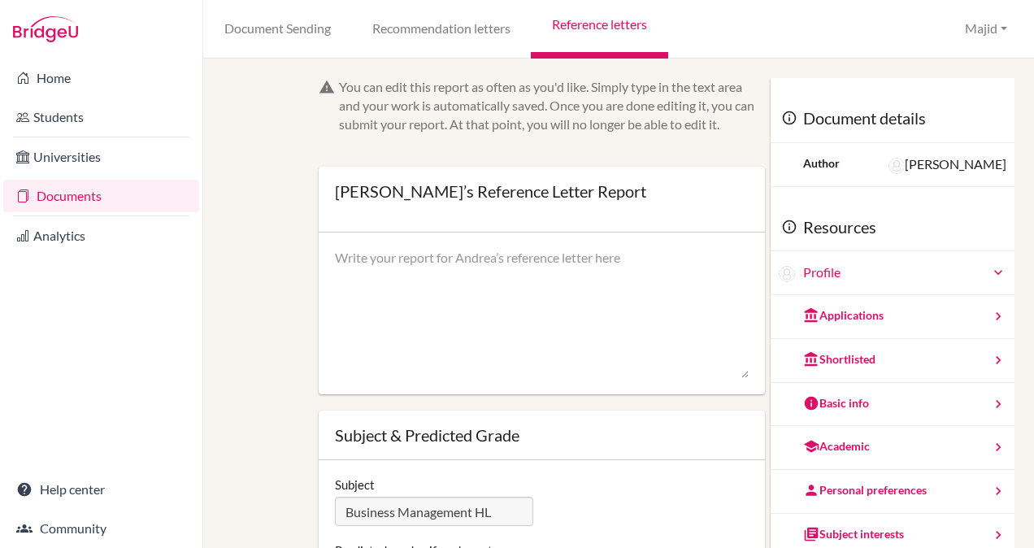
click at [517, 268] on textarea at bounding box center [542, 314] width 414 height 130
paste textarea "I am pleased to recommend [PERSON_NAME] for entrance to study Business Studies …"
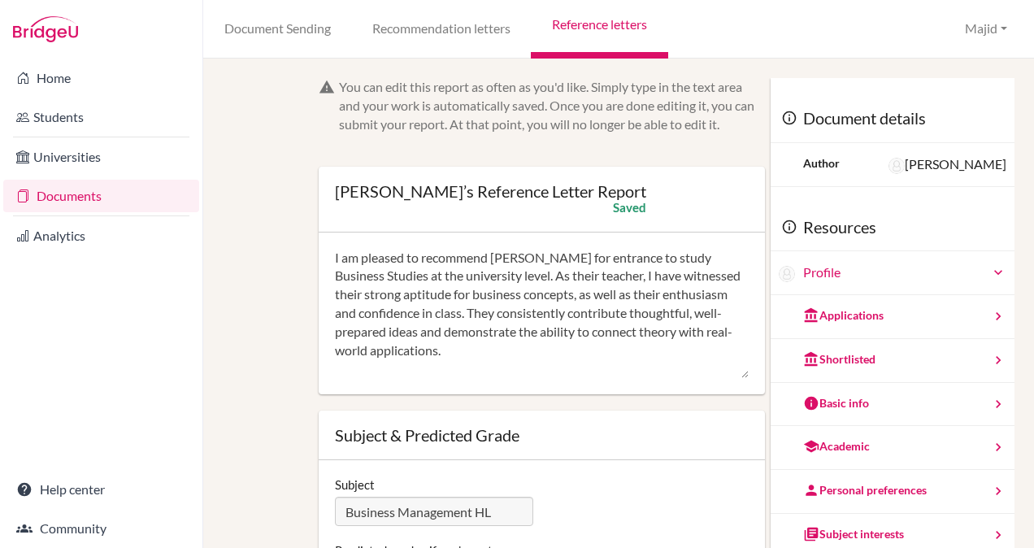
click at [523, 257] on textarea "I am pleased to recommend Lintje for entrance to study Business Studies at the …" at bounding box center [542, 314] width 414 height 130
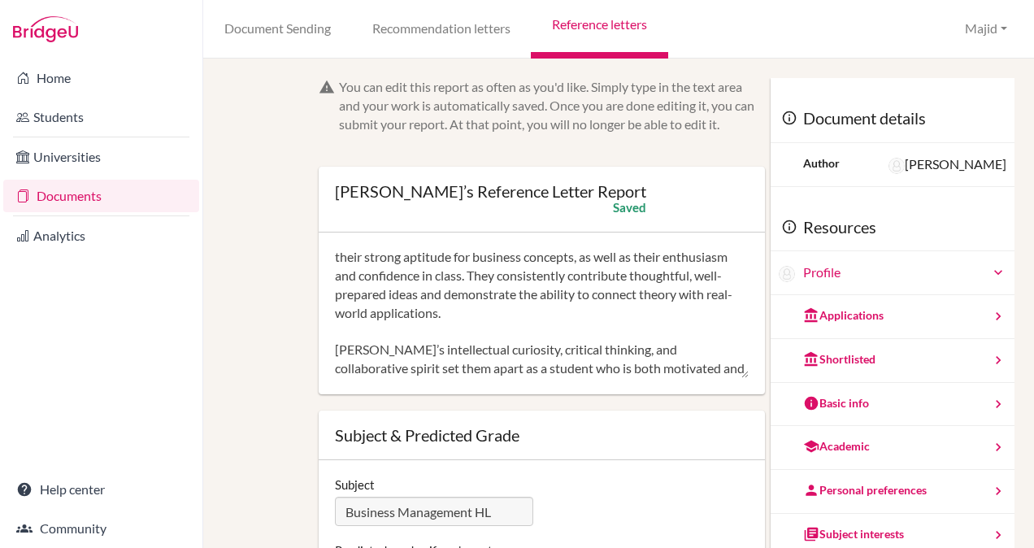
scroll to position [51, 0]
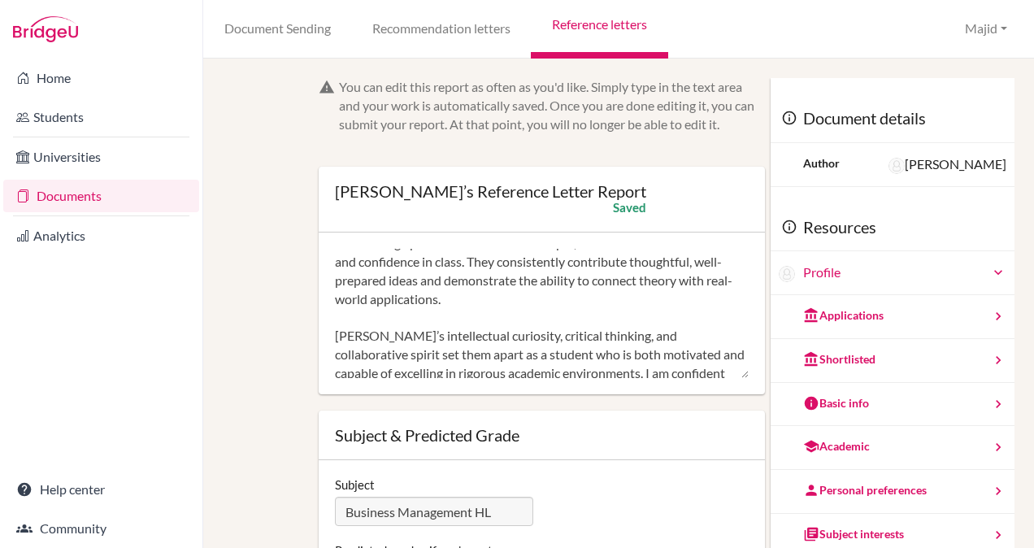
click at [366, 335] on textarea "I am pleased to recommend Andrea for entrance to study Business Studies at the …" at bounding box center [542, 314] width 414 height 130
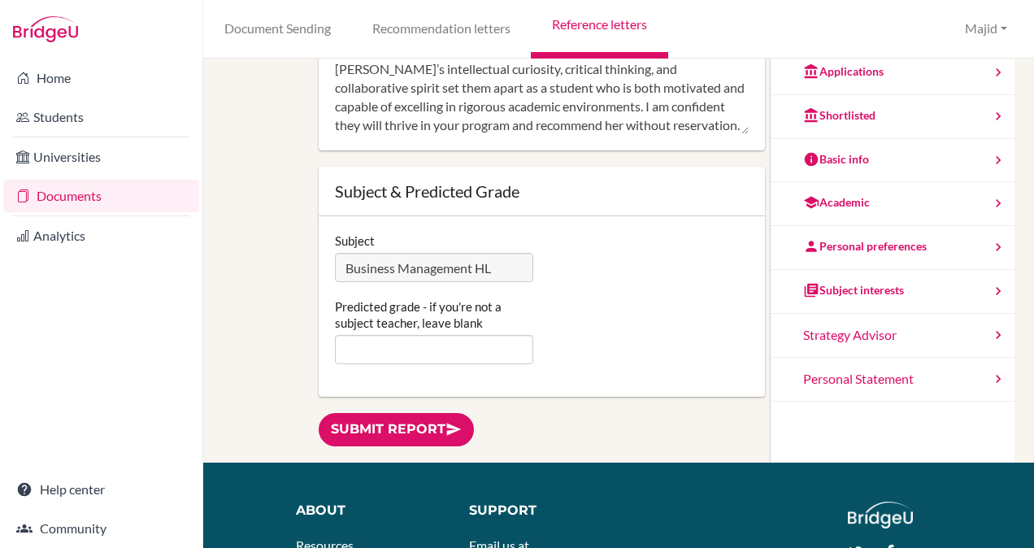
scroll to position [276, 0]
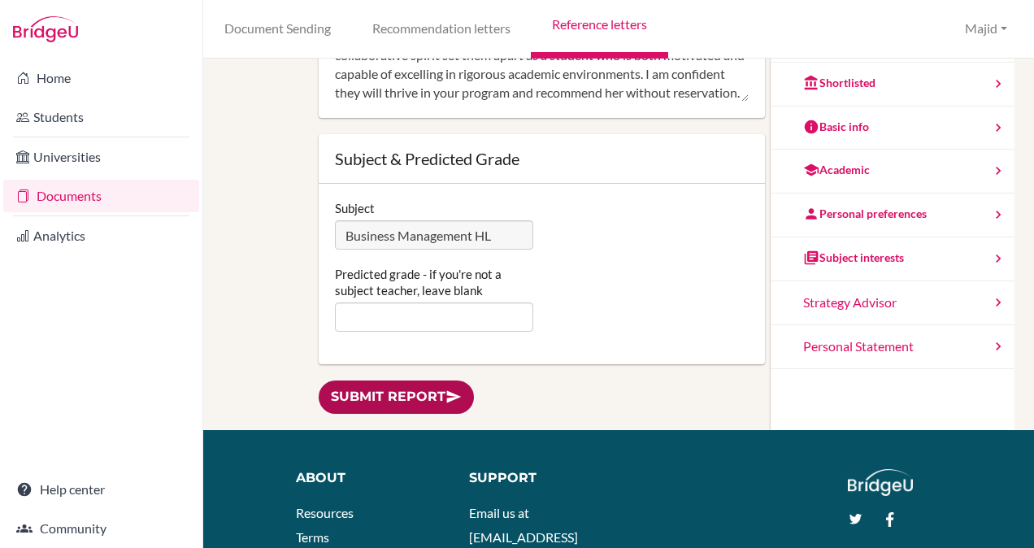
type textarea "I am pleased to recommend Andrea for entrance to study Business Studies at the …"
click at [436, 397] on link "Submit report" at bounding box center [396, 396] width 155 height 33
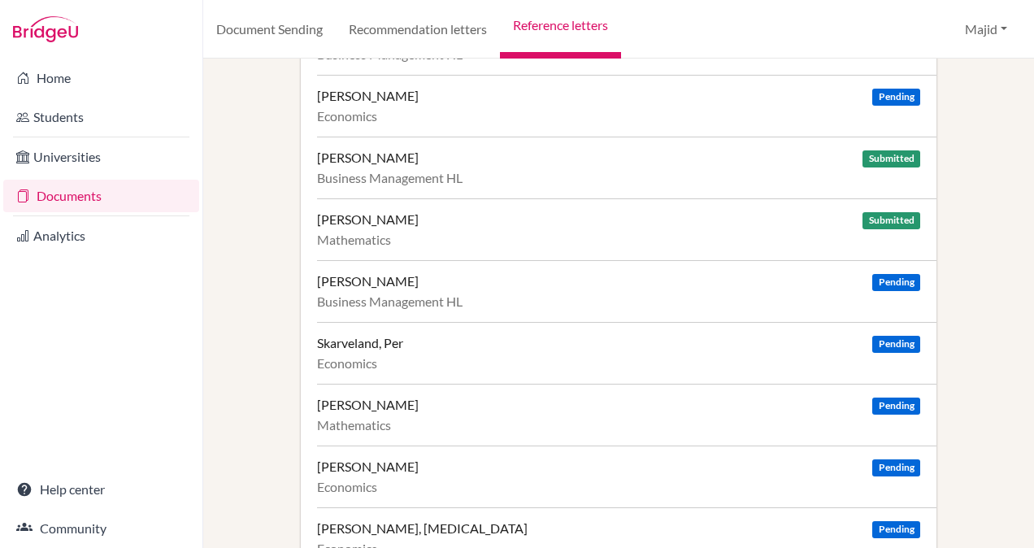
scroll to position [889, 0]
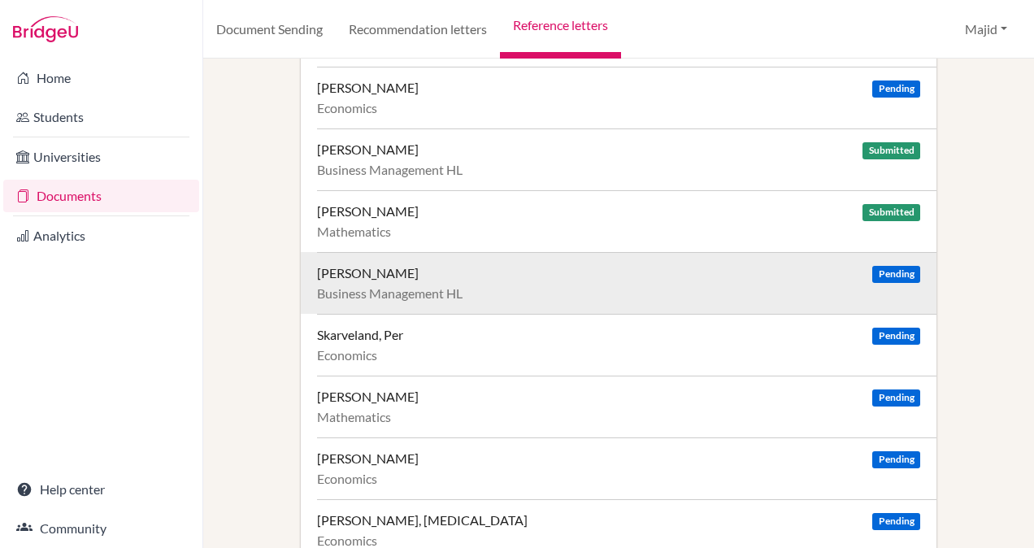
click at [572, 299] on div "[PERSON_NAME] Pending Business Management HL" at bounding box center [626, 283] width 619 height 62
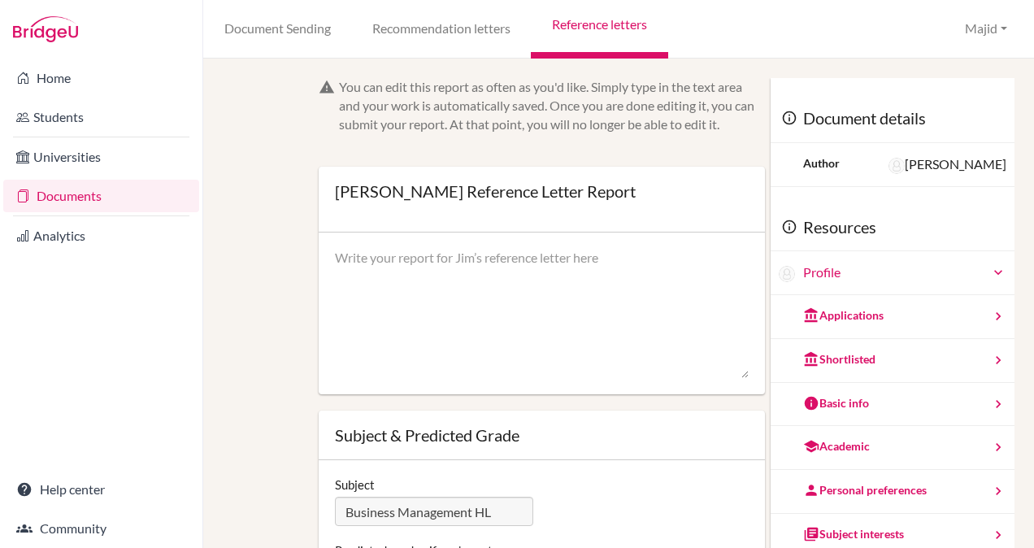
click at [526, 288] on textarea at bounding box center [542, 314] width 414 height 130
paste textarea "I am pleased to recommend [PERSON_NAME] for entrance to study Business Studies …"
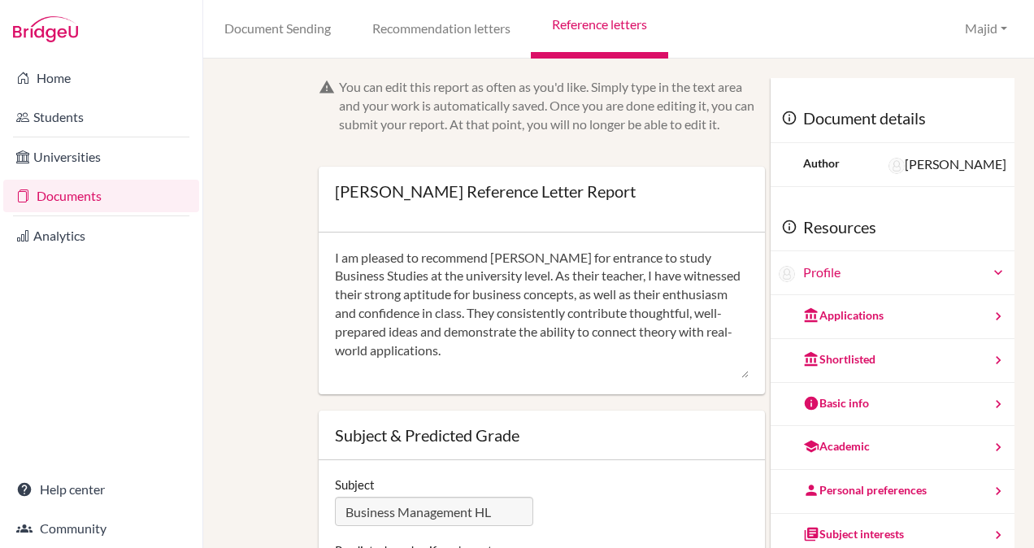
scroll to position [91, 0]
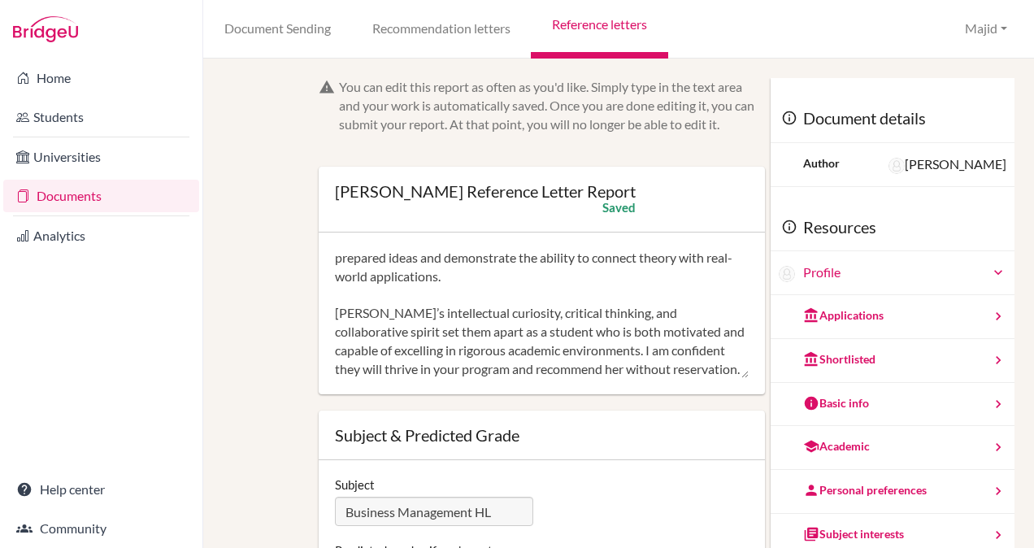
click at [362, 297] on textarea "I am pleased to recommend Lintje for entrance to study Business Studies at the …" at bounding box center [542, 314] width 414 height 130
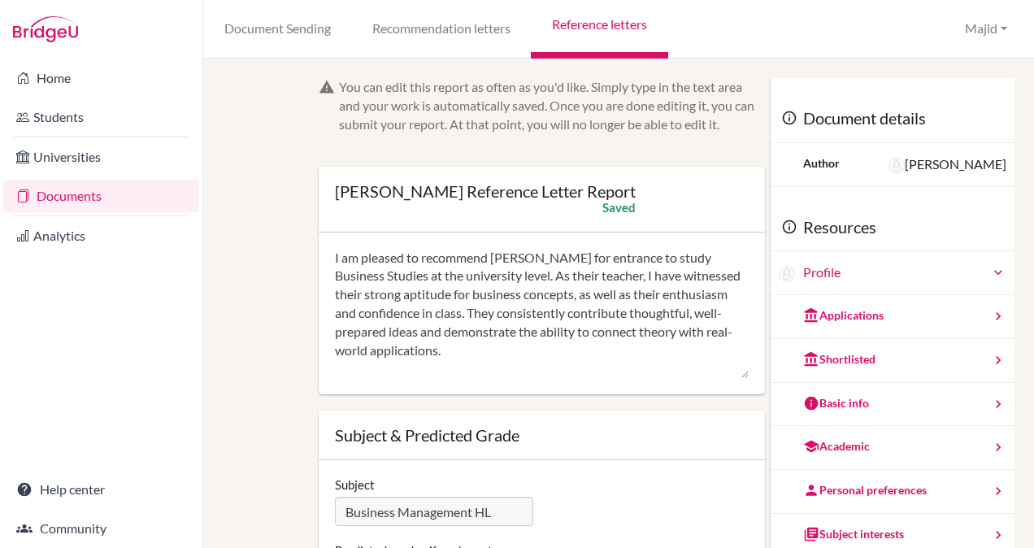
click at [522, 256] on textarea "I am pleased to recommend Lintje for entrance to study Business Studies at the …" at bounding box center [542, 314] width 414 height 130
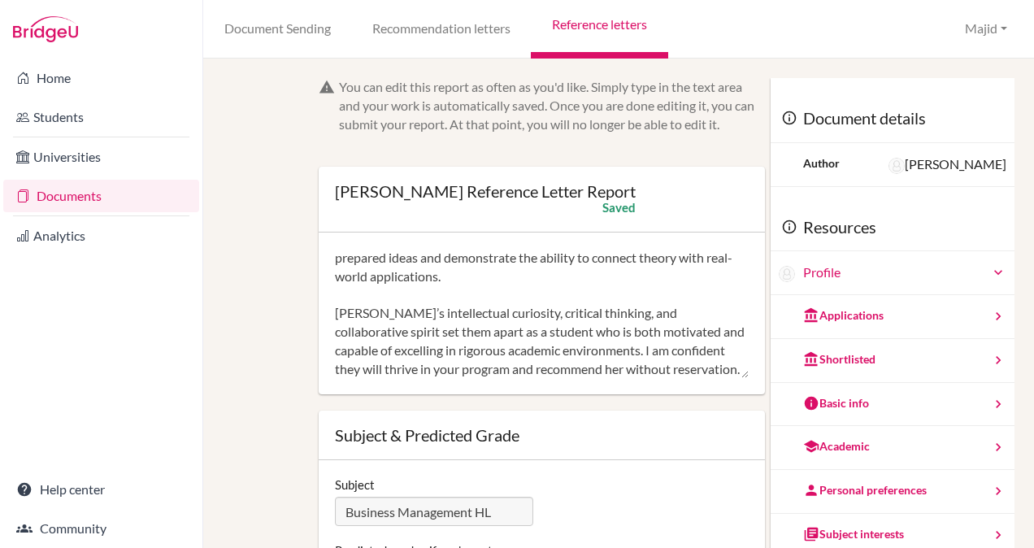
scroll to position [93, 0]
type textarea "I am pleased to recommend Jim for entrance to study Business Studies at the uni…"
click at [1026, 270] on div "You can edit this report as often as you'd like. Simply type in the text area a…" at bounding box center [618, 303] width 830 height 489
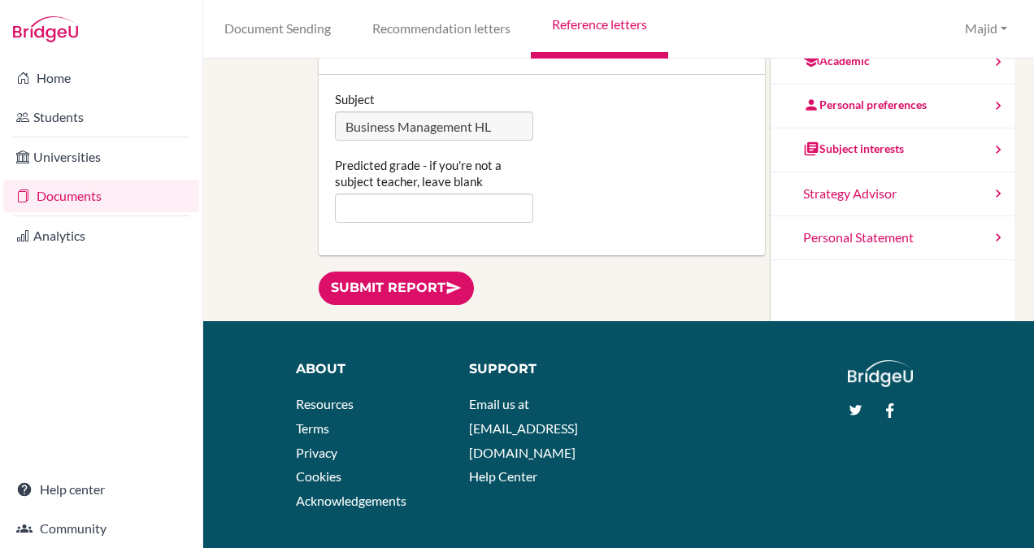
scroll to position [423, 0]
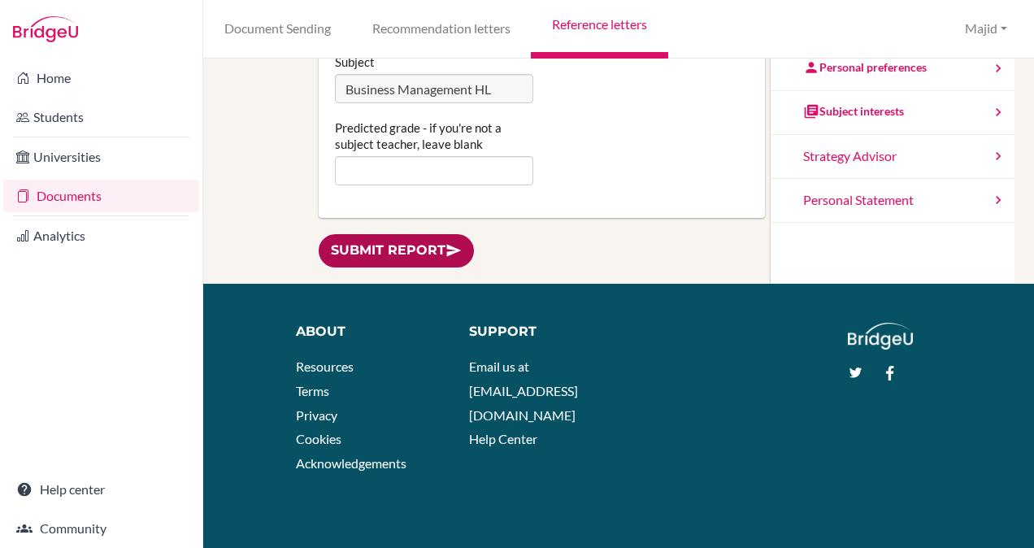
click at [426, 247] on link "Submit report" at bounding box center [396, 250] width 155 height 33
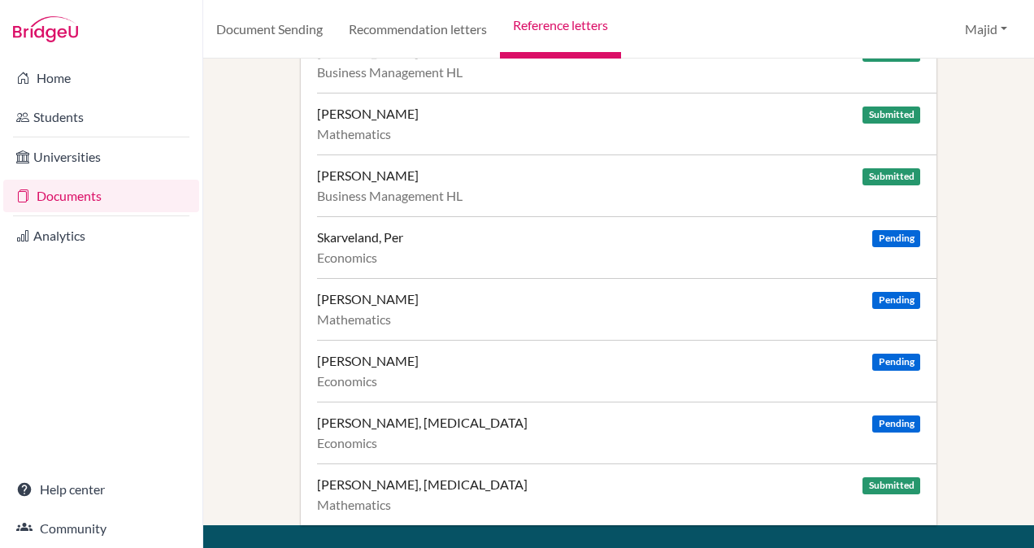
scroll to position [980, 0]
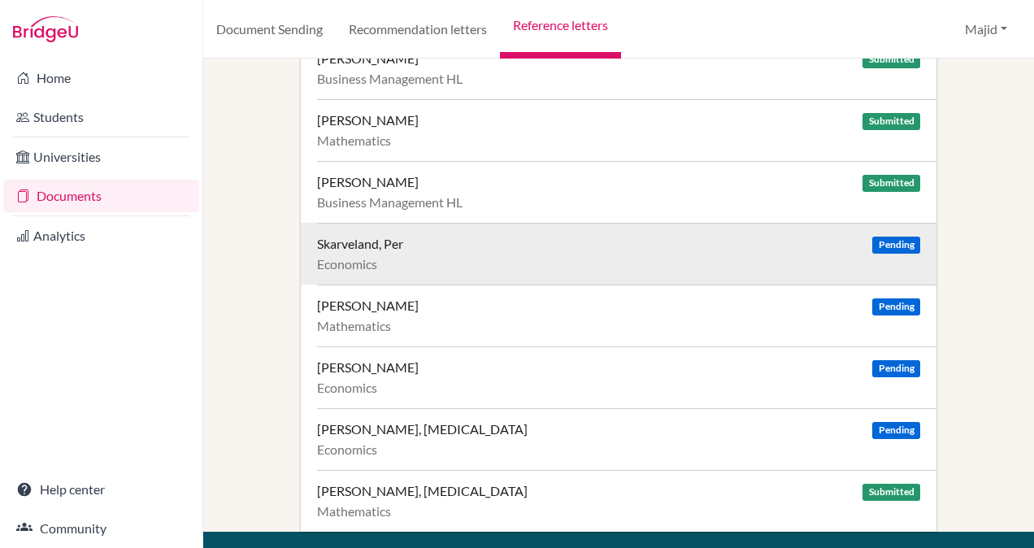
click at [799, 256] on div "Economics" at bounding box center [618, 264] width 603 height 16
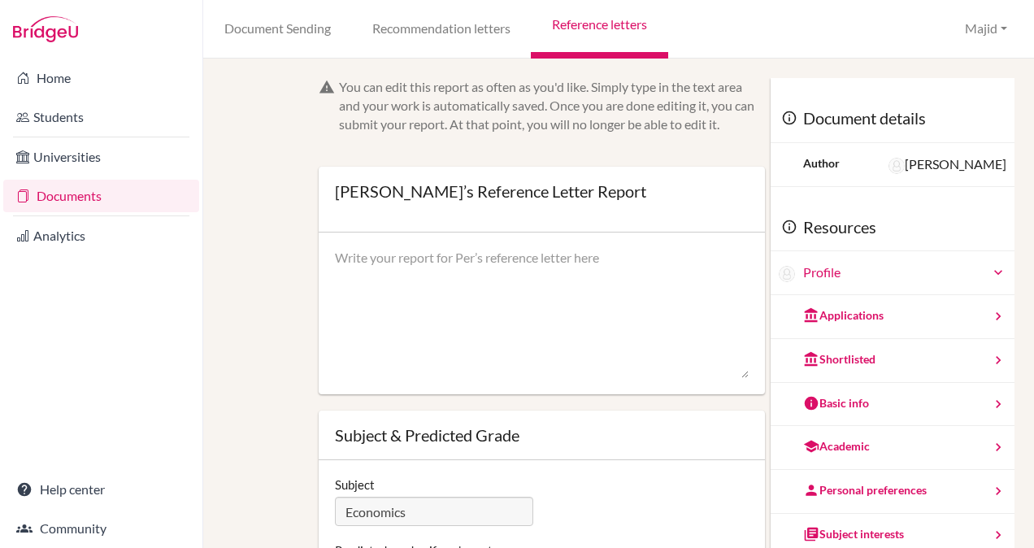
click at [666, 275] on textarea at bounding box center [542, 314] width 414 height 130
paste textarea "I am pleased to recommend Lintje for entrance to study Business Studies at the …"
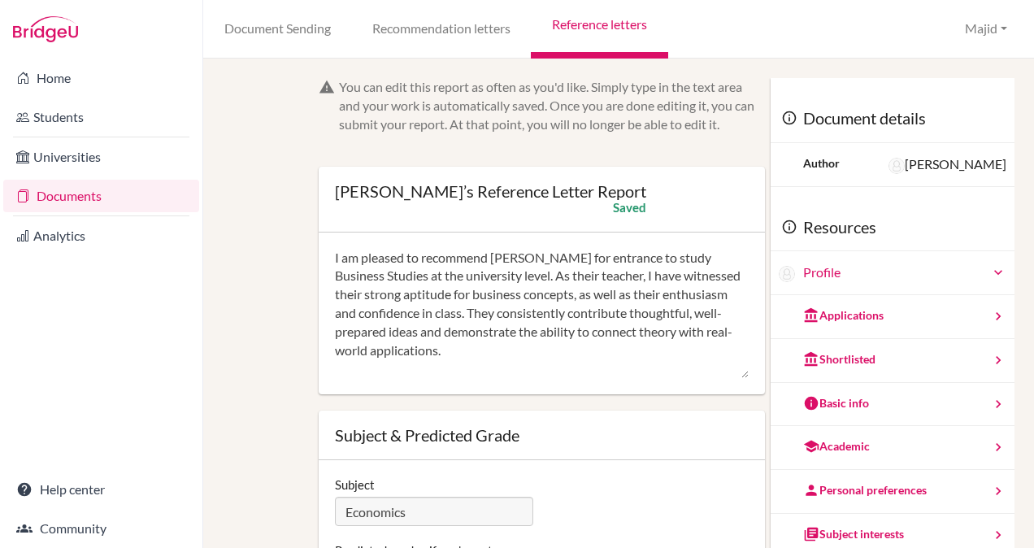
click at [374, 280] on textarea "I am pleased to recommend Lintje for entrance to study Business Studies at the …" at bounding box center [542, 314] width 414 height 130
click at [525, 258] on textarea "I am pleased to recommend Lintje for entrance to study Economics at the univers…" at bounding box center [542, 314] width 414 height 130
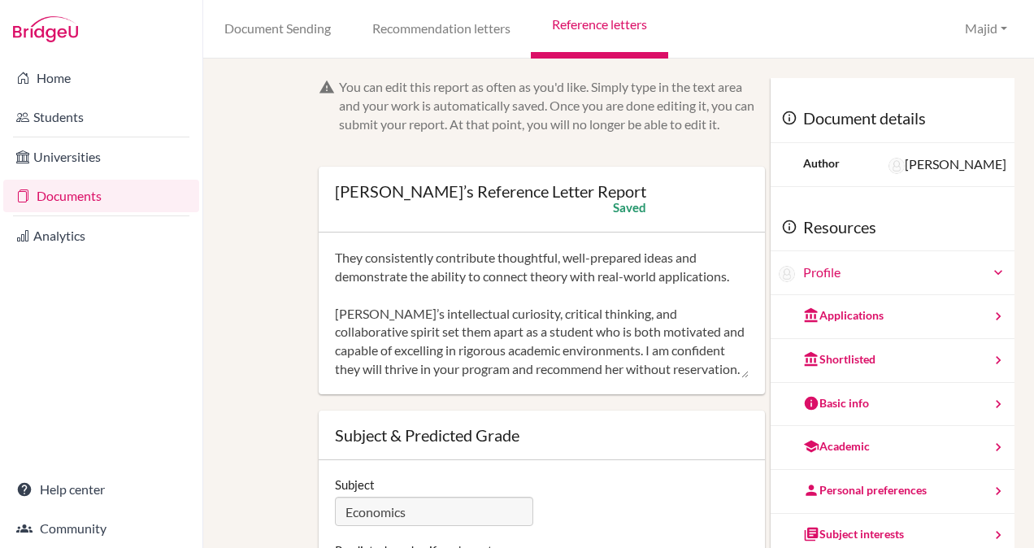
scroll to position [93, 0]
click at [363, 294] on textarea "I am pleased to recommend Per for entrance to study Economics at the university…" at bounding box center [542, 314] width 414 height 130
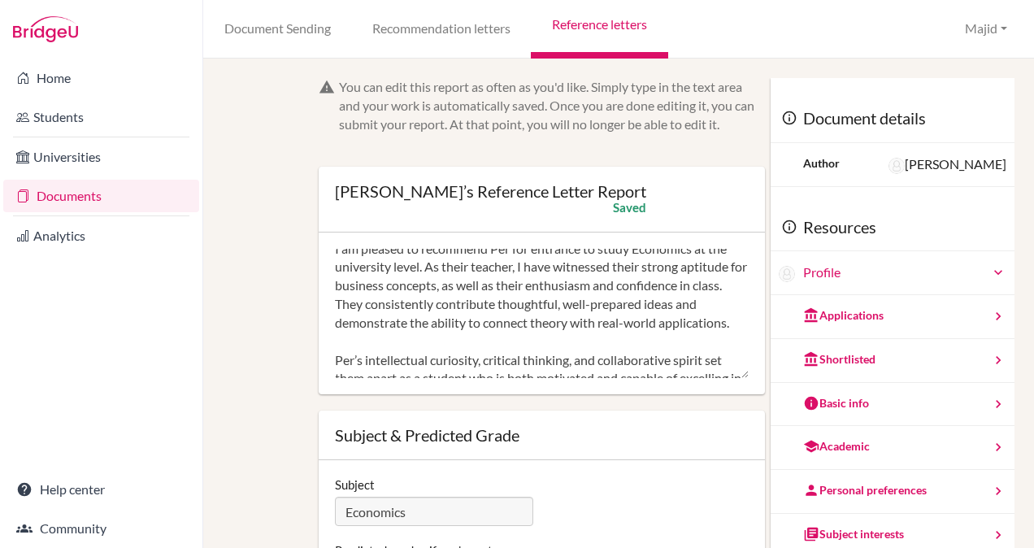
scroll to position [0, 0]
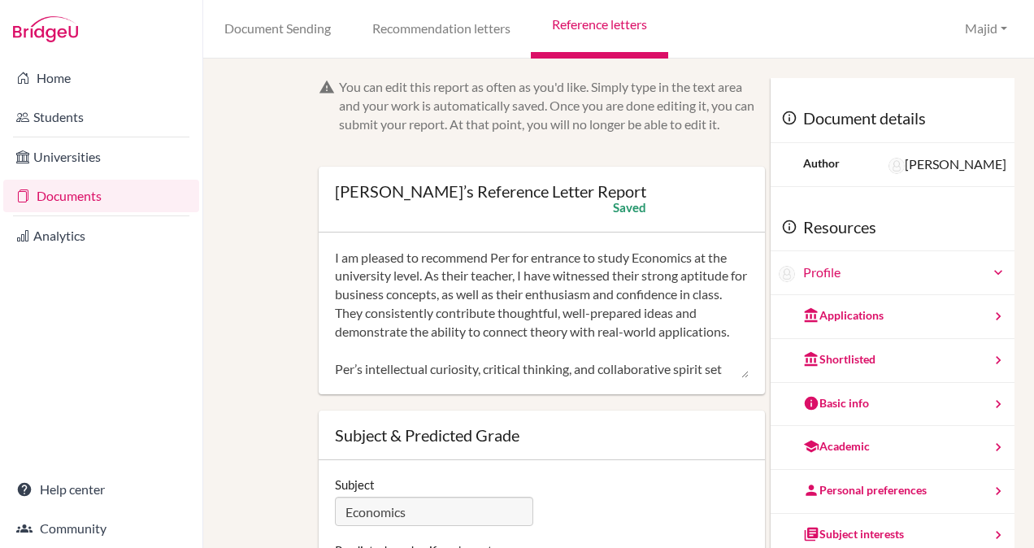
type textarea "I am pleased to recommend Per for entrance to study Economics at the university…"
click at [728, 475] on div "Subject Economics Predicted grade - if you're not a subject teacher, leave blank" at bounding box center [542, 550] width 446 height 180
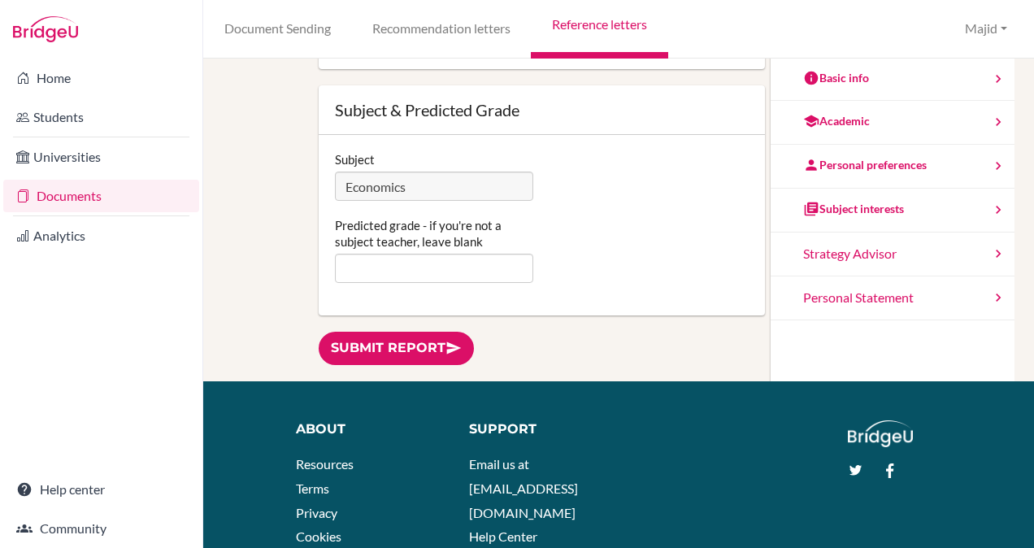
scroll to position [423, 0]
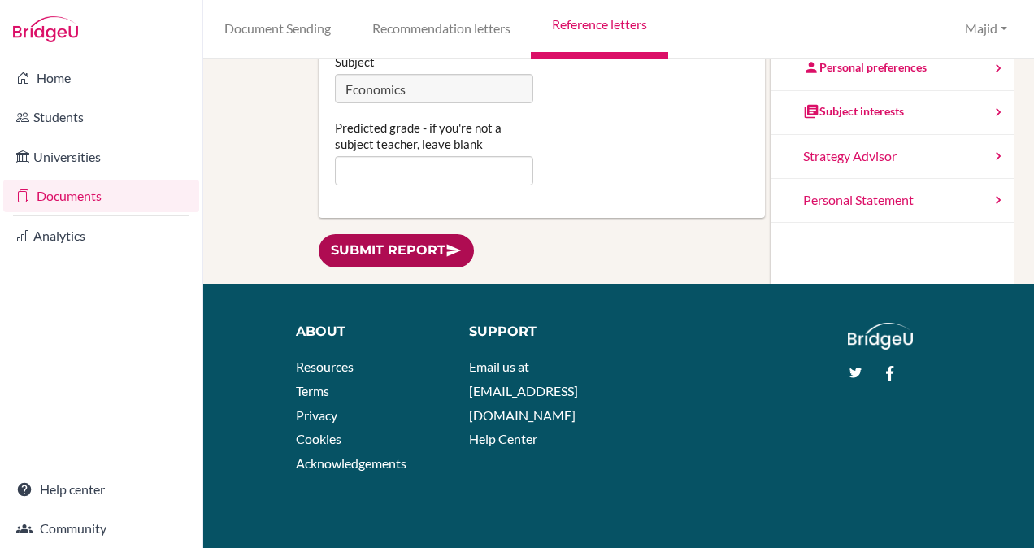
click at [417, 249] on link "Submit report" at bounding box center [396, 250] width 155 height 33
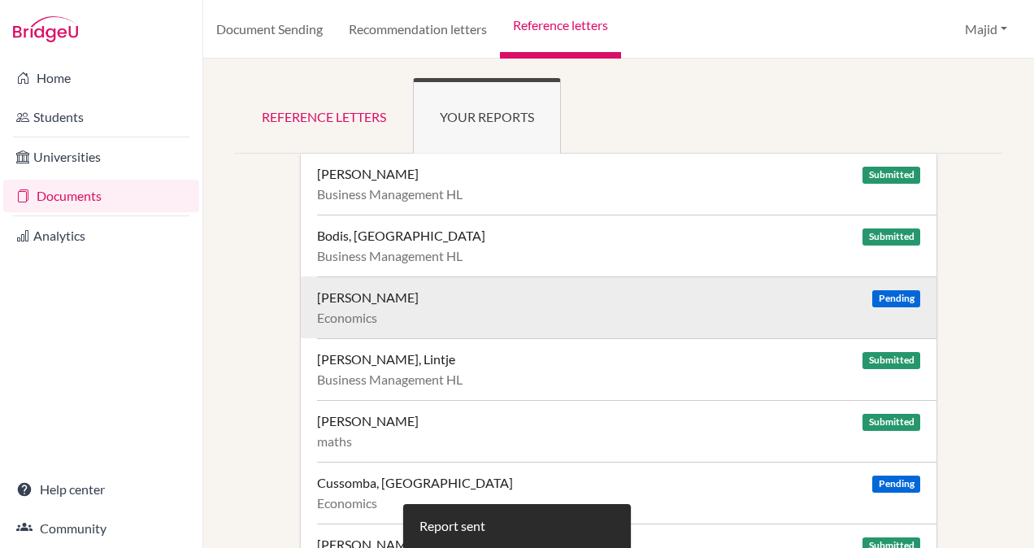
click at [766, 306] on div "[PERSON_NAME] Pending Economics" at bounding box center [626, 307] width 619 height 62
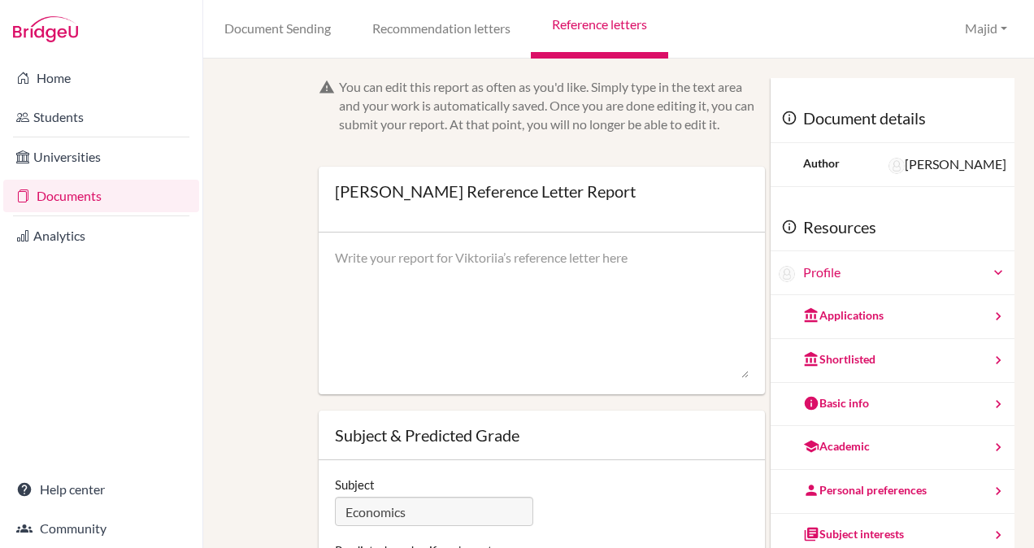
click at [605, 300] on textarea at bounding box center [542, 314] width 414 height 130
paste textarea "I am pleased to recommend Per for entrance to study Economics at the university…"
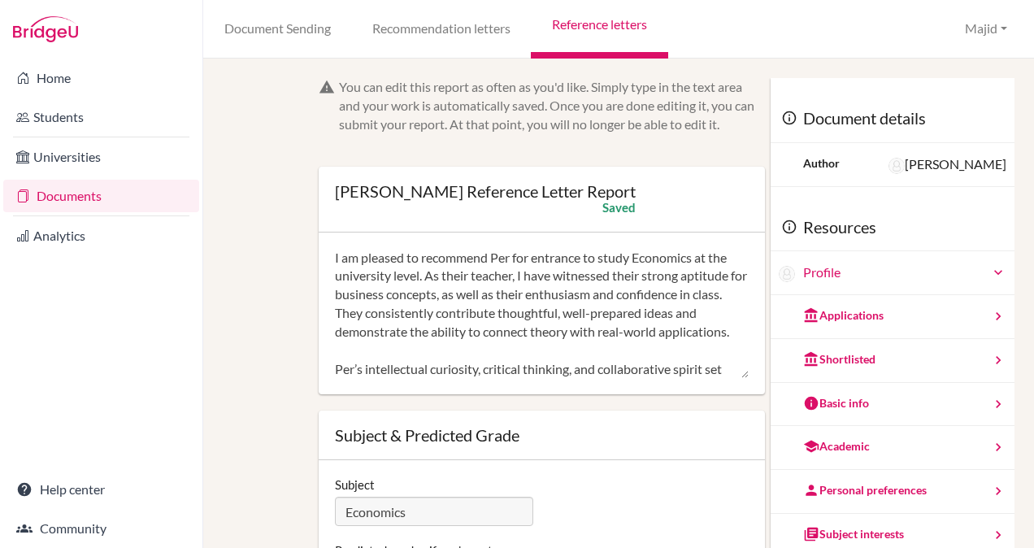
click at [509, 256] on textarea "I am pleased to recommend Per for entrance to study Economics at the university…" at bounding box center [542, 314] width 414 height 130
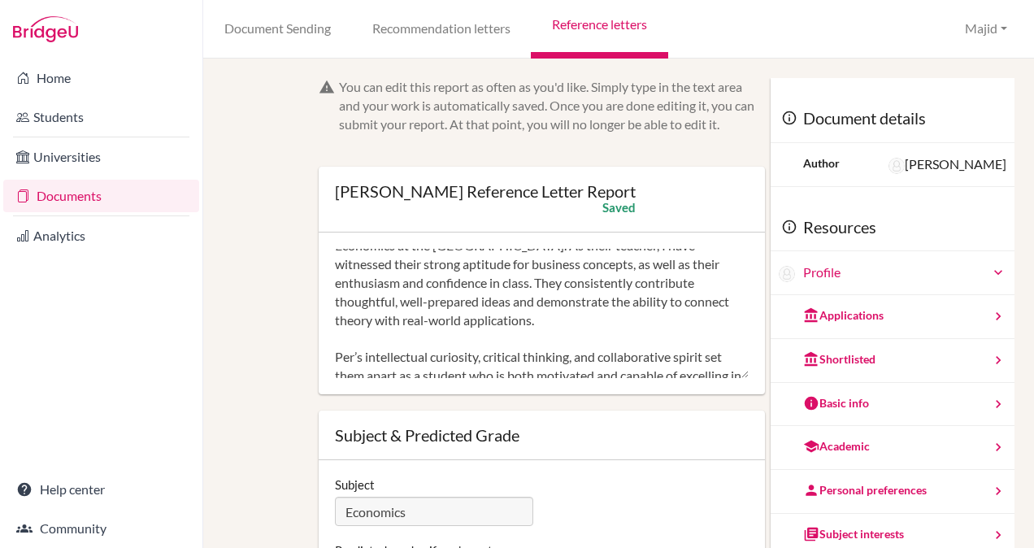
scroll to position [41, 0]
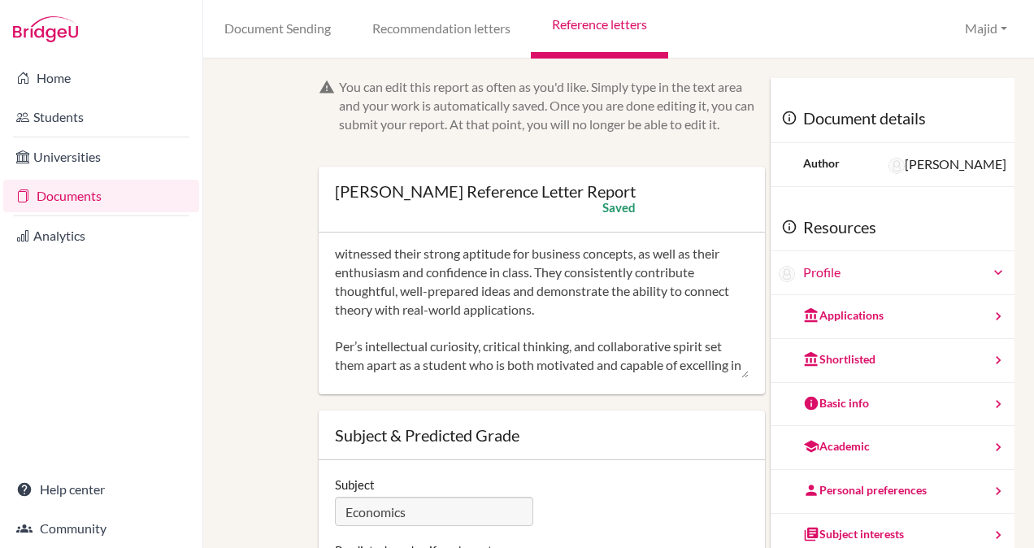
click at [352, 340] on textarea "I am pleased to recommend Viktorria for entrance to study Economics at the univ…" at bounding box center [542, 314] width 414 height 130
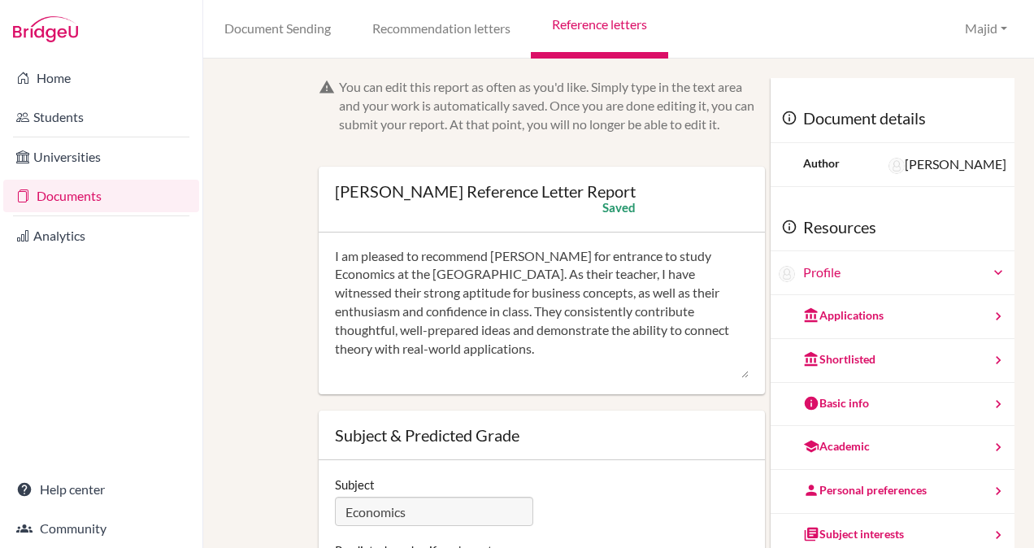
scroll to position [0, 0]
click at [540, 259] on textarea "I am pleased to recommend Viktorria for entrance to study Economics at the univ…" at bounding box center [542, 314] width 414 height 130
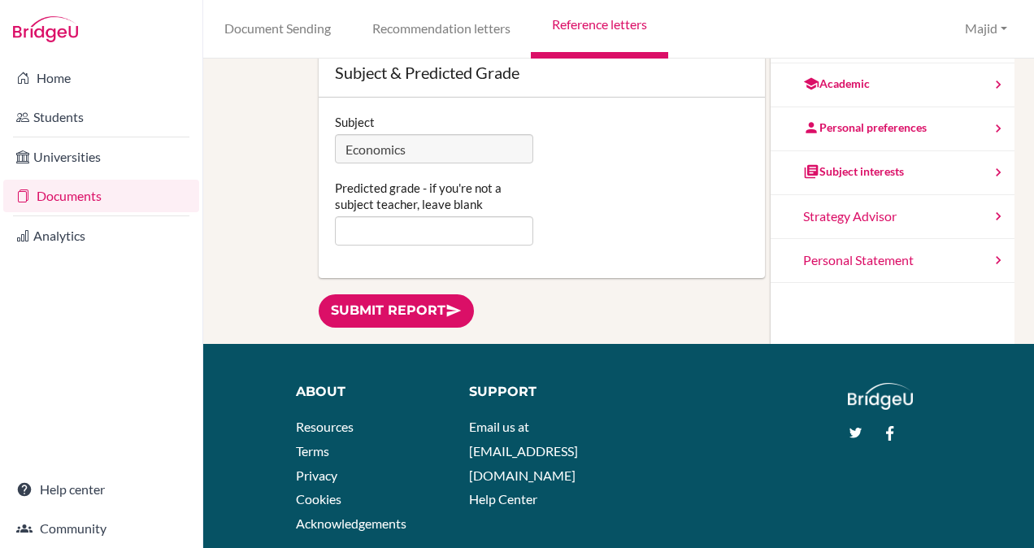
scroll to position [392, 0]
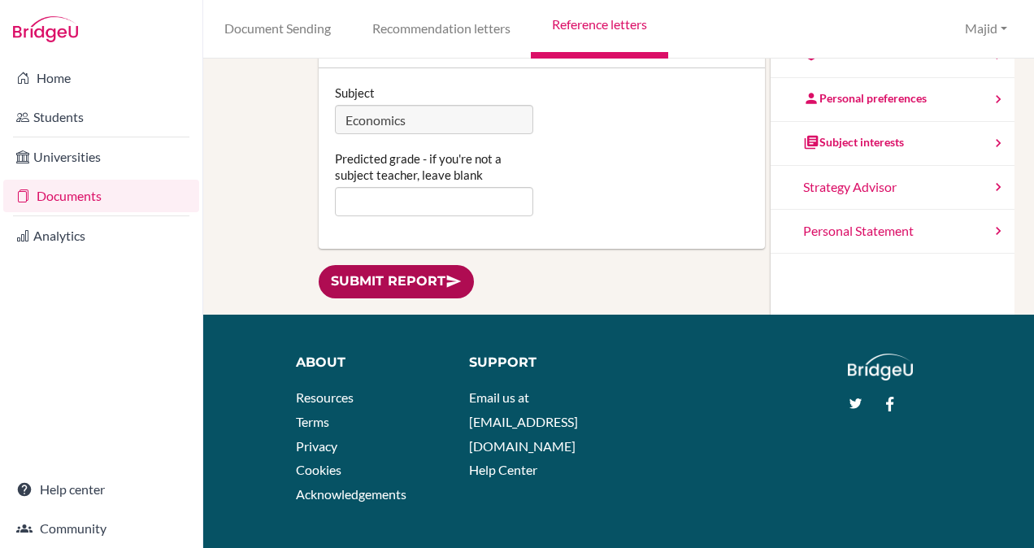
type textarea "I am pleased to recommend Viktoriia for entrance to study Economics at the univ…"
click at [411, 281] on link "Submit report" at bounding box center [396, 281] width 155 height 33
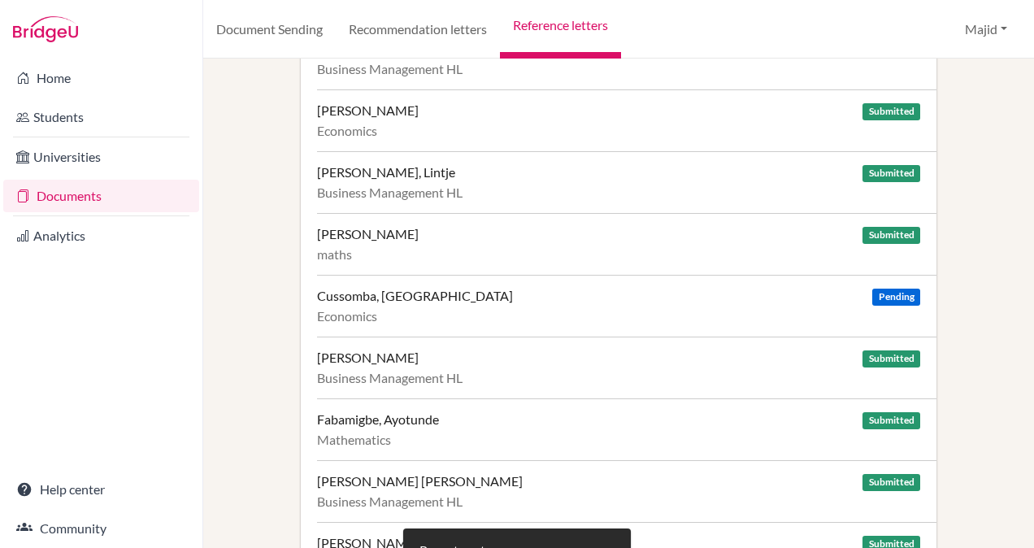
scroll to position [193, 0]
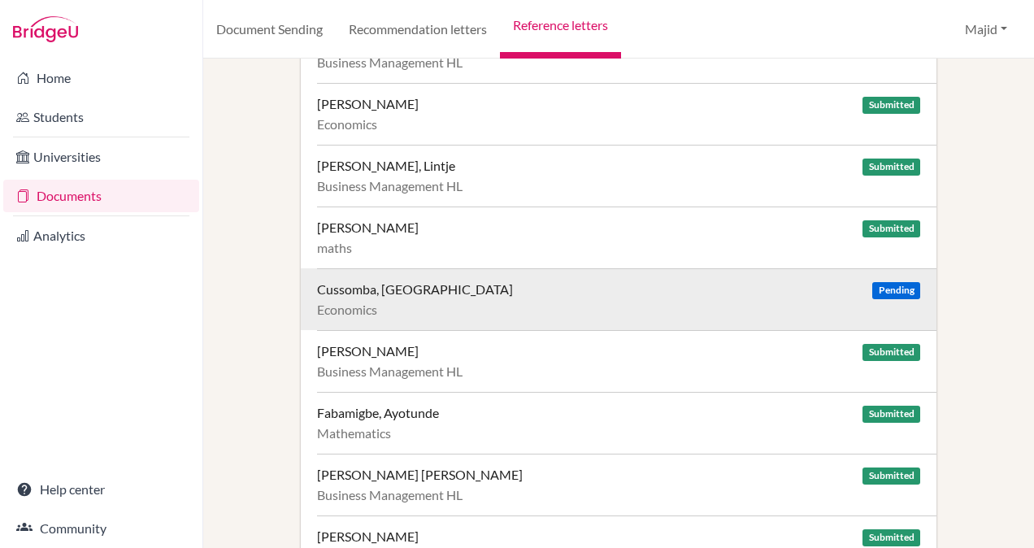
click at [644, 315] on div "Cussomba, [GEOGRAPHIC_DATA] Pending Economics" at bounding box center [626, 299] width 619 height 62
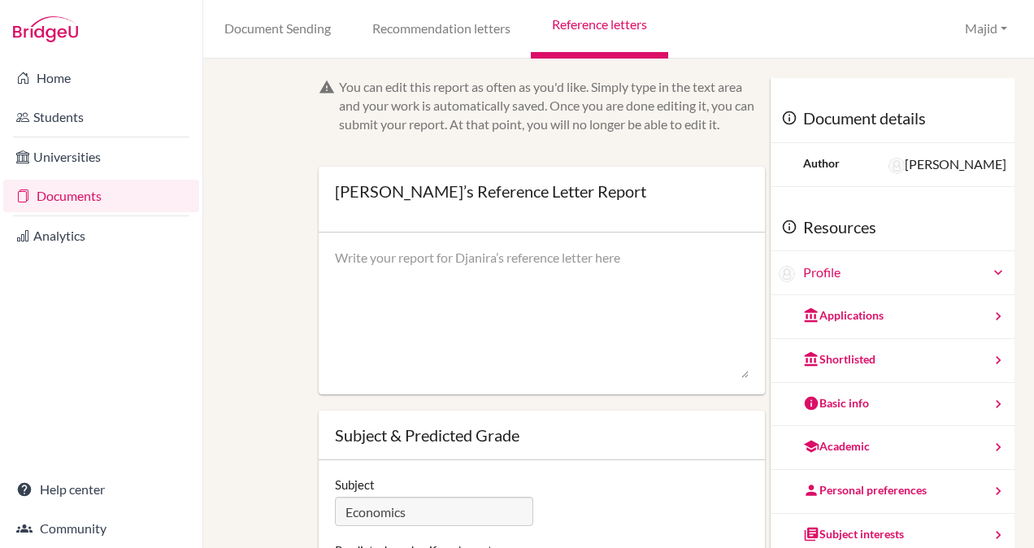
click at [561, 271] on textarea at bounding box center [542, 314] width 414 height 130
paste textarea "I am pleased to recommend Per for entrance to study Economics at the university…"
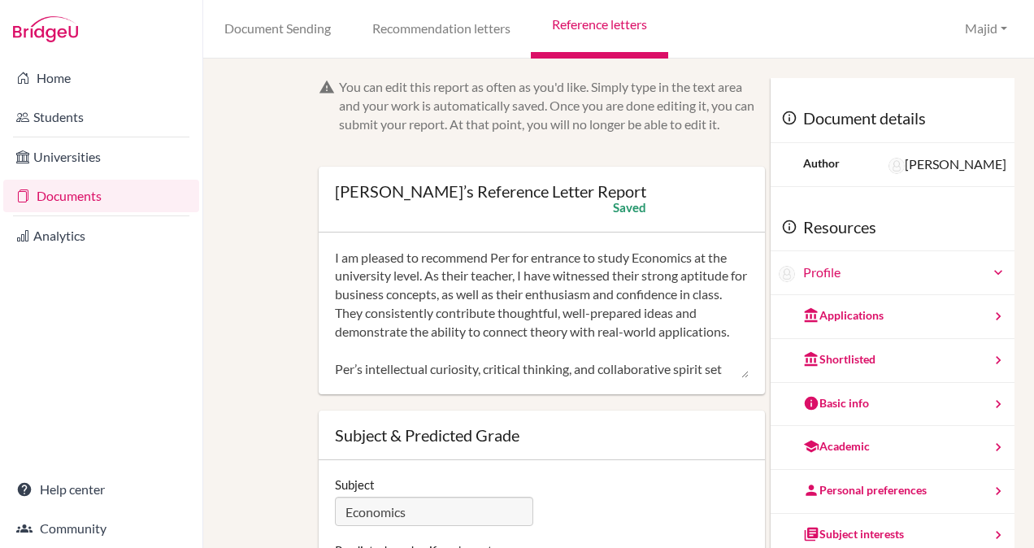
click at [507, 260] on textarea "I am pleased to recommend Per for entrance to study Economics at the university…" at bounding box center [542, 314] width 414 height 130
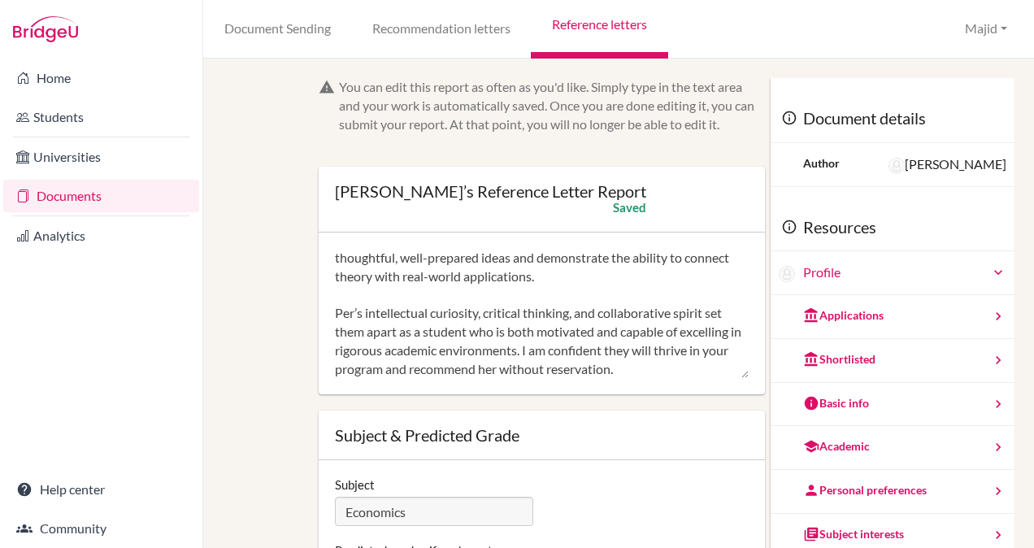
scroll to position [93, 0]
click at [353, 295] on textarea "I am pleased to recommend [PERSON_NAME] for entrance to study Economics at the …" at bounding box center [542, 314] width 414 height 130
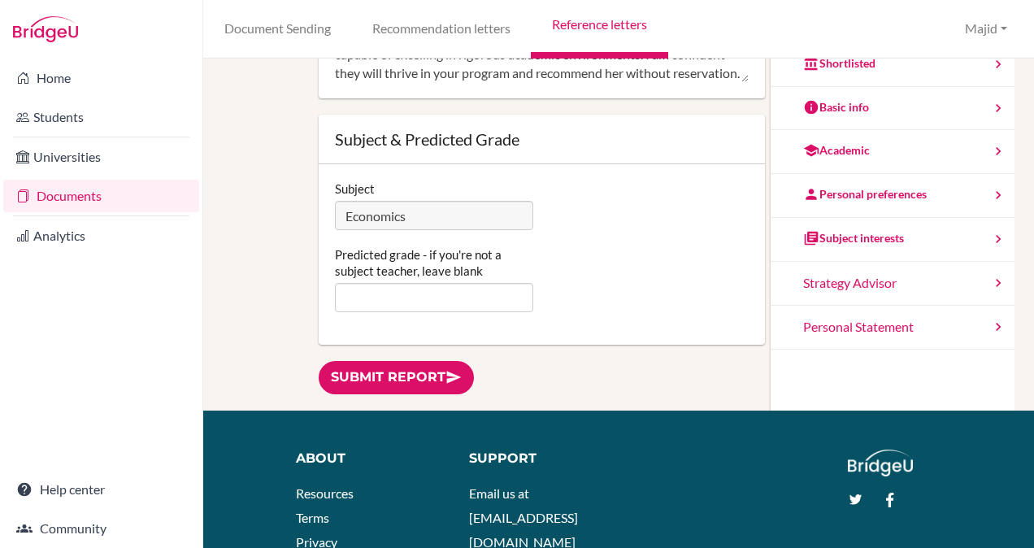
scroll to position [323, 0]
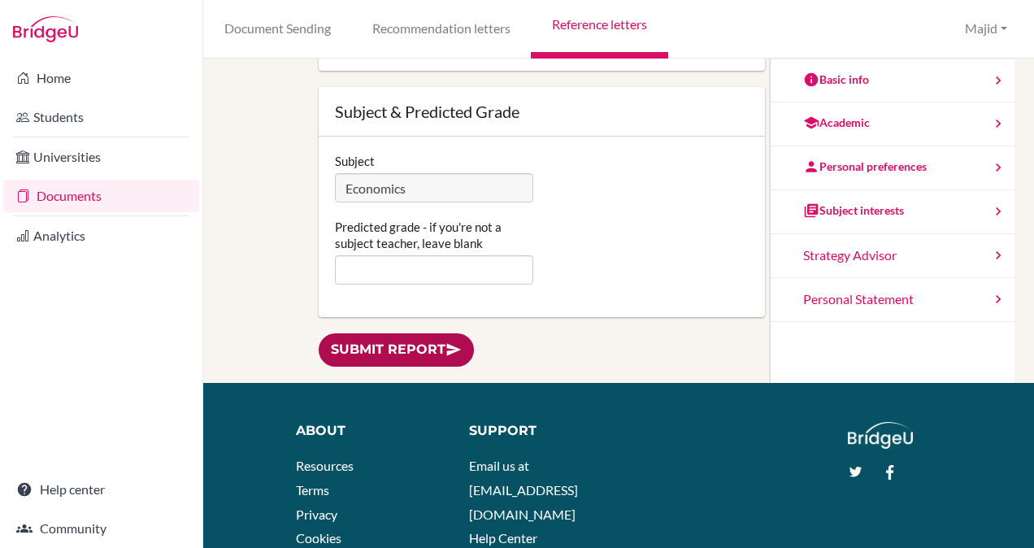
type textarea "I am pleased to recommend [PERSON_NAME] for entrance to study Economics at the …"
click at [410, 349] on link "Submit report" at bounding box center [396, 349] width 155 height 33
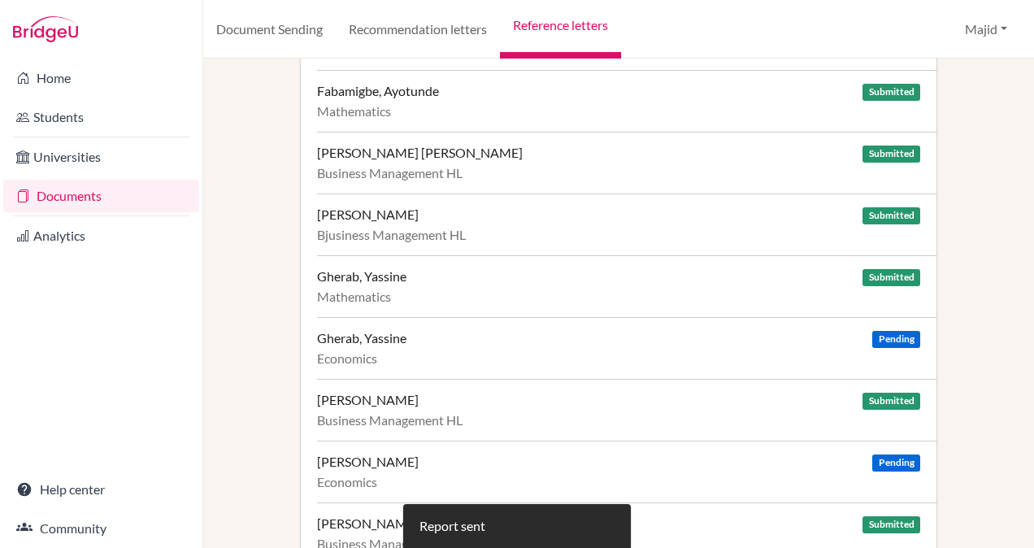
scroll to position [523, 0]
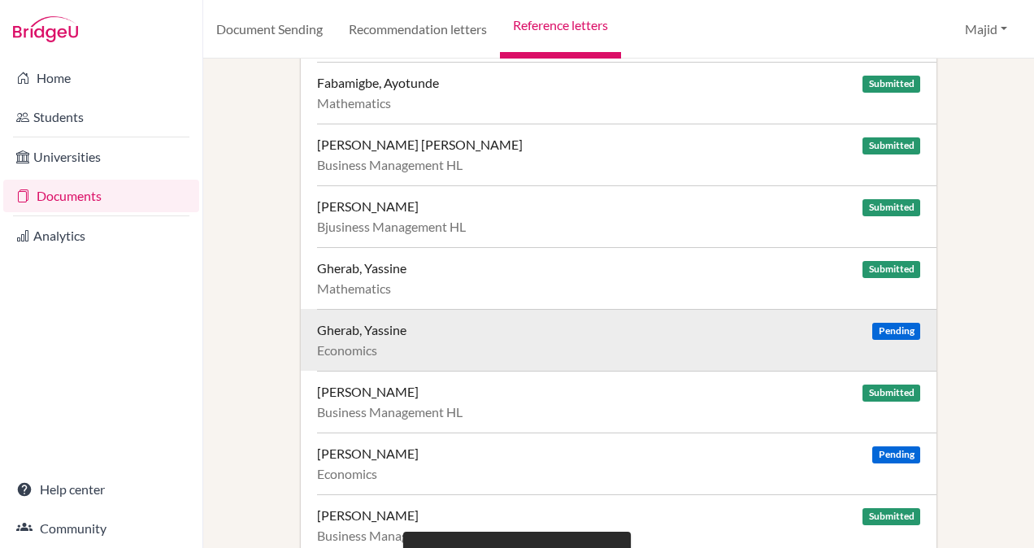
click at [601, 342] on div "Economics" at bounding box center [618, 350] width 603 height 16
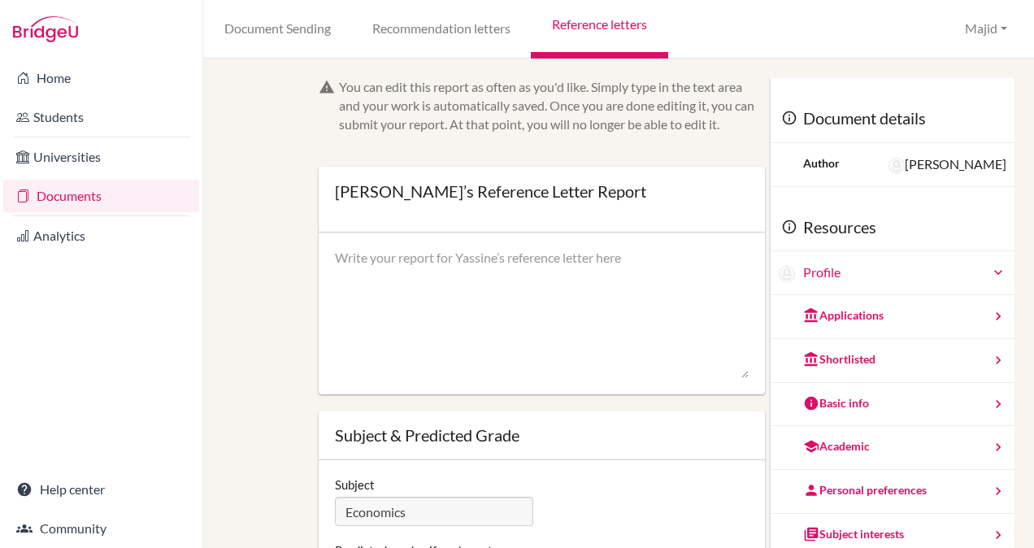
click at [455, 267] on textarea at bounding box center [542, 314] width 414 height 130
paste textarea "I am pleased to recommend Per for entrance to study Economics at the university…"
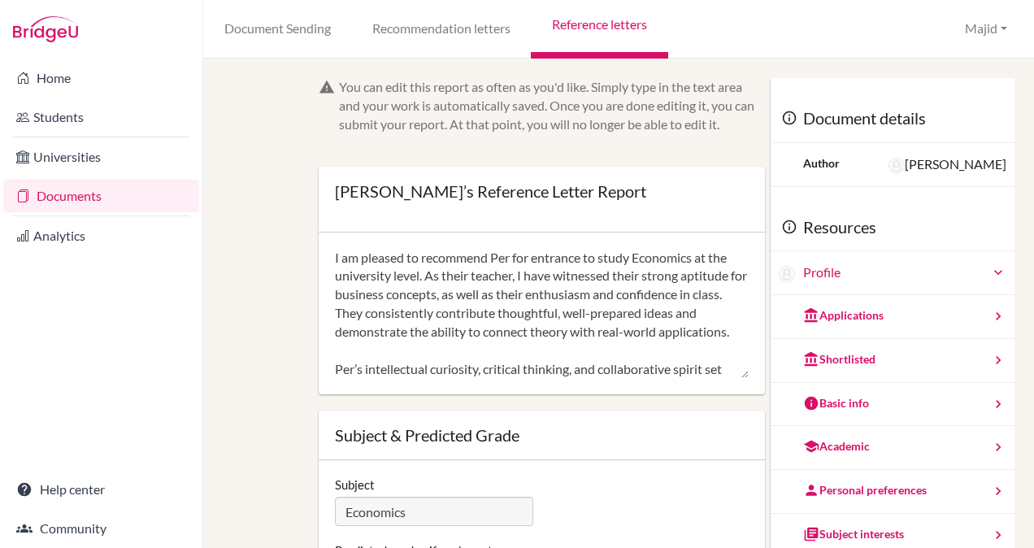
scroll to position [91, 0]
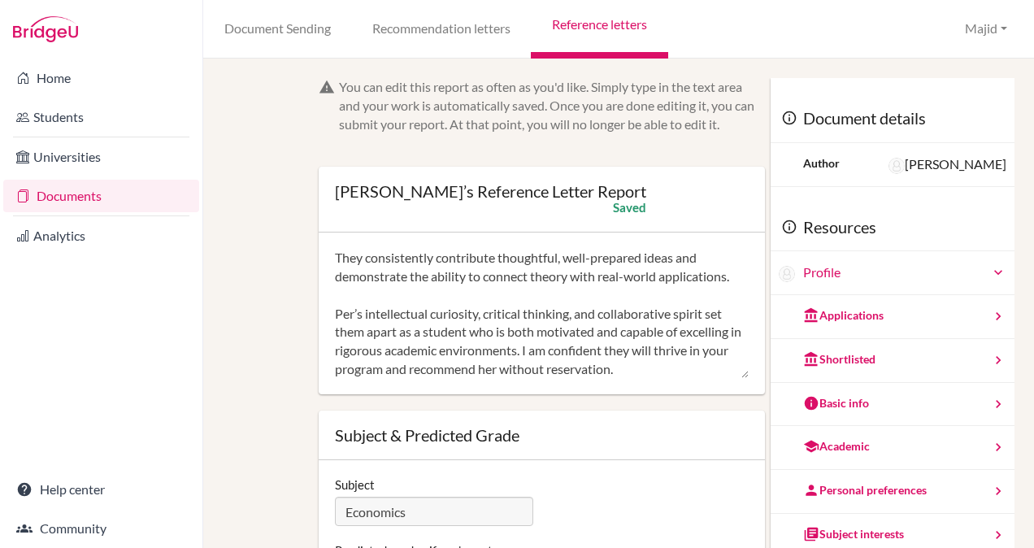
click at [349, 294] on textarea "I am pleased to recommend Per for entrance to study Economics at the university…" at bounding box center [542, 314] width 414 height 130
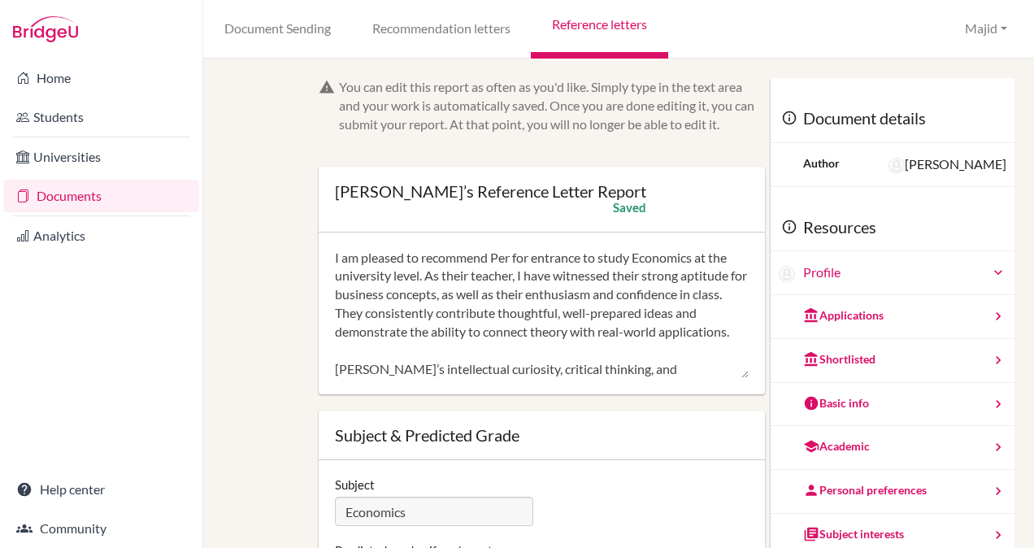
click at [512, 255] on textarea "I am pleased to recommend Per for entrance to study Economics at the university…" at bounding box center [542, 314] width 414 height 130
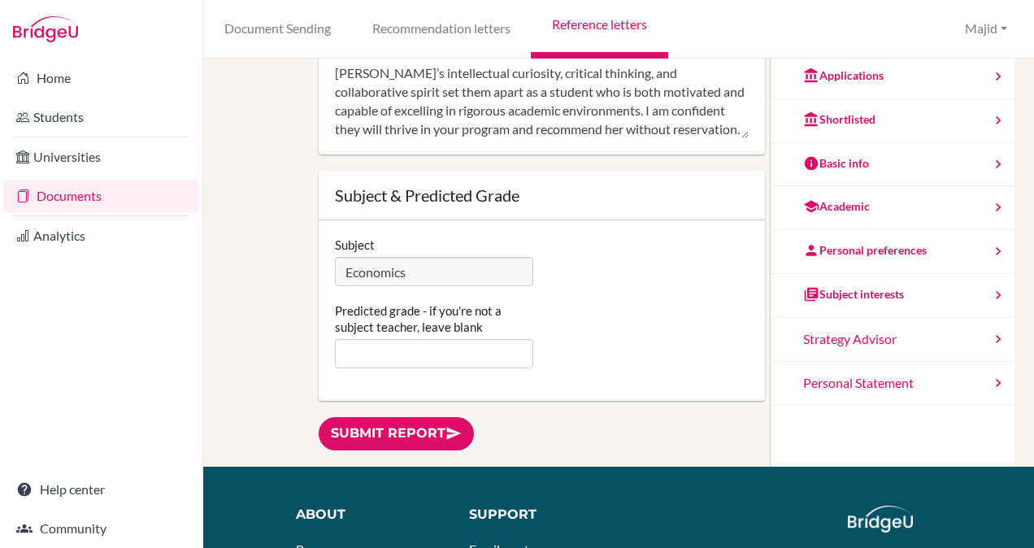
scroll to position [362, 0]
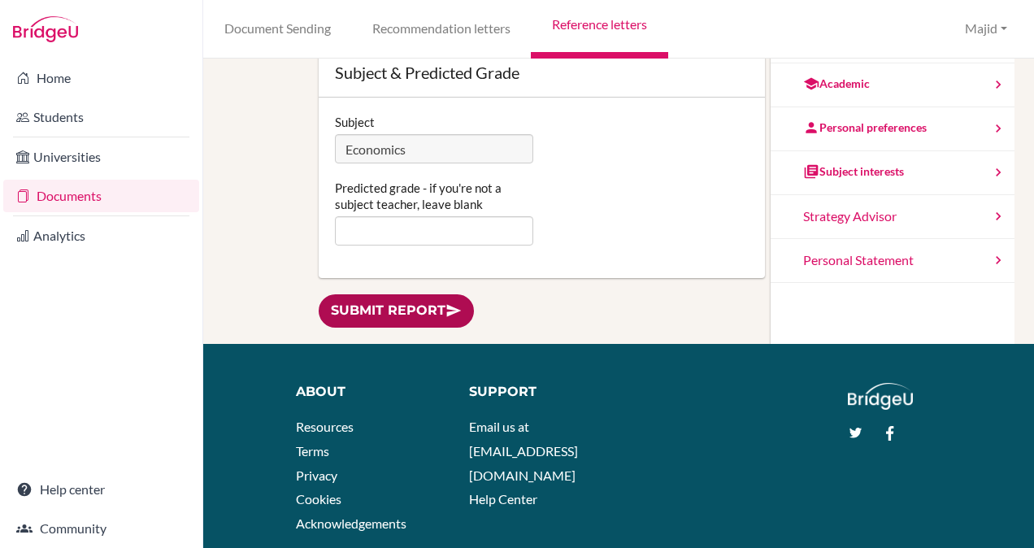
type textarea "I am pleased to recommend Yassine for entrance to study Economics at the univer…"
click at [385, 309] on link "Submit report" at bounding box center [396, 310] width 155 height 33
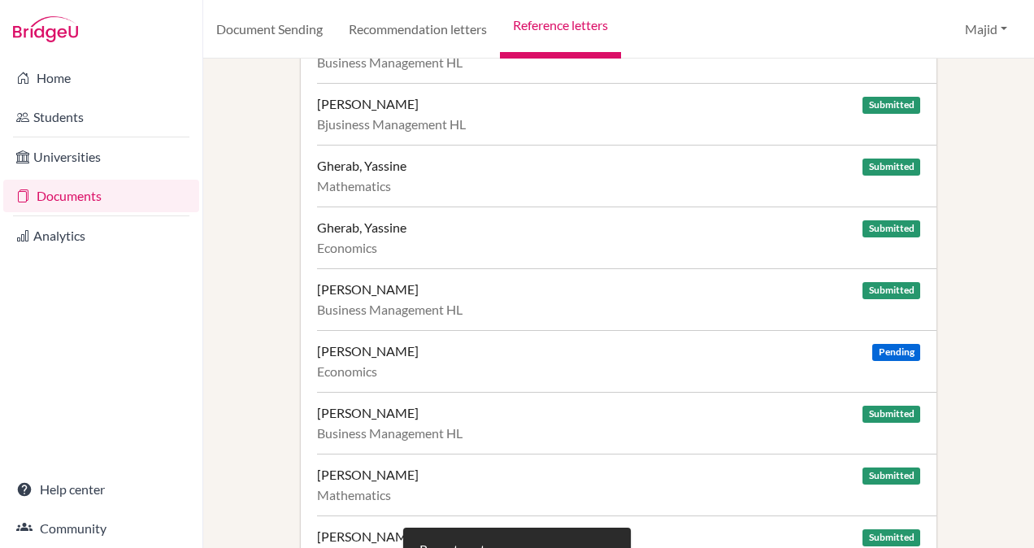
scroll to position [628, 0]
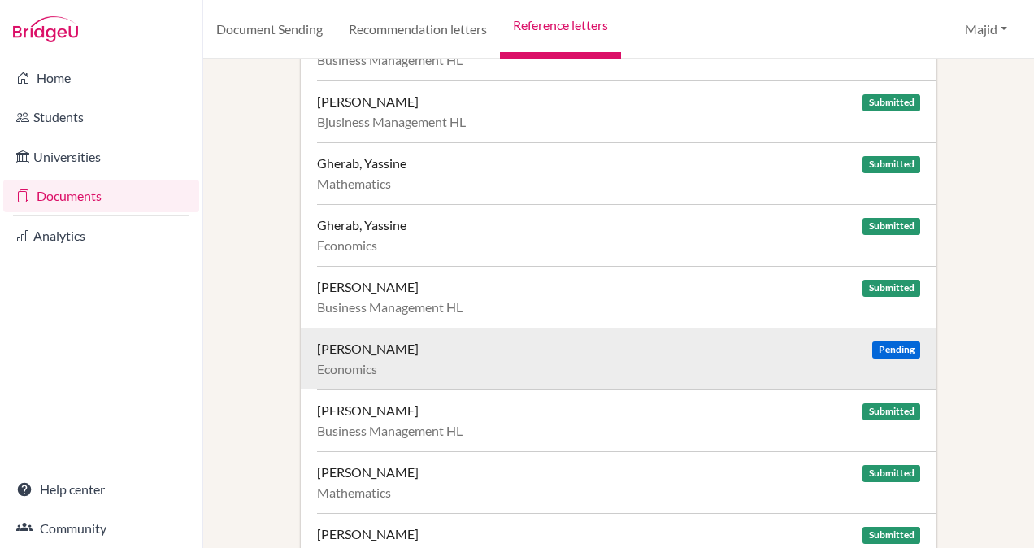
click at [684, 352] on div "Lin, Shirley Pending Economics" at bounding box center [626, 358] width 619 height 62
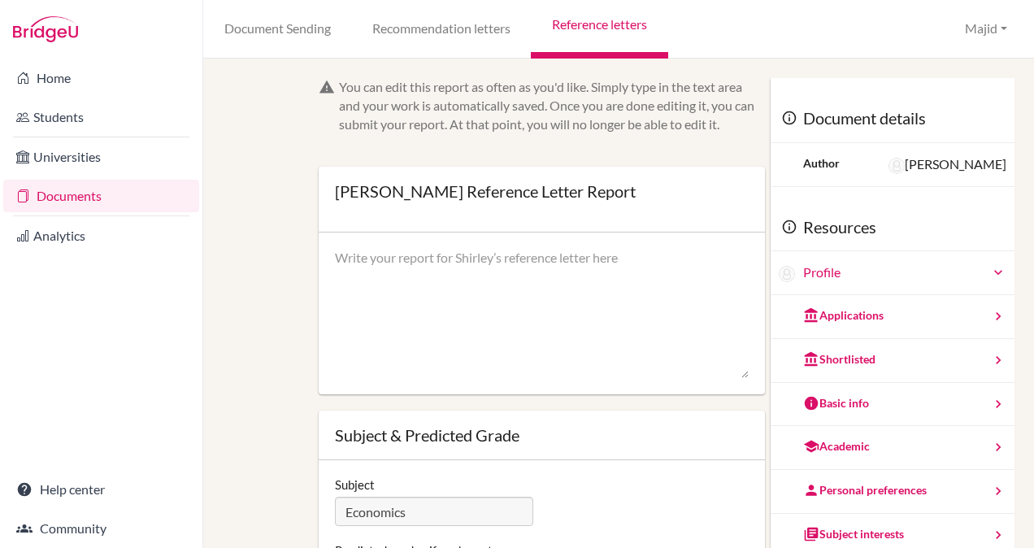
click at [508, 287] on textarea at bounding box center [542, 314] width 414 height 130
paste textarea "I am pleased to recommend Per for entrance to study Economics at the university…"
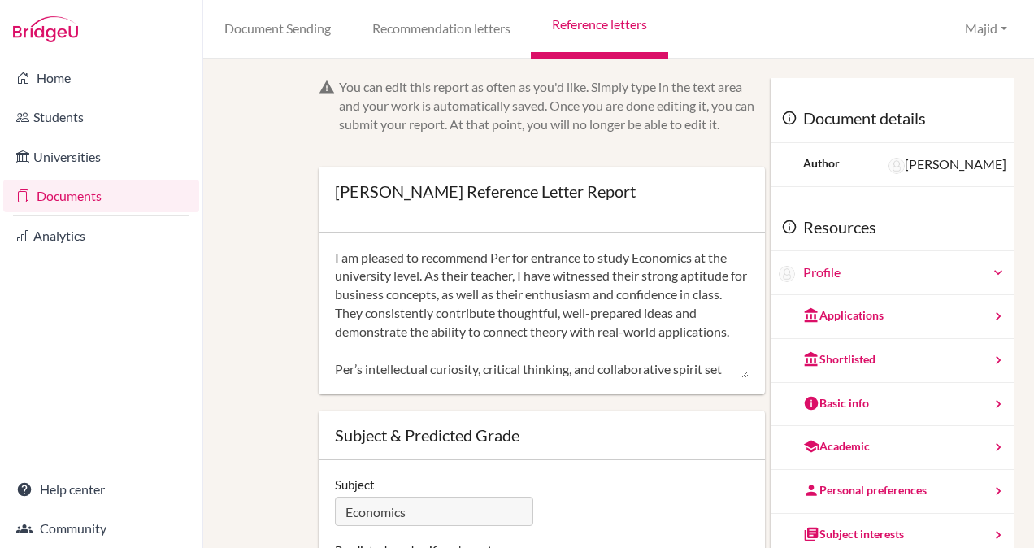
scroll to position [91, 0]
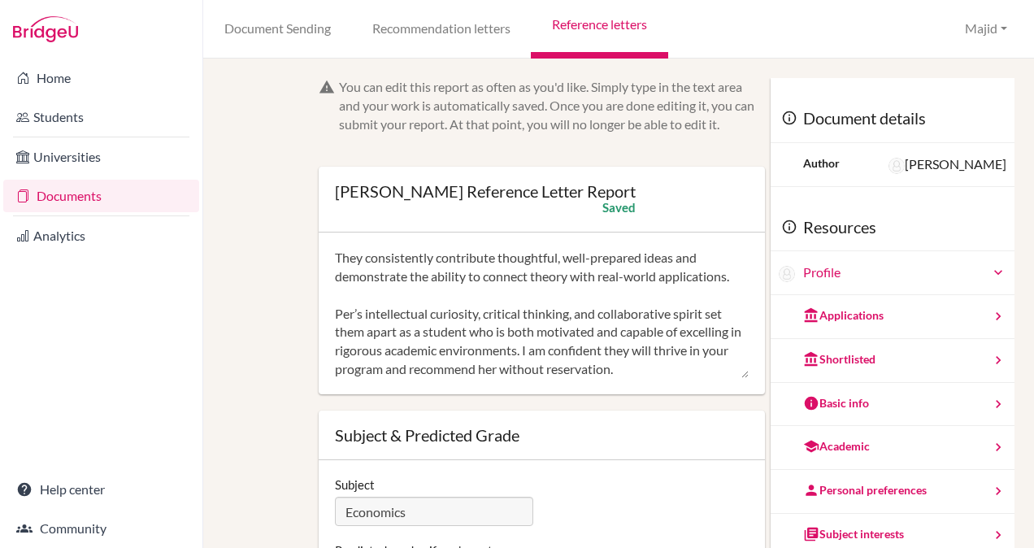
click at [351, 296] on textarea "I am pleased to recommend Per for entrance to study Economics at the university…" at bounding box center [542, 314] width 414 height 130
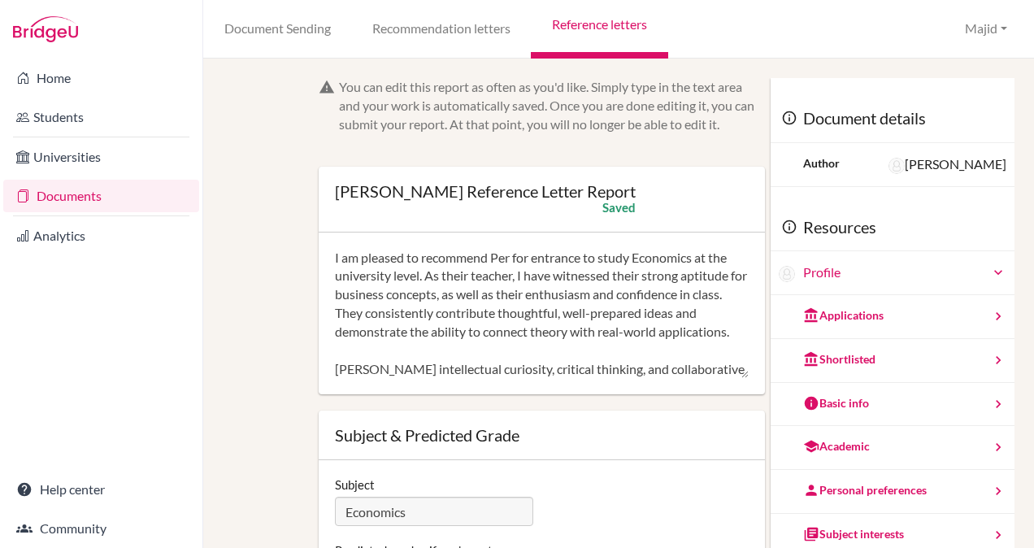
click at [512, 253] on textarea "I am pleased to recommend Per for entrance to study Economics at the university…" at bounding box center [542, 314] width 414 height 130
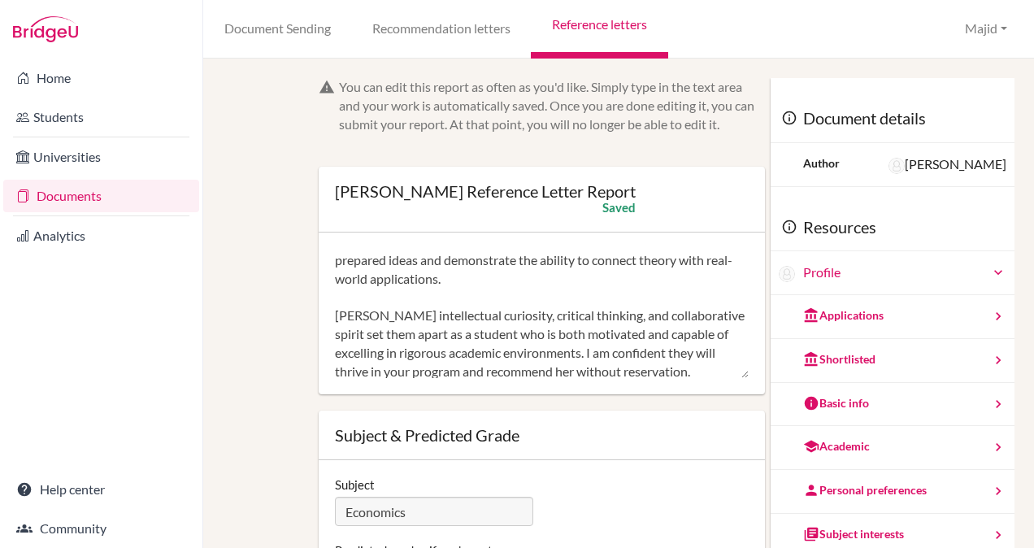
scroll to position [93, 0]
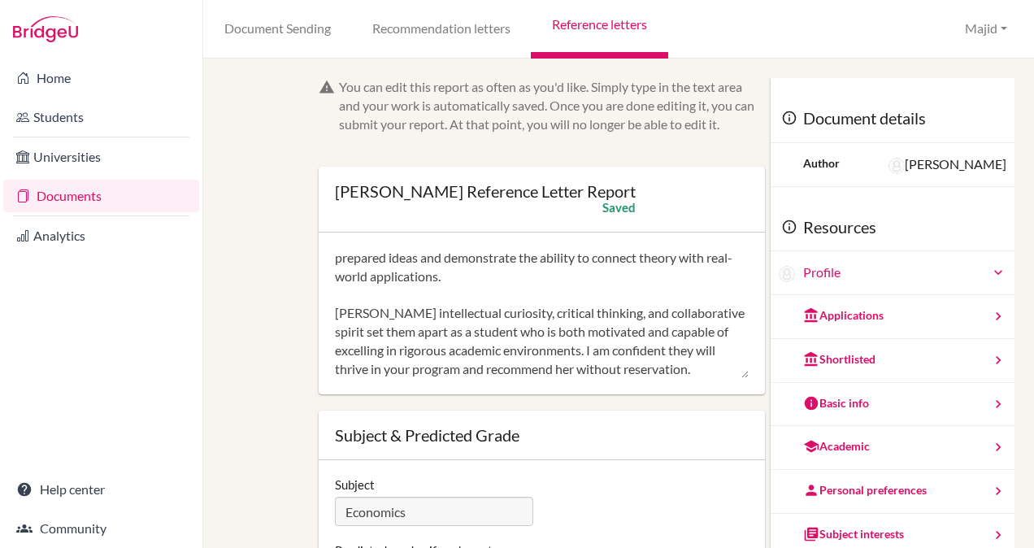
click at [366, 293] on textarea "I am pleased to recommend Shirley for entrance to study Economics at the univer…" at bounding box center [542, 314] width 414 height 130
click at [359, 296] on textarea "I am pleased to recommend Shirley for entrance to study Economics at the univer…" at bounding box center [542, 314] width 414 height 130
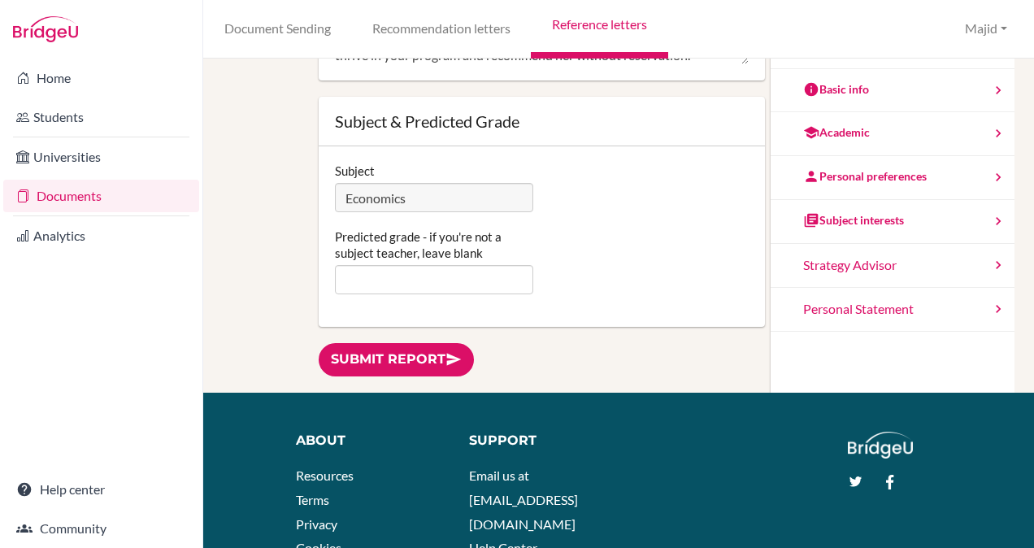
scroll to position [347, 0]
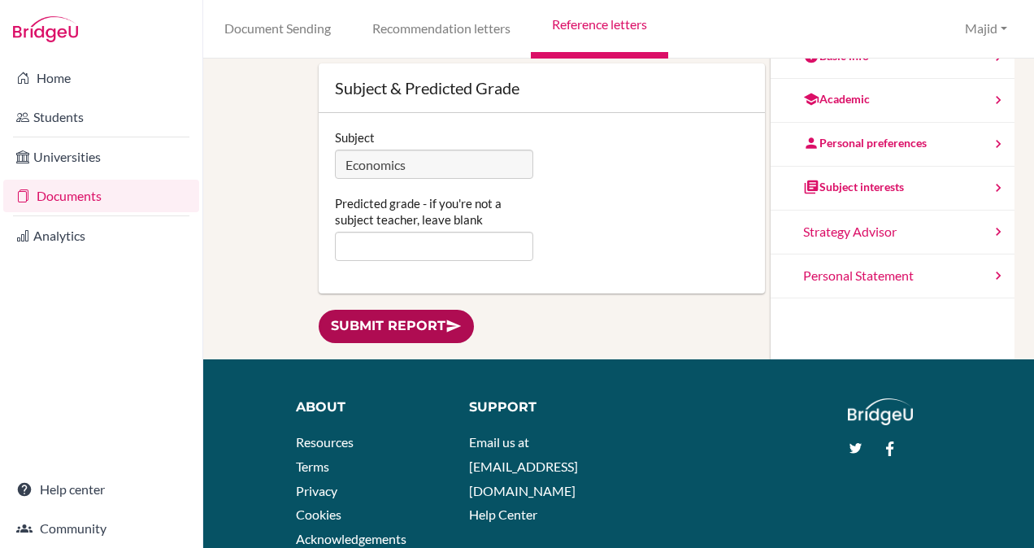
type textarea "I am pleased to recommend Shirley for entrance to study Economics at the univer…"
click at [374, 317] on link "Submit report" at bounding box center [396, 326] width 155 height 33
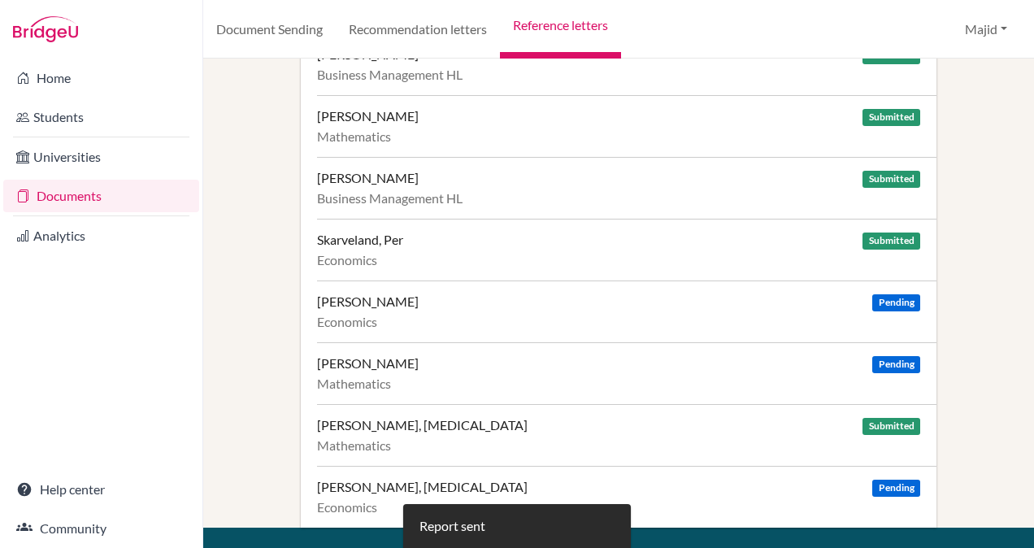
scroll to position [1042, 0]
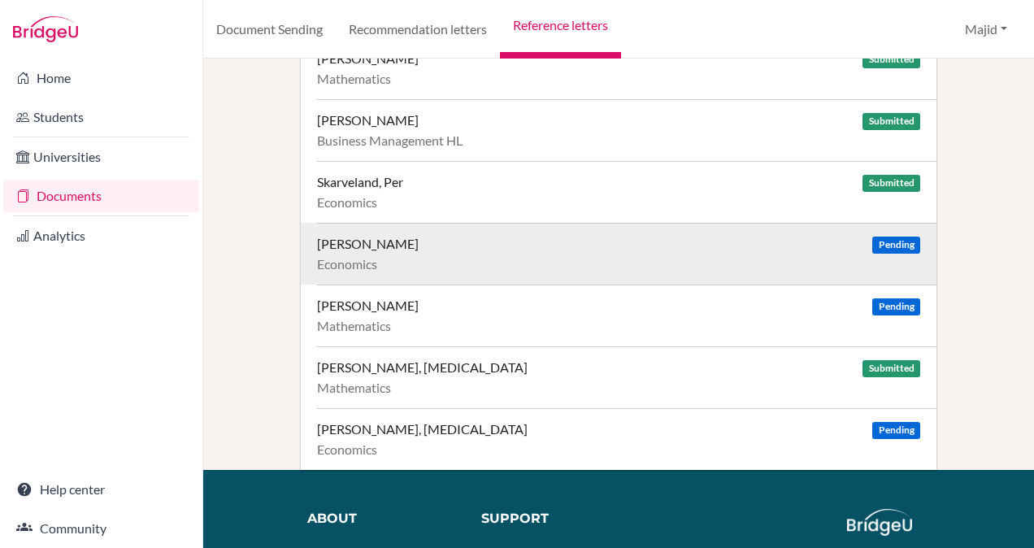
click at [629, 257] on div "Economics" at bounding box center [618, 264] width 603 height 16
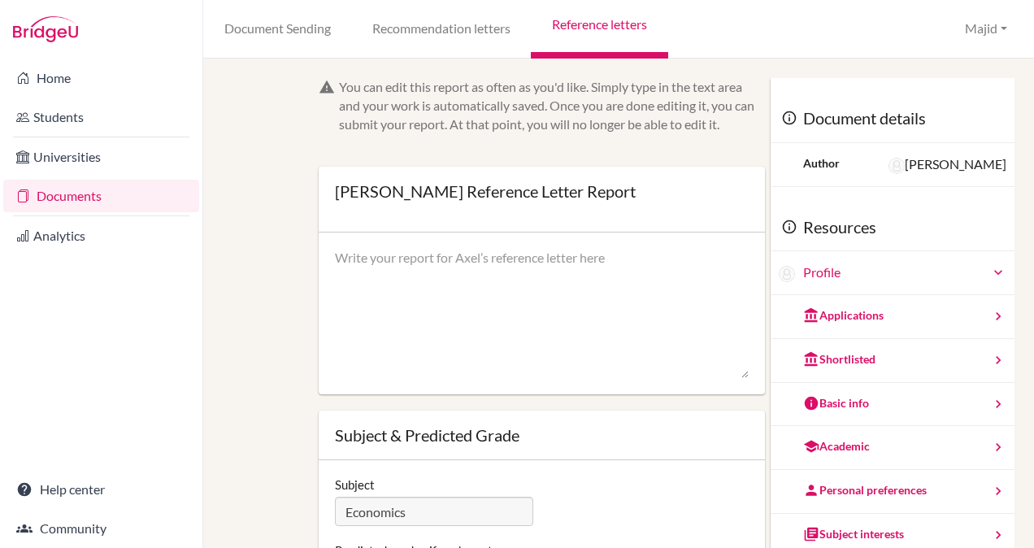
click at [533, 257] on textarea at bounding box center [542, 314] width 414 height 130
paste textarea "I am pleased to recommend Per for entrance to study Economics at the university…"
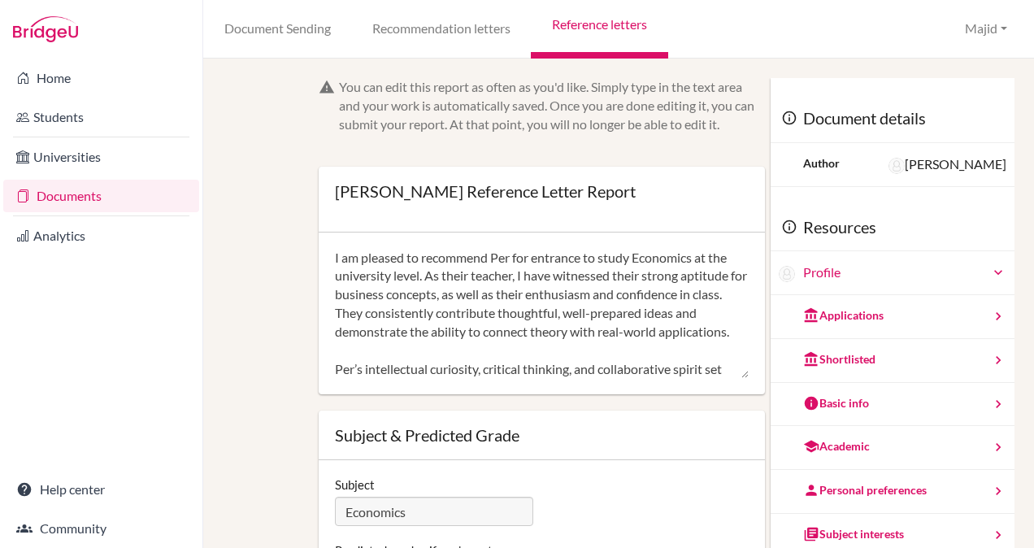
scroll to position [91, 0]
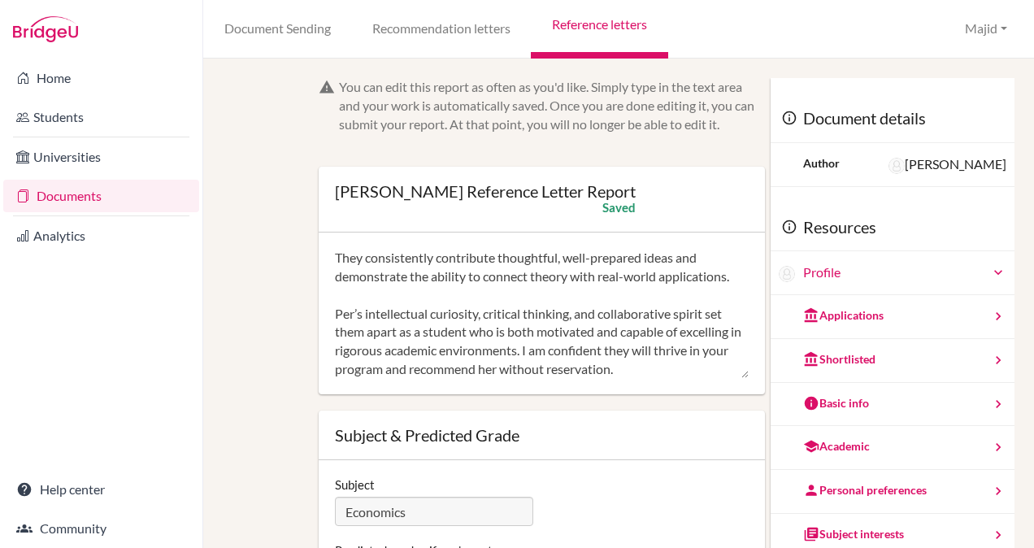
click at [351, 296] on textarea "I am pleased to recommend Per for entrance to study Economics at the university…" at bounding box center [542, 314] width 414 height 130
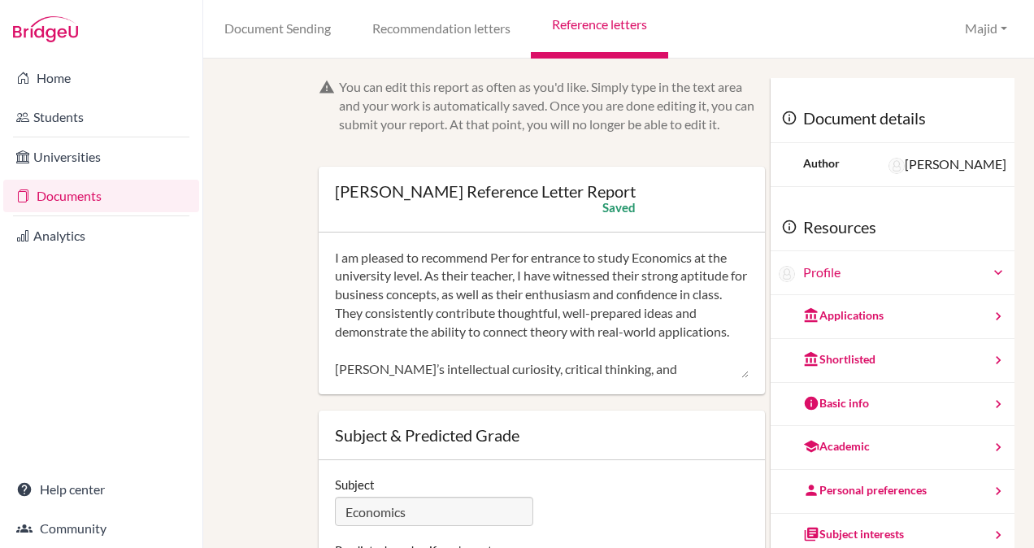
click at [506, 262] on textarea "I am pleased to recommend Per for entrance to study Economics at the university…" at bounding box center [542, 314] width 414 height 130
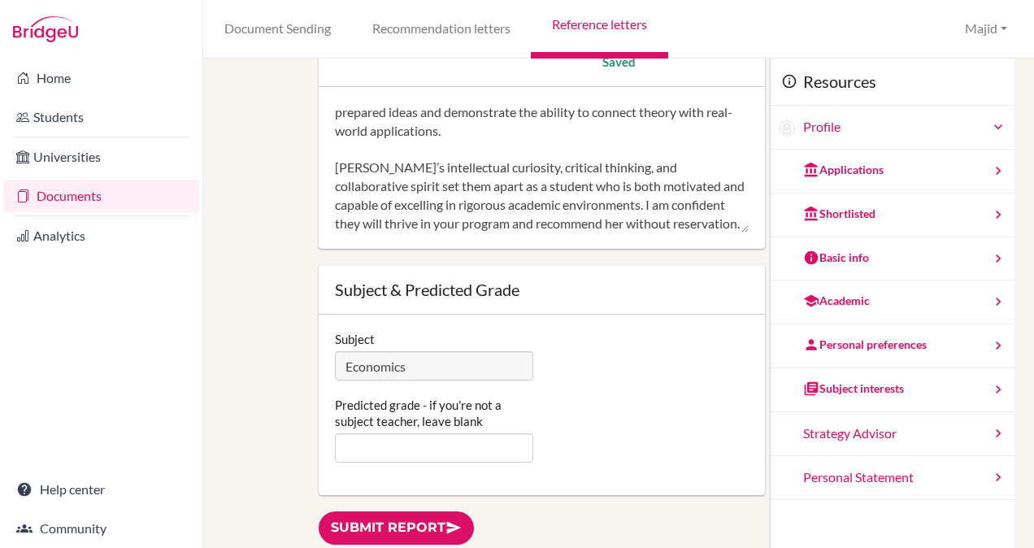
scroll to position [280, 0]
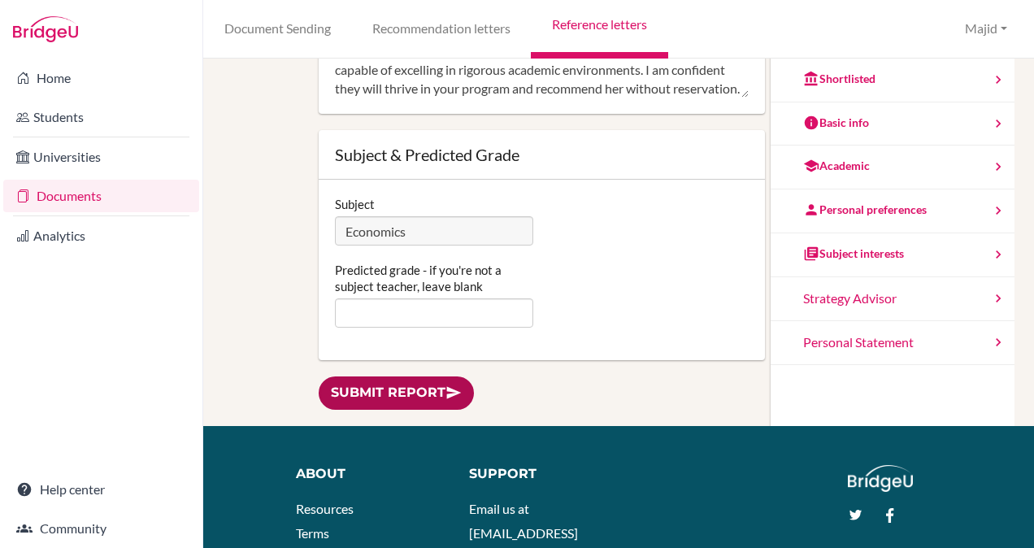
type textarea "I am pleased to recommend [PERSON_NAME] for entrance to study Economics at the …"
click at [384, 388] on link "Submit report" at bounding box center [396, 392] width 155 height 33
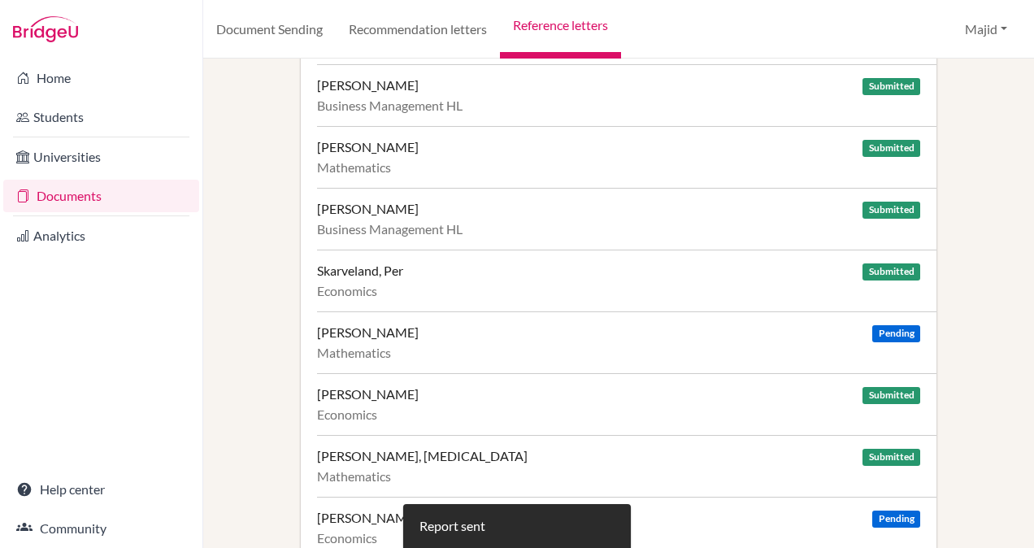
scroll to position [980, 0]
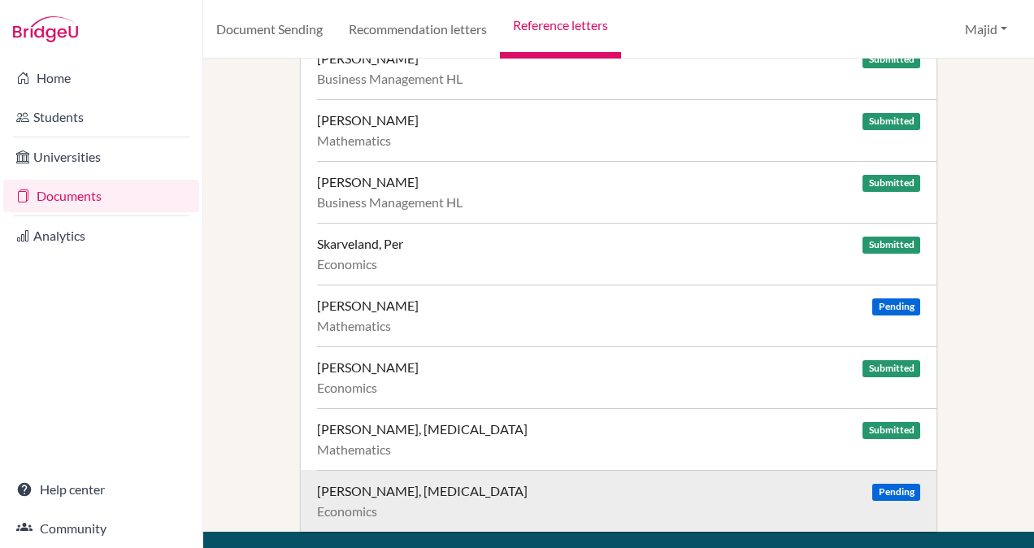
click at [704, 473] on div "[PERSON_NAME], [MEDICAL_DATA] Pending Economics" at bounding box center [626, 501] width 619 height 62
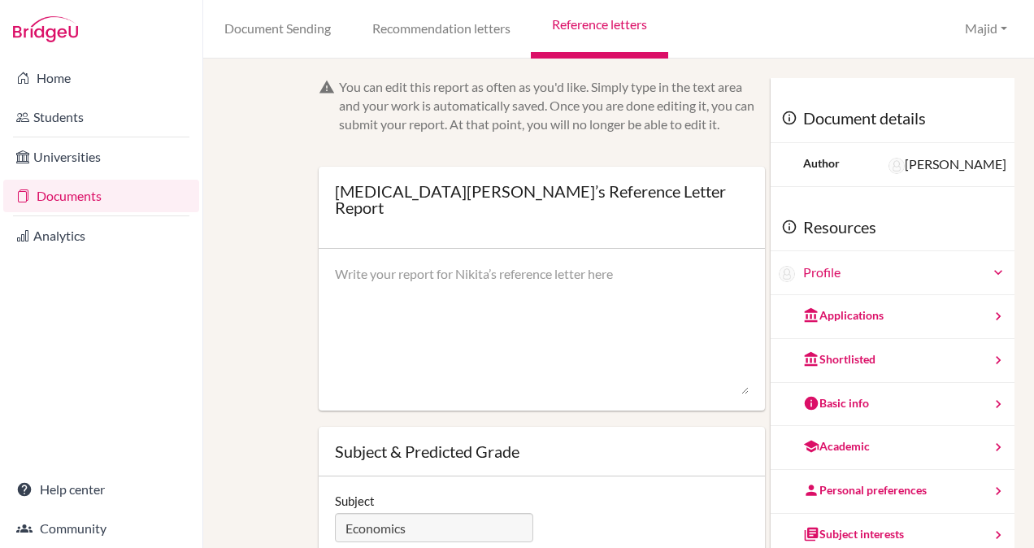
click at [618, 336] on textarea at bounding box center [542, 330] width 414 height 130
paste textarea "I am pleased to recommend Per for entrance to study Economics at the university…"
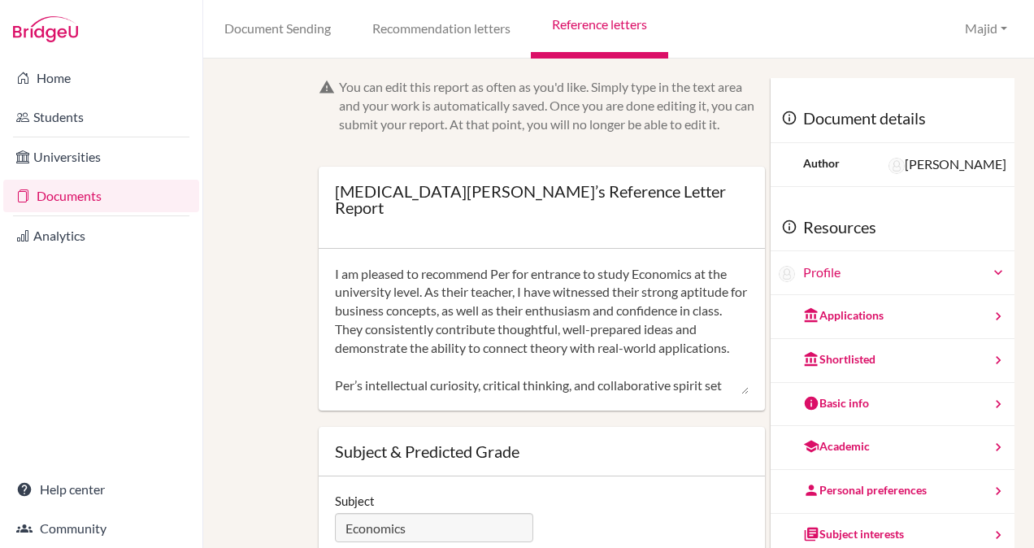
scroll to position [91, 0]
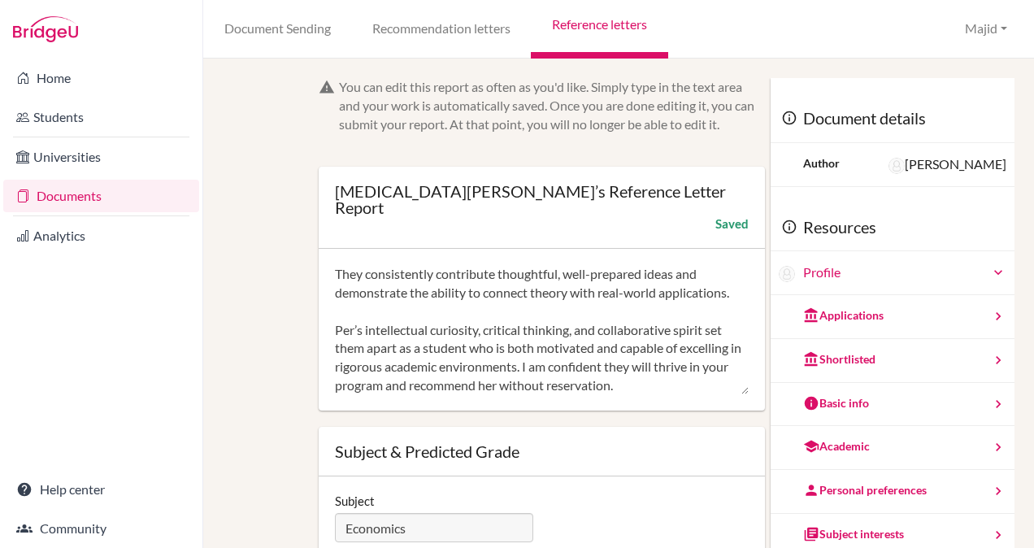
click at [353, 293] on textarea "I am pleased to recommend Per for entrance to study Economics at the university…" at bounding box center [542, 330] width 414 height 130
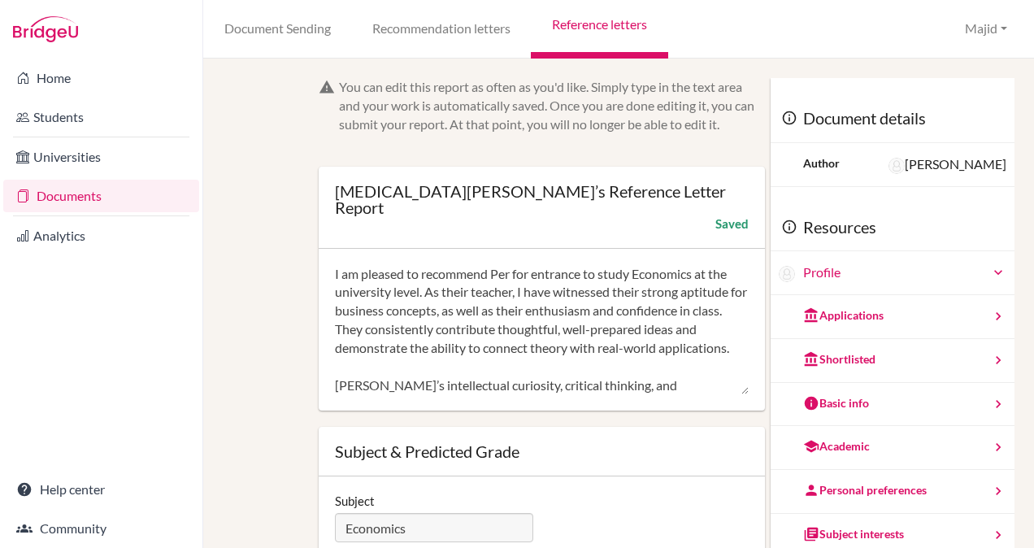
click at [510, 265] on textarea "I am pleased to recommend Per for entrance to study Economics at the university…" at bounding box center [542, 330] width 414 height 130
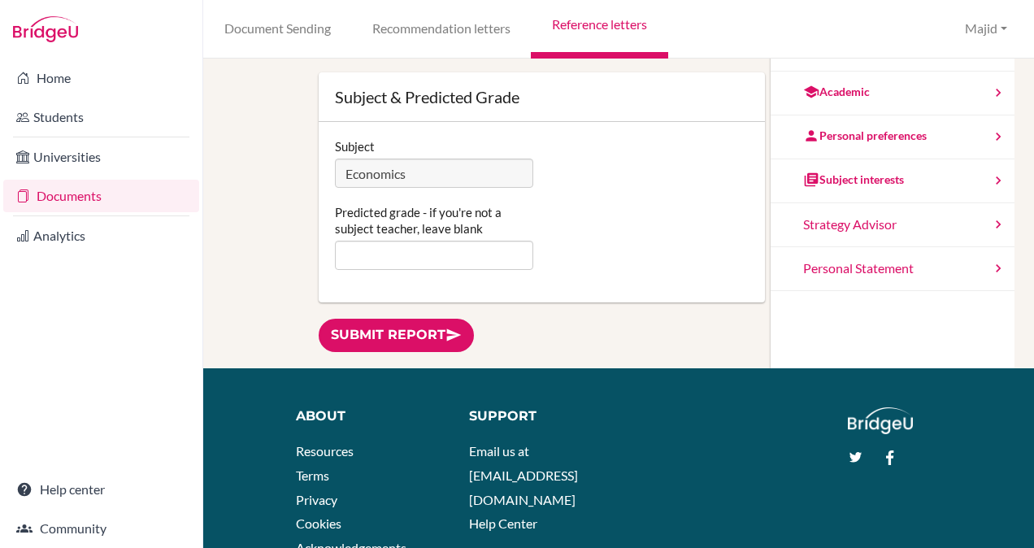
scroll to position [380, 0]
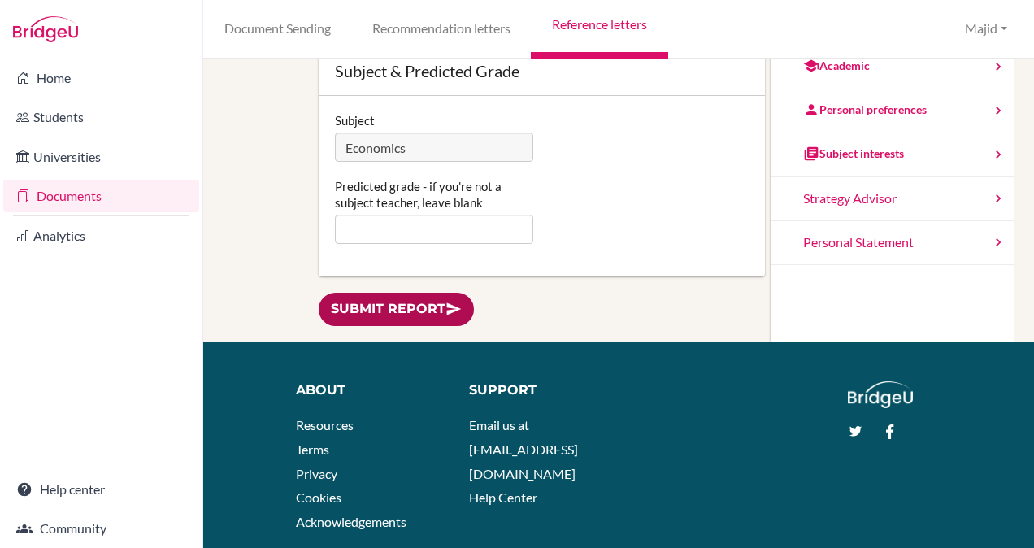
type textarea "I am pleased to recommend [PERSON_NAME] for entrance to study Economics at the …"
click at [392, 293] on link "Submit report" at bounding box center [396, 309] width 155 height 33
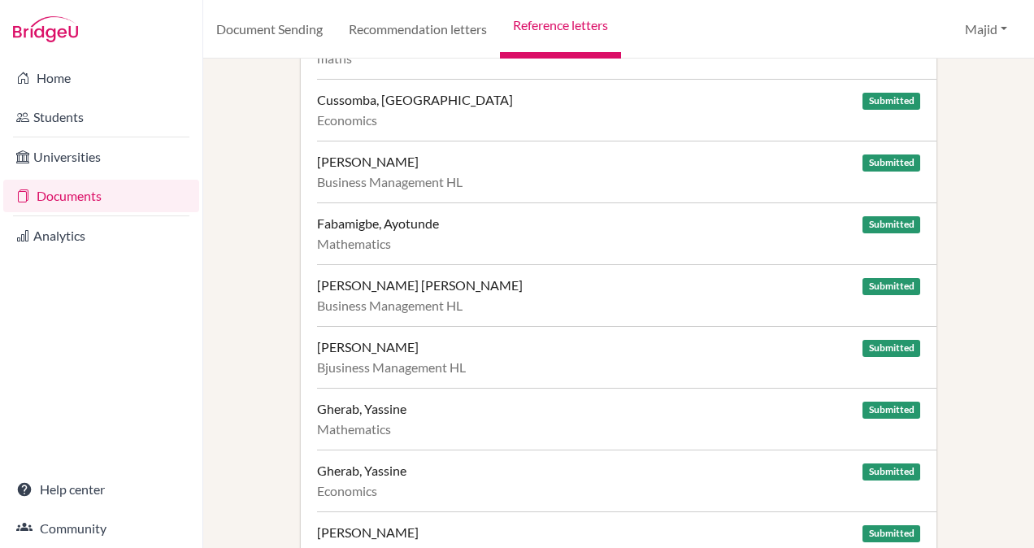
scroll to position [20, 0]
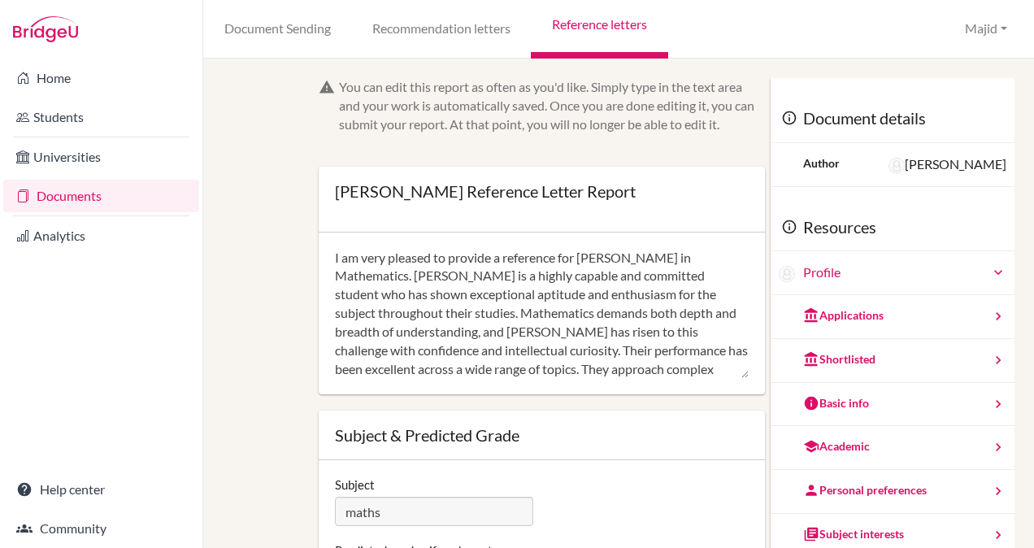
click at [1020, 144] on div "You can edit this report as often as you'd like. Simply type in the text area a…" at bounding box center [618, 303] width 830 height 489
drag, startPoint x: 1020, startPoint y: 144, endPoint x: 1019, endPoint y: 132, distance: 12.2
click at [1019, 132] on div "You can edit this report as often as you'd like. Simply type in the text area a…" at bounding box center [618, 303] width 830 height 489
click at [624, 24] on link "Reference letters" at bounding box center [599, 29] width 137 height 59
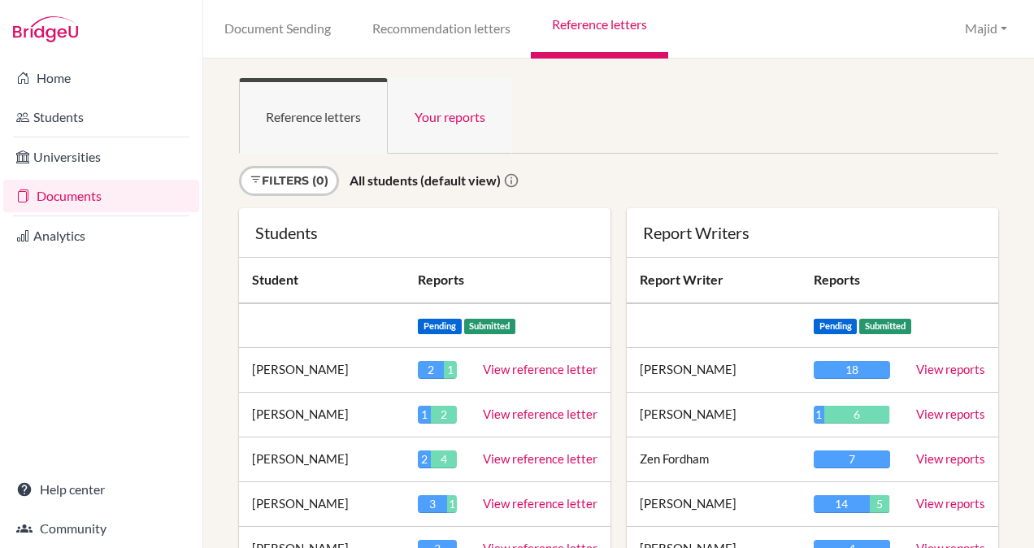
click at [466, 114] on link "Your reports" at bounding box center [450, 116] width 124 height 76
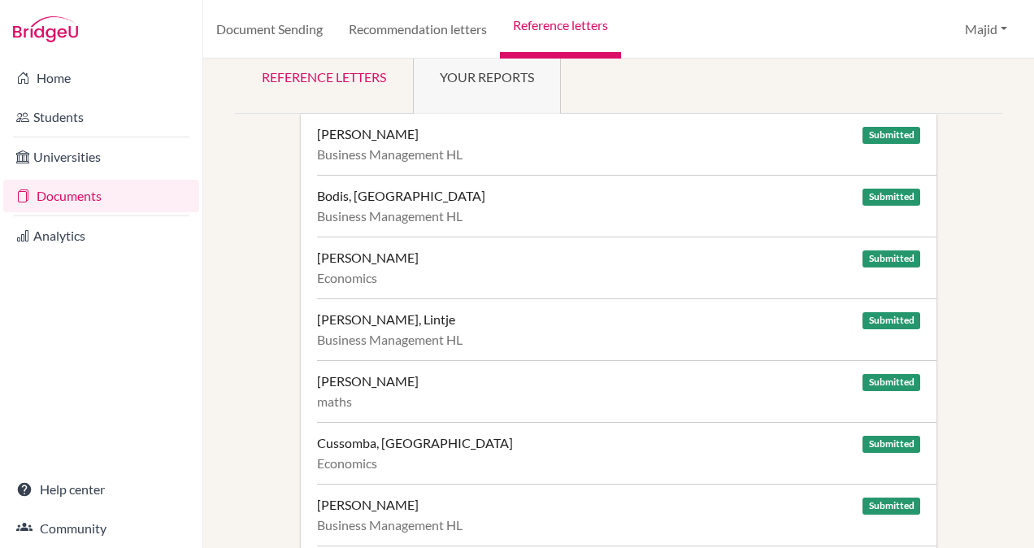
scroll to position [44, 0]
